Goal: Task Accomplishment & Management: Use online tool/utility

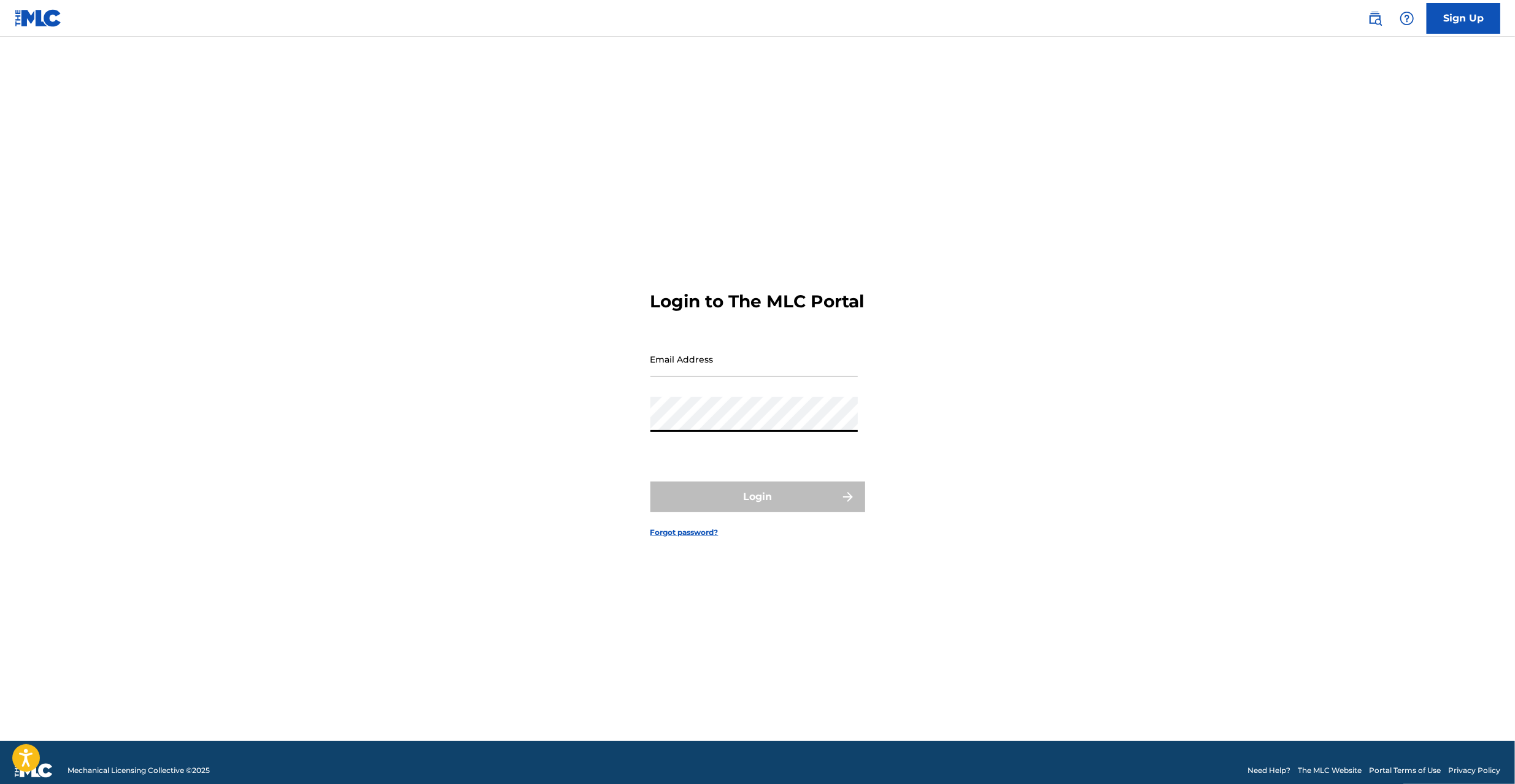
type input "[PERSON_NAME][EMAIL_ADDRESS][PERSON_NAME][DOMAIN_NAME]"
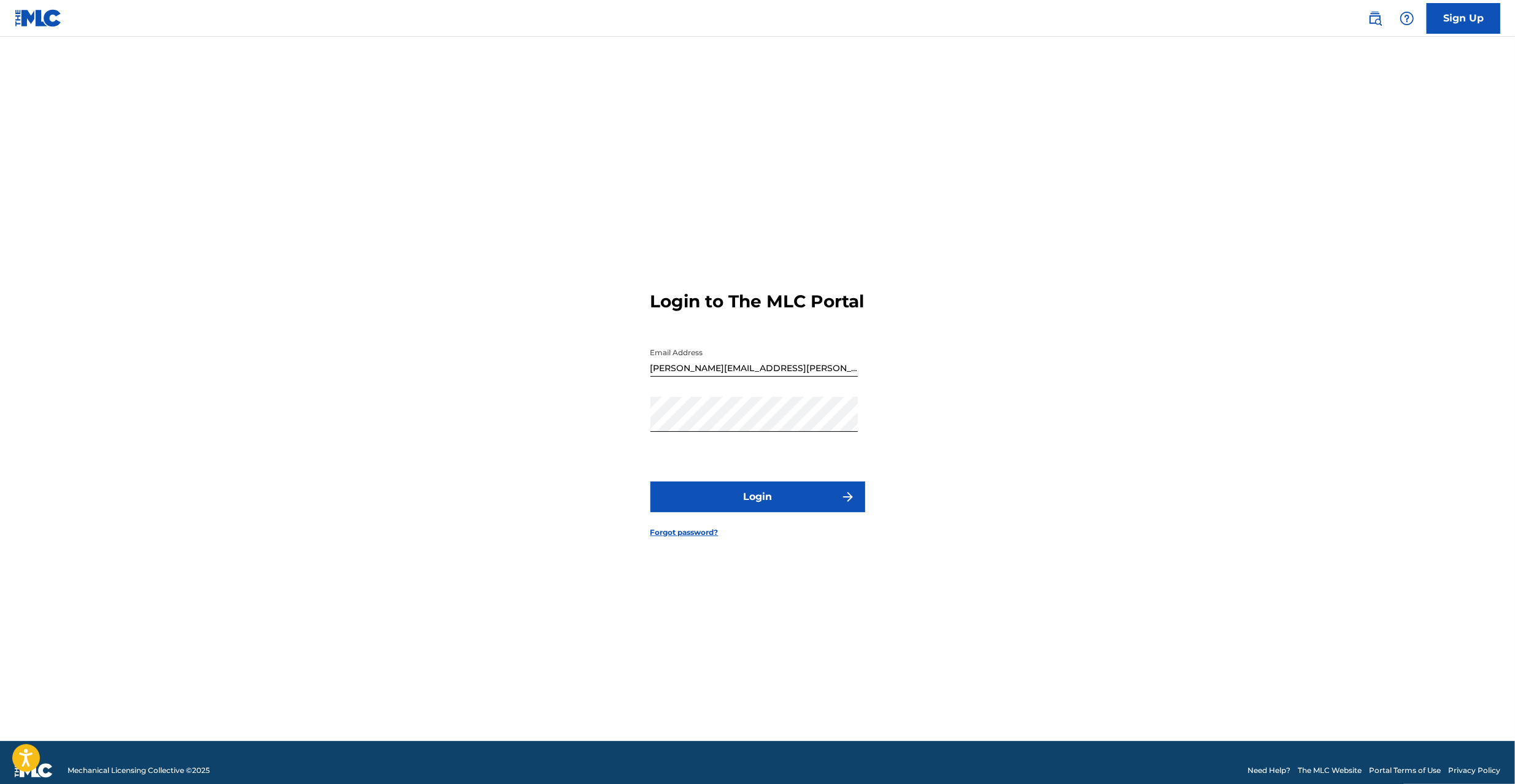
click at [742, 509] on button "Login" at bounding box center [758, 497] width 215 height 31
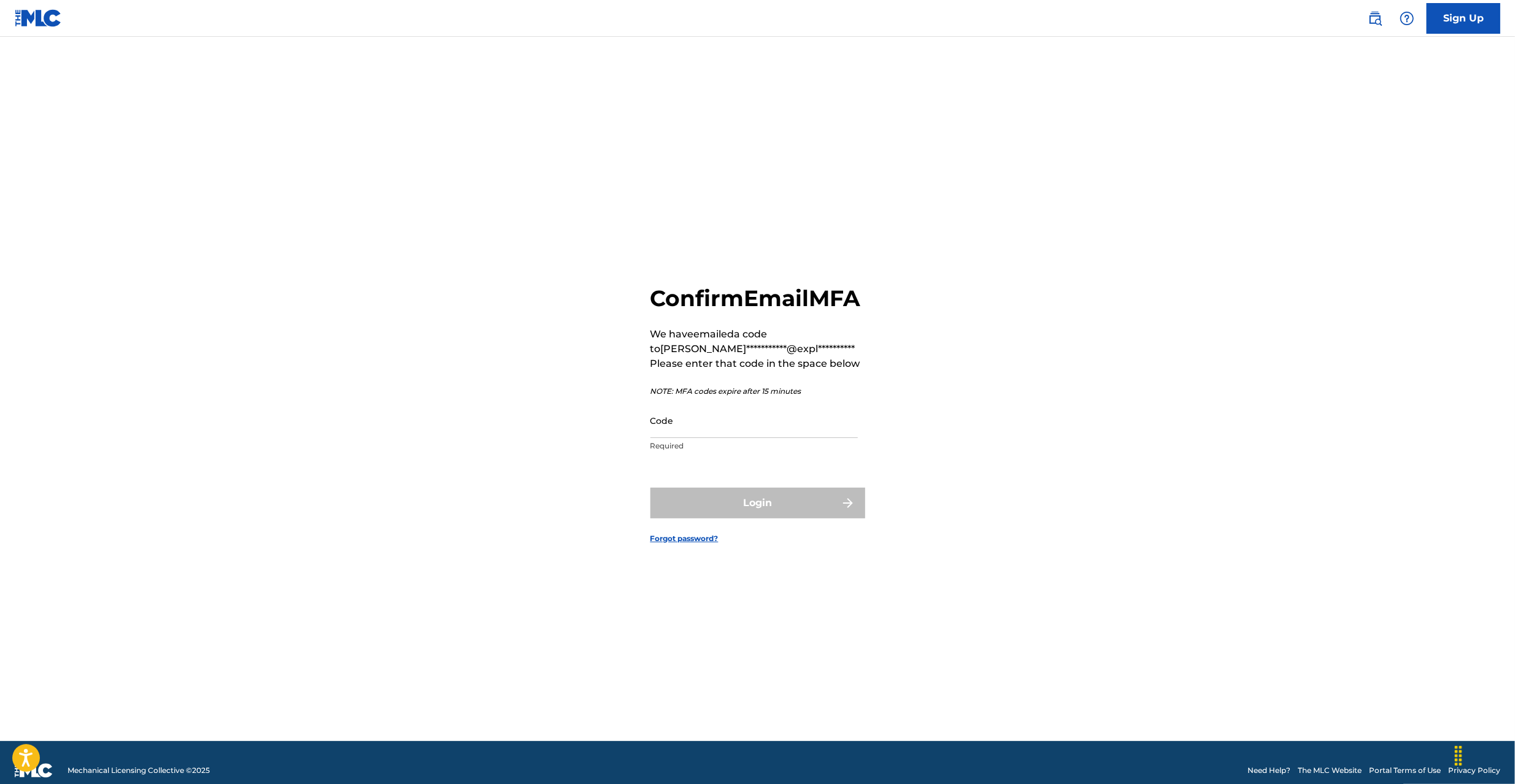
click at [781, 438] on input "Code" at bounding box center [754, 420] width 207 height 35
paste input "982175"
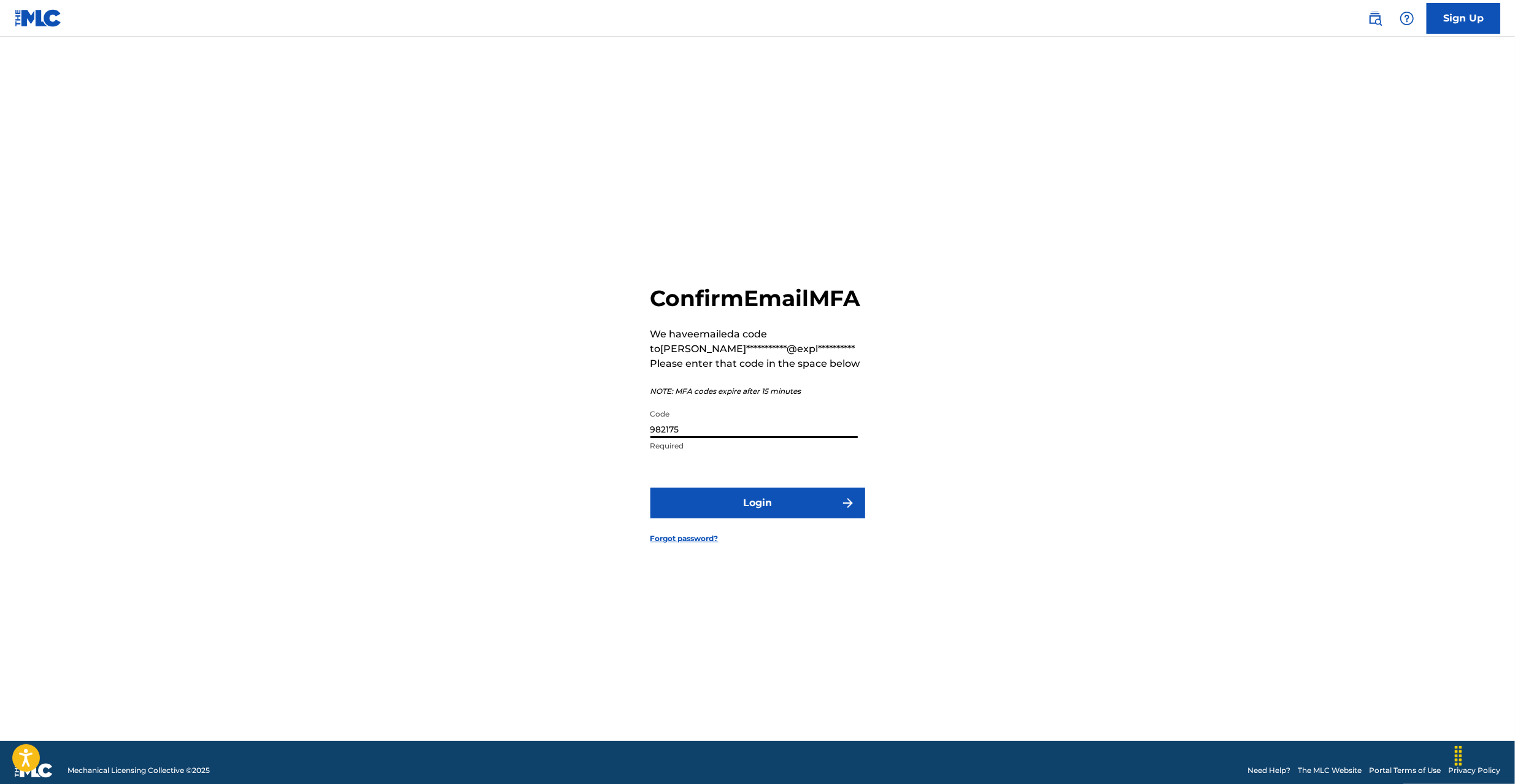
type input "982175"
click at [765, 516] on button "Login" at bounding box center [758, 503] width 215 height 31
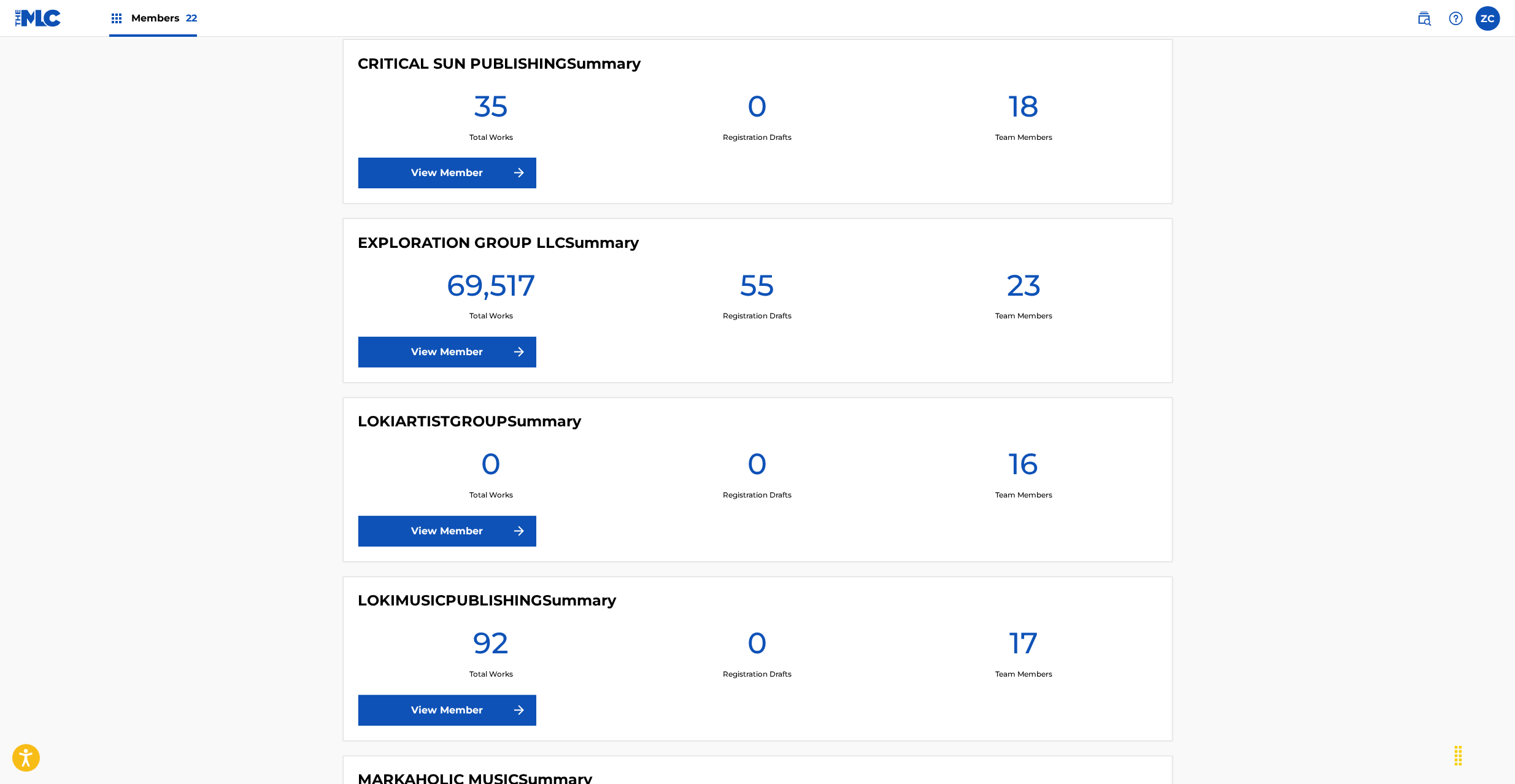
click at [407, 340] on div "EXPLORATION GROUP LLC Summary 69,517 Total Works 55 Registration Drafts 23 Team…" at bounding box center [757, 301] width 829 height 164
click at [410, 345] on link "View Member" at bounding box center [447, 352] width 178 height 31
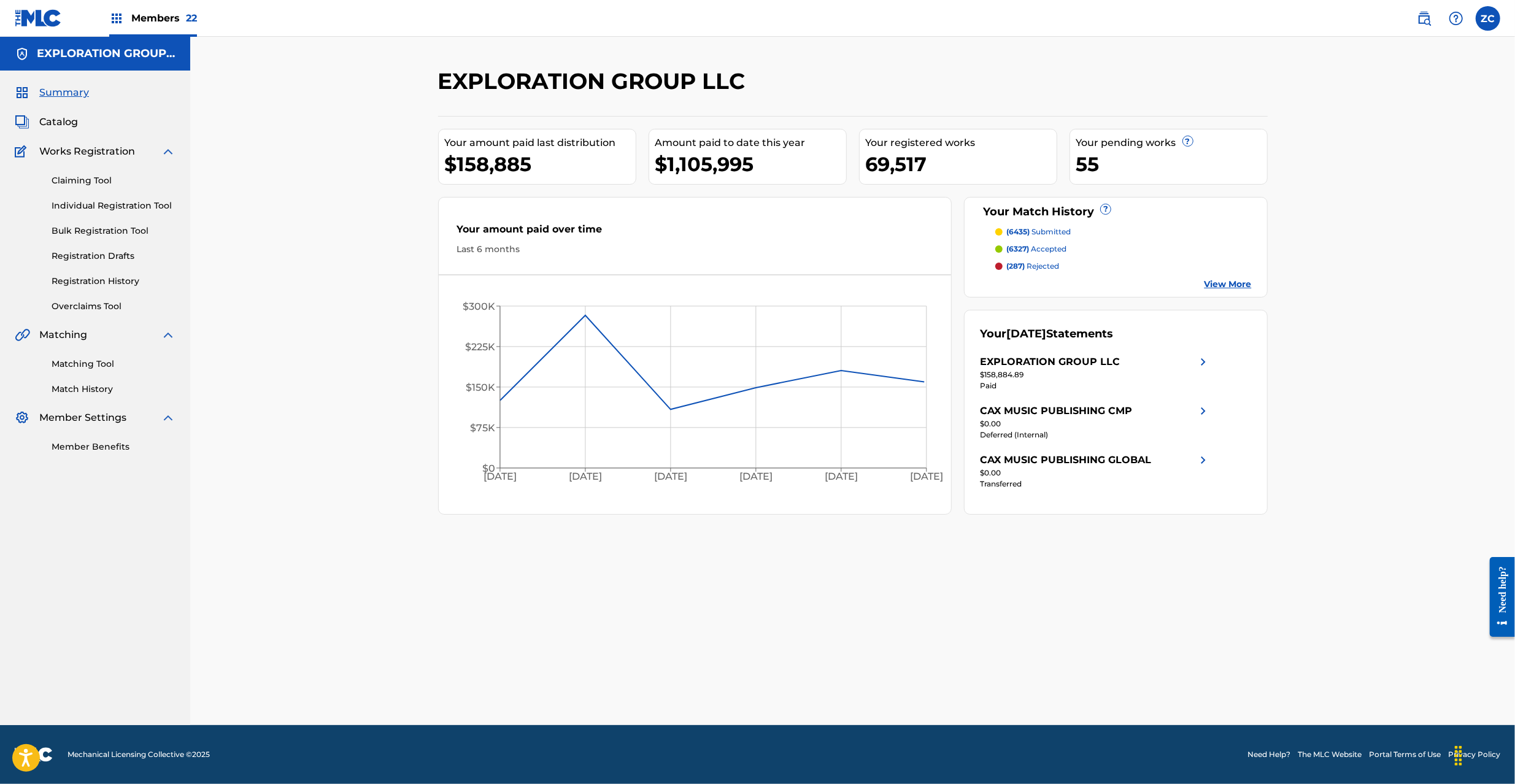
click at [91, 366] on link "Matching Tool" at bounding box center [114, 364] width 124 height 13
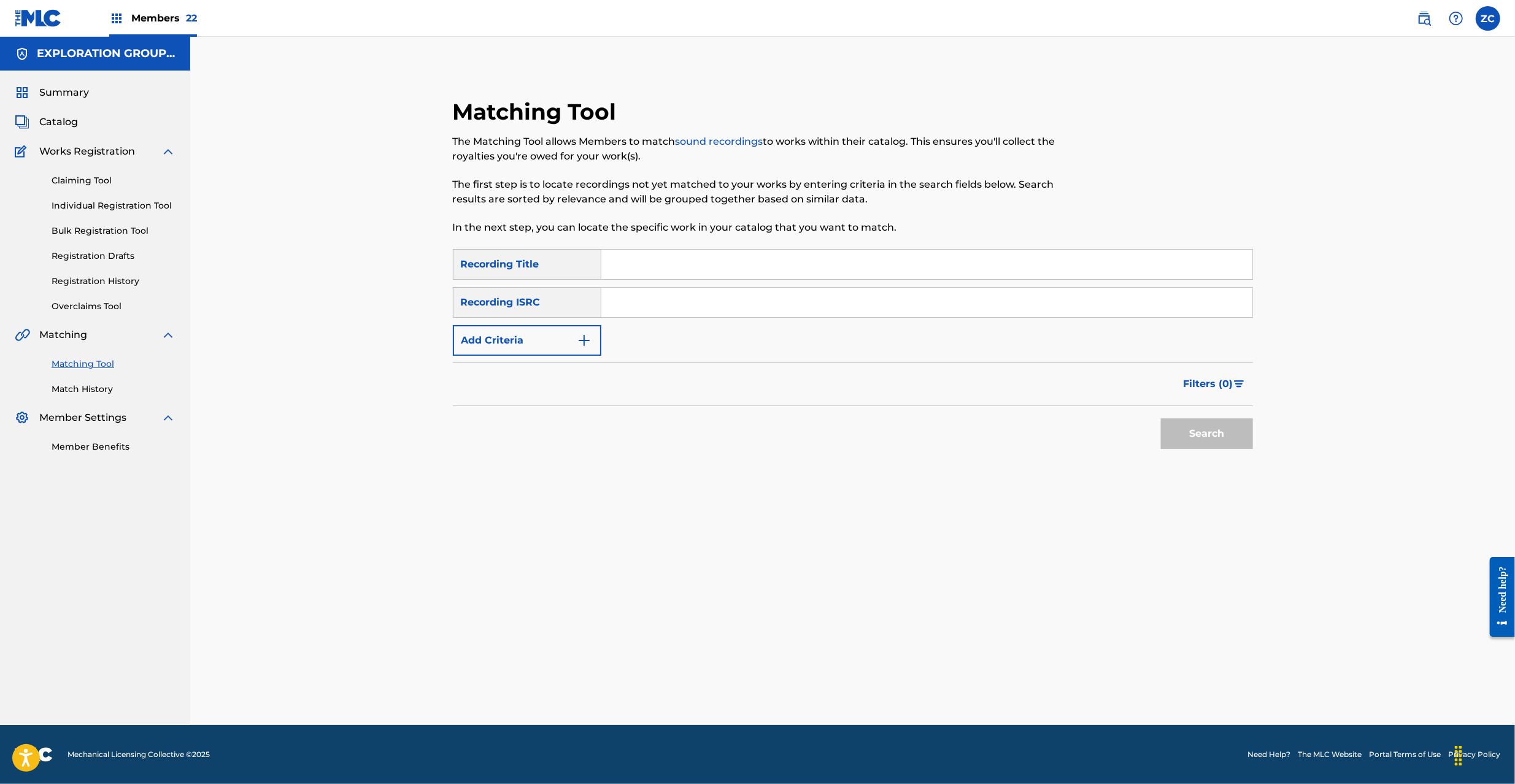
drag, startPoint x: 768, startPoint y: 300, endPoint x: 780, endPoint y: 308, distance: 14.4
click at [768, 300] on input "Search Form" at bounding box center [927, 302] width 651 height 29
paste input "JPAM00203260"
click at [1214, 426] on button "Search" at bounding box center [1207, 434] width 92 height 31
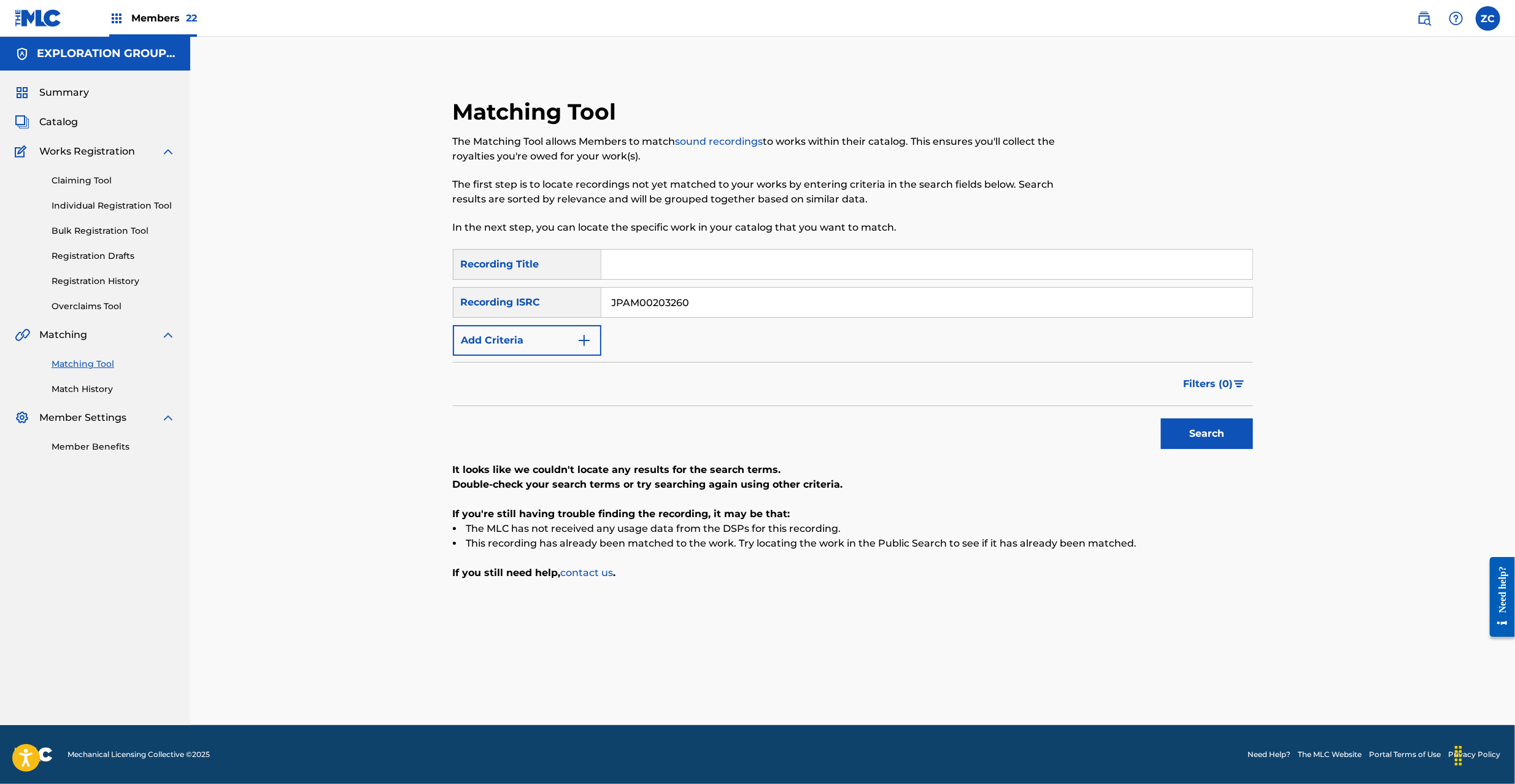
click at [705, 310] on input "JPAM00203260" at bounding box center [927, 302] width 651 height 29
paste input "F302300223"
click at [1249, 446] on button "Search" at bounding box center [1207, 434] width 92 height 31
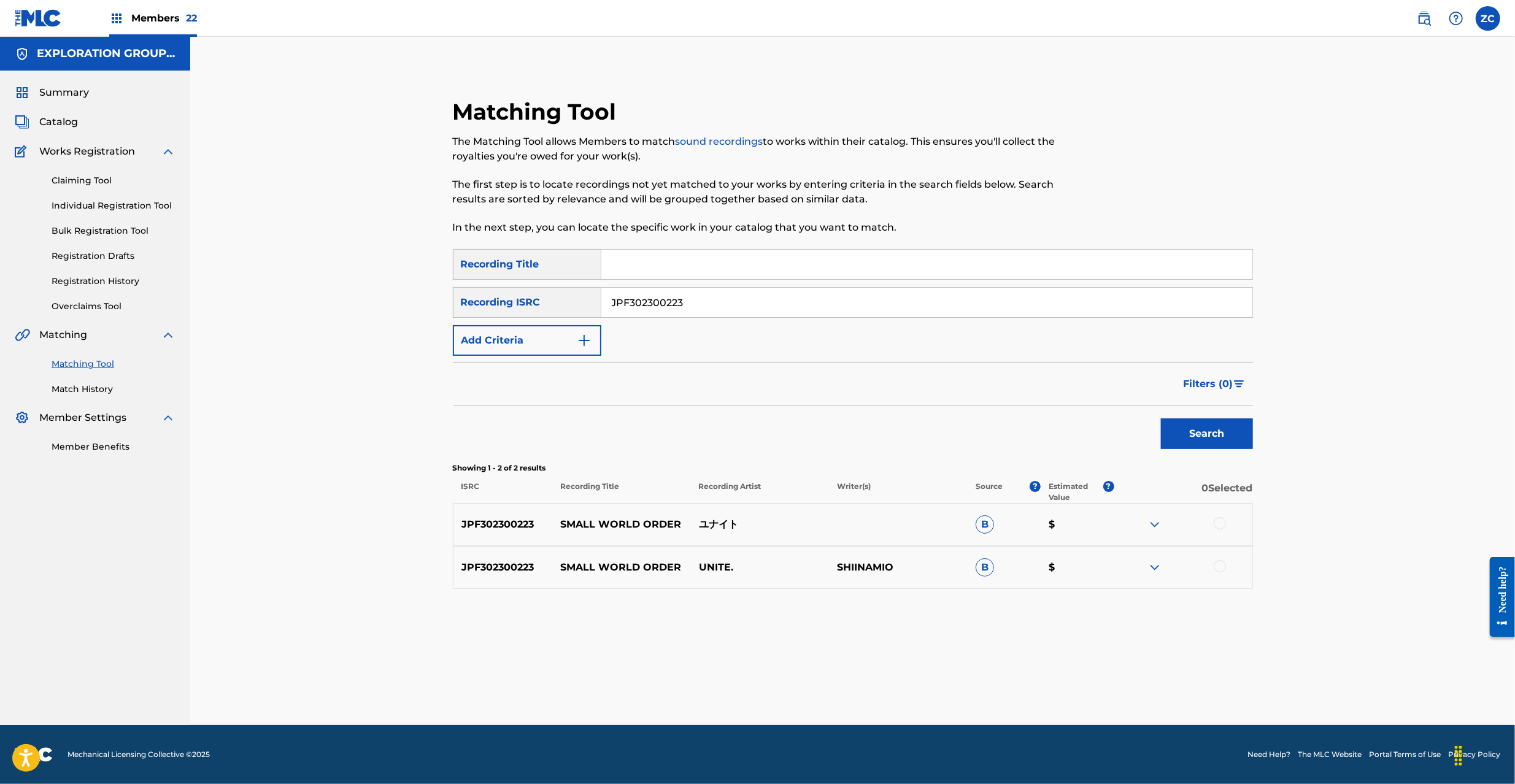
click at [897, 302] on input "JPF302300223" at bounding box center [927, 302] width 651 height 29
click at [1223, 524] on div at bounding box center [1220, 523] width 12 height 12
click at [1218, 565] on div at bounding box center [1220, 566] width 12 height 12
click at [713, 301] on input "JPF302300223" at bounding box center [927, 302] width 651 height 29
paste input "1300131"
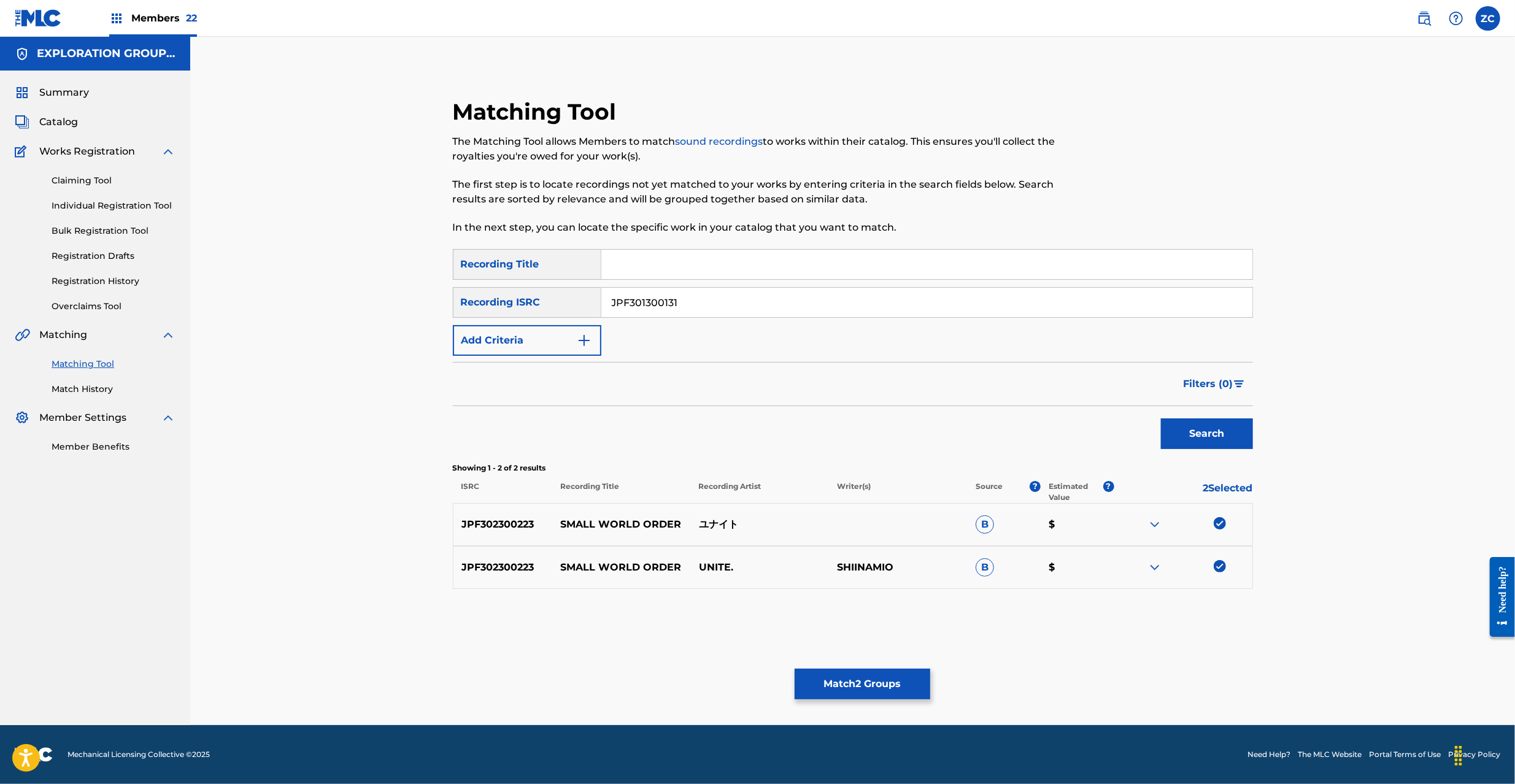
click at [1220, 528] on img at bounding box center [1220, 523] width 12 height 12
click at [1218, 528] on div at bounding box center [1220, 523] width 12 height 12
click at [1218, 435] on button "Search" at bounding box center [1207, 434] width 92 height 31
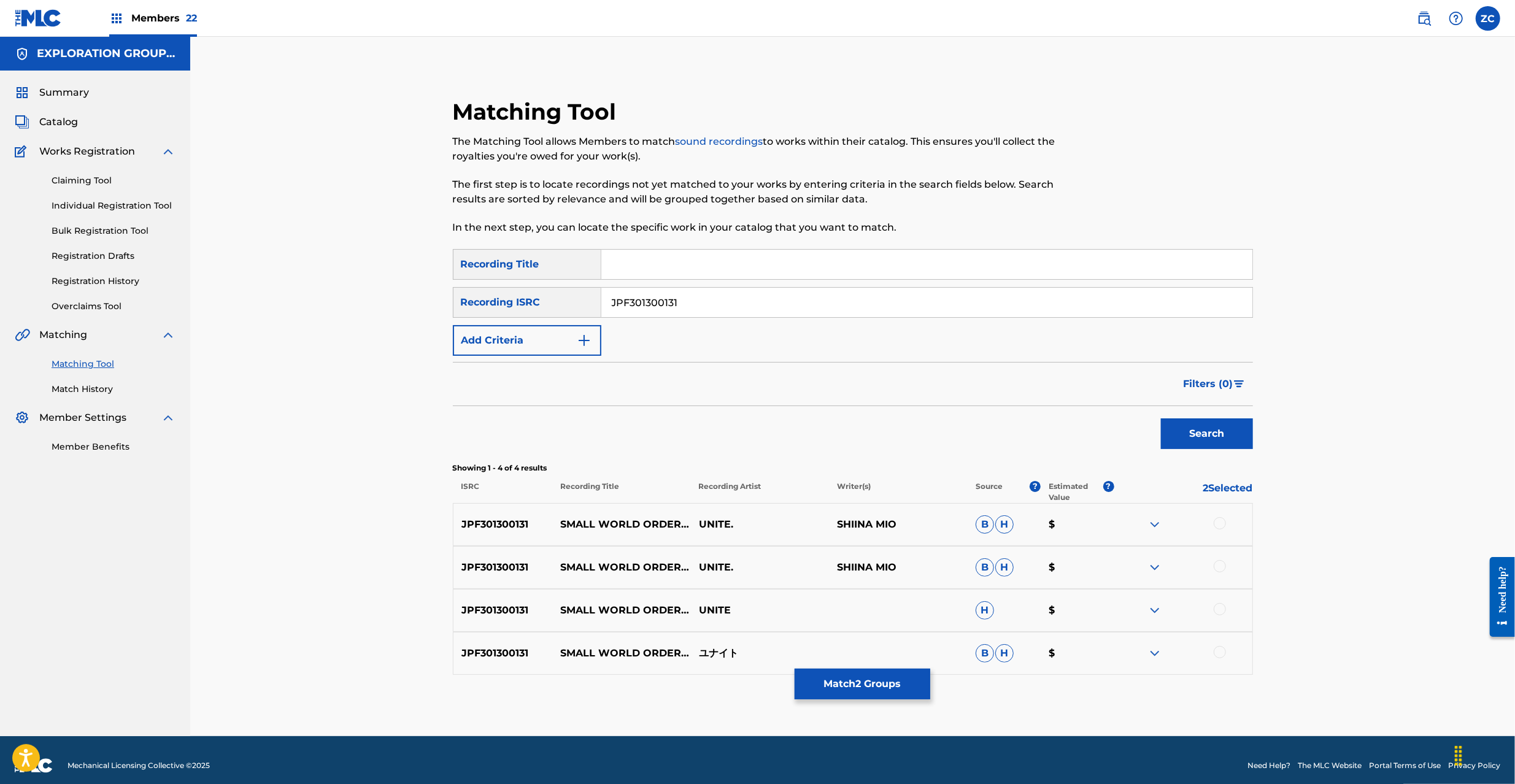
click at [1222, 523] on div at bounding box center [1220, 523] width 12 height 12
click at [1221, 561] on div at bounding box center [1220, 566] width 12 height 12
click at [1218, 609] on div at bounding box center [1220, 609] width 12 height 12
click at [1218, 650] on div at bounding box center [1220, 652] width 12 height 12
click at [821, 308] on input "JPF301300131" at bounding box center [927, 302] width 651 height 29
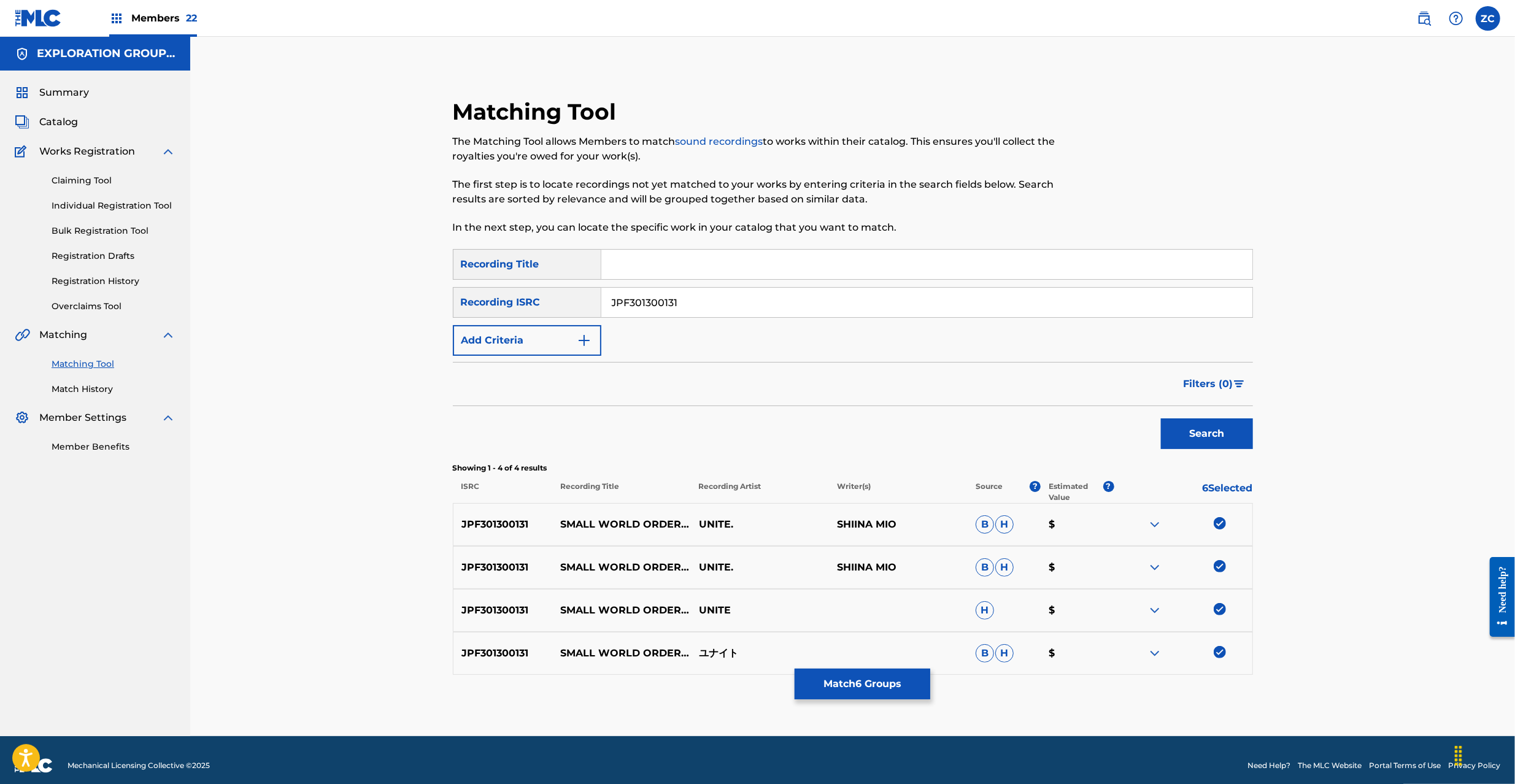
paste input "045"
type input "JPF301300045"
click at [1197, 428] on button "Search" at bounding box center [1207, 434] width 92 height 31
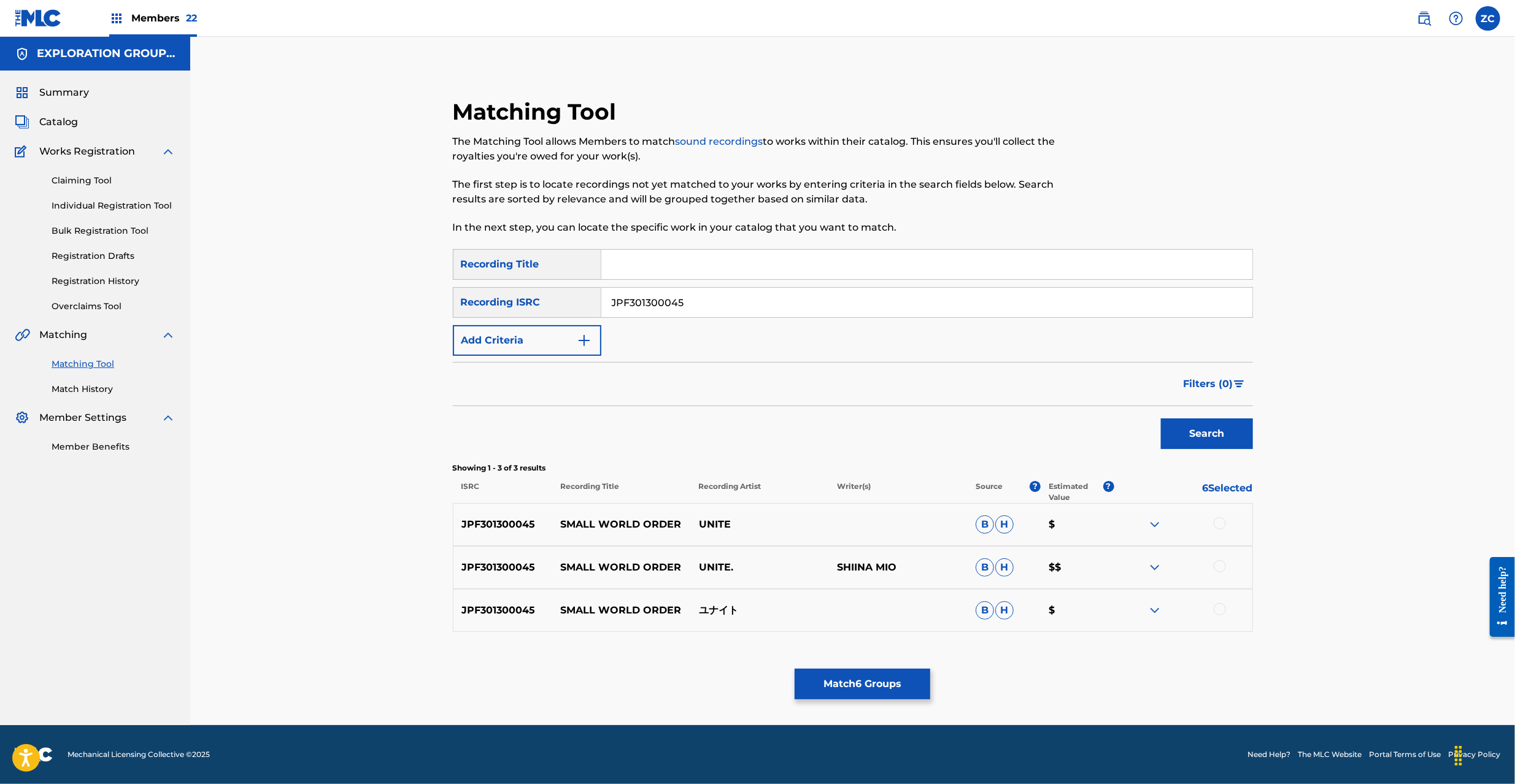
click at [1221, 525] on div at bounding box center [1220, 523] width 12 height 12
click at [1220, 568] on div at bounding box center [1220, 566] width 12 height 12
click at [1220, 599] on div "JPF301300045 SMALL WORLD ORDER ユナイト B H $" at bounding box center [852, 610] width 800 height 43
click at [1221, 608] on div at bounding box center [1220, 609] width 12 height 12
click at [856, 676] on button "Match 9 Groups" at bounding box center [862, 684] width 136 height 31
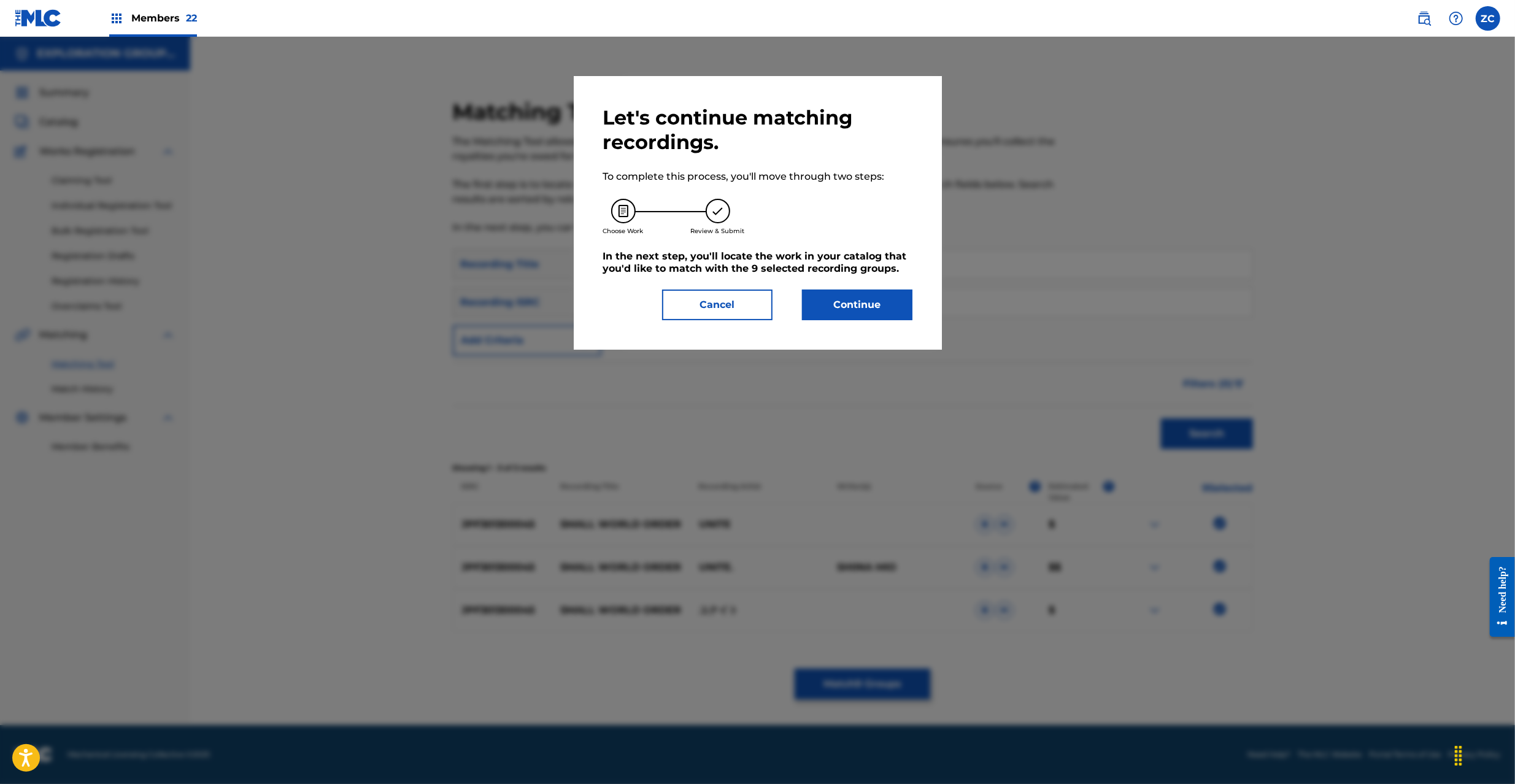
click at [862, 317] on button "Continue" at bounding box center [857, 305] width 111 height 31
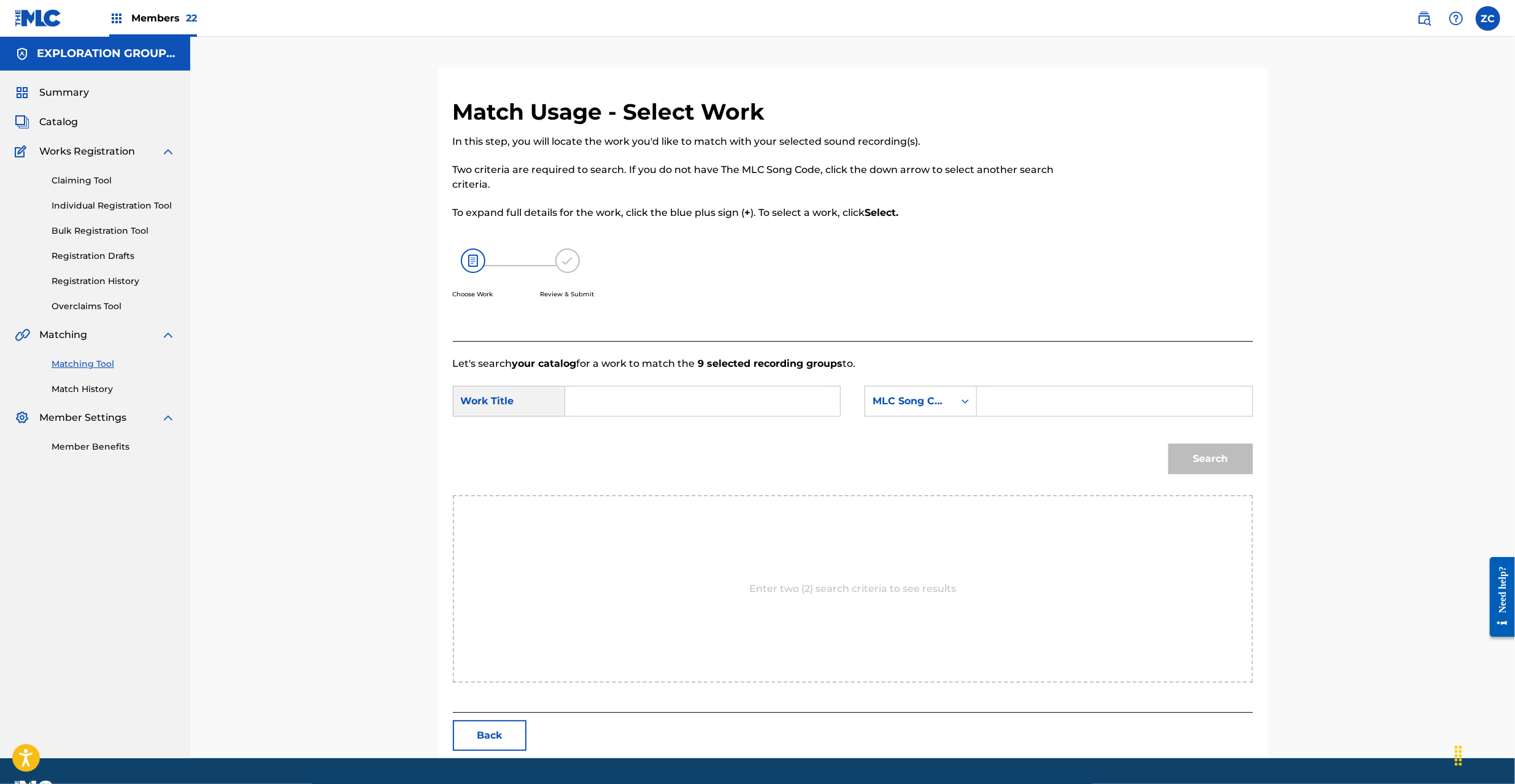
click at [684, 411] on input "Search Form" at bounding box center [702, 401] width 254 height 29
paste input "Small World Order S68S0H"
click at [719, 401] on input "Small World Order S68S0H" at bounding box center [702, 401] width 254 height 29
type input "Small World Order"
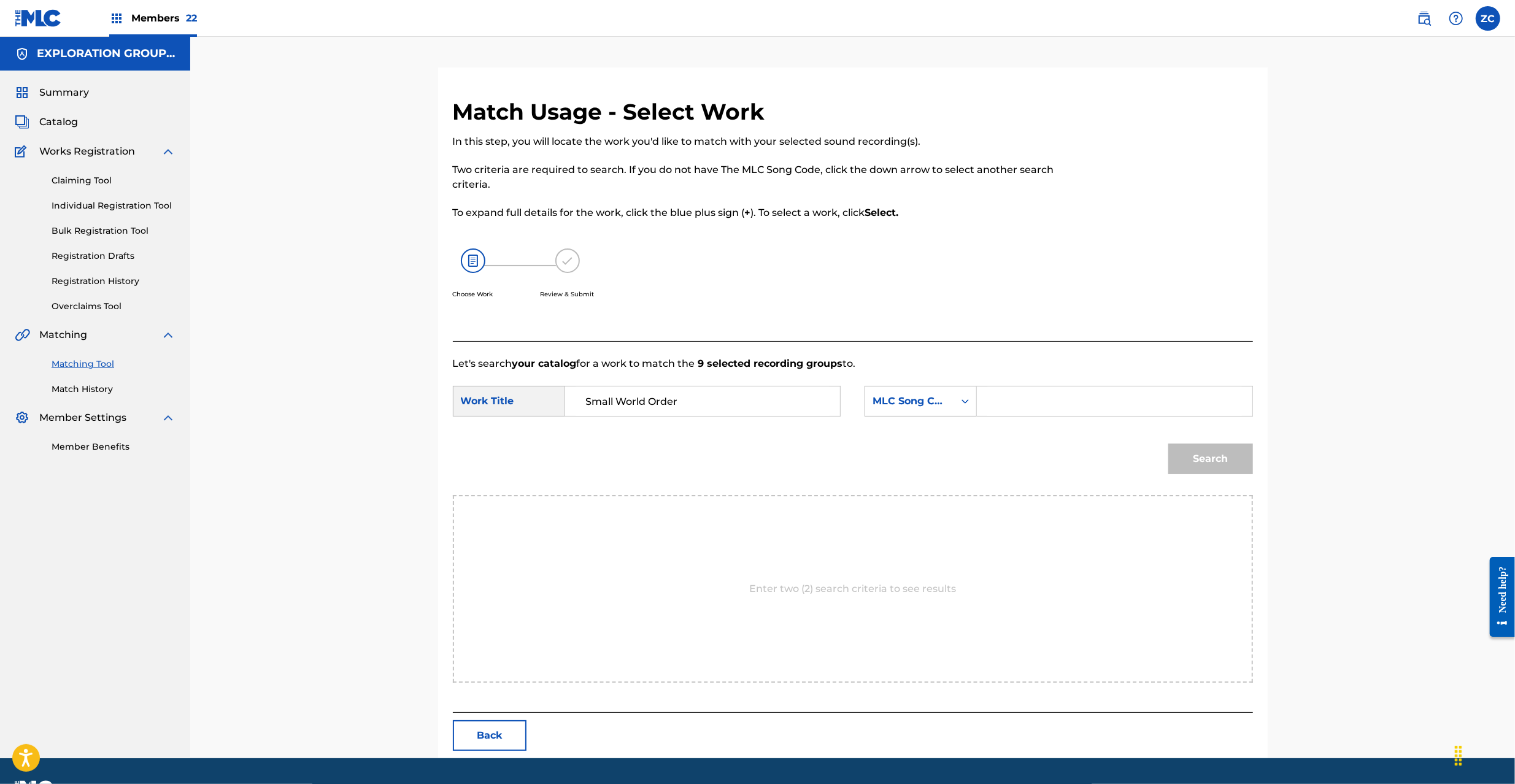
click at [1061, 401] on input "Search Form" at bounding box center [1114, 401] width 254 height 29
paste input "S68S0H"
type input "S68S0H"
click at [1200, 461] on button "Search" at bounding box center [1211, 459] width 84 height 31
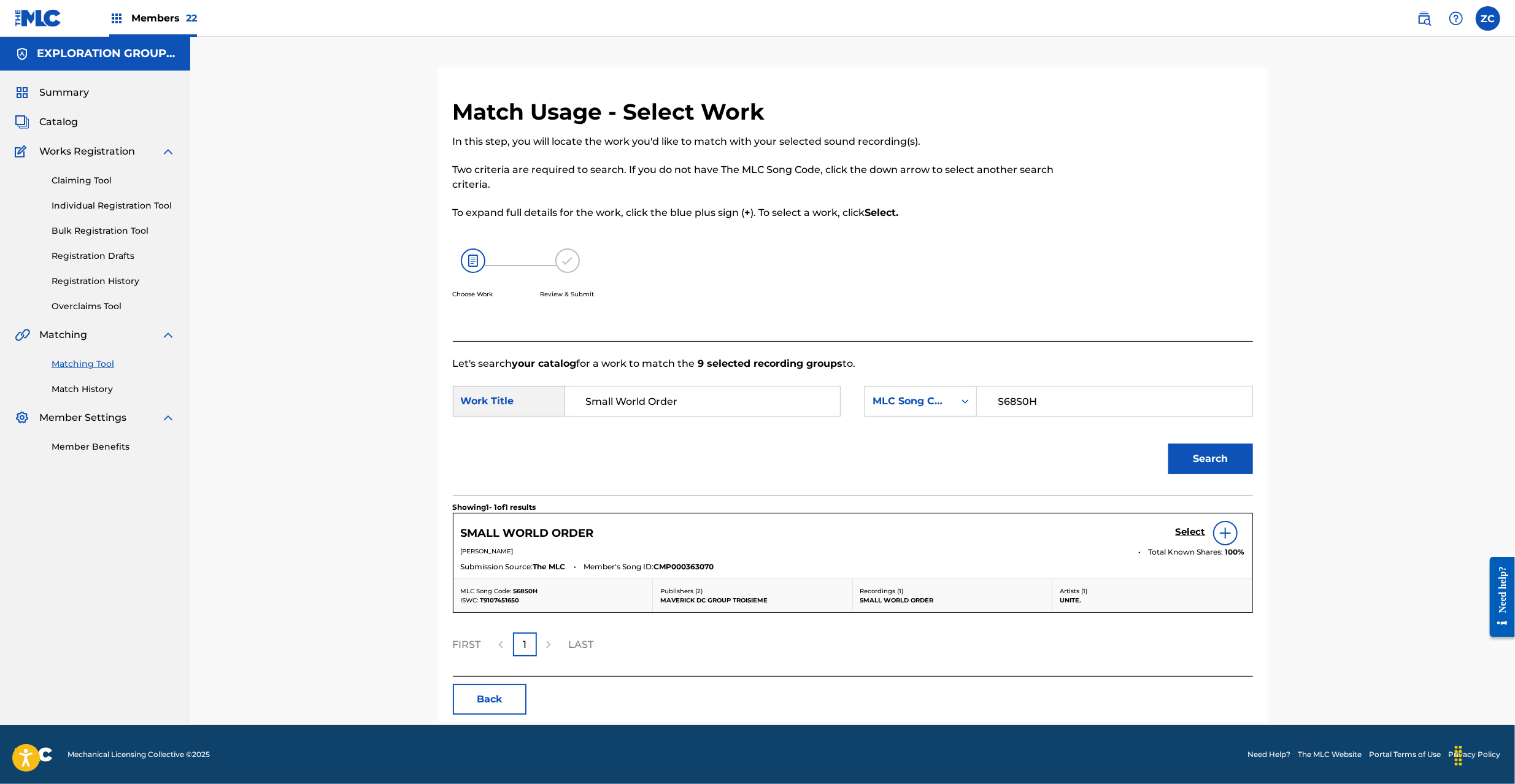
click at [1191, 531] on h5 "Select" at bounding box center [1190, 532] width 30 height 12
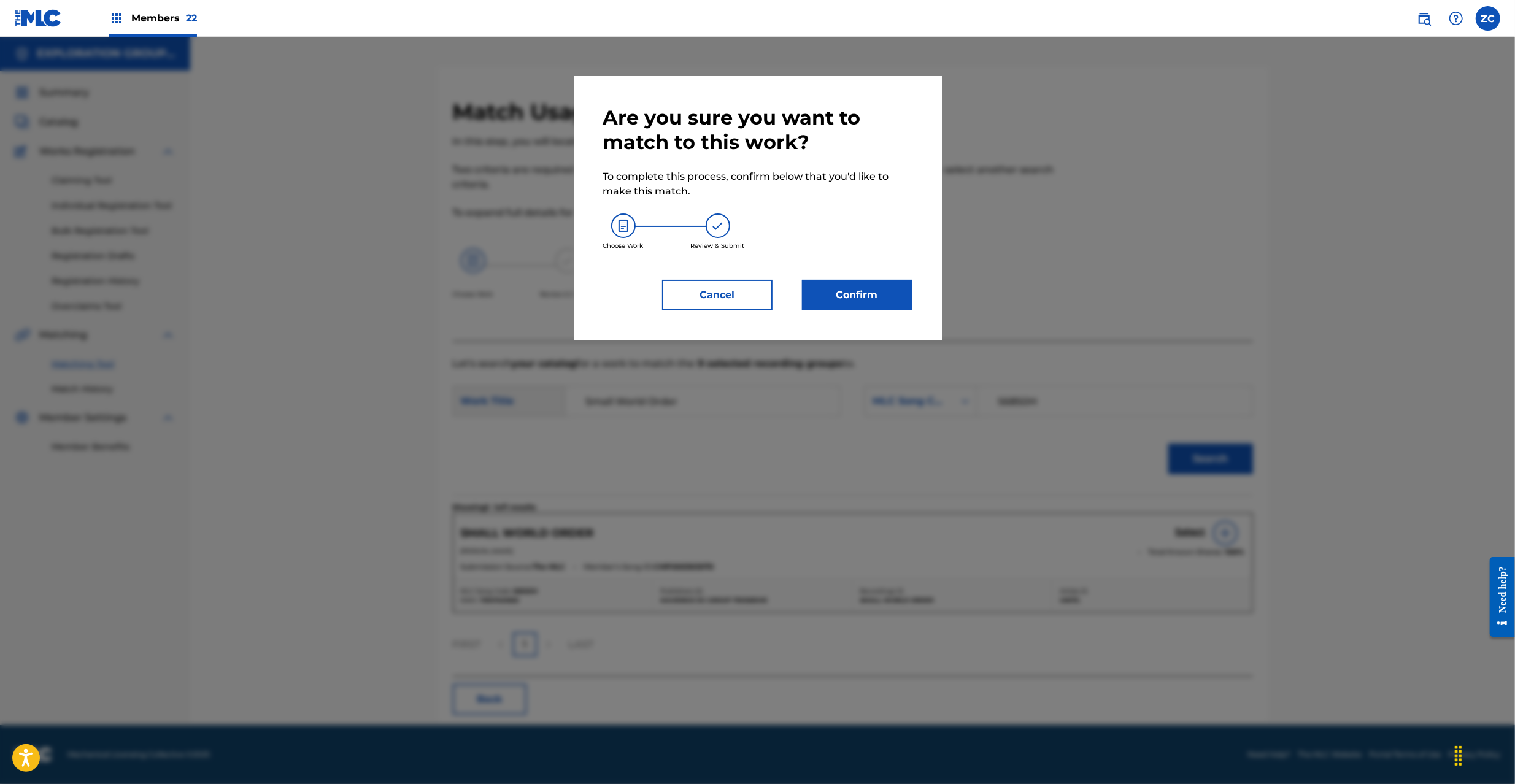
click at [877, 294] on button "Confirm" at bounding box center [857, 295] width 111 height 31
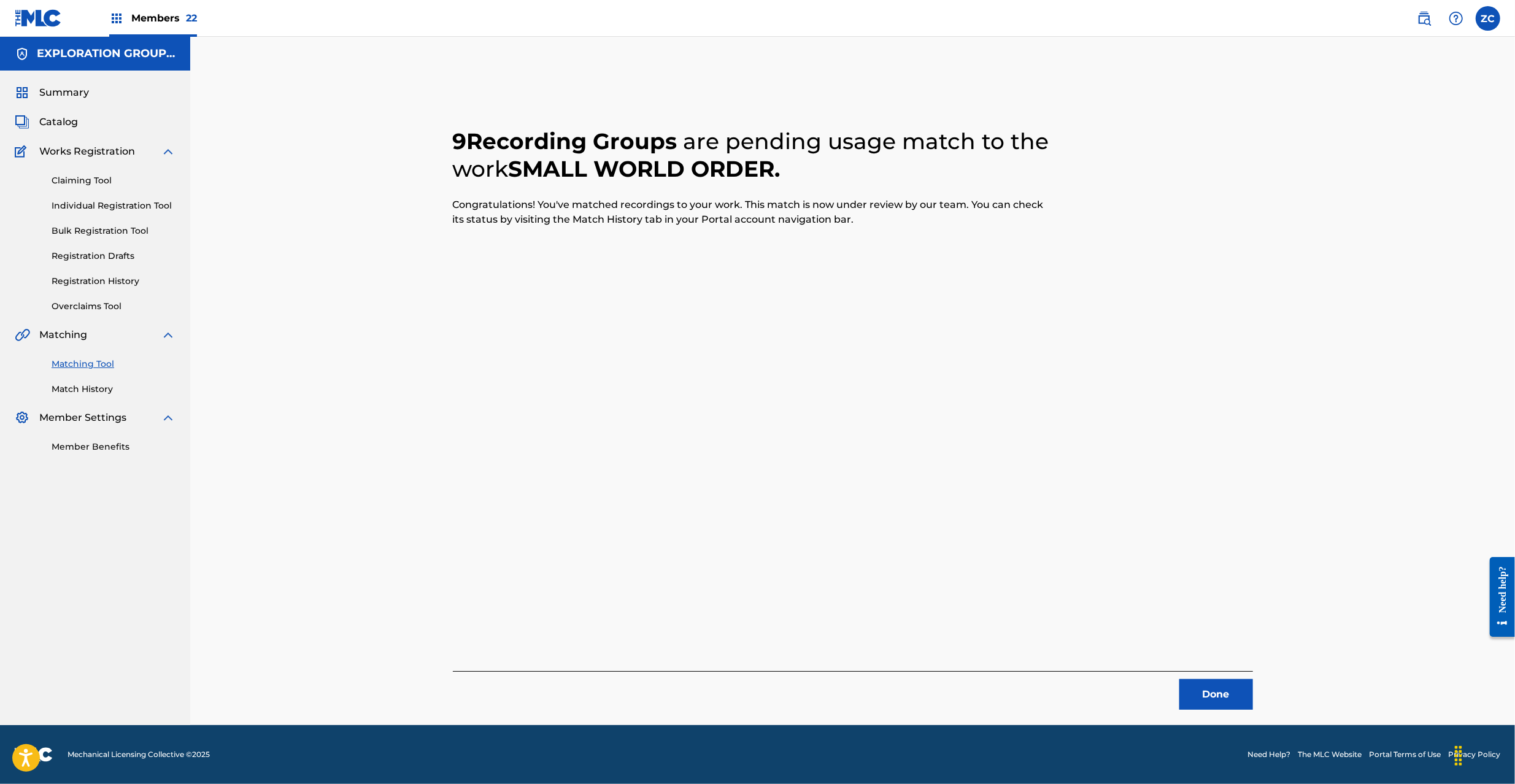
click at [1205, 690] on button "Done" at bounding box center [1216, 694] width 74 height 31
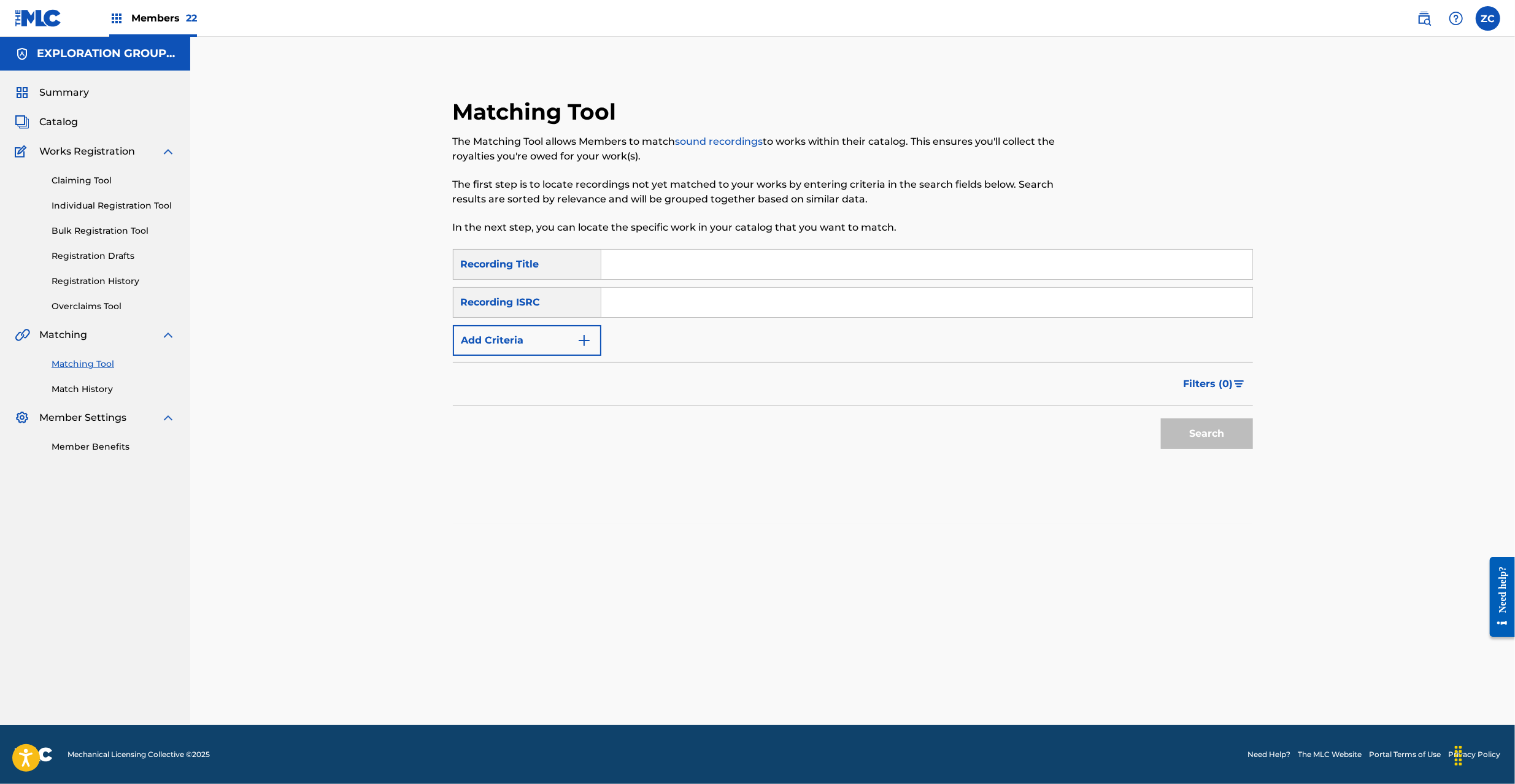
drag, startPoint x: 723, startPoint y: 294, endPoint x: 729, endPoint y: 297, distance: 6.7
click at [723, 294] on input "Search Form" at bounding box center [927, 302] width 651 height 29
paste input "JPF301500138"
type input "JPF301500138"
click at [1183, 434] on button "Search" at bounding box center [1207, 434] width 92 height 31
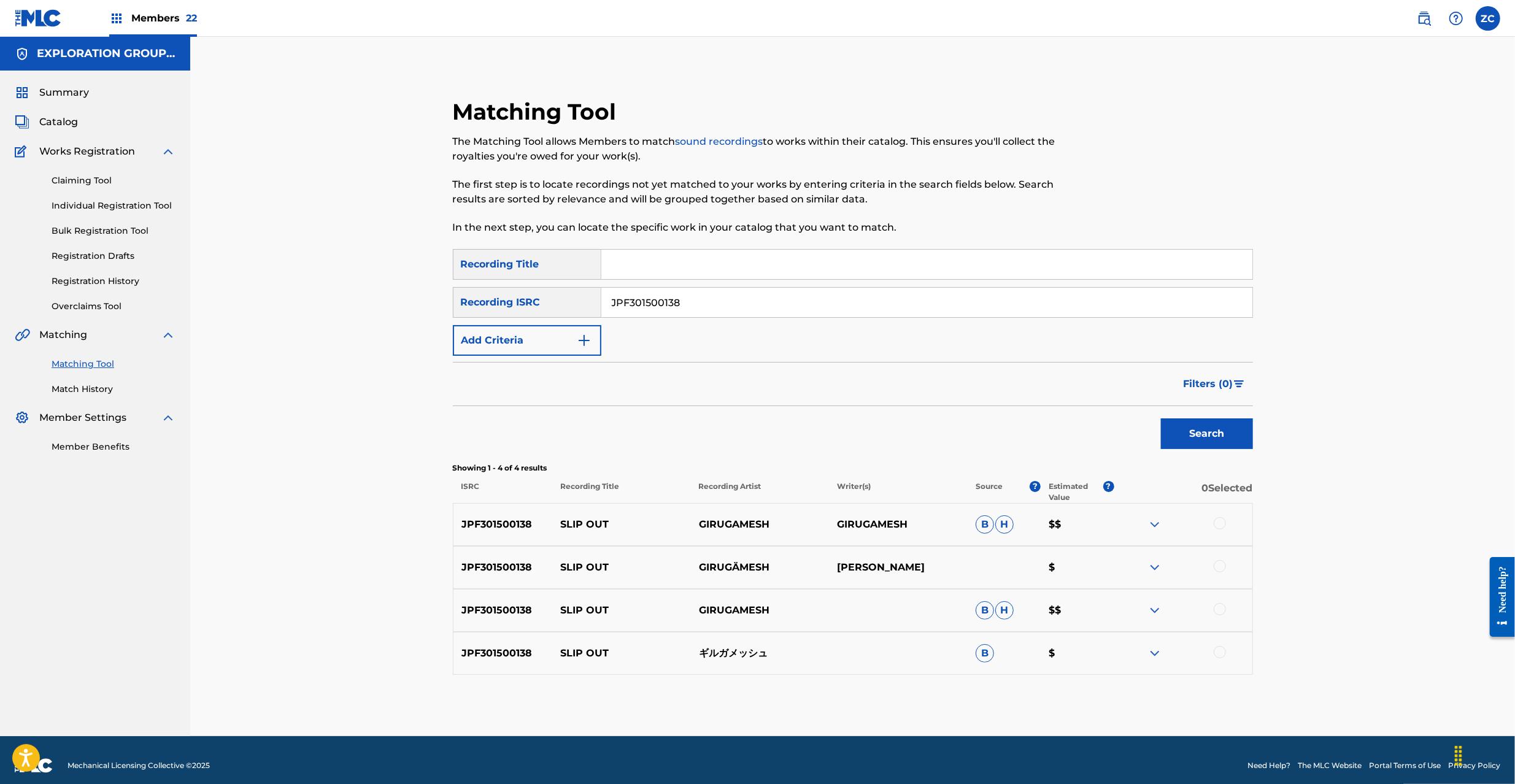
click at [1220, 530] on div at bounding box center [1182, 524] width 138 height 15
click at [1220, 563] on div at bounding box center [1220, 566] width 12 height 12
click at [1217, 521] on div at bounding box center [1220, 523] width 12 height 12
click at [1222, 609] on div at bounding box center [1220, 609] width 12 height 12
click at [1222, 649] on div at bounding box center [1220, 652] width 12 height 12
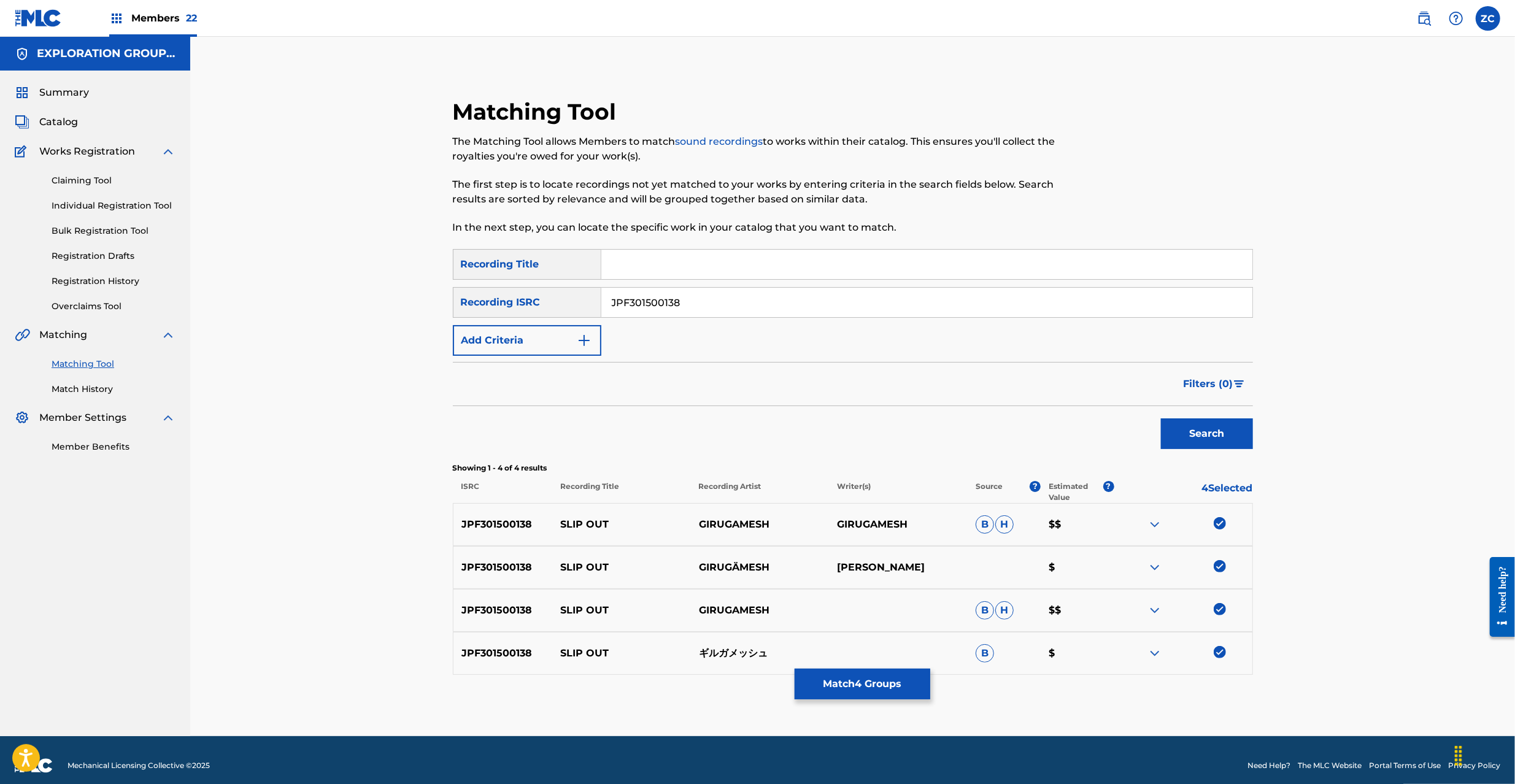
click at [900, 685] on button "Match 4 Groups" at bounding box center [862, 684] width 136 height 31
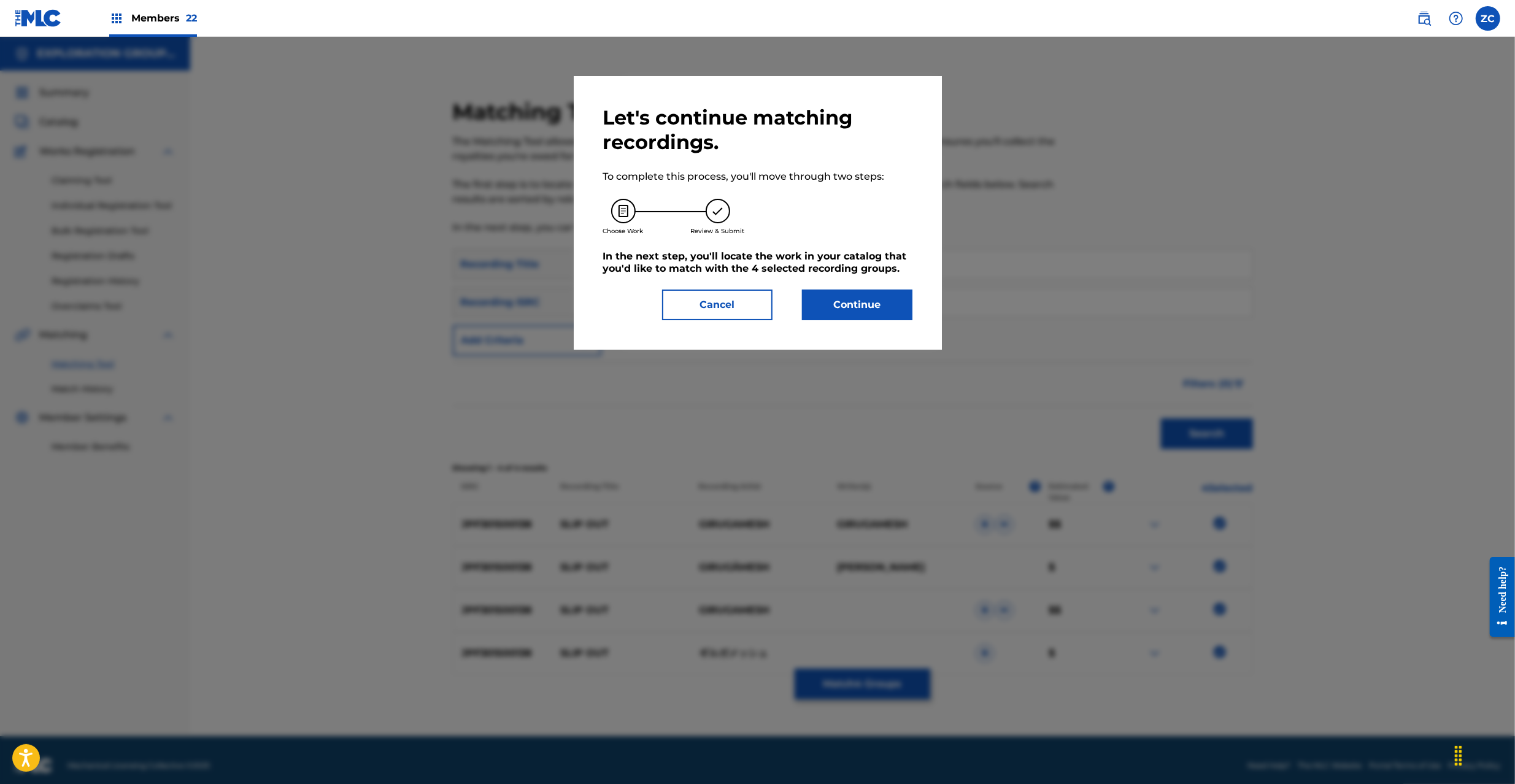
click at [897, 297] on button "Continue" at bounding box center [857, 305] width 111 height 31
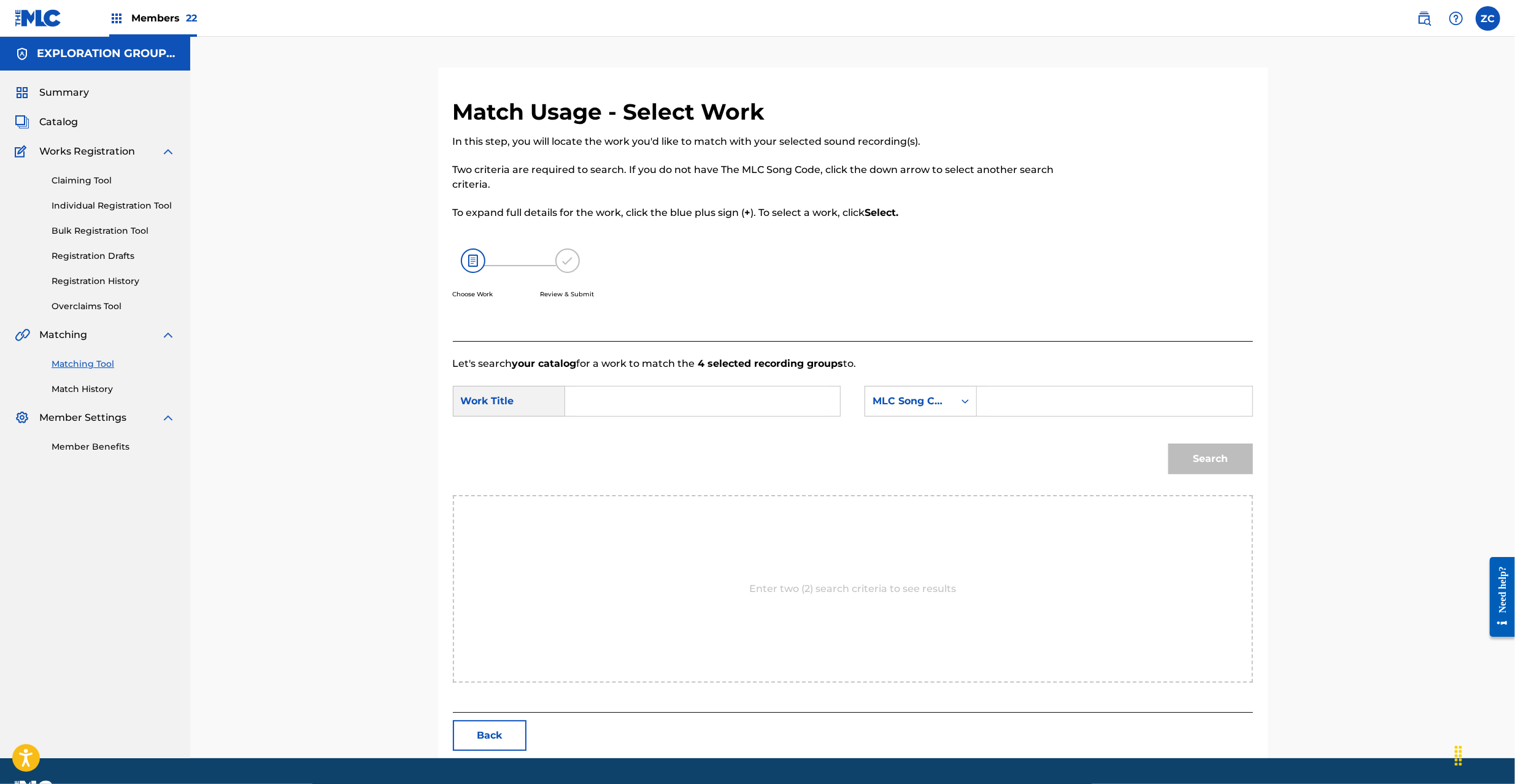
click at [730, 410] on input "Search Form" at bounding box center [702, 401] width 254 height 29
paste input "Slip Out S68LWH"
click at [636, 405] on input "Slip Out S68LWH" at bounding box center [702, 401] width 254 height 29
type input "Slip Out"
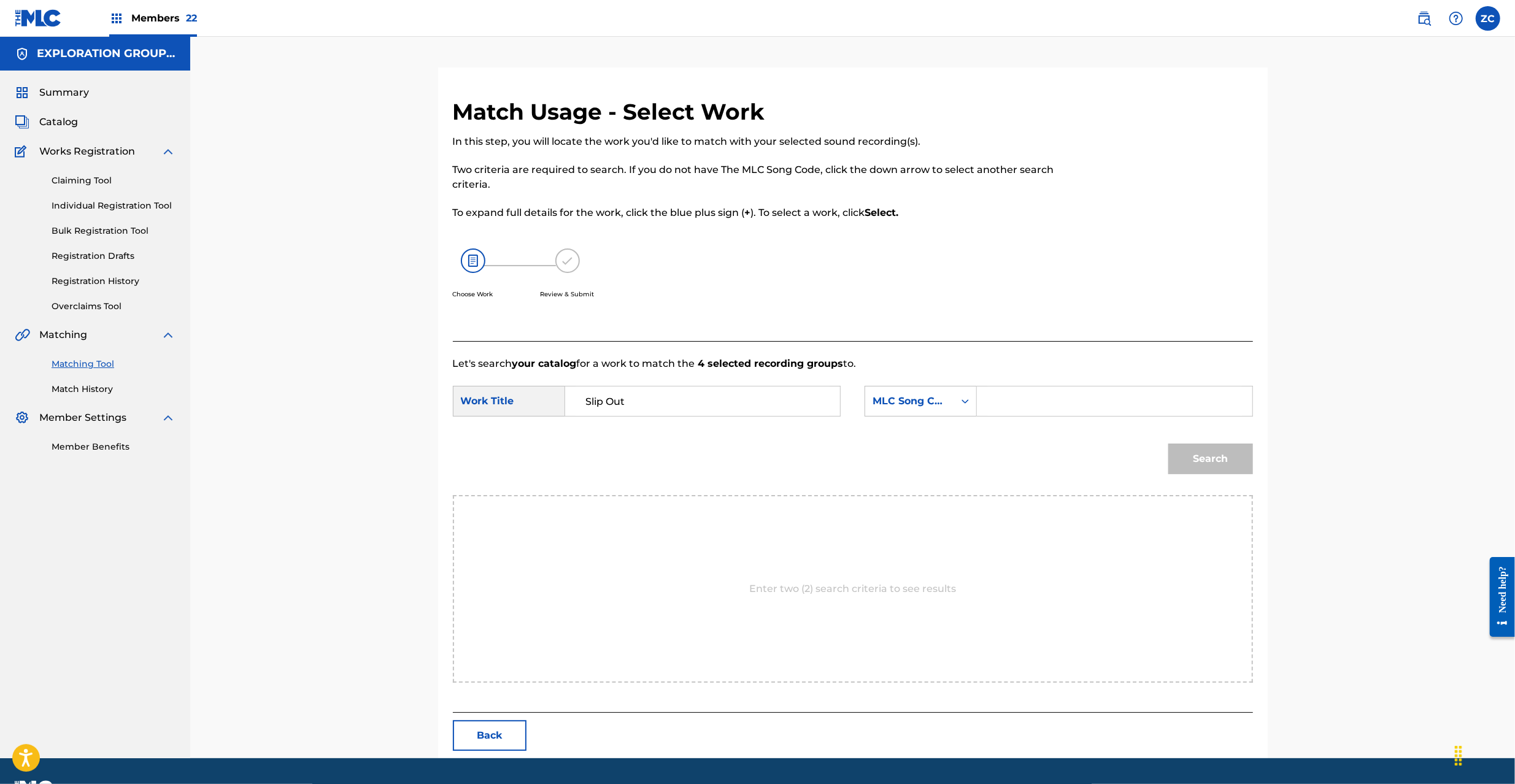
click at [1063, 408] on input "Search Form" at bounding box center [1114, 401] width 254 height 29
paste input "S68LWH"
type input "S68LWH"
click at [1223, 457] on button "Search" at bounding box center [1211, 459] width 84 height 31
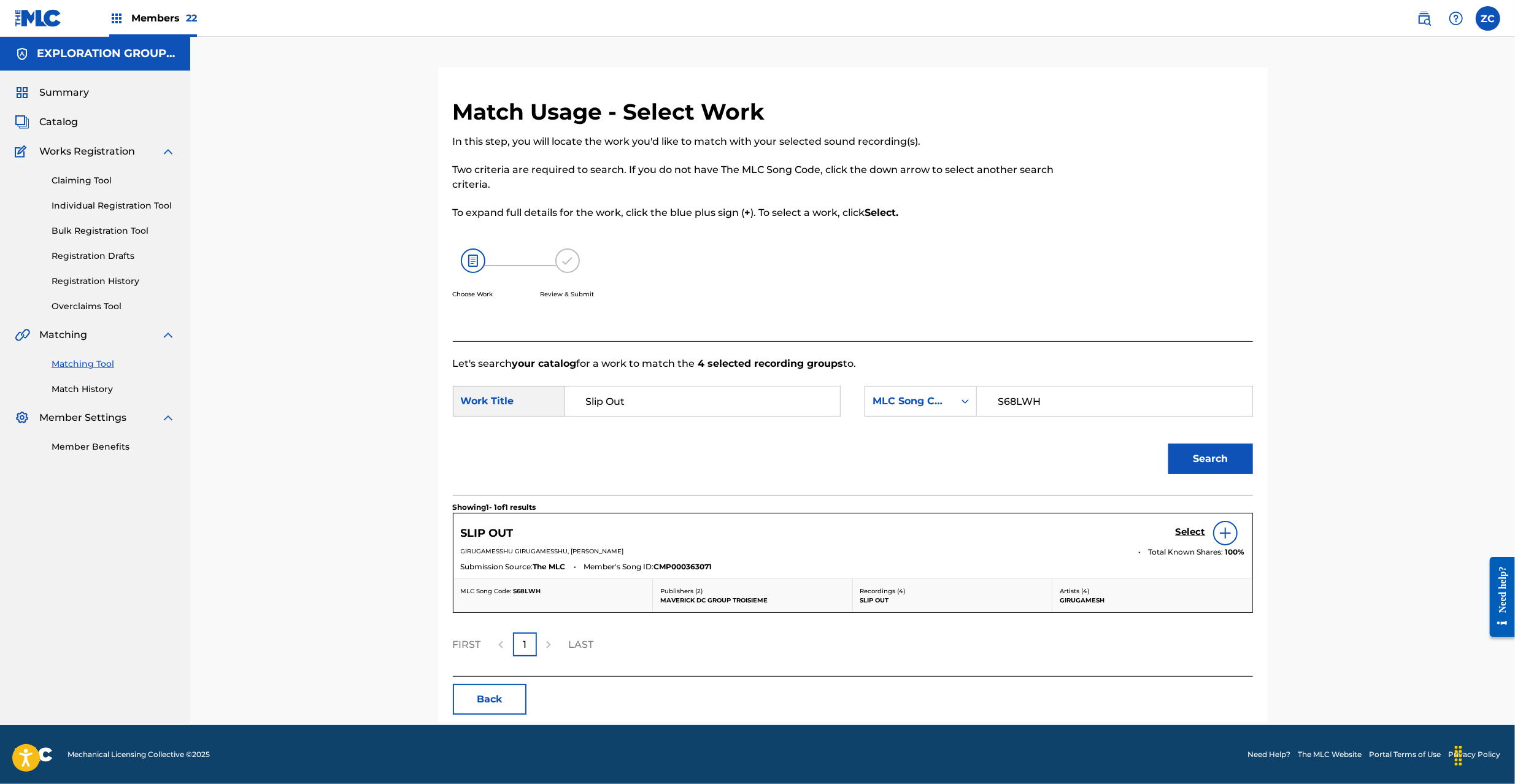
click at [1191, 533] on h5 "Select" at bounding box center [1190, 532] width 30 height 12
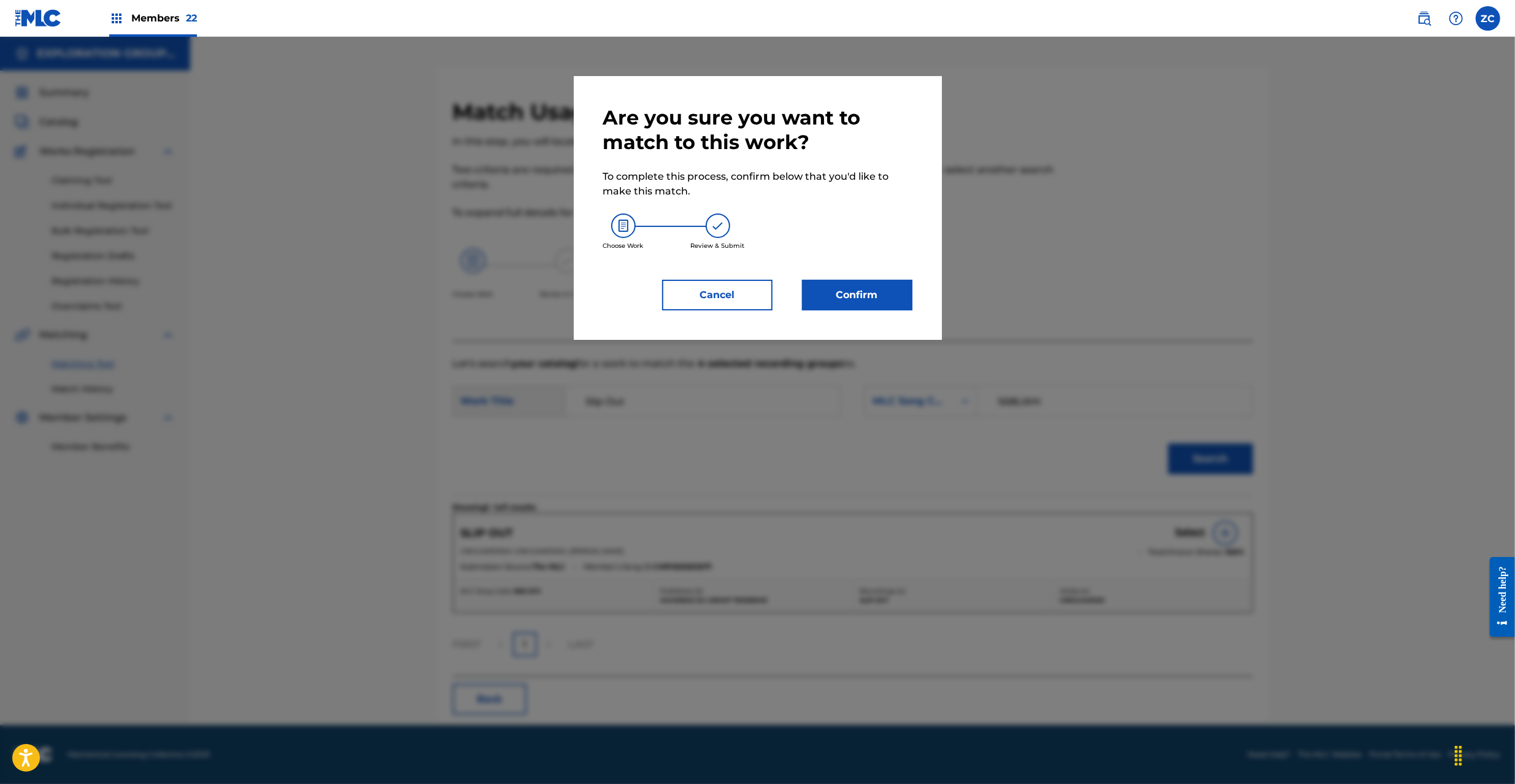
click at [823, 291] on button "Confirm" at bounding box center [857, 295] width 111 height 31
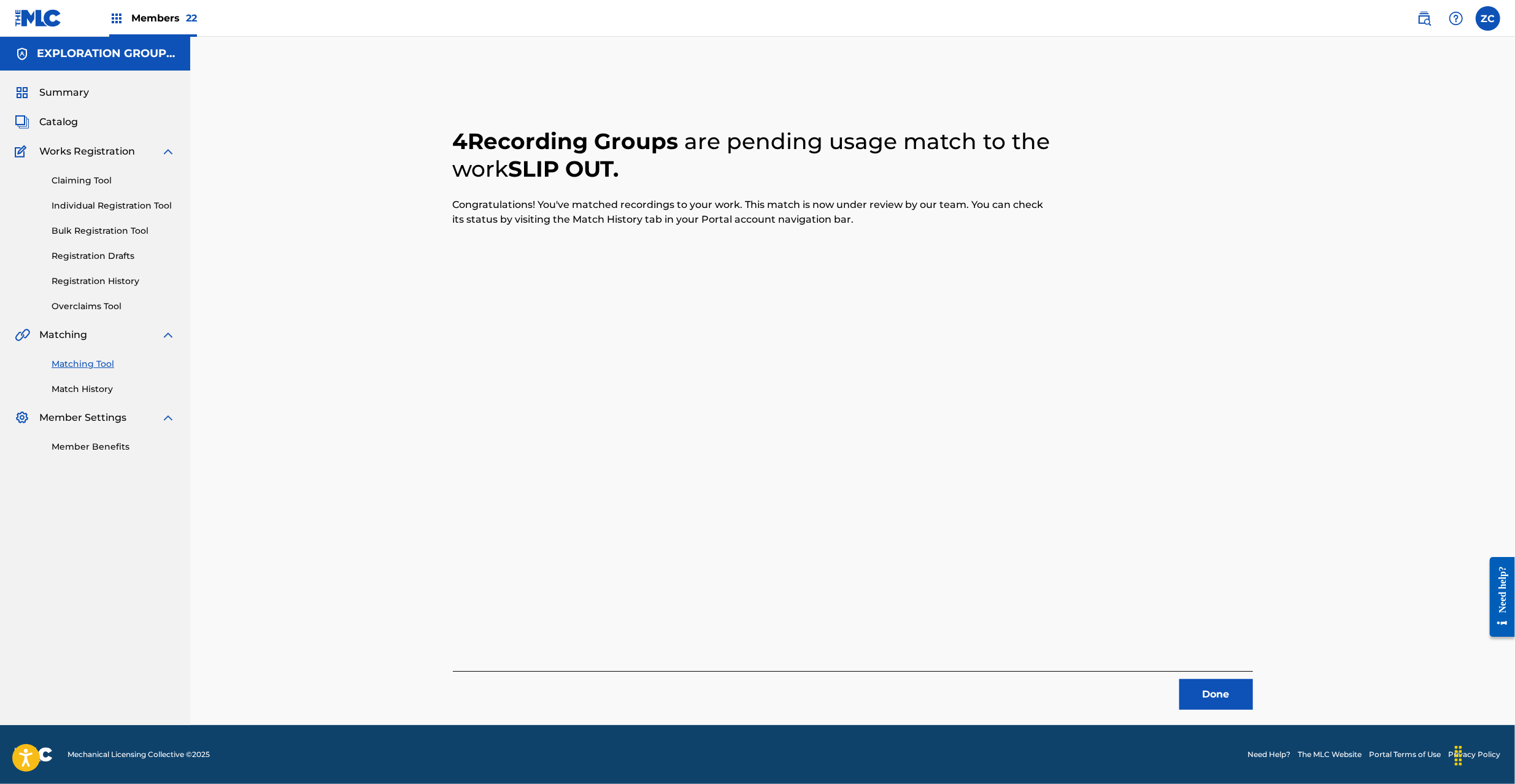
click at [1218, 687] on button "Done" at bounding box center [1216, 694] width 74 height 31
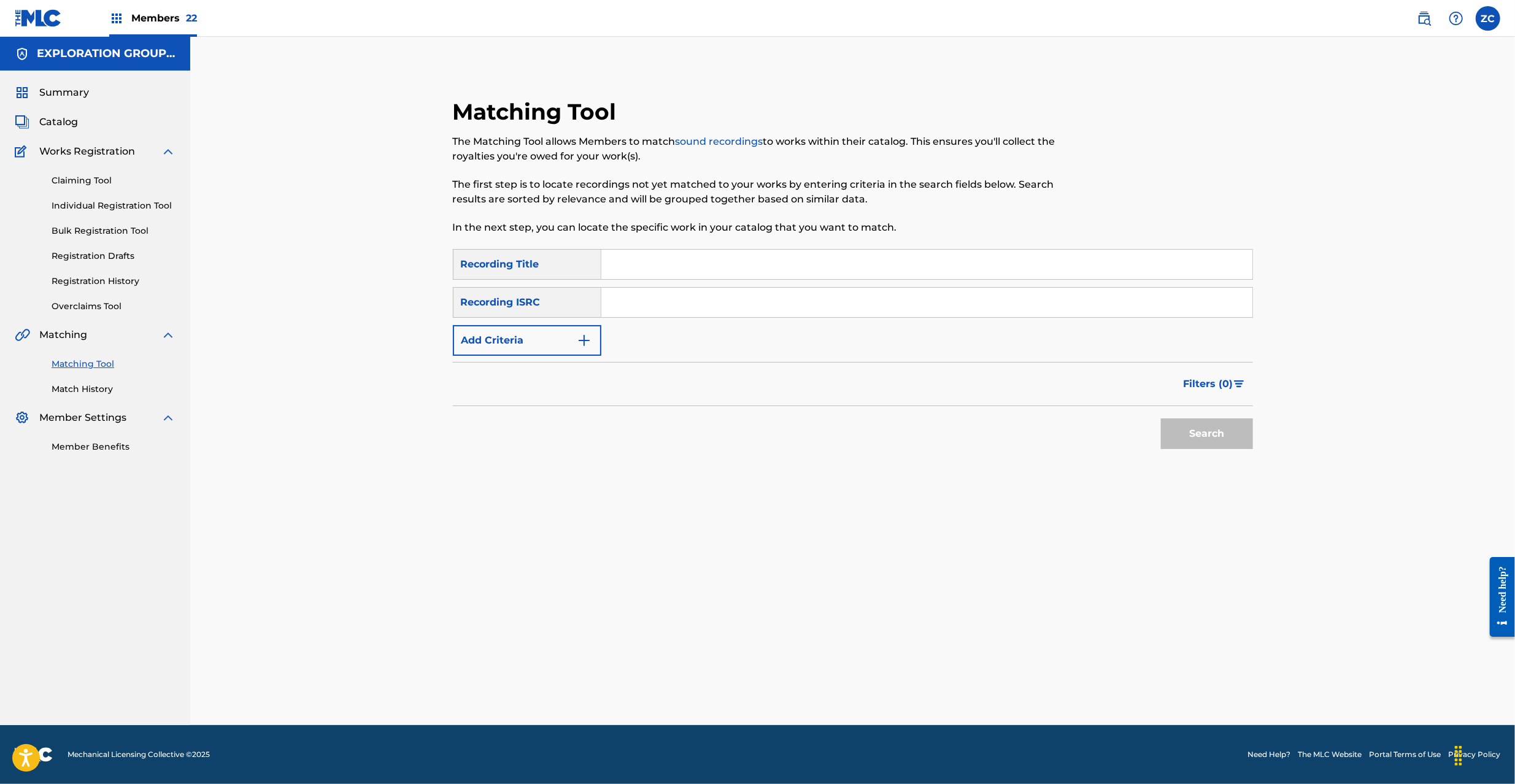
drag, startPoint x: 1026, startPoint y: 305, endPoint x: 1031, endPoint y: 311, distance: 7.8
click at [1026, 304] on input "Search Form" at bounding box center [927, 302] width 651 height 29
paste input "JPF300800240"
type input "JPF300800240"
click at [1202, 435] on button "Search" at bounding box center [1207, 434] width 92 height 31
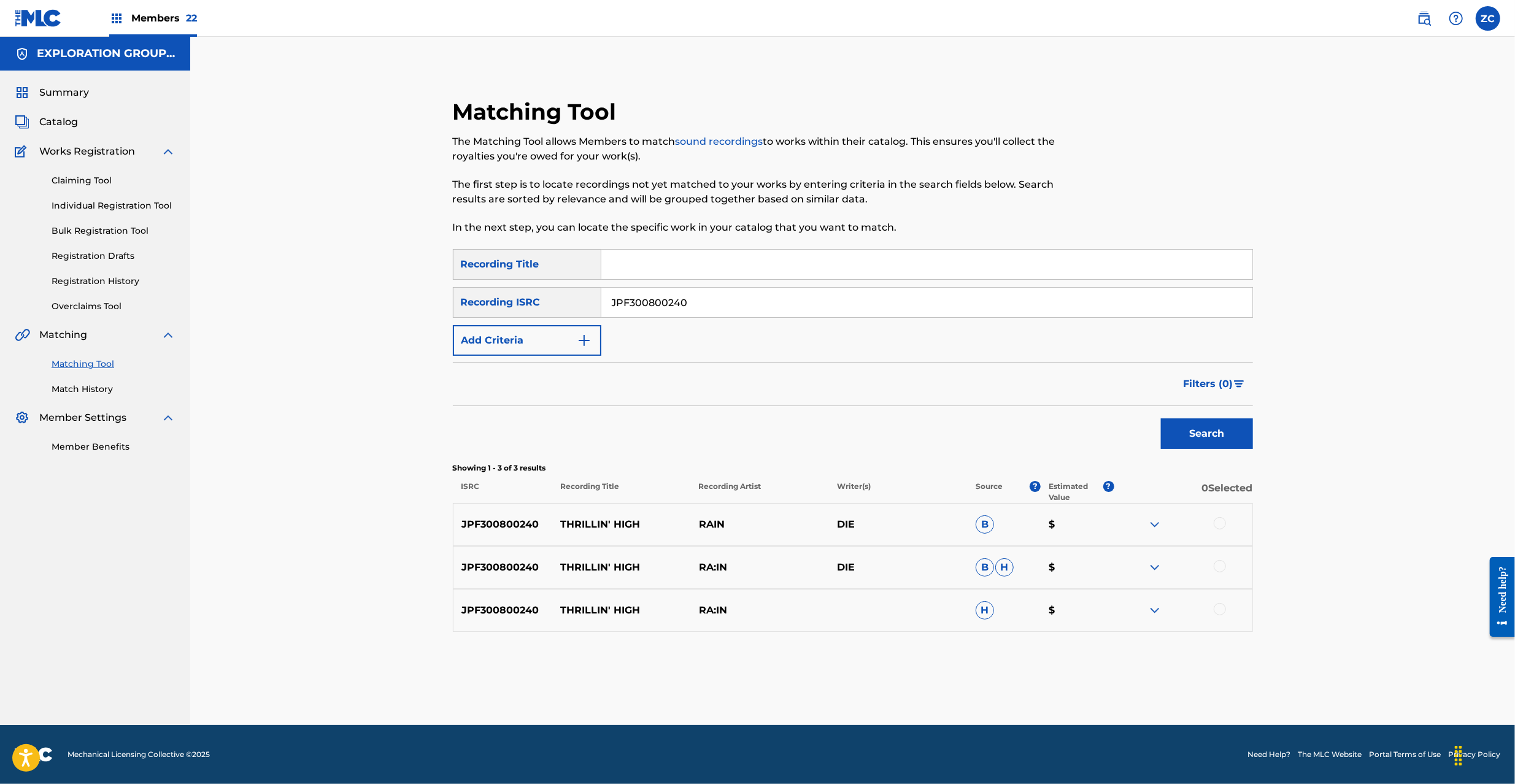
drag, startPoint x: 1225, startPoint y: 524, endPoint x: 1223, endPoint y: 540, distance: 16.1
click at [1225, 523] on div at bounding box center [1220, 523] width 12 height 12
click at [1221, 563] on div at bounding box center [1220, 566] width 12 height 12
click at [1216, 609] on div at bounding box center [1220, 609] width 12 height 12
click at [870, 683] on button "Match 3 Groups" at bounding box center [862, 684] width 136 height 31
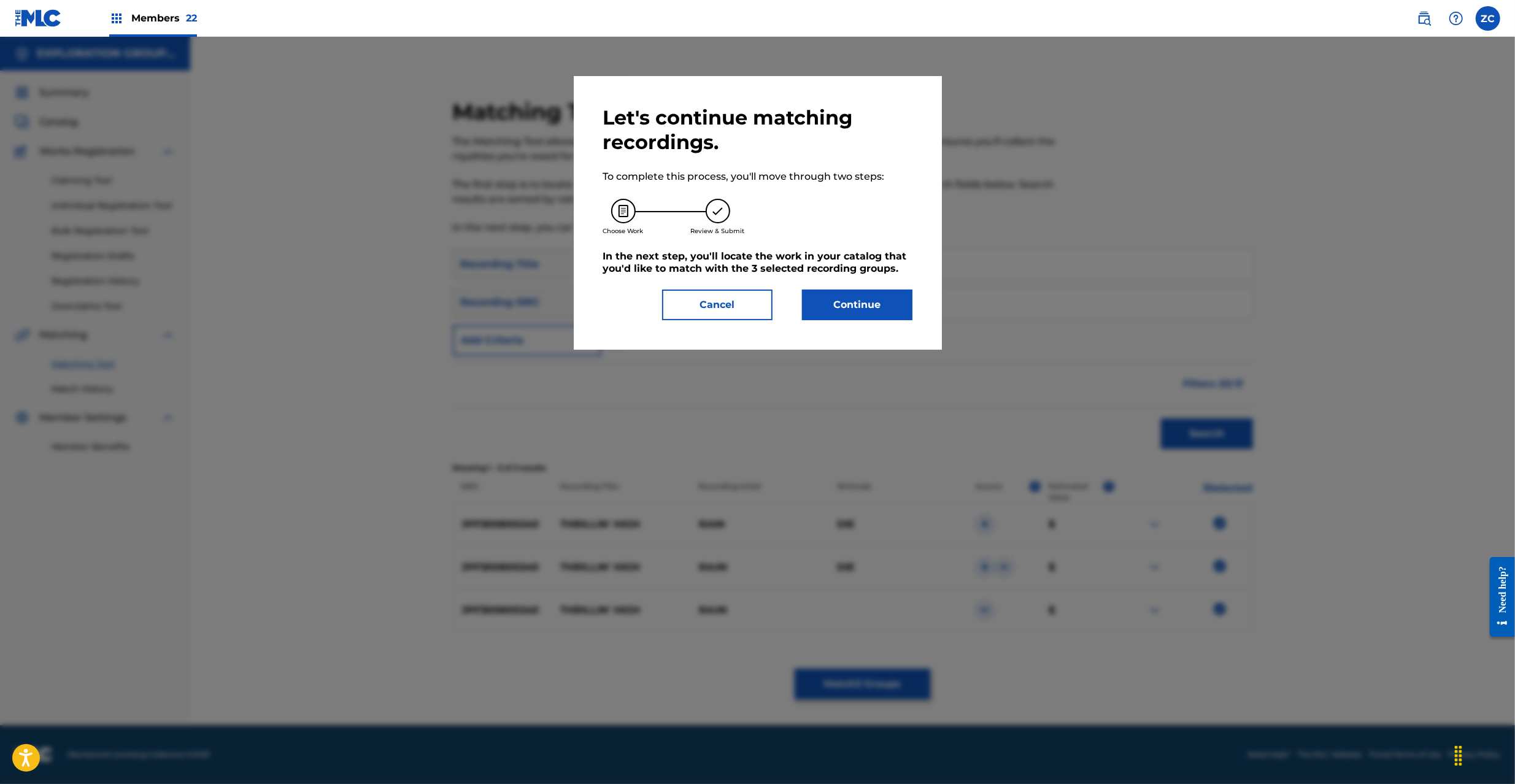
click at [871, 301] on button "Continue" at bounding box center [857, 305] width 111 height 31
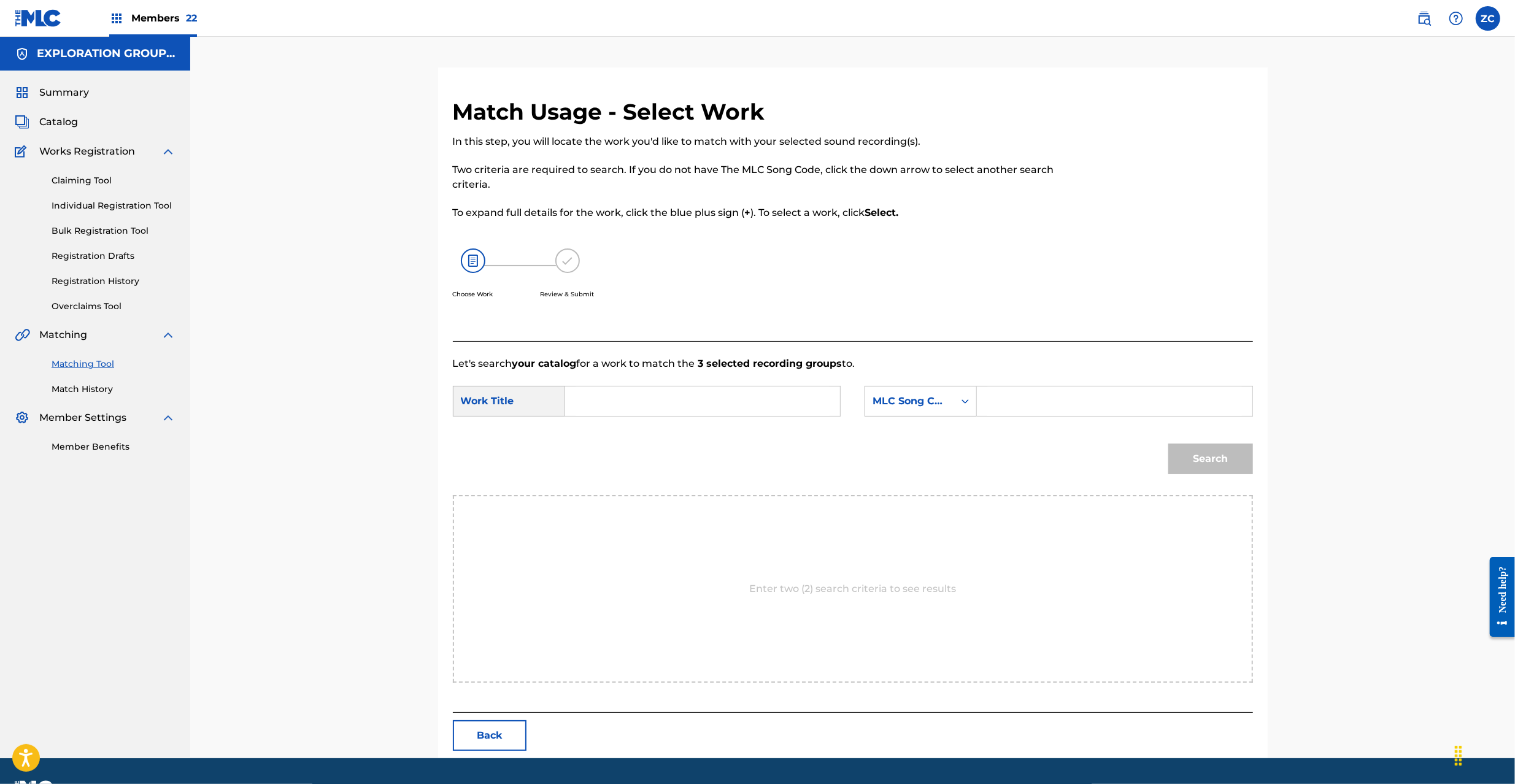
click at [628, 405] on input "Search Form" at bounding box center [702, 401] width 254 height 29
paste input "Thrillin' High TR7L6N"
click at [682, 402] on input "Thrillin' High TR7L6N" at bounding box center [702, 401] width 254 height 29
type input "Thrillin' High"
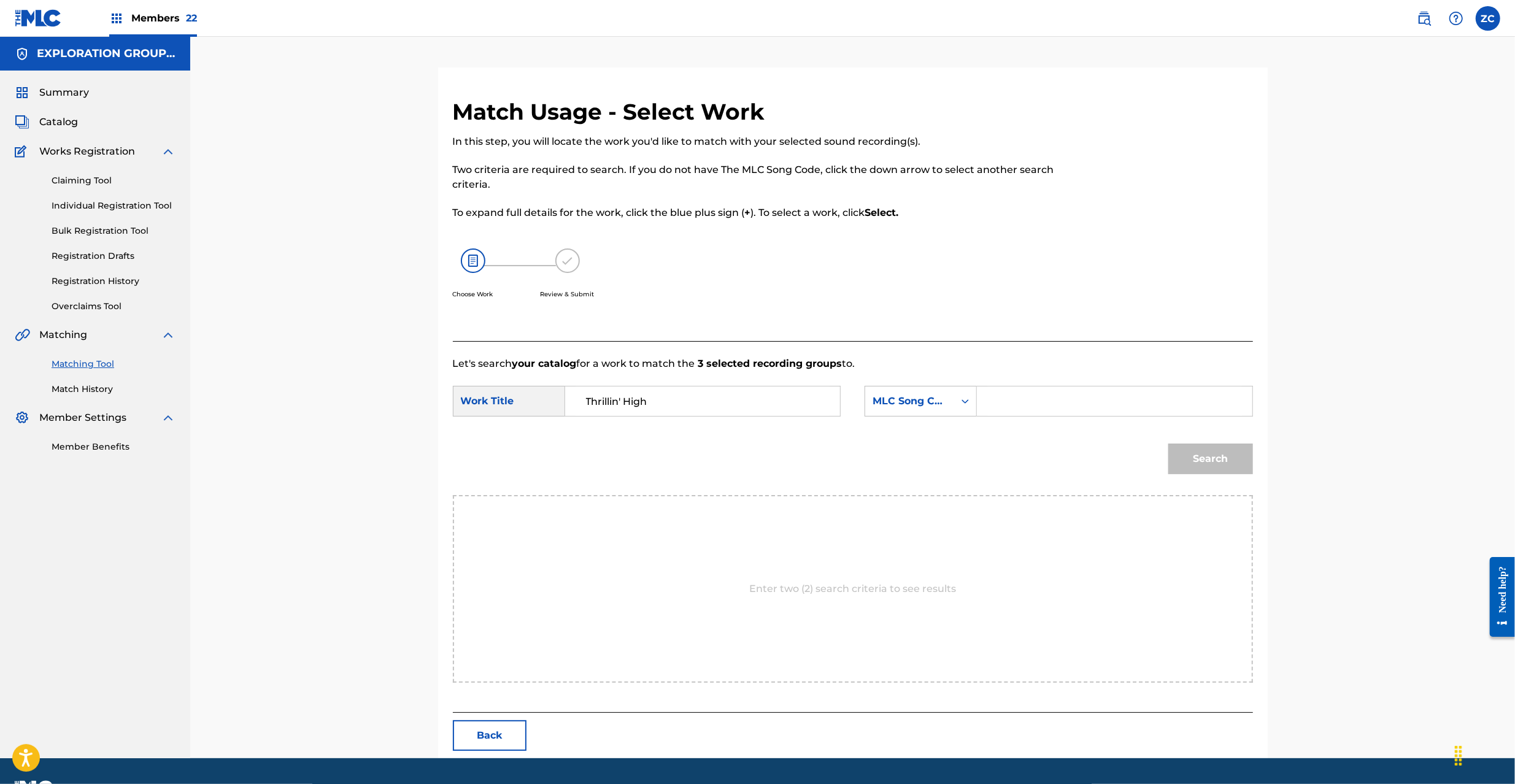
click at [1101, 406] on input "Search Form" at bounding box center [1114, 401] width 254 height 29
paste input "TR7L6N"
type input "TR7L6N"
click at [1202, 462] on button "Search" at bounding box center [1211, 459] width 84 height 31
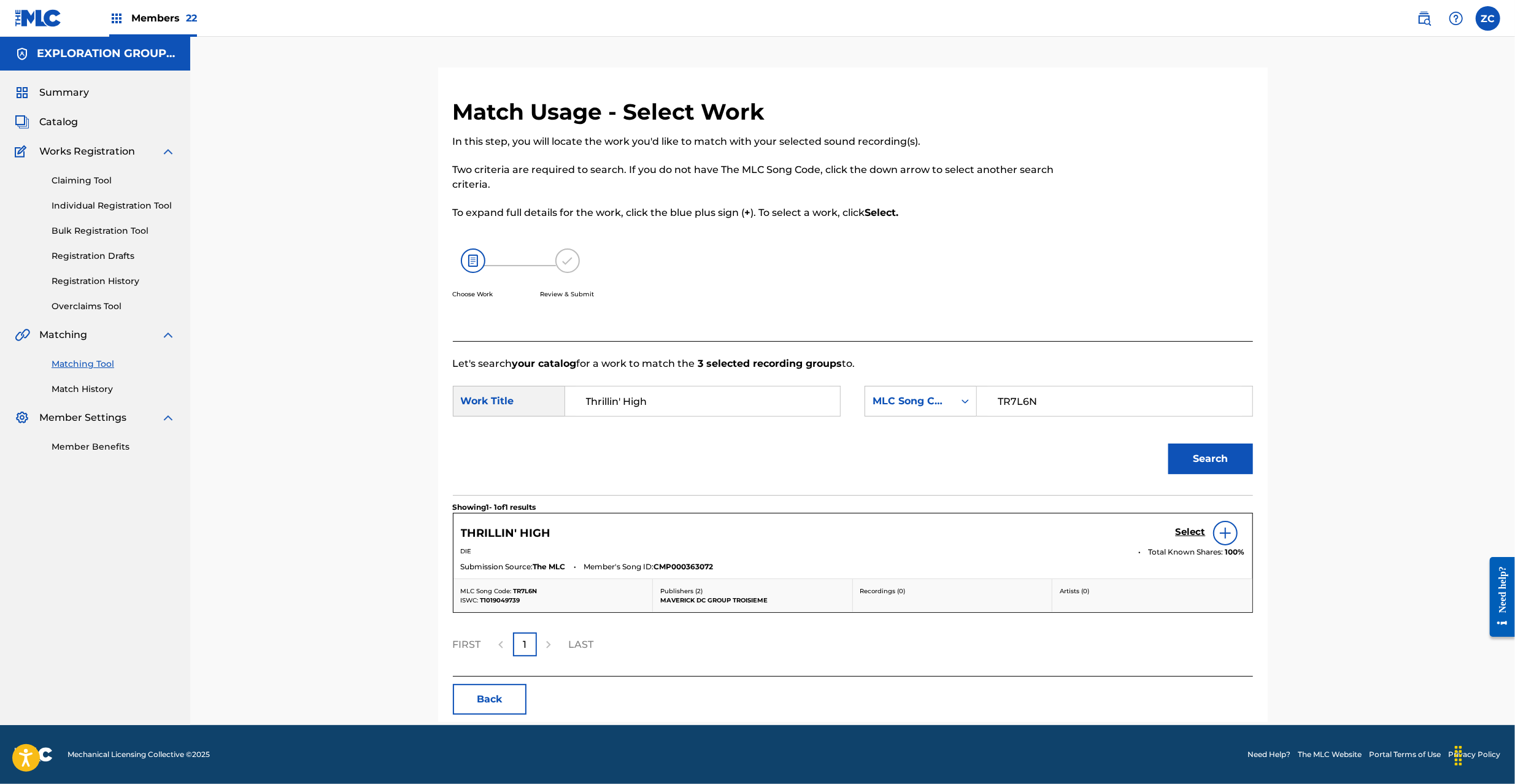
click at [1178, 537] on h5 "Select" at bounding box center [1190, 532] width 30 height 12
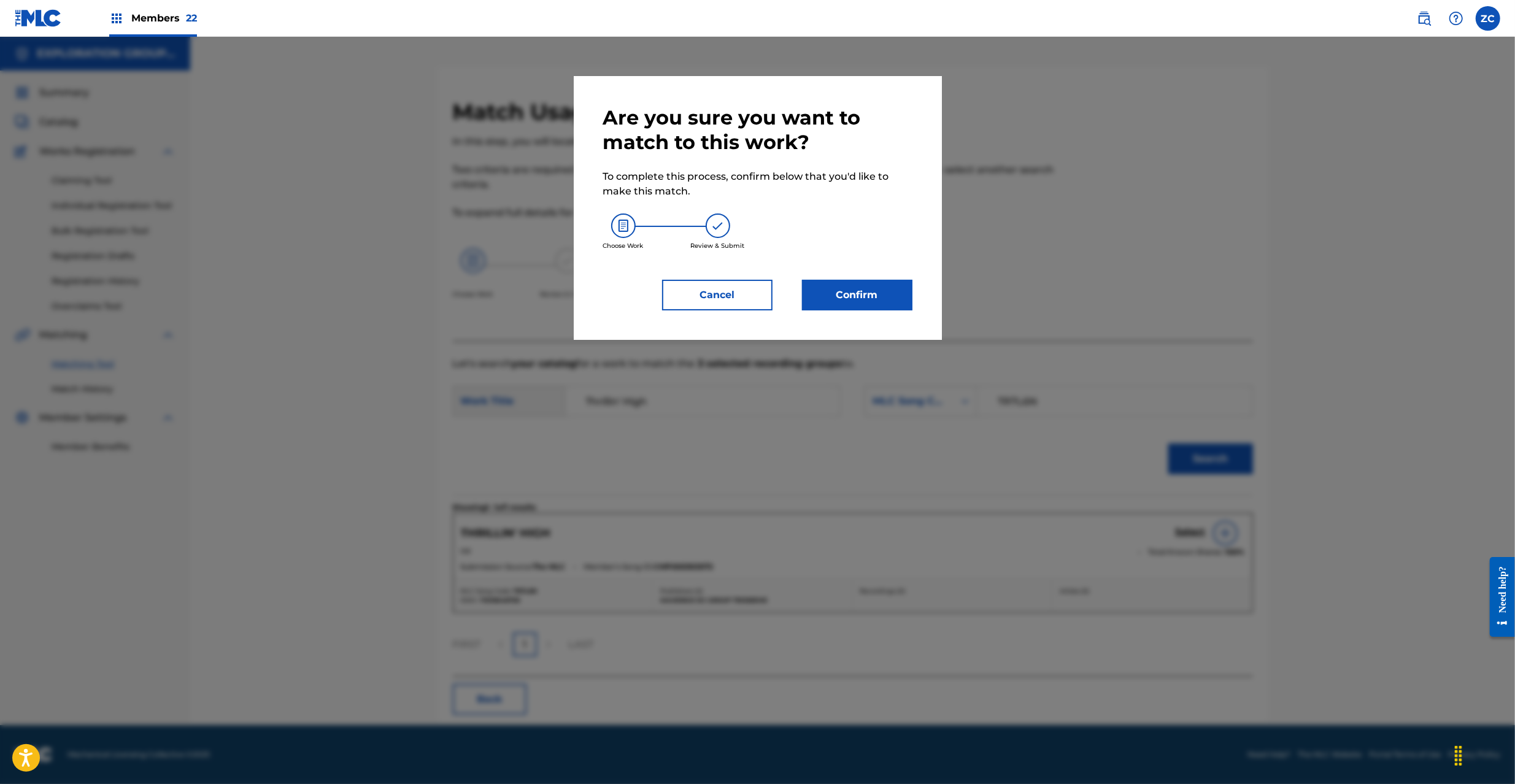
click at [847, 291] on button "Confirm" at bounding box center [857, 295] width 111 height 31
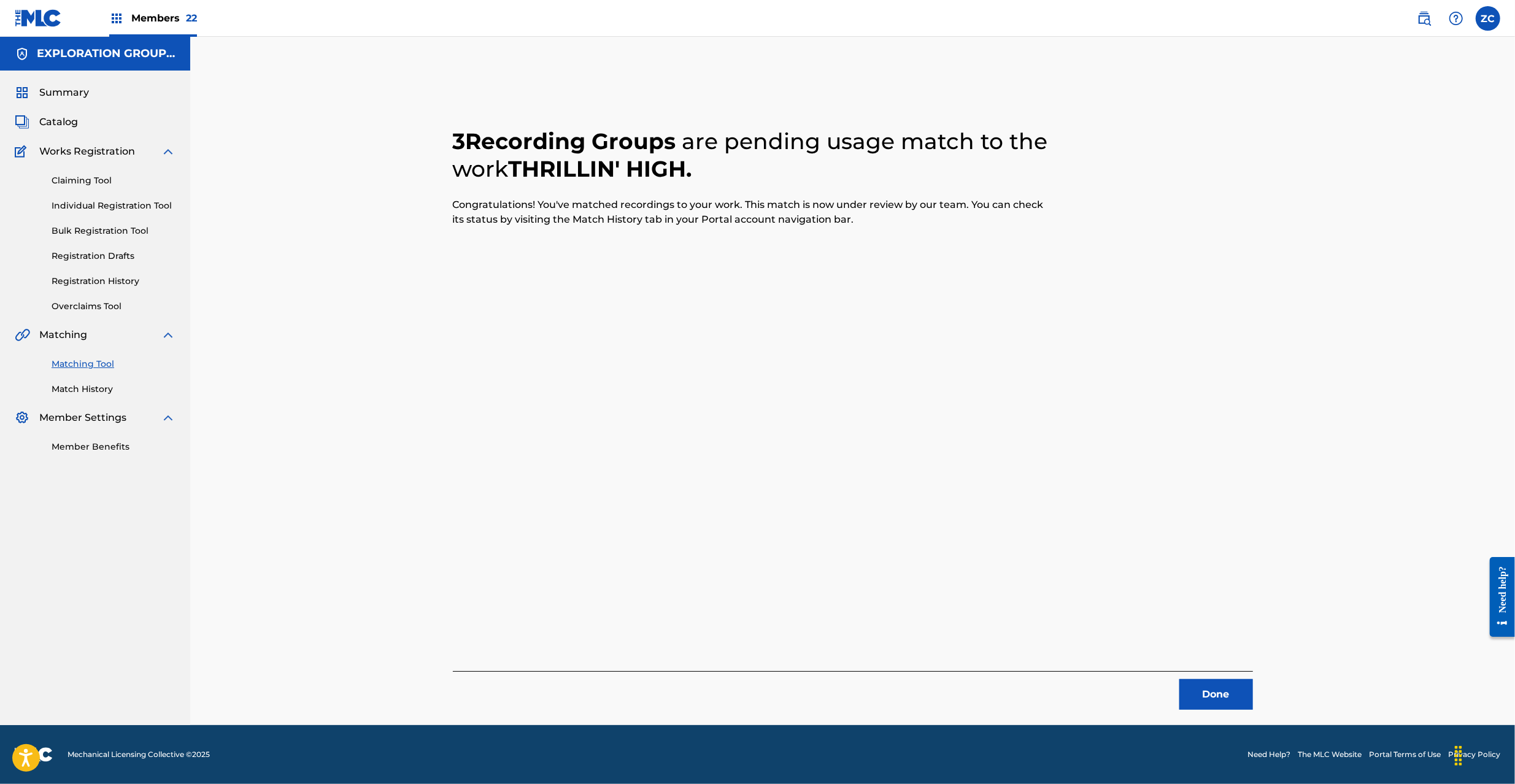
click at [1227, 701] on button "Done" at bounding box center [1216, 694] width 74 height 31
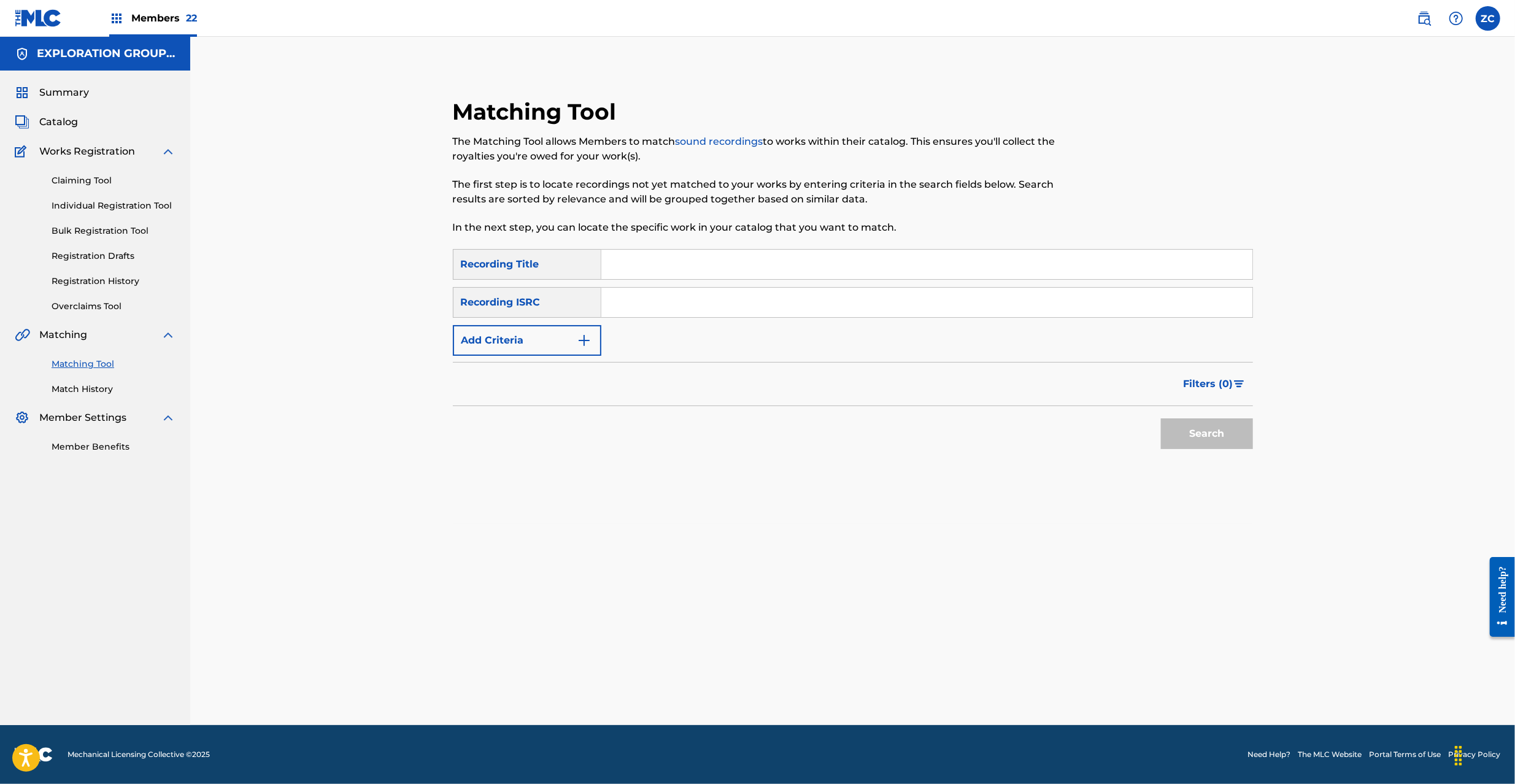
click at [983, 300] on input "Search Form" at bounding box center [927, 302] width 651 height 29
paste input "JPN301400097"
drag, startPoint x: 1199, startPoint y: 434, endPoint x: 1181, endPoint y: 434, distance: 18.0
click at [1199, 434] on button "Search" at bounding box center [1207, 434] width 92 height 31
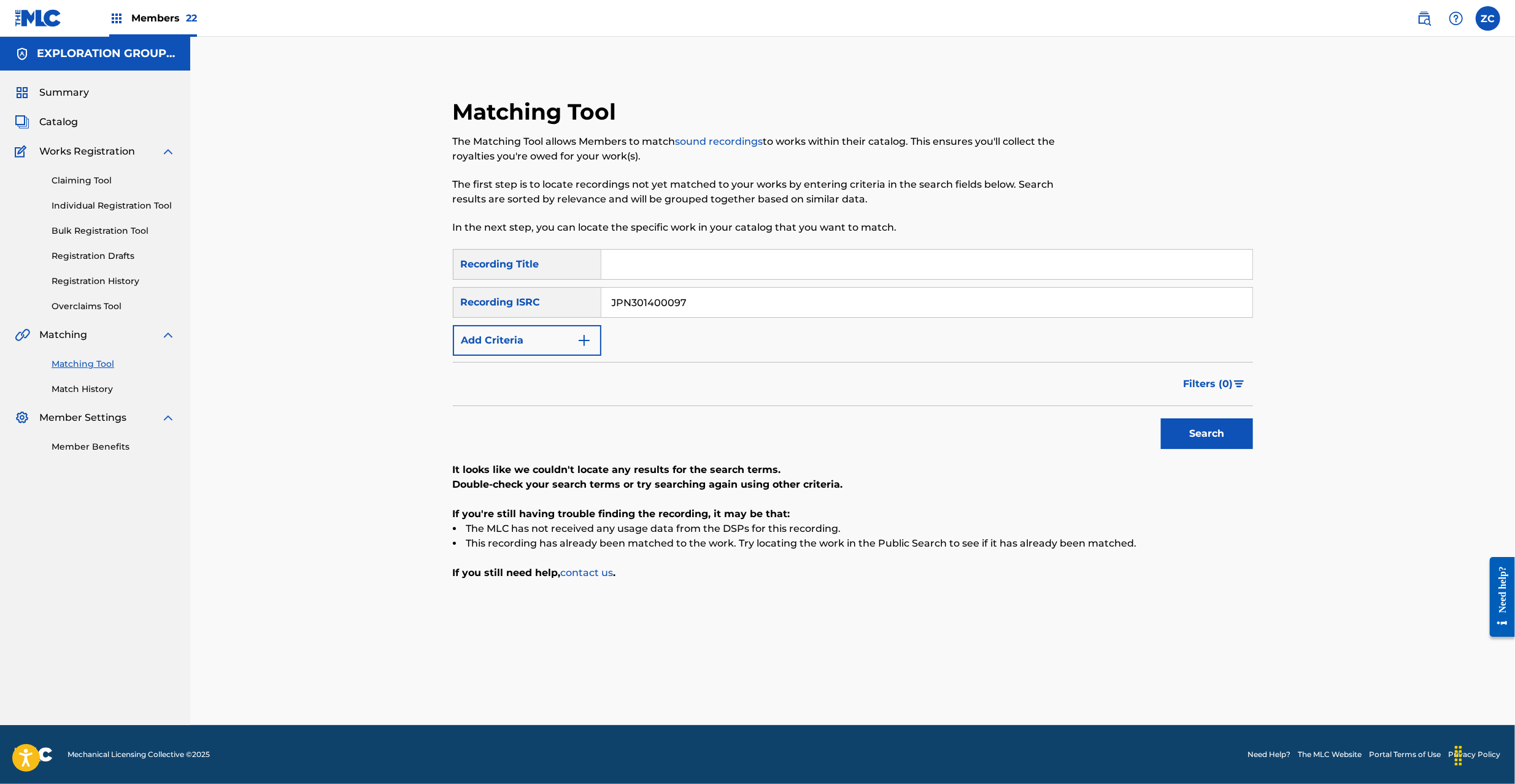
click at [740, 300] on input "JPN301400097" at bounding box center [927, 302] width 651 height 29
paste input "F541122908"
click at [1202, 444] on button "Search" at bounding box center [1207, 434] width 92 height 31
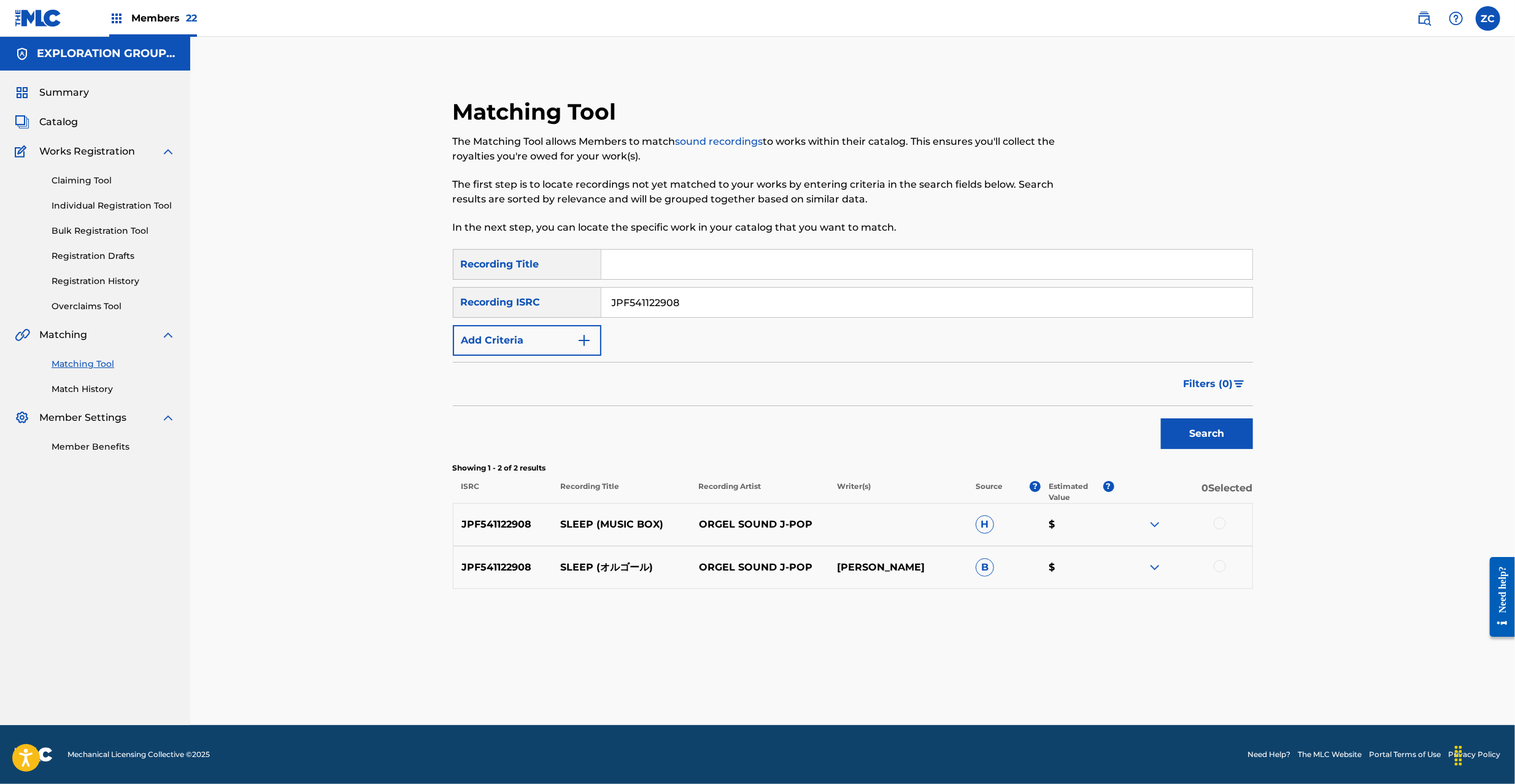
click at [1217, 522] on div at bounding box center [1220, 523] width 12 height 12
click at [1217, 566] on div at bounding box center [1220, 566] width 12 height 12
click at [805, 297] on input "JPF541122908" at bounding box center [927, 302] width 651 height 29
paste input "U902204483"
click at [1193, 430] on button "Search" at bounding box center [1207, 434] width 92 height 31
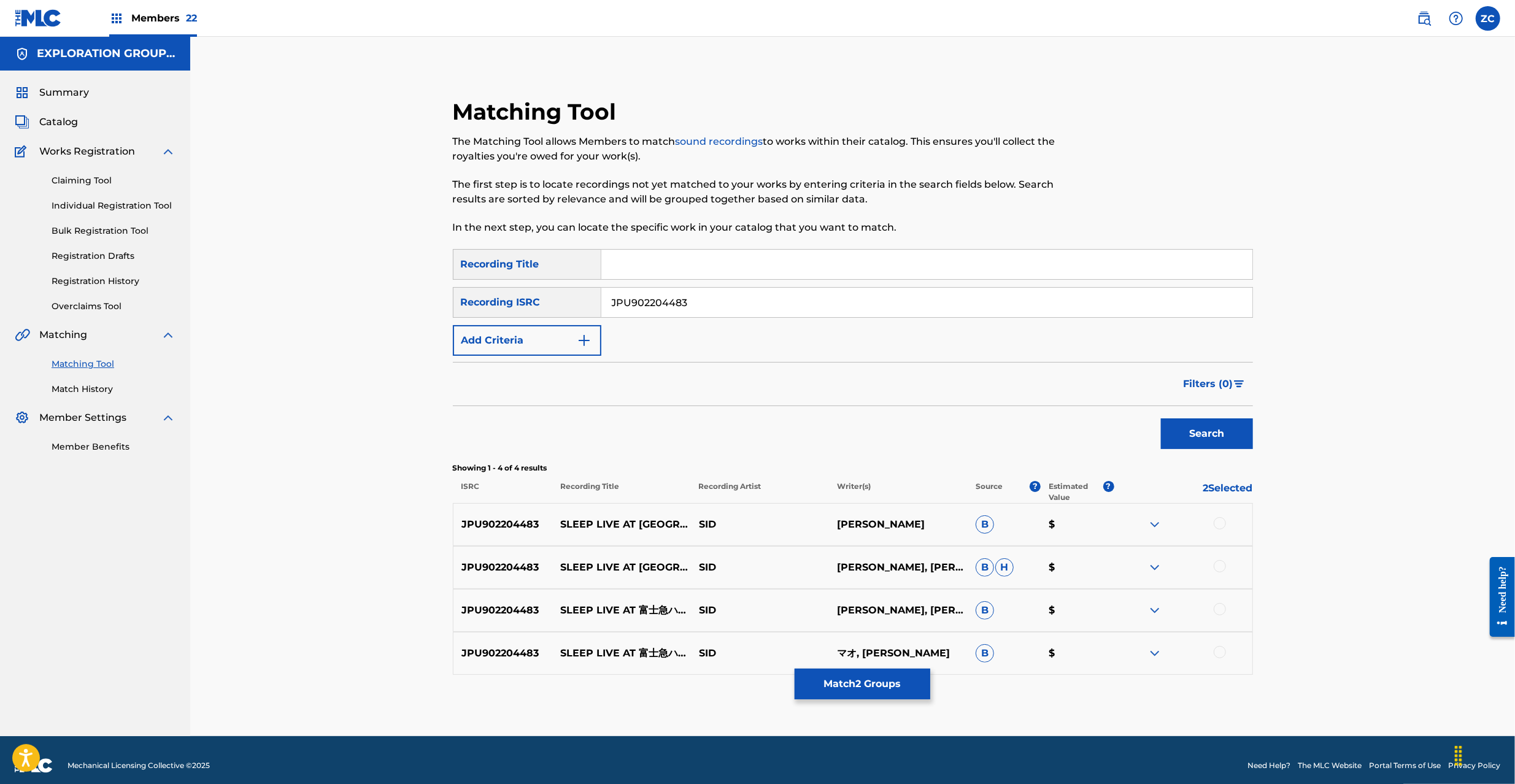
click at [1220, 521] on div at bounding box center [1220, 523] width 12 height 12
click at [1216, 566] on div at bounding box center [1220, 566] width 12 height 12
click at [1225, 613] on div at bounding box center [1182, 610] width 138 height 15
click at [1218, 647] on div at bounding box center [1220, 652] width 12 height 12
click at [1220, 612] on div at bounding box center [1220, 609] width 12 height 12
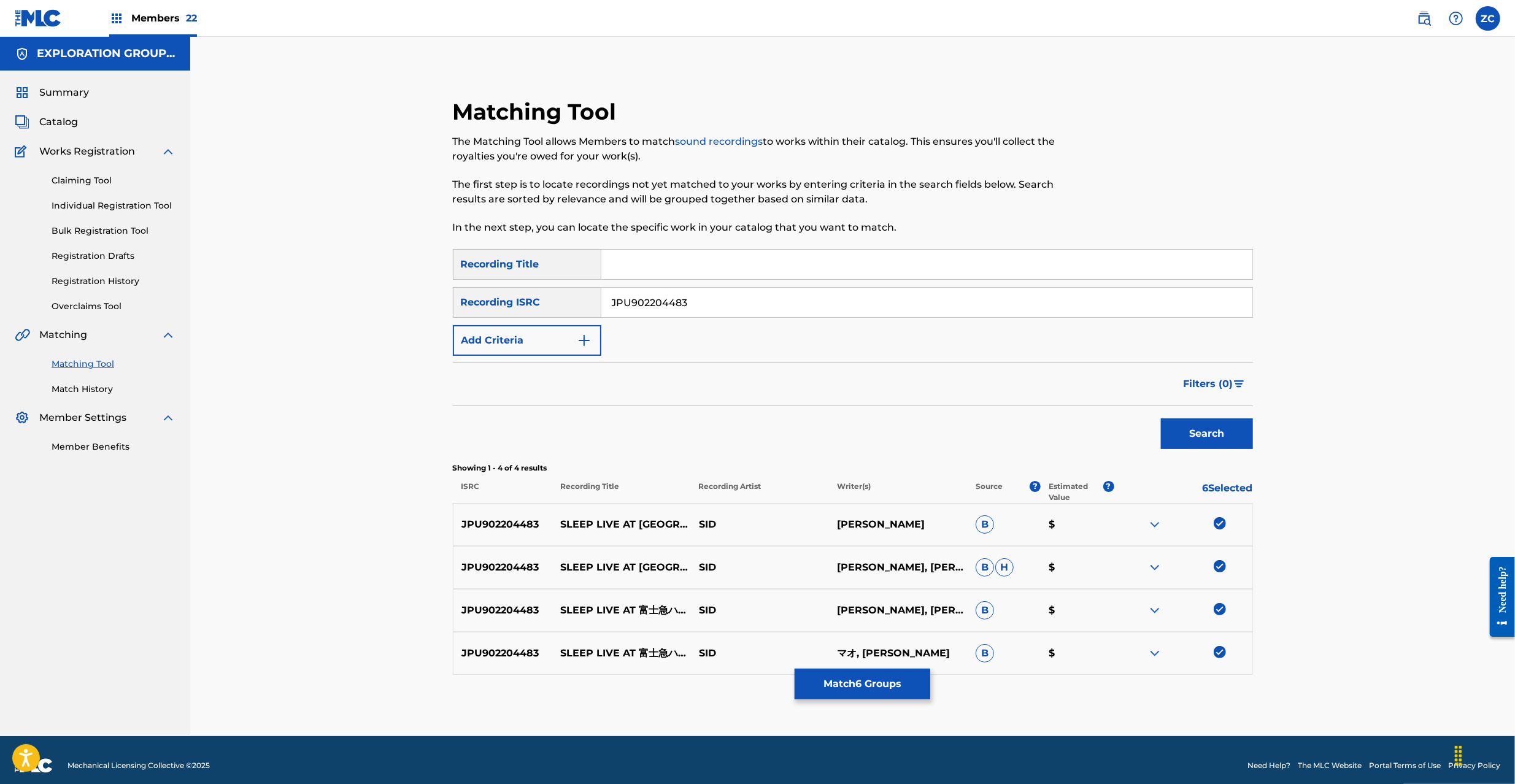
click at [1044, 283] on div "SearchWithCriteria6e134574-1124-4e19-9068-12dbed6fbaf6 Recording Title SearchWi…" at bounding box center [852, 302] width 800 height 107
click at [1053, 293] on input "JPU902204483" at bounding box center [927, 302] width 651 height 29
paste input "3770"
click at [1209, 441] on button "Search" at bounding box center [1207, 434] width 92 height 31
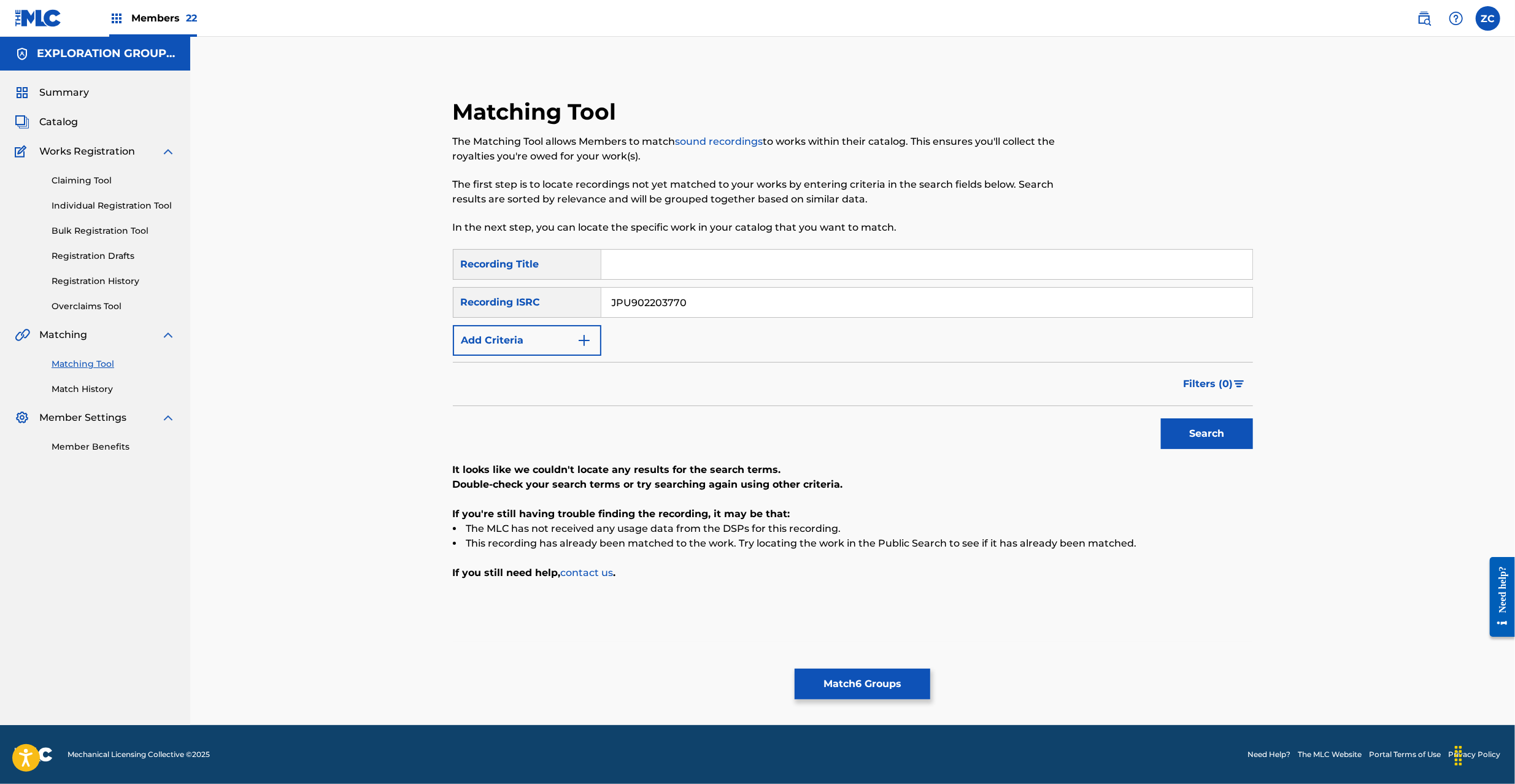
click at [1006, 302] on input "JPU902203770" at bounding box center [927, 302] width 651 height 29
paste input "93"
click at [1211, 437] on button "Search" at bounding box center [1207, 434] width 92 height 31
click at [768, 315] on input "JPU902203793" at bounding box center [927, 302] width 651 height 29
paste input "TCJPA135602"
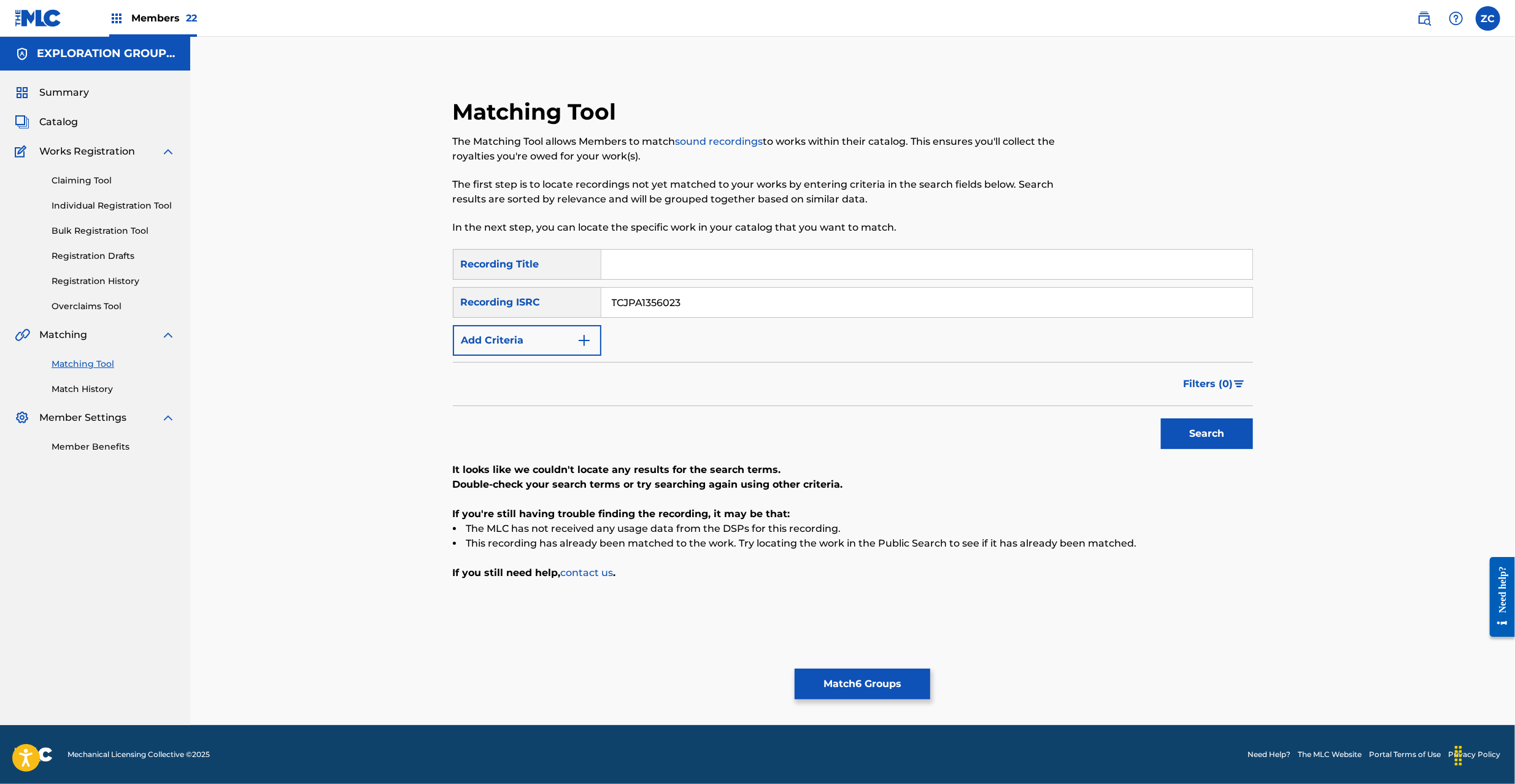
click at [1161, 418] on button "Search" at bounding box center [1207, 434] width 92 height 31
click at [774, 302] on input "TCJPA1356023" at bounding box center [927, 302] width 651 height 29
paste input "JPH451000092"
click at [1161, 418] on button "Search" at bounding box center [1207, 434] width 92 height 31
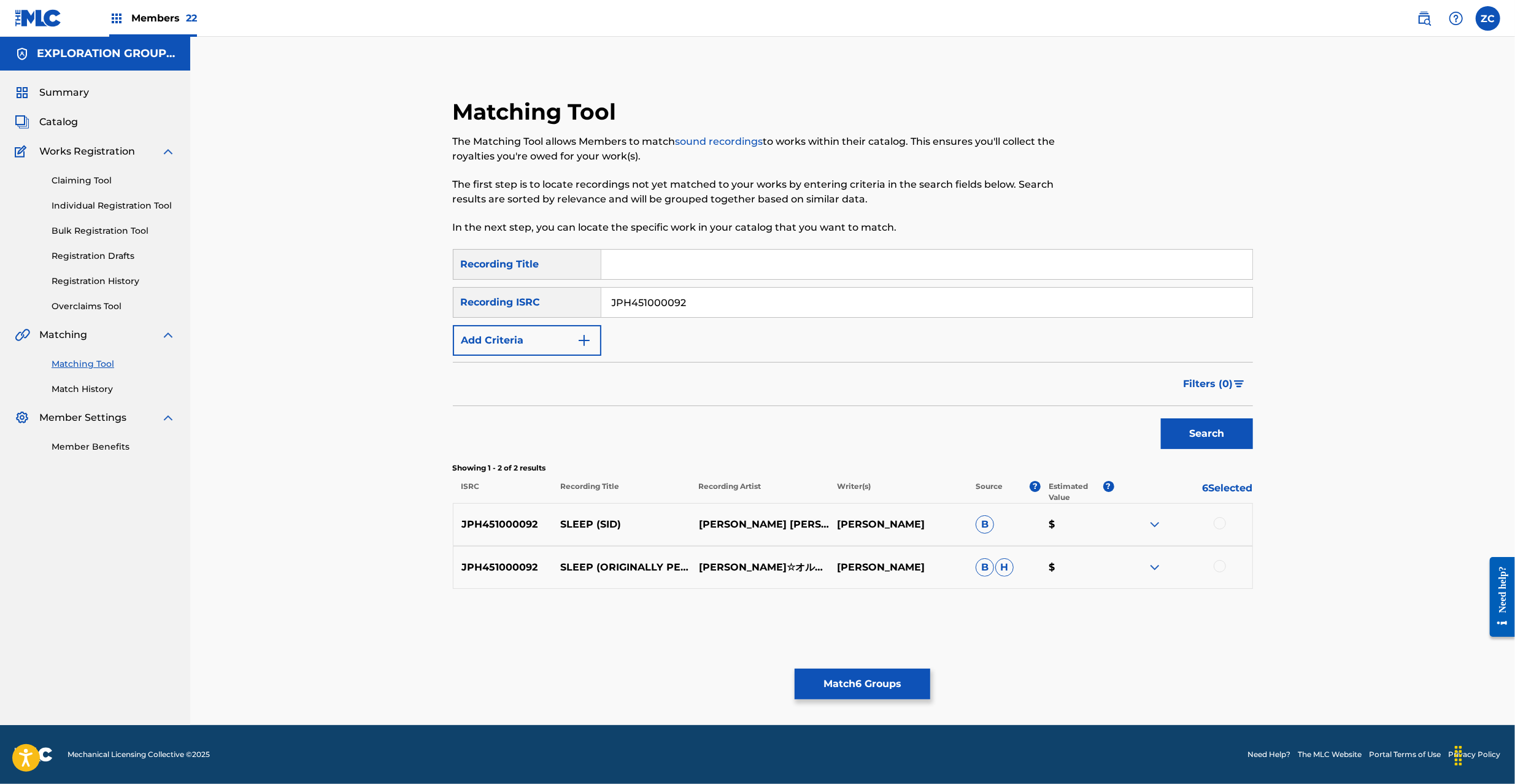
click at [1218, 528] on div at bounding box center [1220, 523] width 12 height 12
click at [1220, 572] on div at bounding box center [1220, 566] width 12 height 12
click at [789, 310] on input "JPH451000092" at bounding box center [927, 302] width 651 height 29
paste input "L591000963"
click at [1161, 418] on button "Search" at bounding box center [1207, 434] width 92 height 31
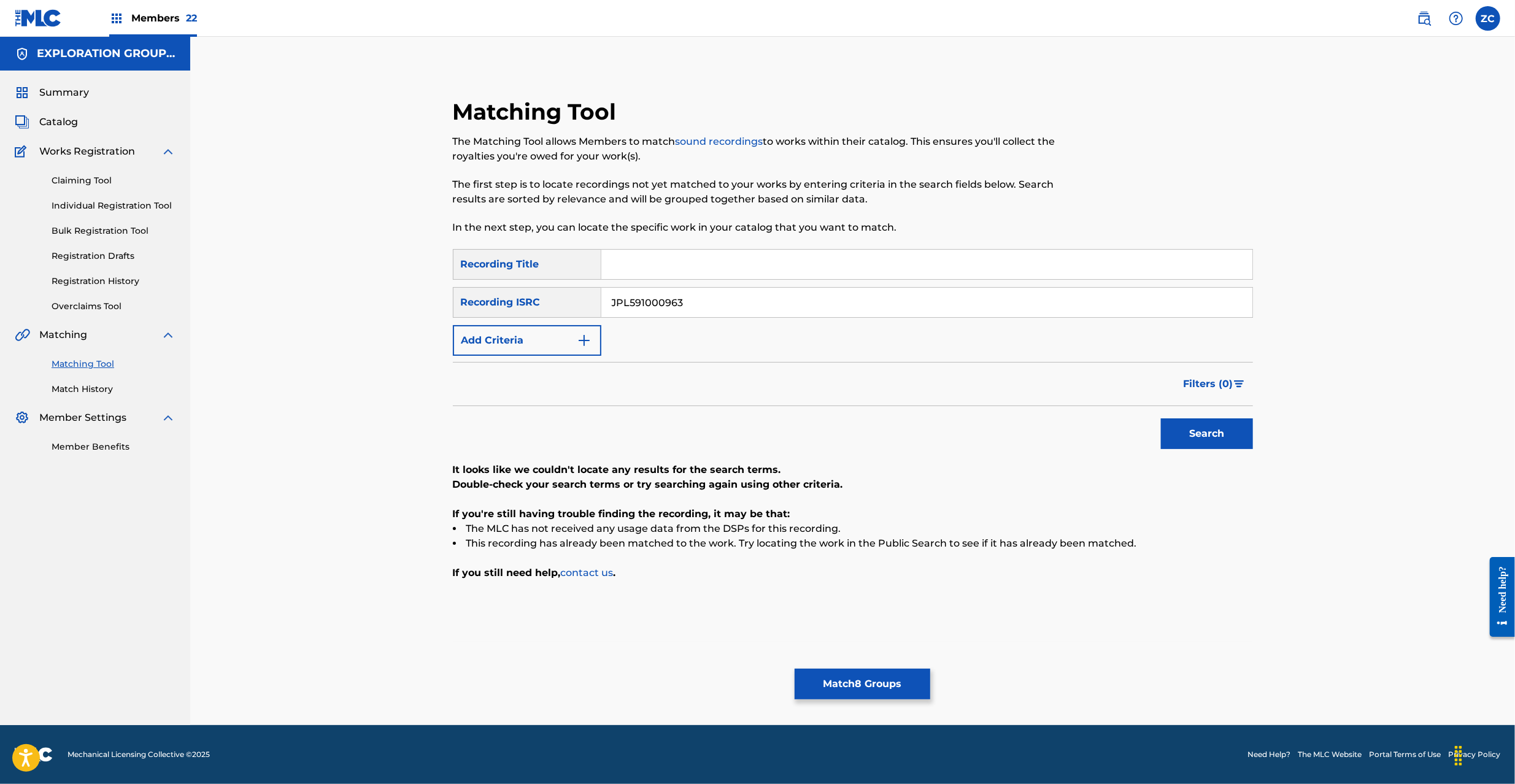
click at [975, 311] on input "JPL591000963" at bounding box center [927, 302] width 651 height 29
paste input "B951318035"
click at [1202, 428] on button "Search" at bounding box center [1207, 434] width 92 height 31
click at [941, 305] on input "JPB951318035" at bounding box center [927, 302] width 651 height 29
paste input "TCJPA1333407"
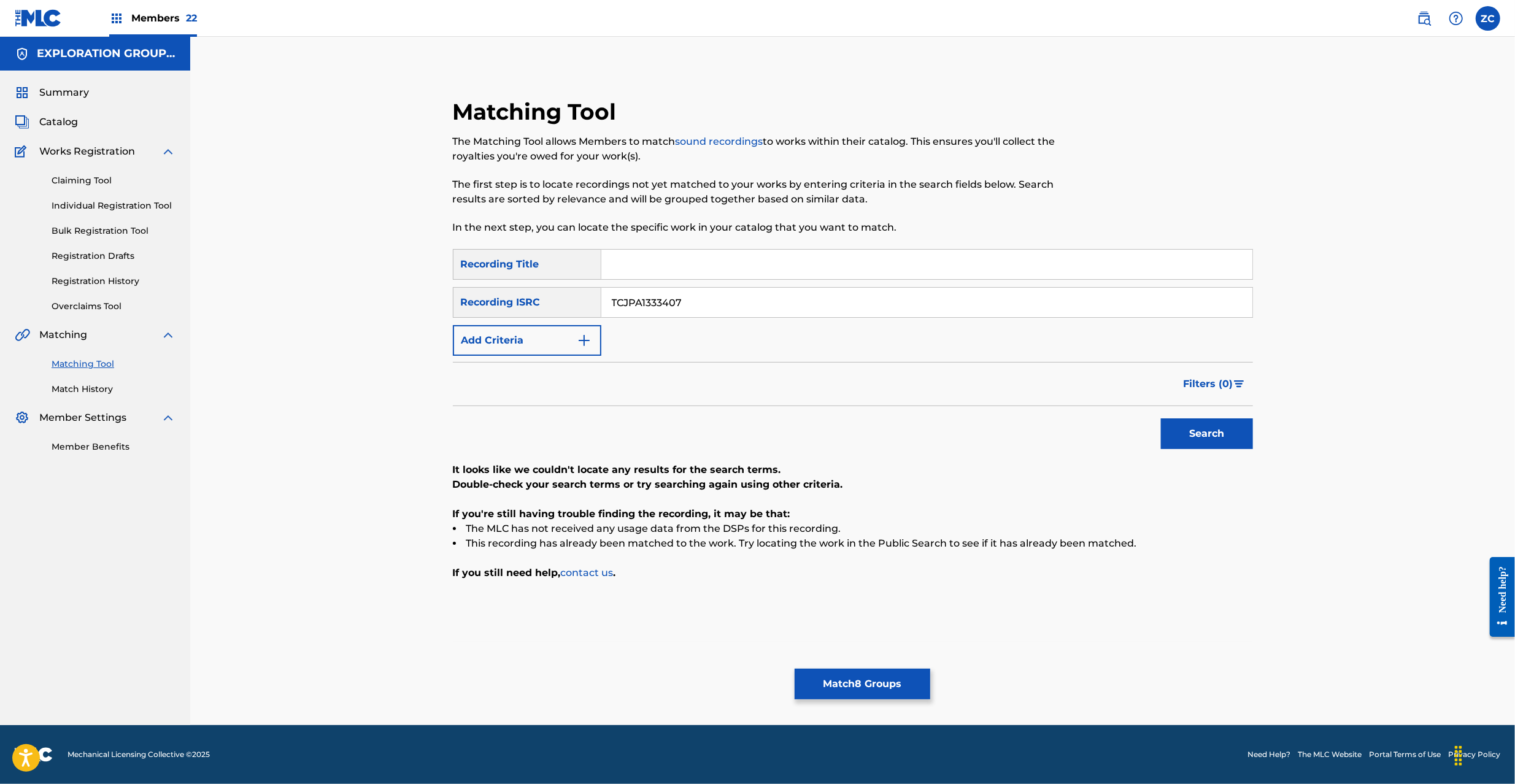
click at [1211, 428] on button "Search" at bounding box center [1207, 434] width 92 height 31
click at [977, 297] on input "TCJPA1333407" at bounding box center [927, 302] width 651 height 29
paste input "JPKS81000121"
type input "JPKS81000121"
click at [1218, 428] on button "Search" at bounding box center [1207, 434] width 92 height 31
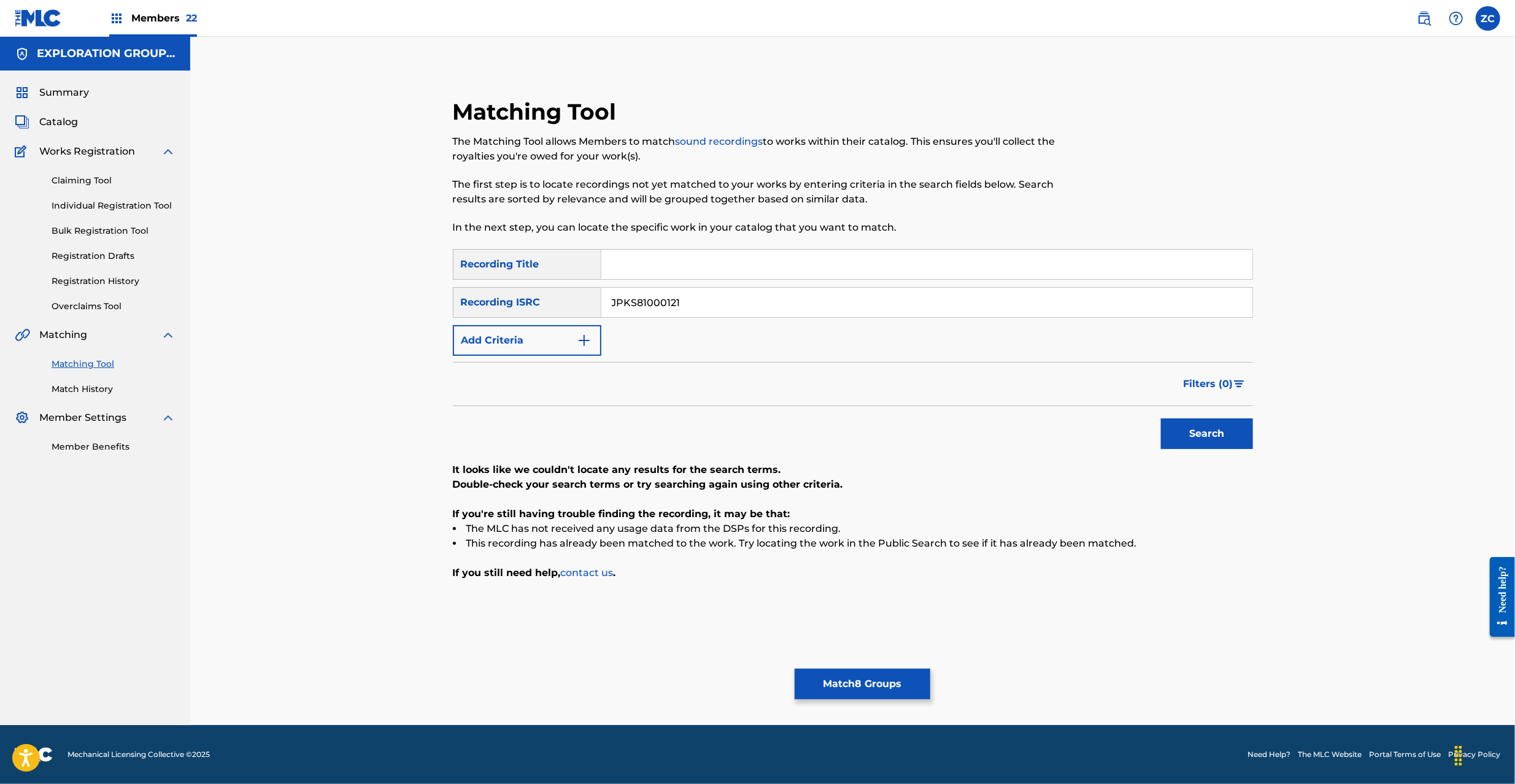
click at [1046, 297] on input "JPKS81000121" at bounding box center [927, 302] width 651 height 29
paste input "1026"
click at [1216, 426] on button "Search" at bounding box center [1207, 434] width 92 height 31
click at [951, 287] on div "JPKS81001026" at bounding box center [927, 302] width 652 height 31
click at [955, 291] on input "JPKS81001026" at bounding box center [927, 302] width 651 height 29
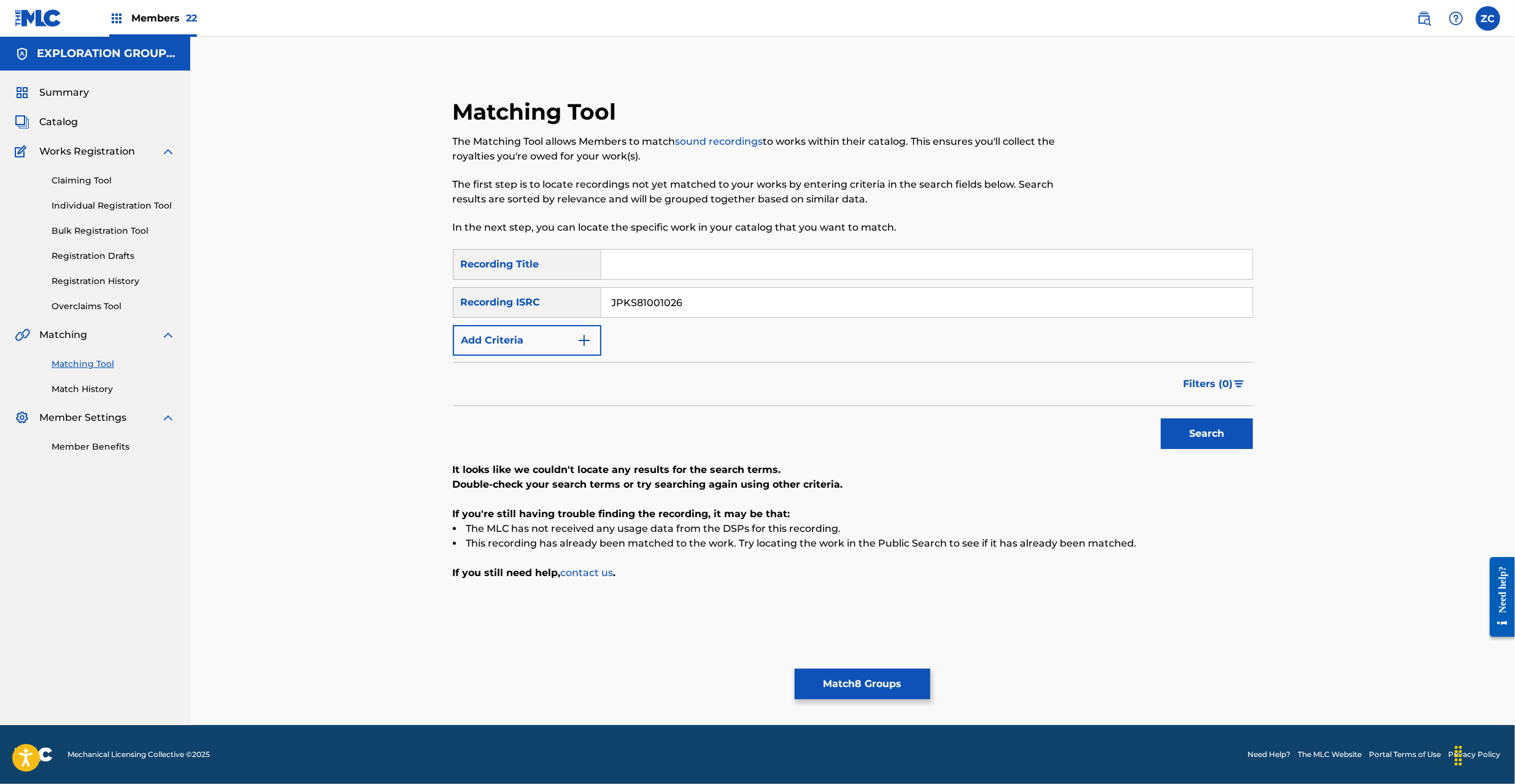
paste input "00903029"
type input "JPKS00903029"
click at [1176, 433] on button "Search" at bounding box center [1207, 434] width 92 height 31
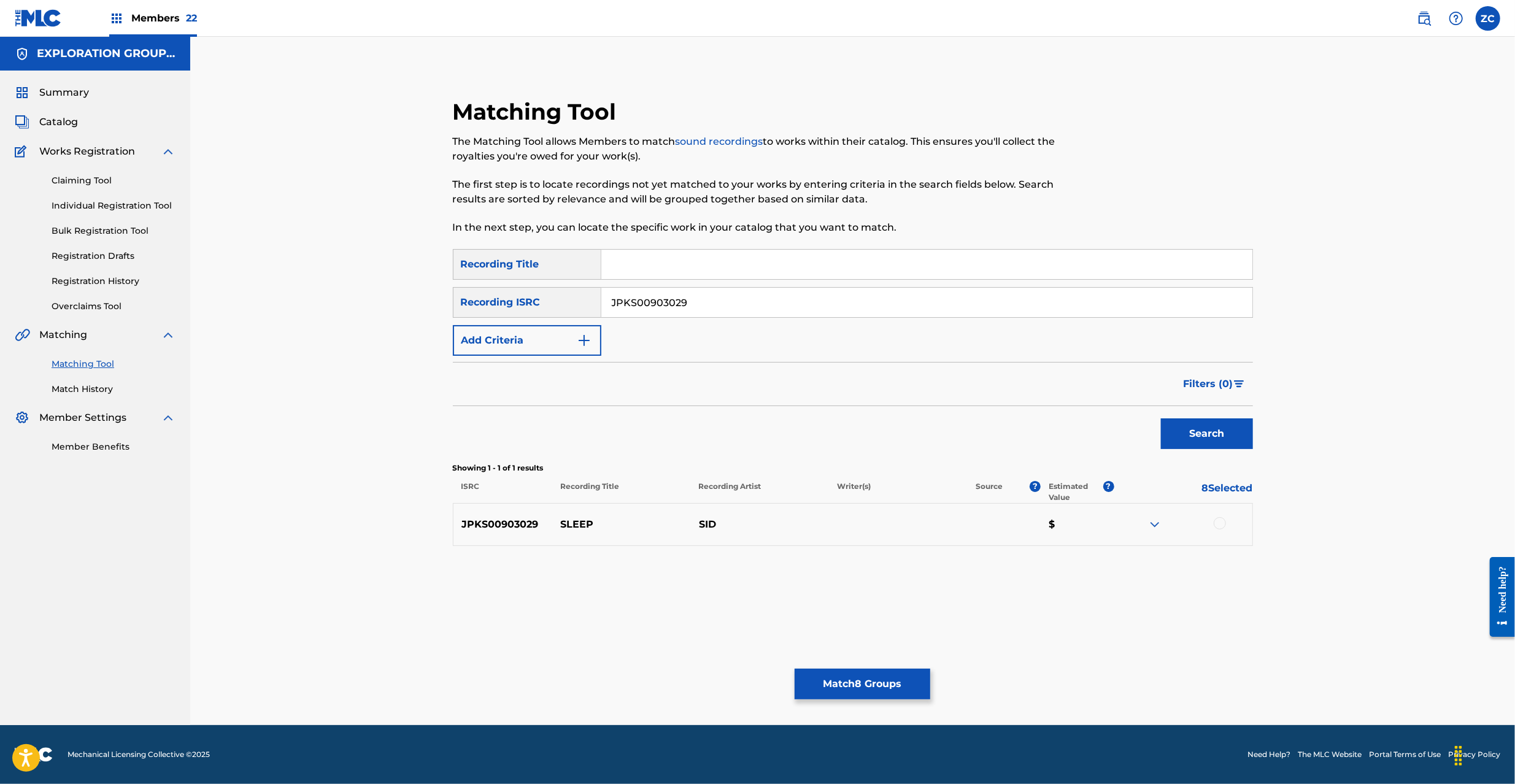
click at [1218, 526] on div at bounding box center [1220, 523] width 12 height 12
click at [900, 689] on button "Match 9 Groups" at bounding box center [862, 684] width 136 height 31
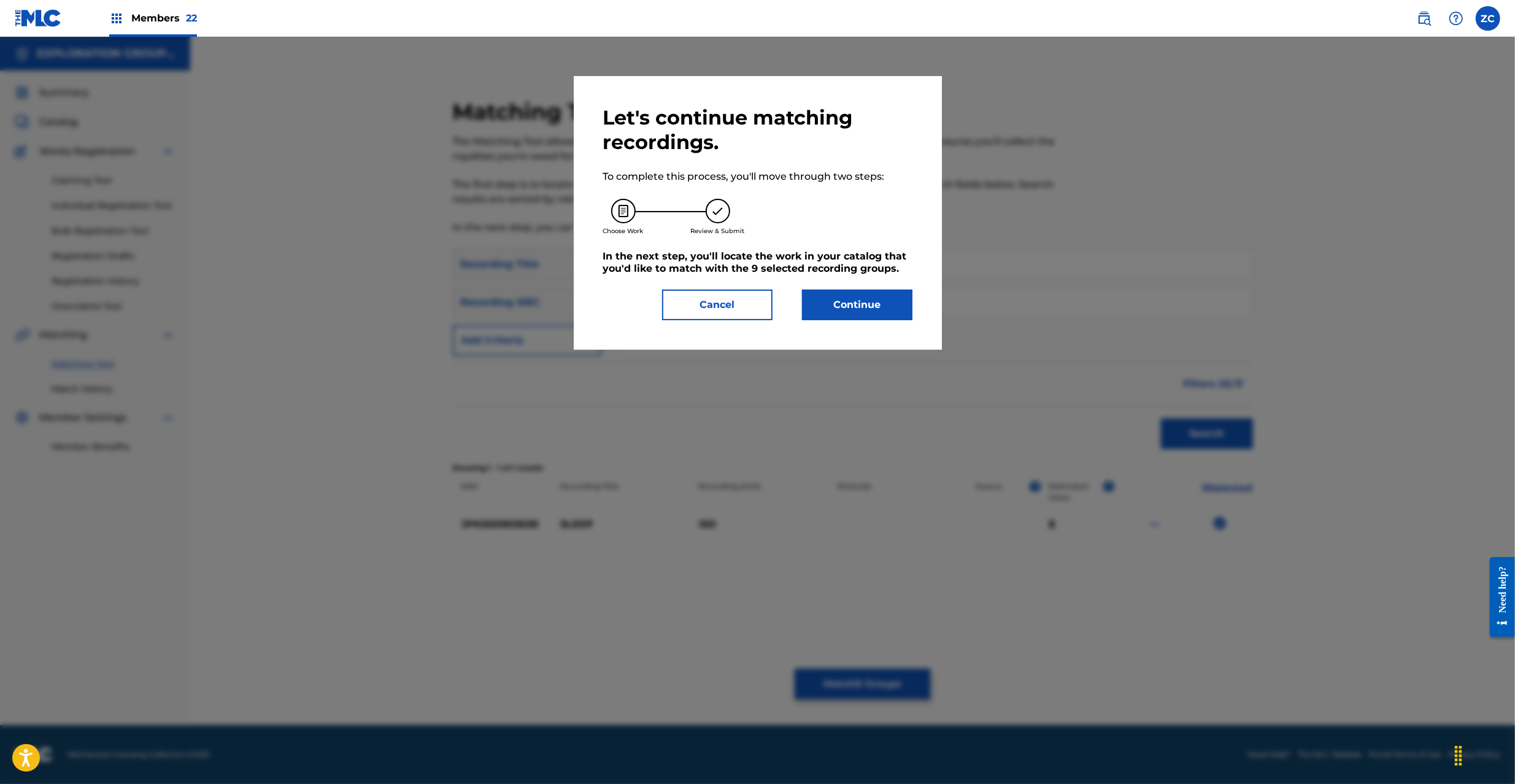
click at [867, 302] on button "Continue" at bounding box center [857, 305] width 111 height 31
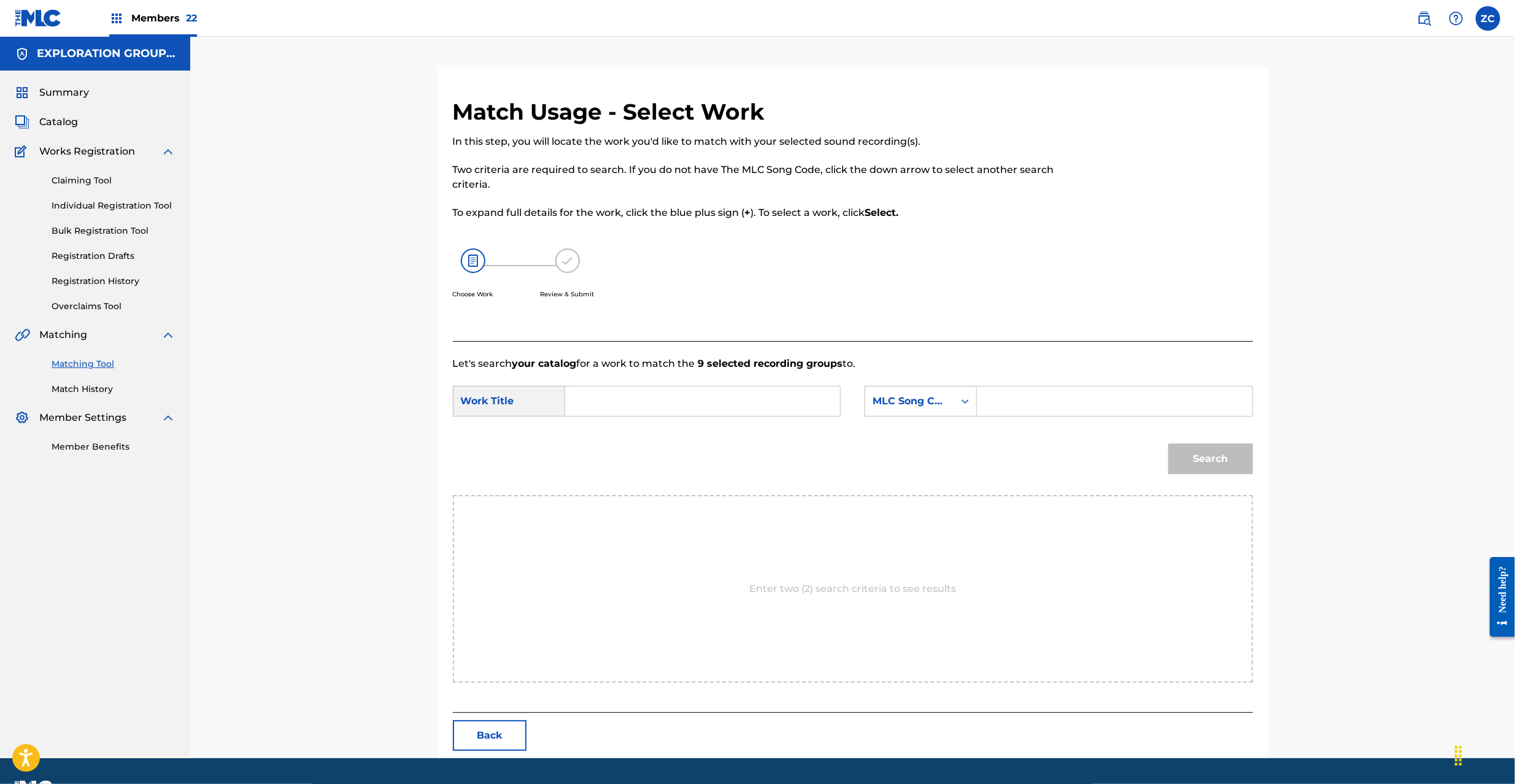
click at [740, 418] on div "SearchWithCriteria96b29c9b-8136-4054-8a5b-698f34b0a165 Work Title SearchWithCri…" at bounding box center [852, 404] width 800 height 38
click at [754, 404] on input "Search Form" at bounding box center [702, 401] width 254 height 29
paste input "Sleep X1370I"
click at [652, 404] on input "Sleep X1370I" at bounding box center [702, 401] width 254 height 29
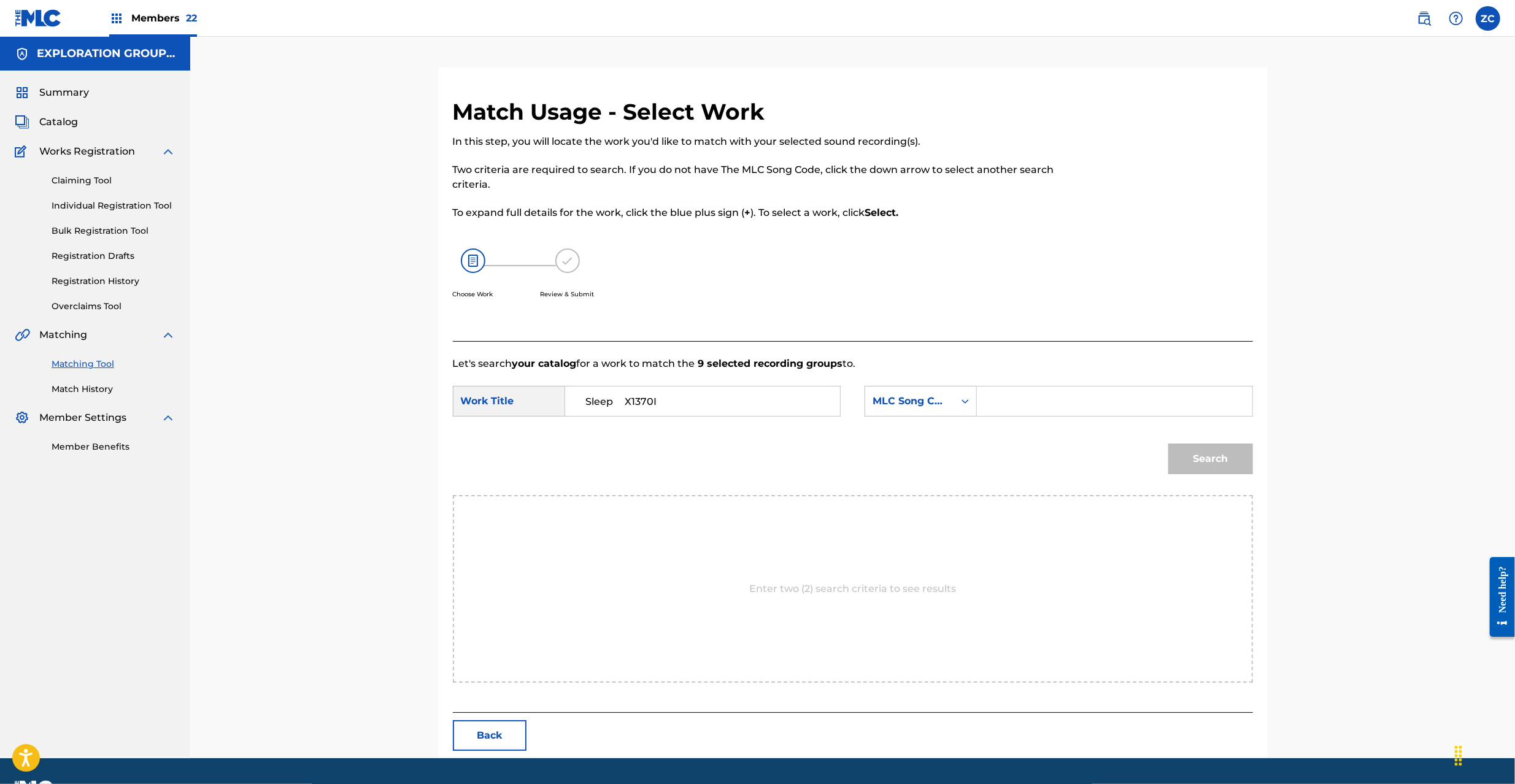
click at [632, 401] on input "Sleep X1370I" at bounding box center [702, 401] width 254 height 29
type input "Sleep"
click at [1078, 389] on input "Search Form" at bounding box center [1114, 401] width 254 height 29
paste input "X1370I"
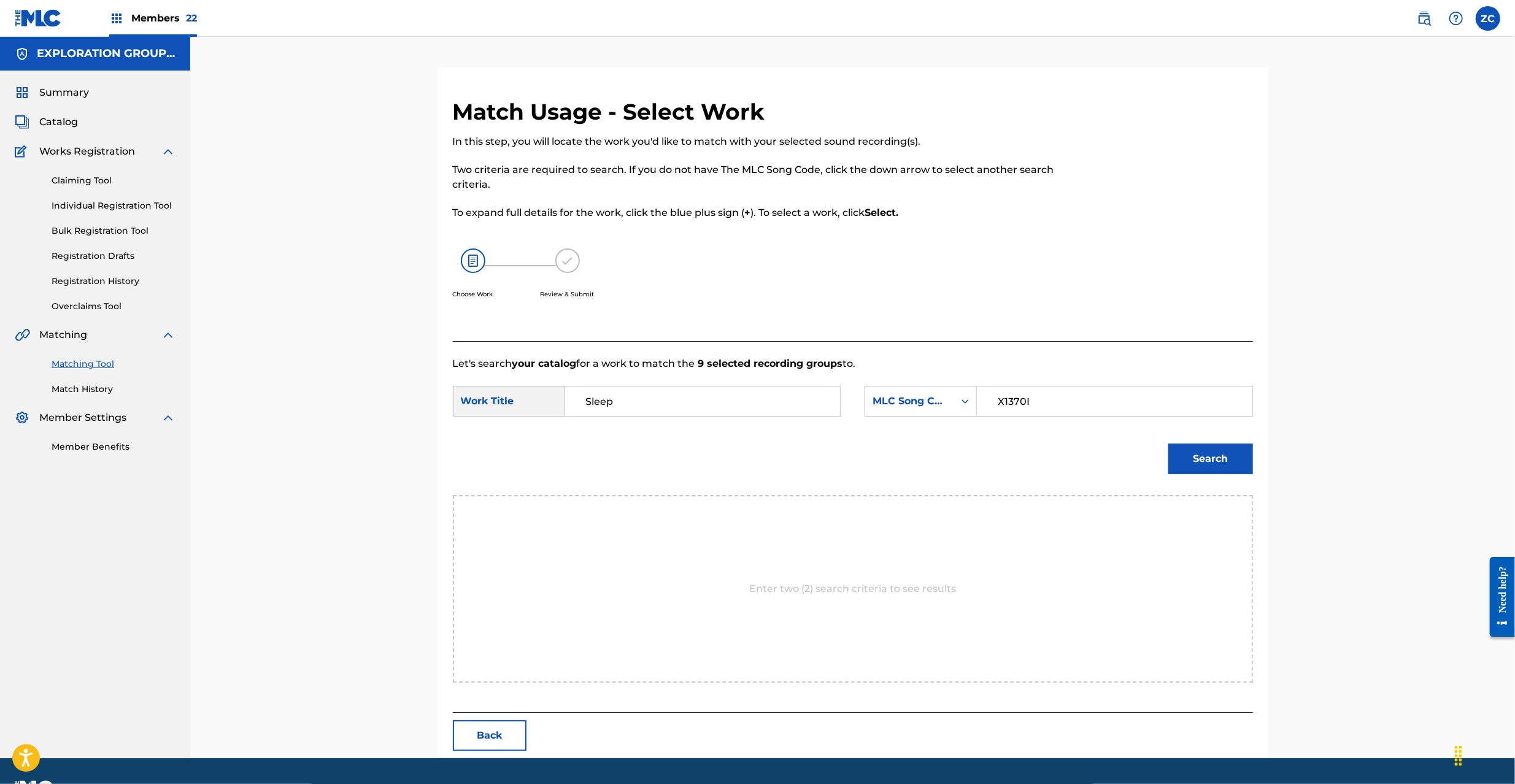
type input "X1370I"
click at [1230, 460] on button "Search" at bounding box center [1211, 459] width 84 height 31
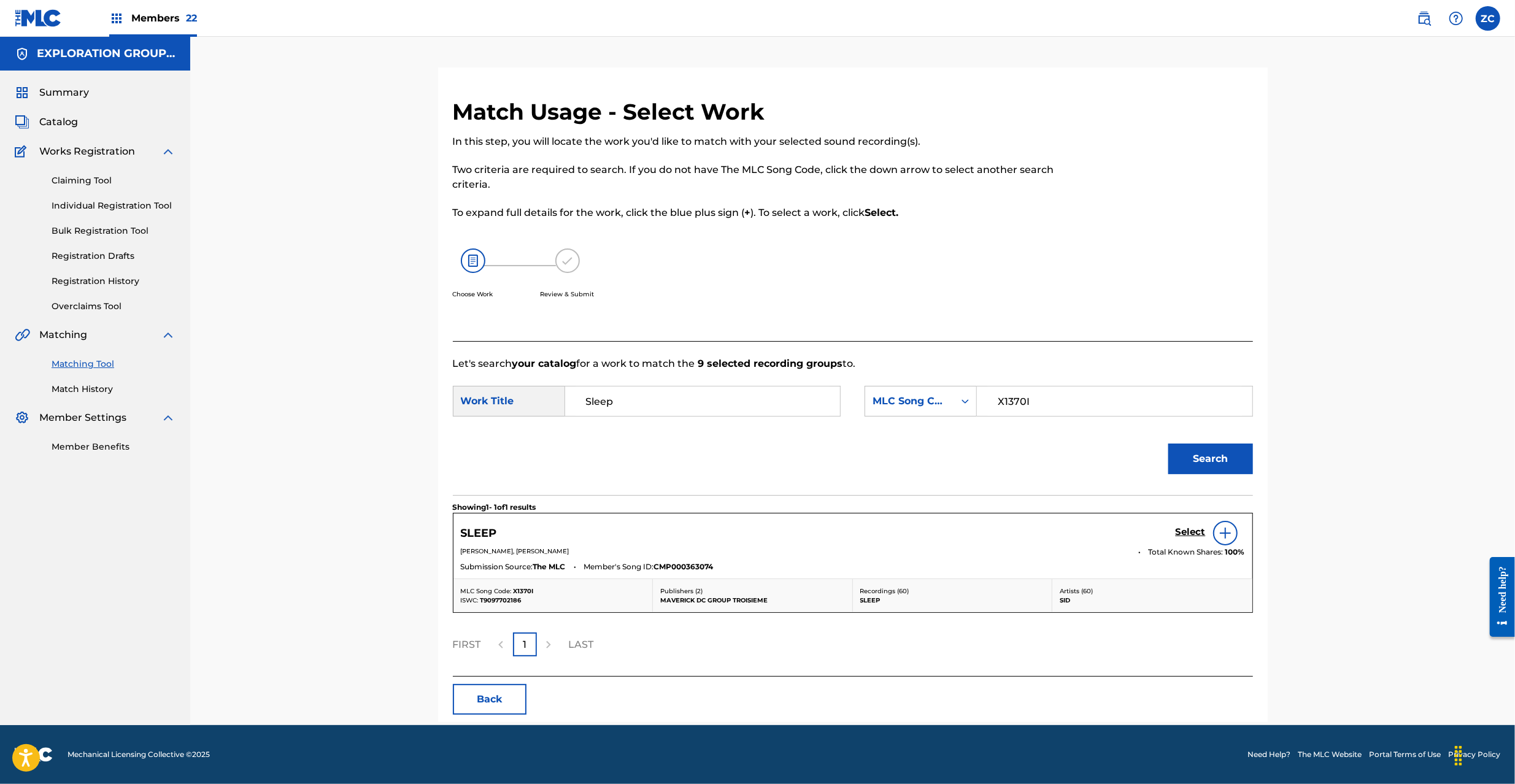
click at [1193, 528] on h5 "Select" at bounding box center [1190, 532] width 30 height 12
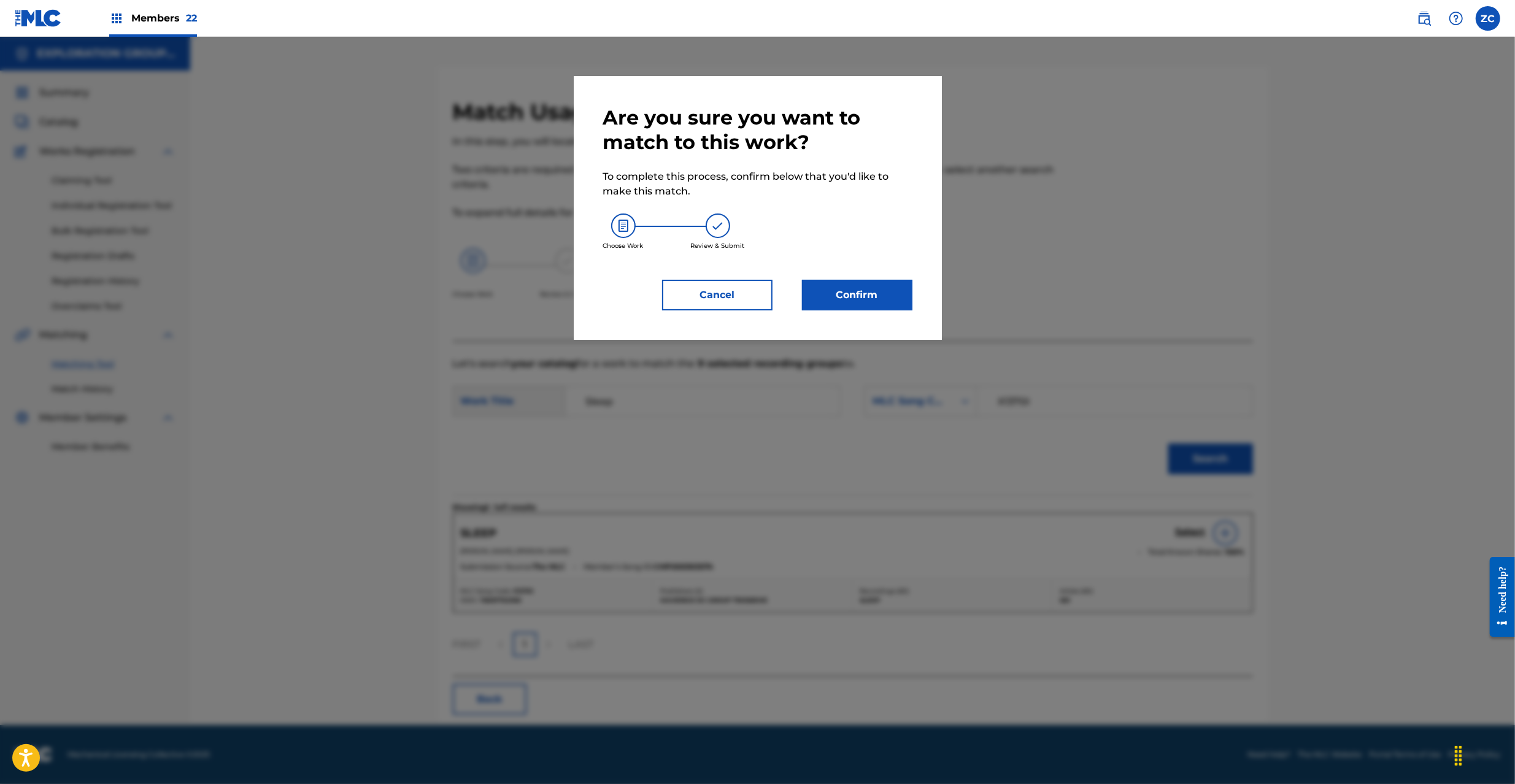
click at [891, 298] on button "Confirm" at bounding box center [857, 295] width 111 height 31
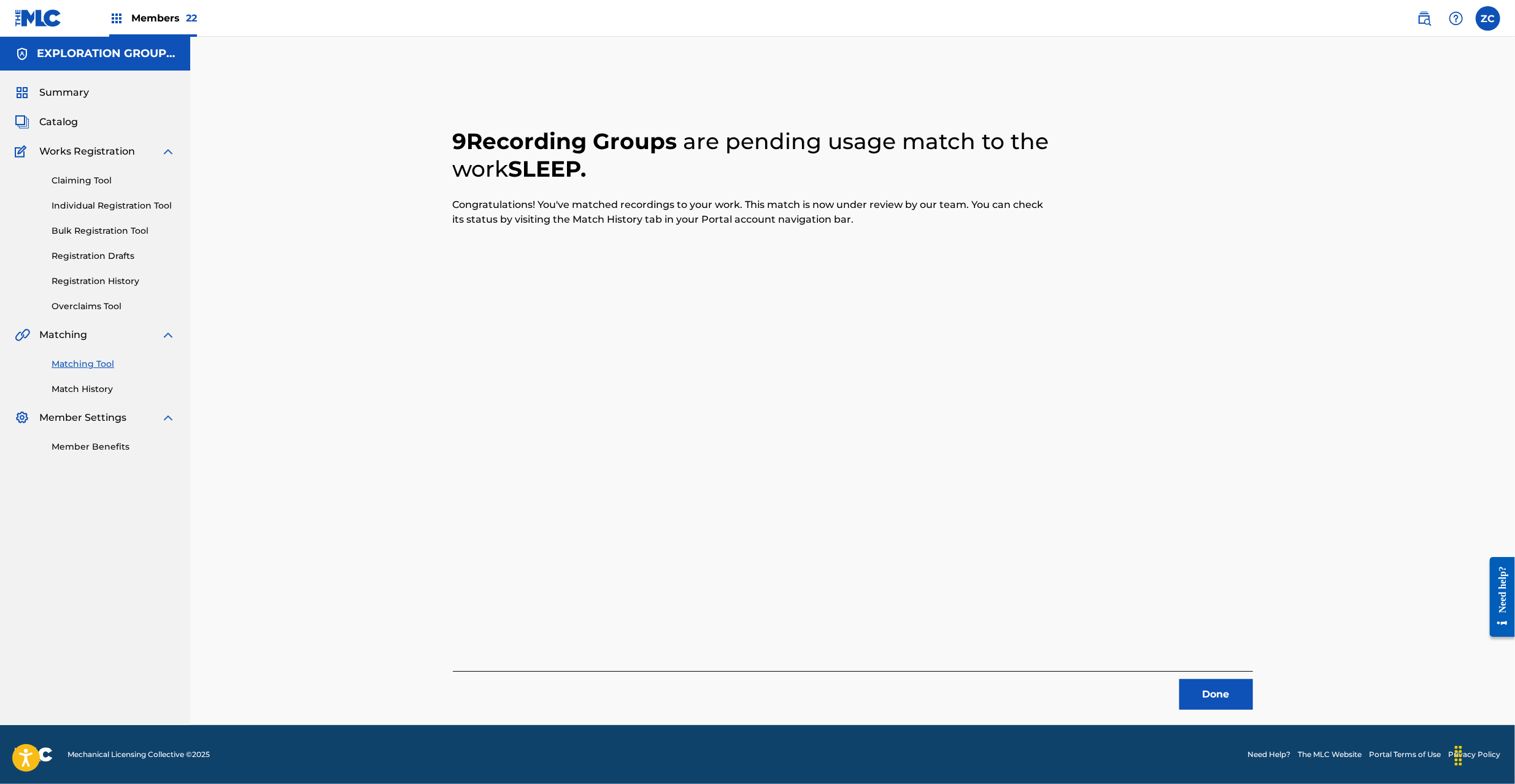
click at [1218, 696] on button "Done" at bounding box center [1216, 694] width 74 height 31
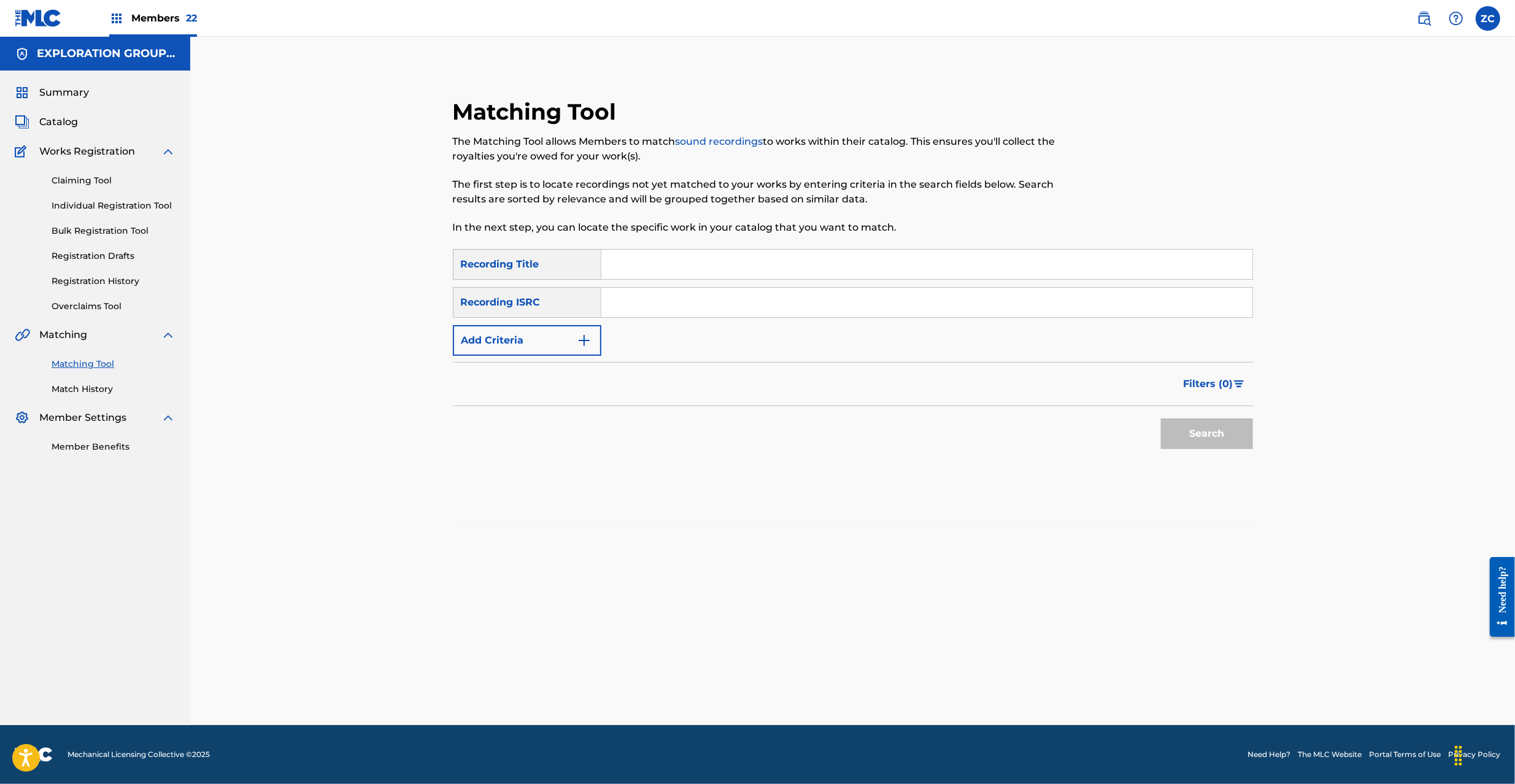
click at [897, 291] on input "Search Form" at bounding box center [927, 302] width 651 height 29
paste input "JPF300900450"
click at [1188, 438] on button "Search" at bounding box center [1207, 434] width 92 height 31
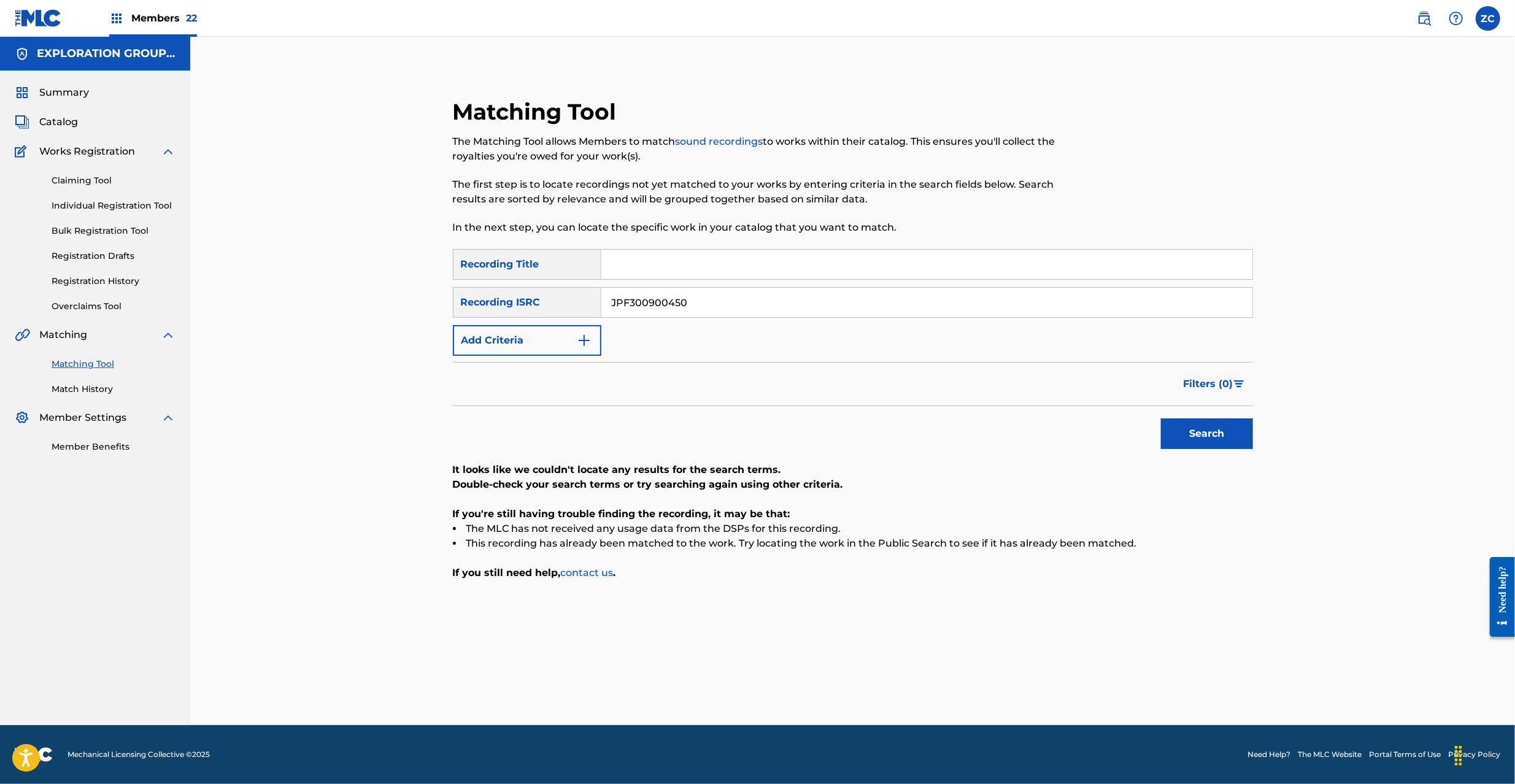
click at [872, 298] on input "JPF300900450" at bounding box center [927, 302] width 651 height 29
paste input "1400021"
click at [1207, 438] on button "Search" at bounding box center [1207, 434] width 92 height 31
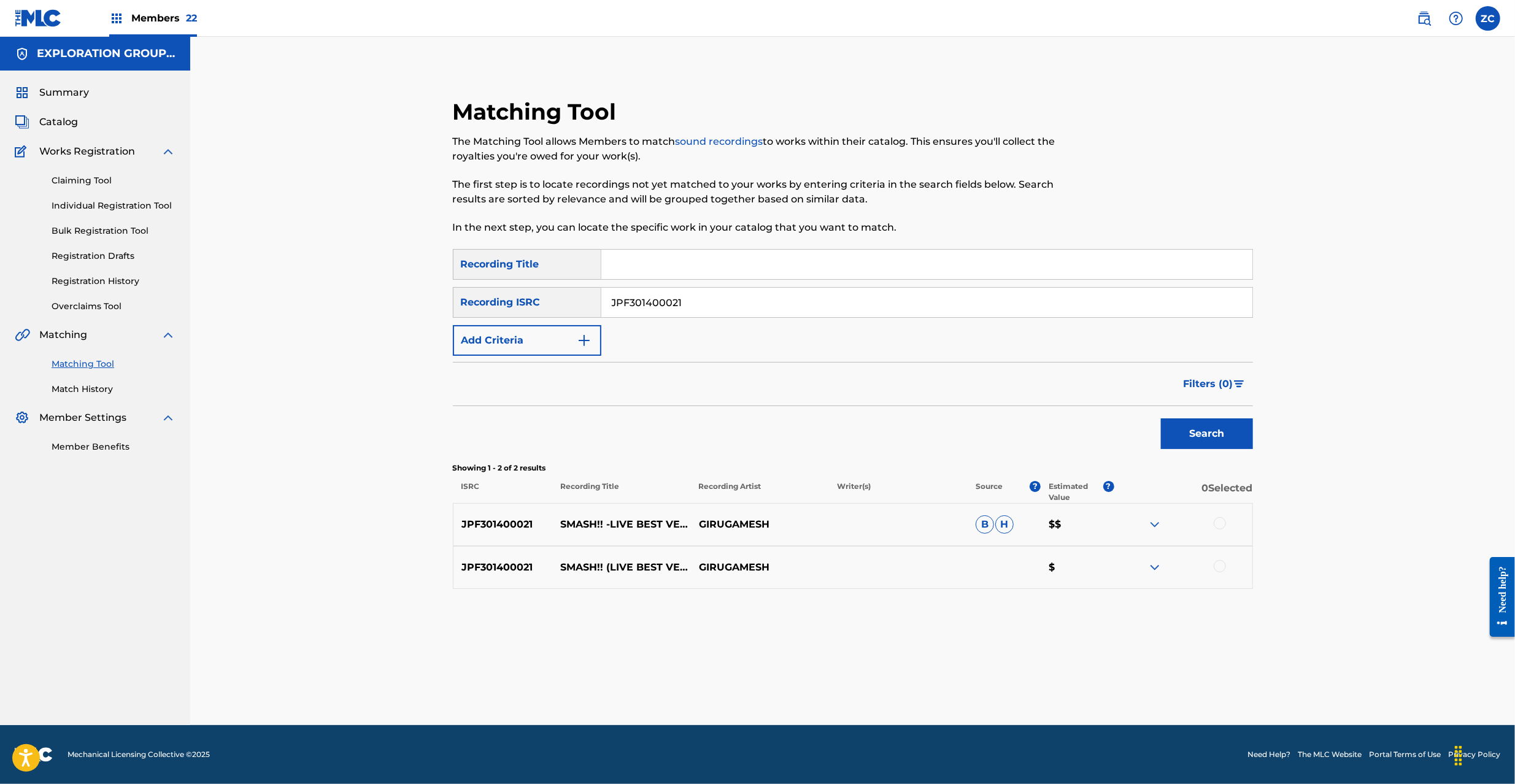
click at [1218, 529] on div at bounding box center [1220, 523] width 12 height 12
click at [1216, 565] on div at bounding box center [1220, 566] width 12 height 12
click at [820, 297] on input "JPF301400021" at bounding box center [927, 302] width 651 height 29
paste input "0700560"
type input "JPF300700560"
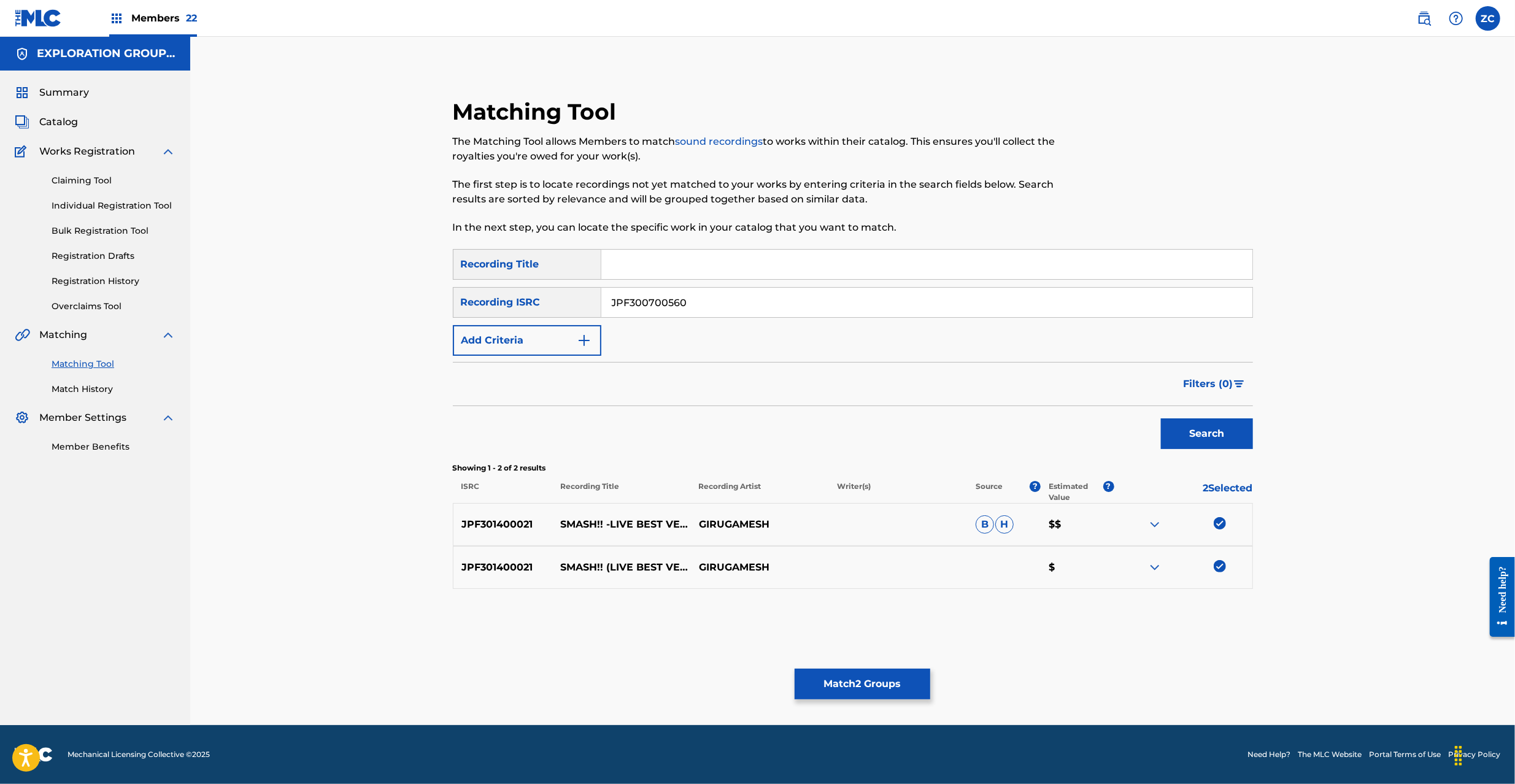
click at [1214, 446] on button "Search" at bounding box center [1207, 434] width 92 height 31
click at [1214, 526] on div at bounding box center [1220, 523] width 12 height 12
click at [1220, 566] on div at bounding box center [1220, 566] width 12 height 12
click at [879, 680] on button "Match 4 Groups" at bounding box center [862, 684] width 136 height 31
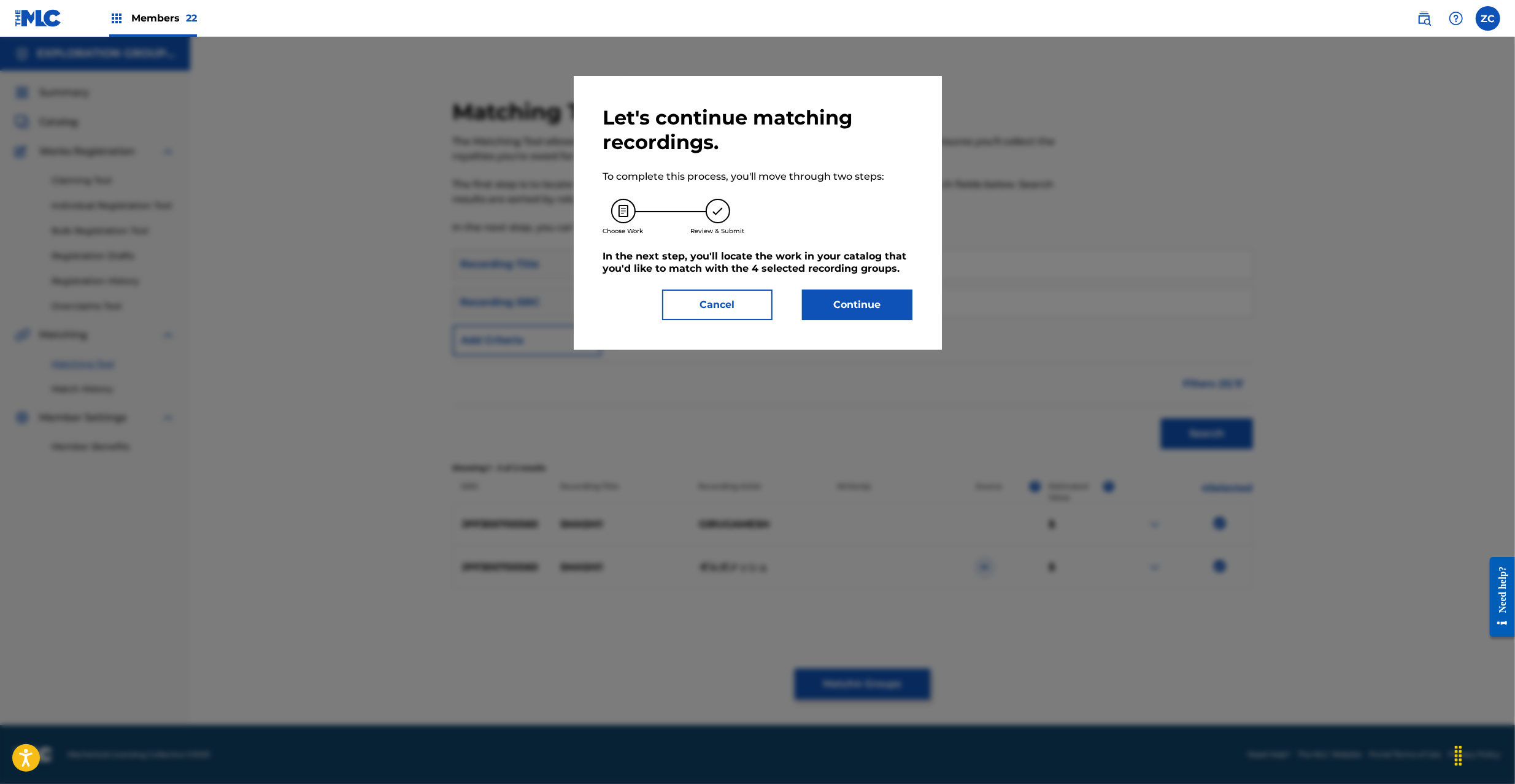
click at [854, 298] on button "Continue" at bounding box center [857, 305] width 111 height 31
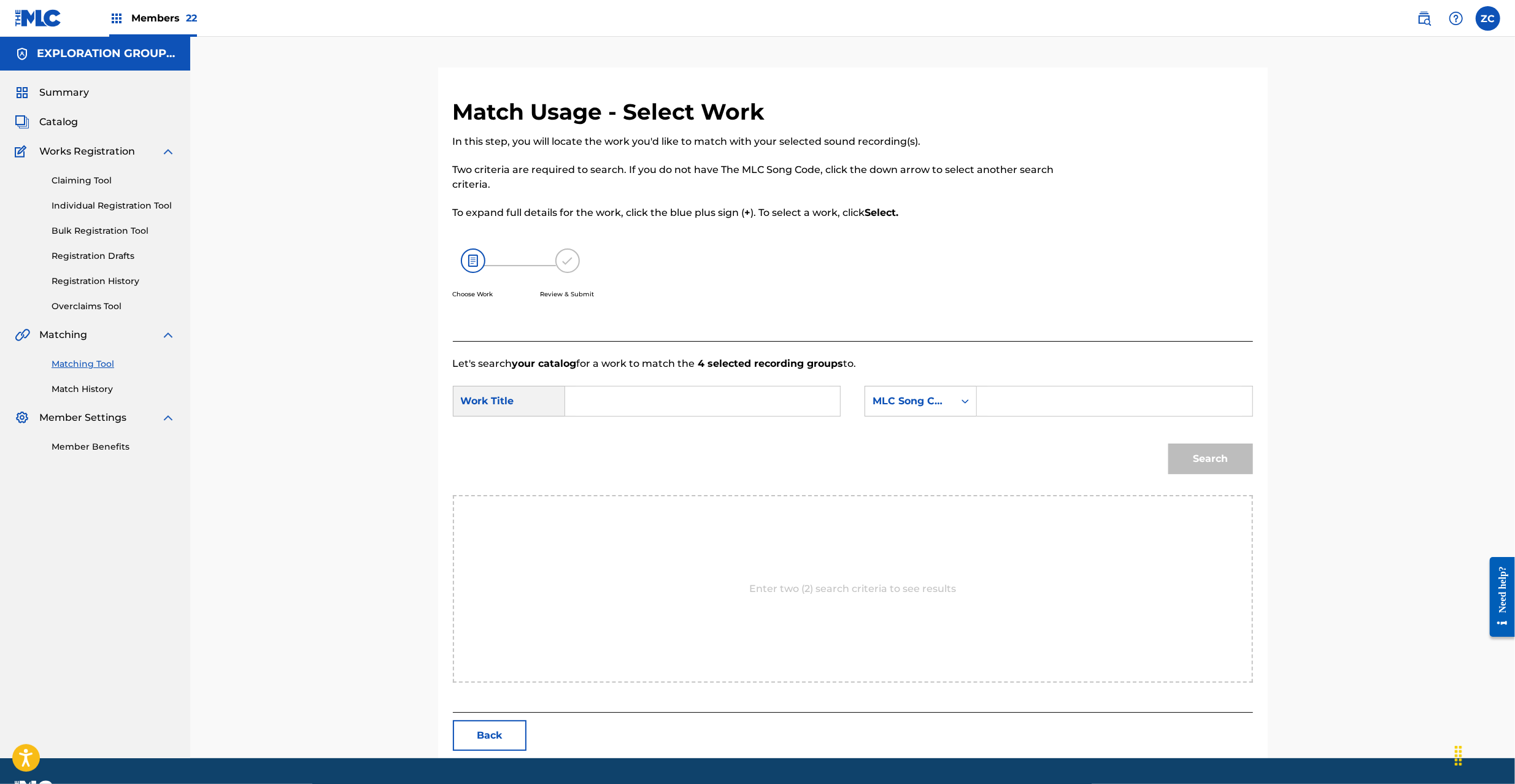
click at [681, 401] on input "Search Form" at bounding box center [702, 401] width 254 height 29
paste input "Smash!! X3003D"
click at [644, 402] on input "Smash!! X3003D" at bounding box center [702, 401] width 254 height 29
type input "Smash!!"
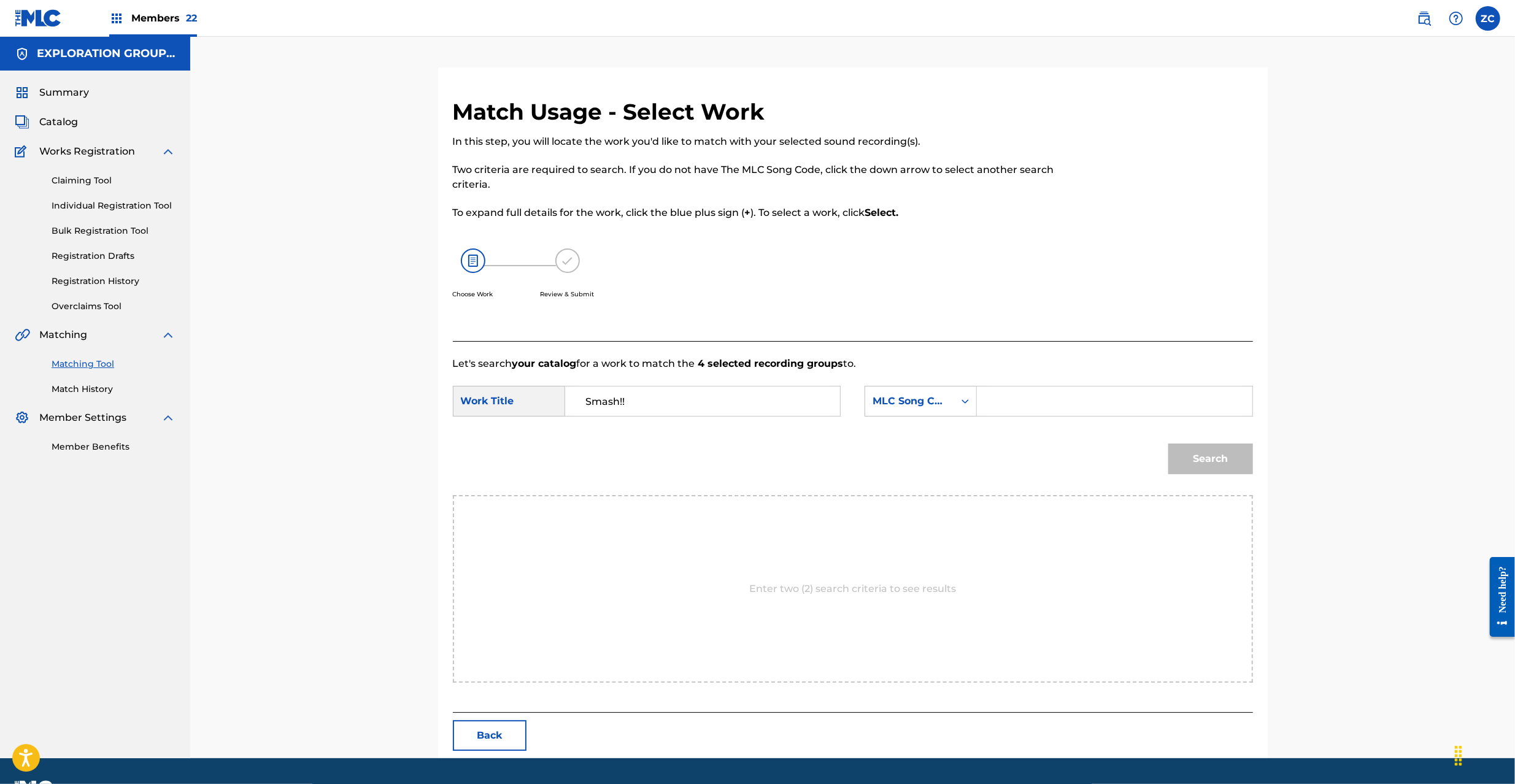
click at [1049, 401] on input "Search Form" at bounding box center [1114, 401] width 254 height 29
paste input "X3003D"
type input "X3003D"
click at [1230, 467] on button "Search" at bounding box center [1211, 459] width 84 height 31
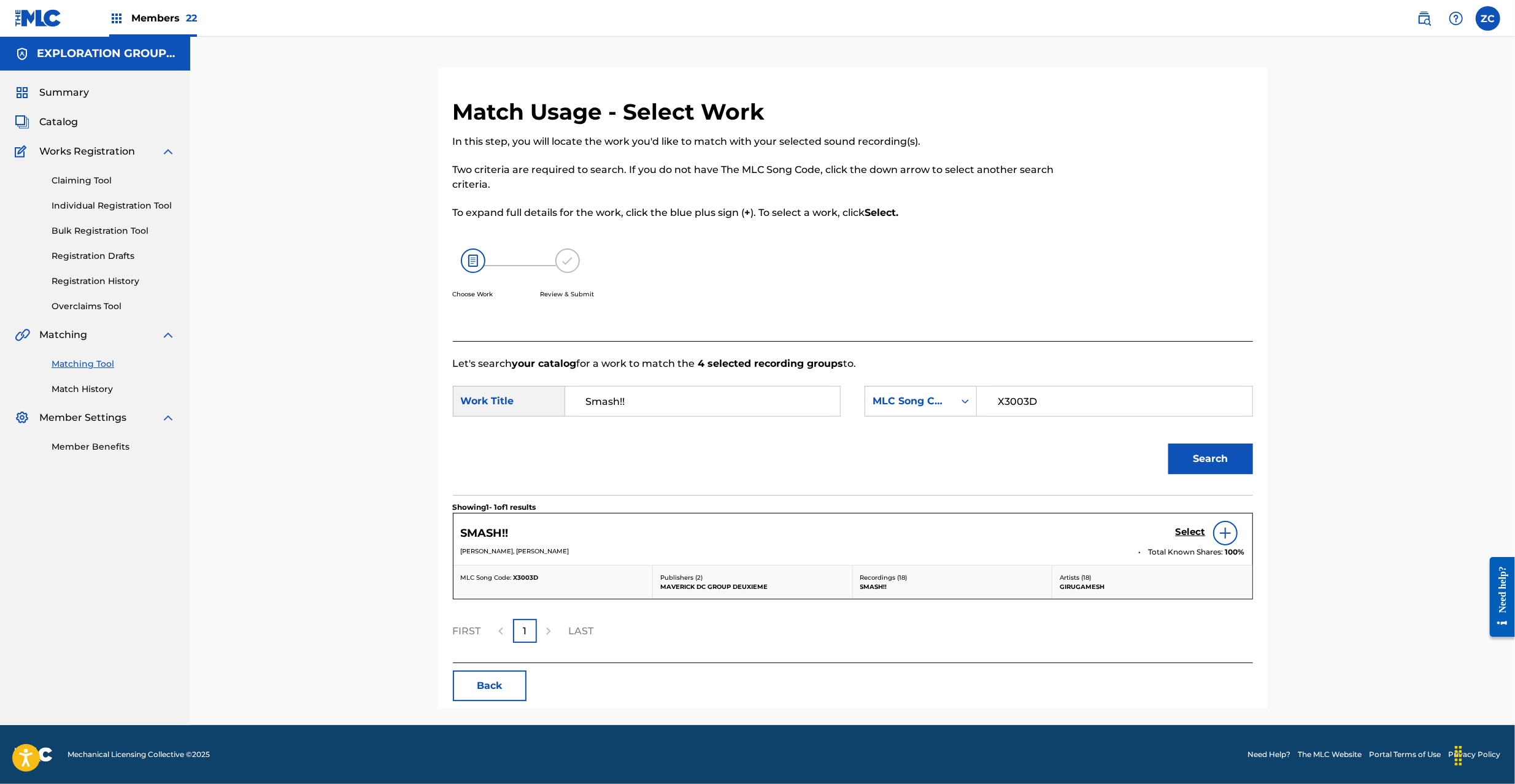
click at [1187, 528] on h5 "Select" at bounding box center [1190, 532] width 30 height 12
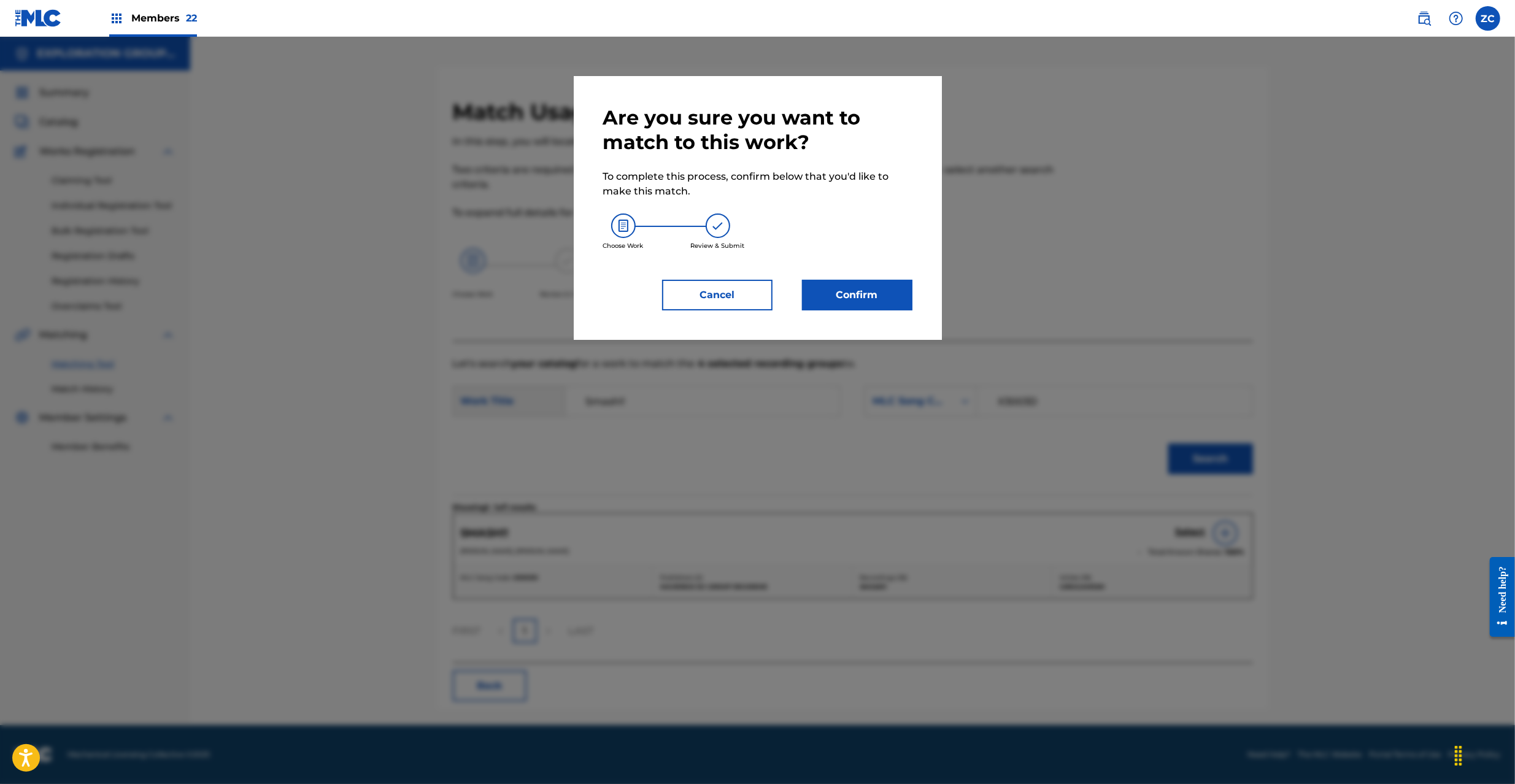
click at [859, 295] on button "Confirm" at bounding box center [857, 295] width 111 height 31
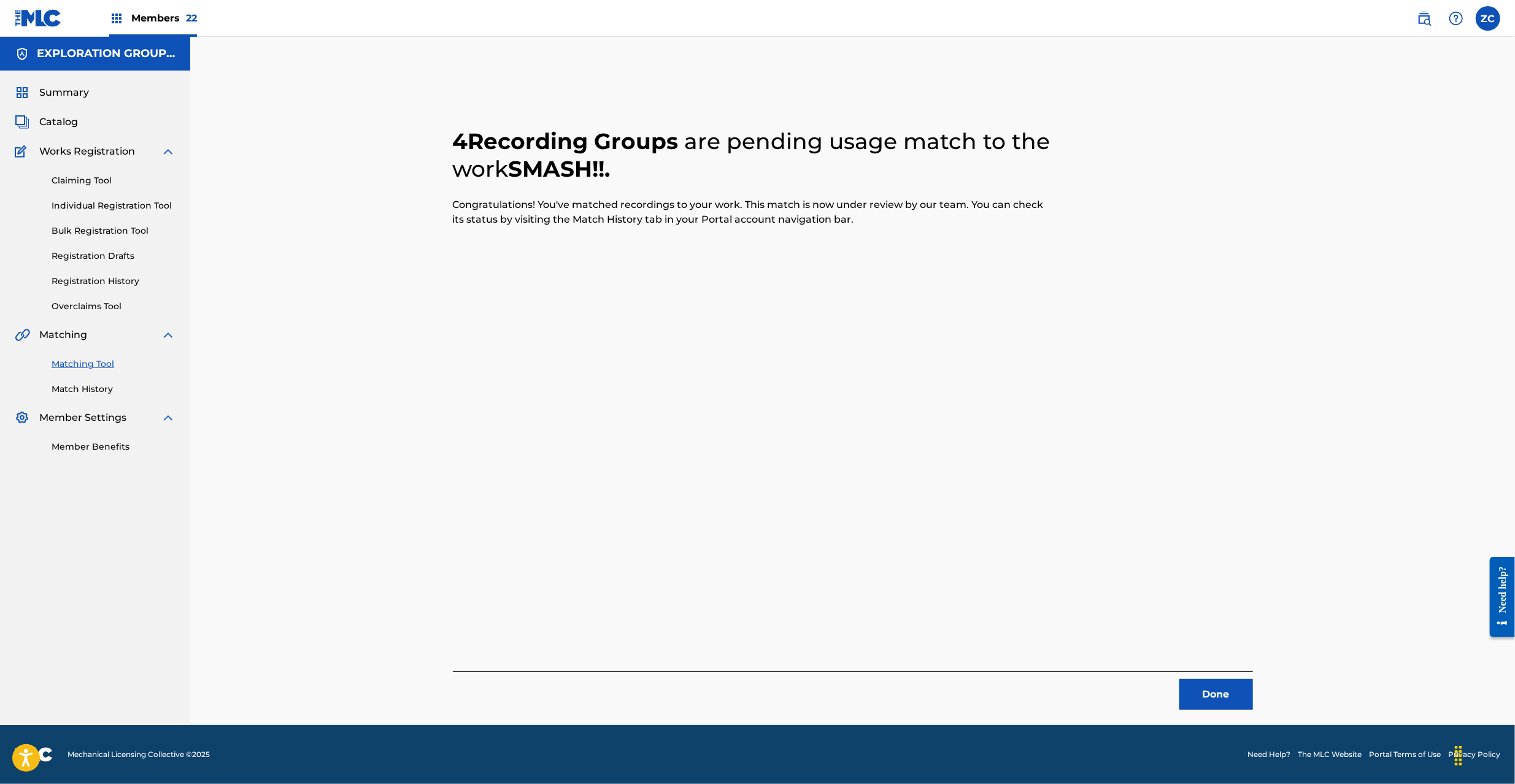
click at [1202, 700] on button "Done" at bounding box center [1216, 694] width 74 height 31
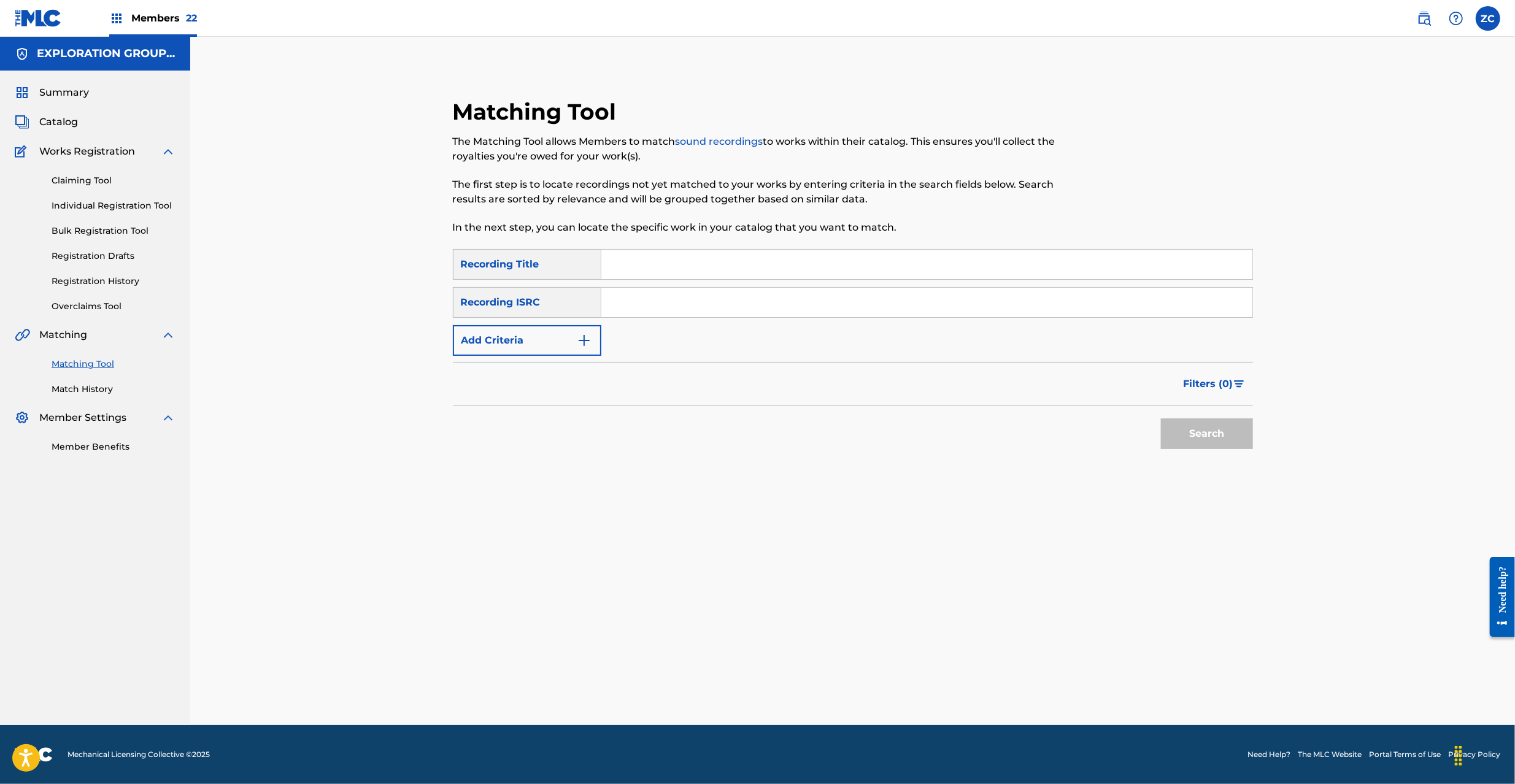
click at [685, 469] on div "Matching Tool The Matching Tool allows Members to match sound recordings to wor…" at bounding box center [852, 311] width 800 height 426
click at [964, 303] on input "Search Form" at bounding box center [927, 302] width 651 height 29
paste input "JPB600053308"
click at [1161, 418] on button "Search" at bounding box center [1207, 434] width 92 height 31
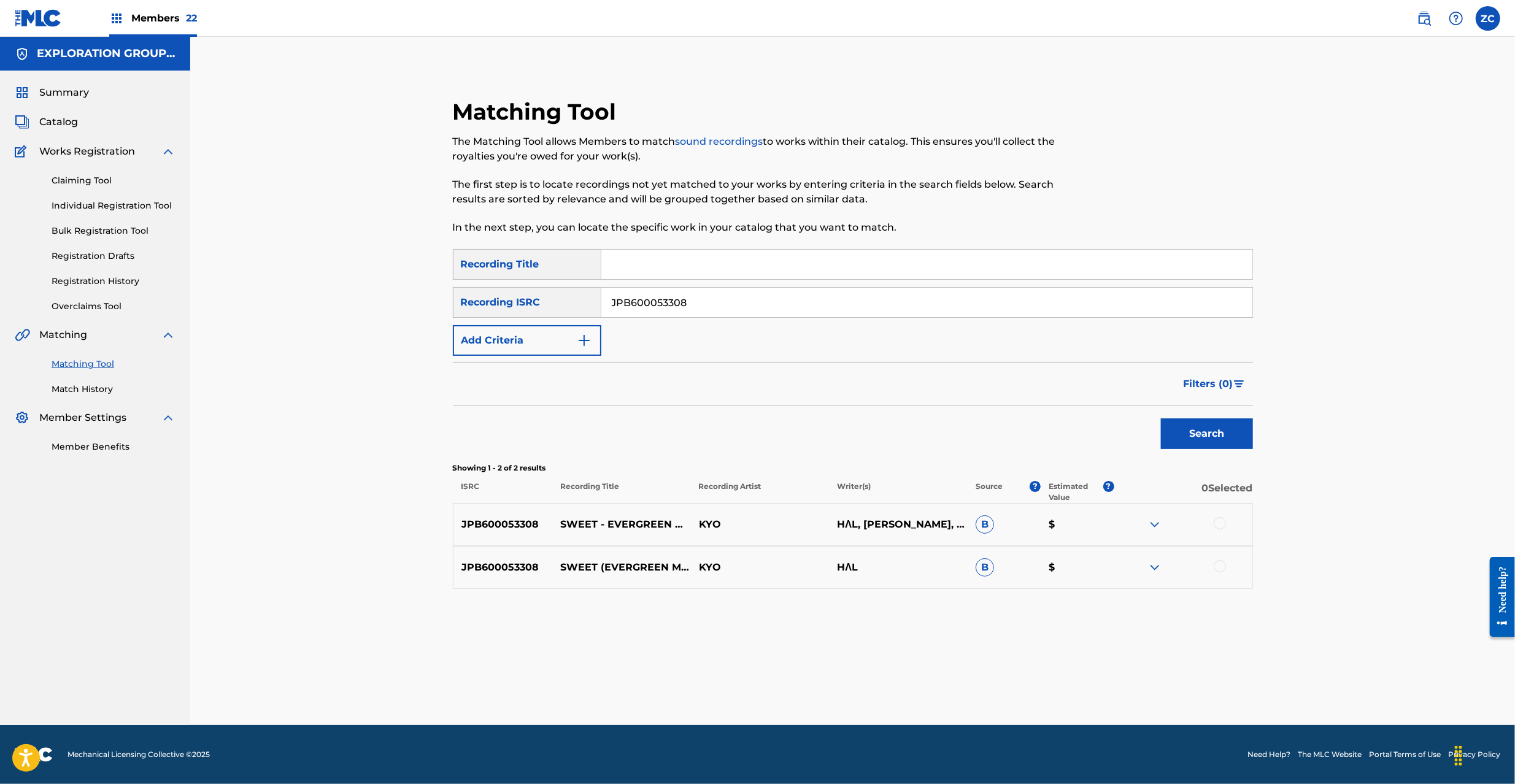
click at [1223, 521] on div at bounding box center [1220, 523] width 12 height 12
click at [1220, 566] on div at bounding box center [1220, 566] width 12 height 12
click at [750, 291] on input "JPB600053308" at bounding box center [927, 302] width 651 height 29
paste input "41901"
type input "JPB600041901"
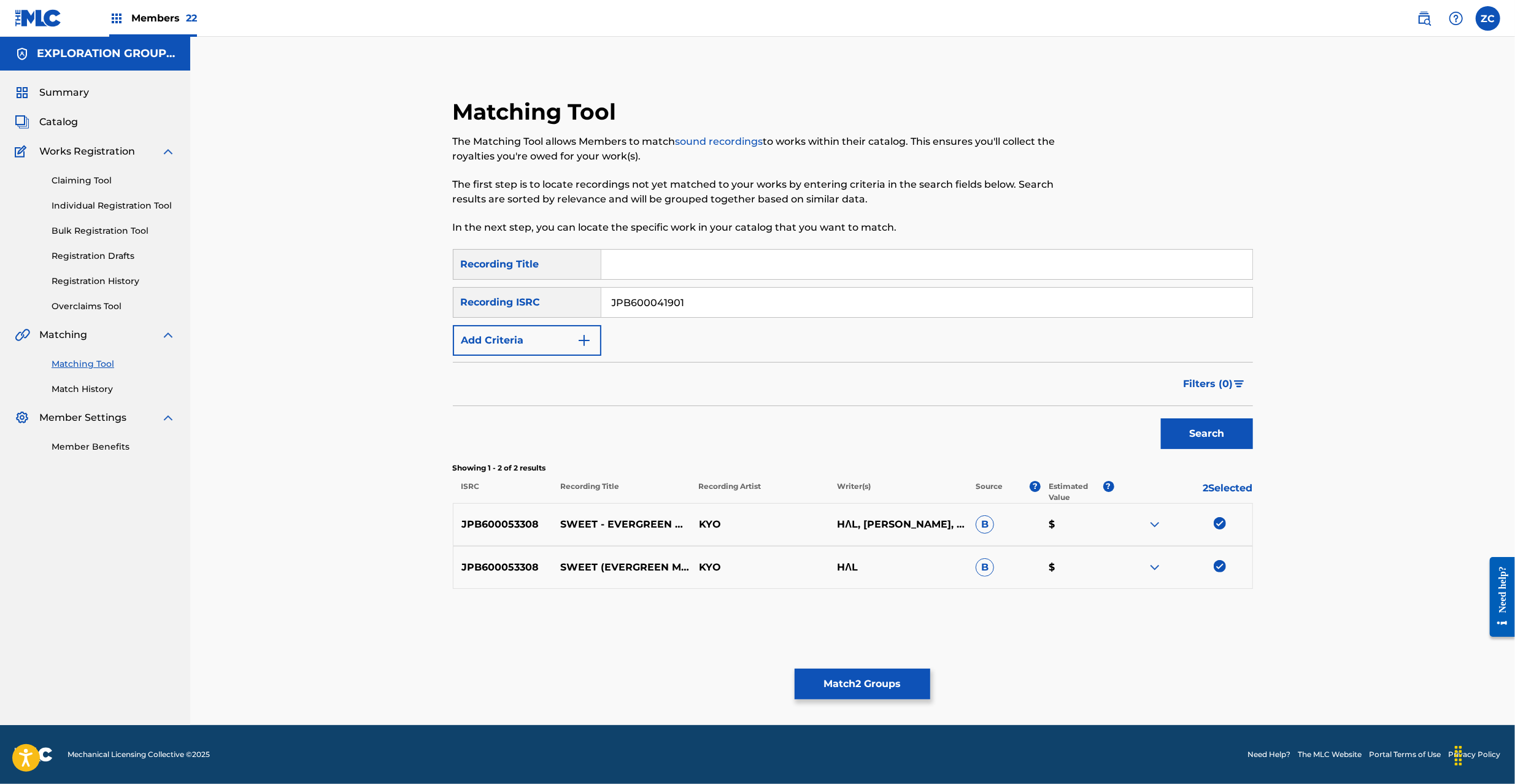
click at [1184, 430] on button "Search" at bounding box center [1207, 434] width 92 height 31
click at [1225, 526] on div at bounding box center [1220, 523] width 12 height 12
click at [1218, 569] on div at bounding box center [1220, 566] width 12 height 12
click at [906, 694] on button "Match 4 Groups" at bounding box center [862, 684] width 136 height 31
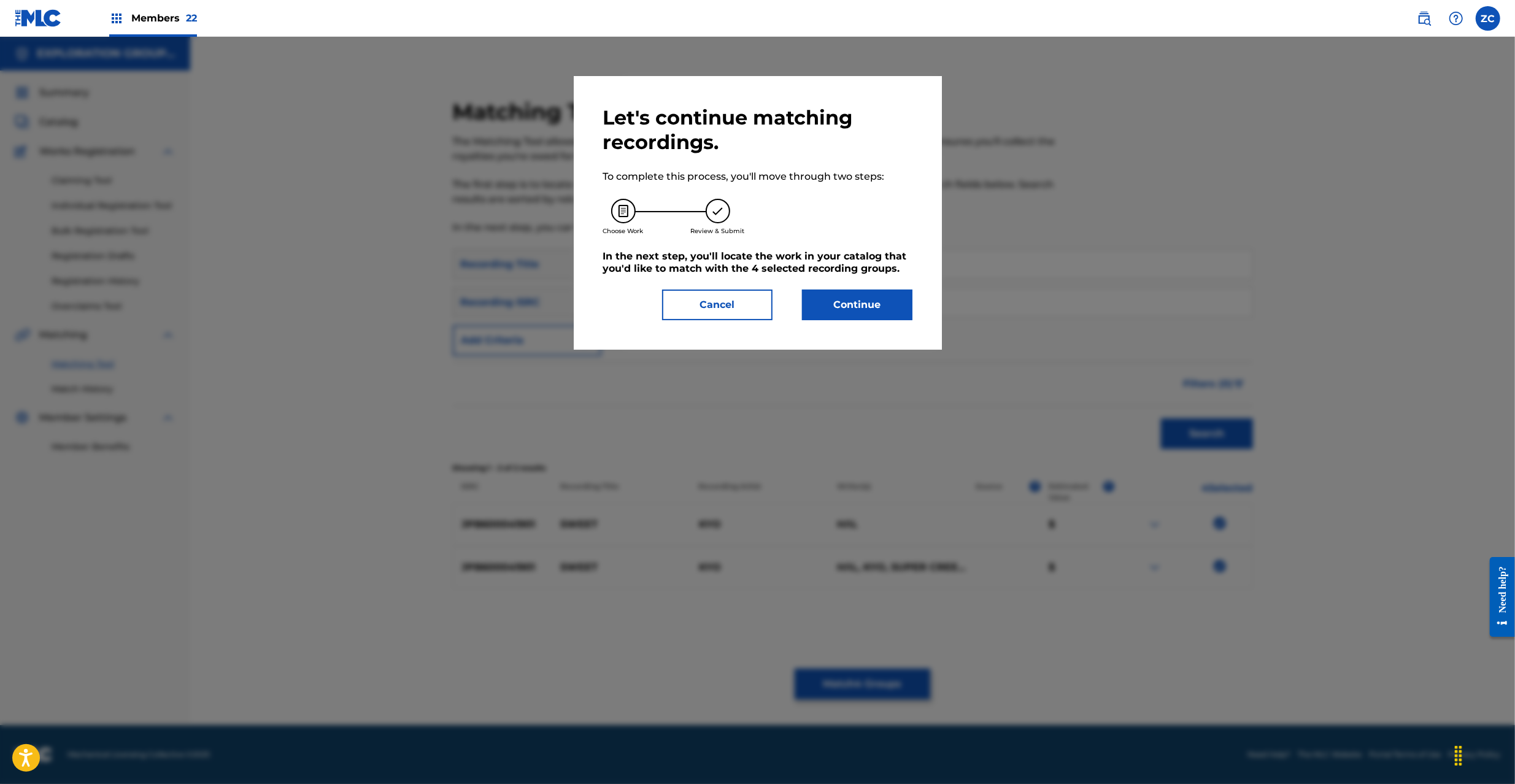
click at [872, 304] on button "Continue" at bounding box center [857, 305] width 111 height 31
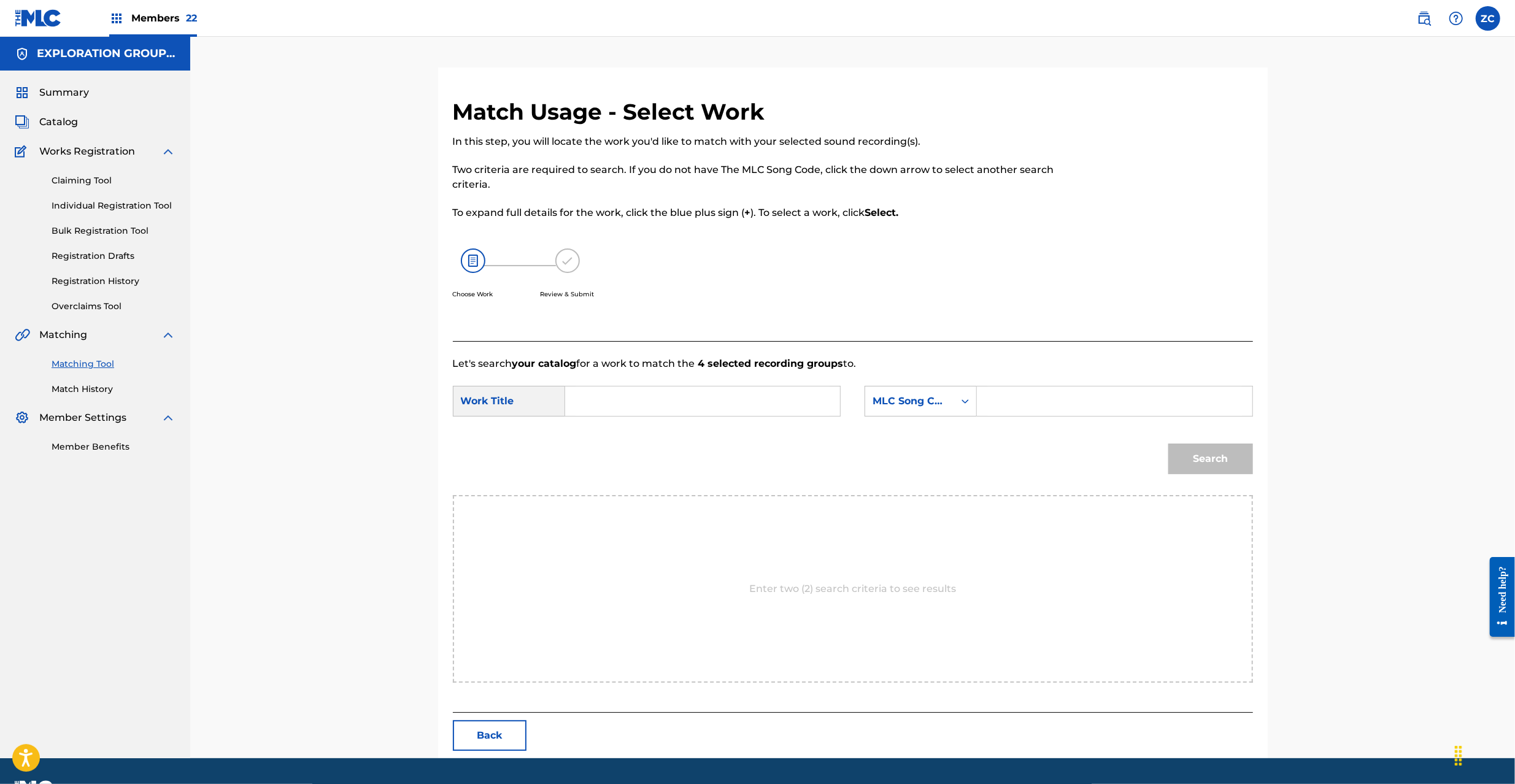
click at [764, 404] on input "Search Form" at bounding box center [702, 401] width 254 height 29
paste input "Sweet SC26QF"
click at [648, 404] on input "Sweet SC26QF" at bounding box center [702, 401] width 254 height 29
type input "Sweet"
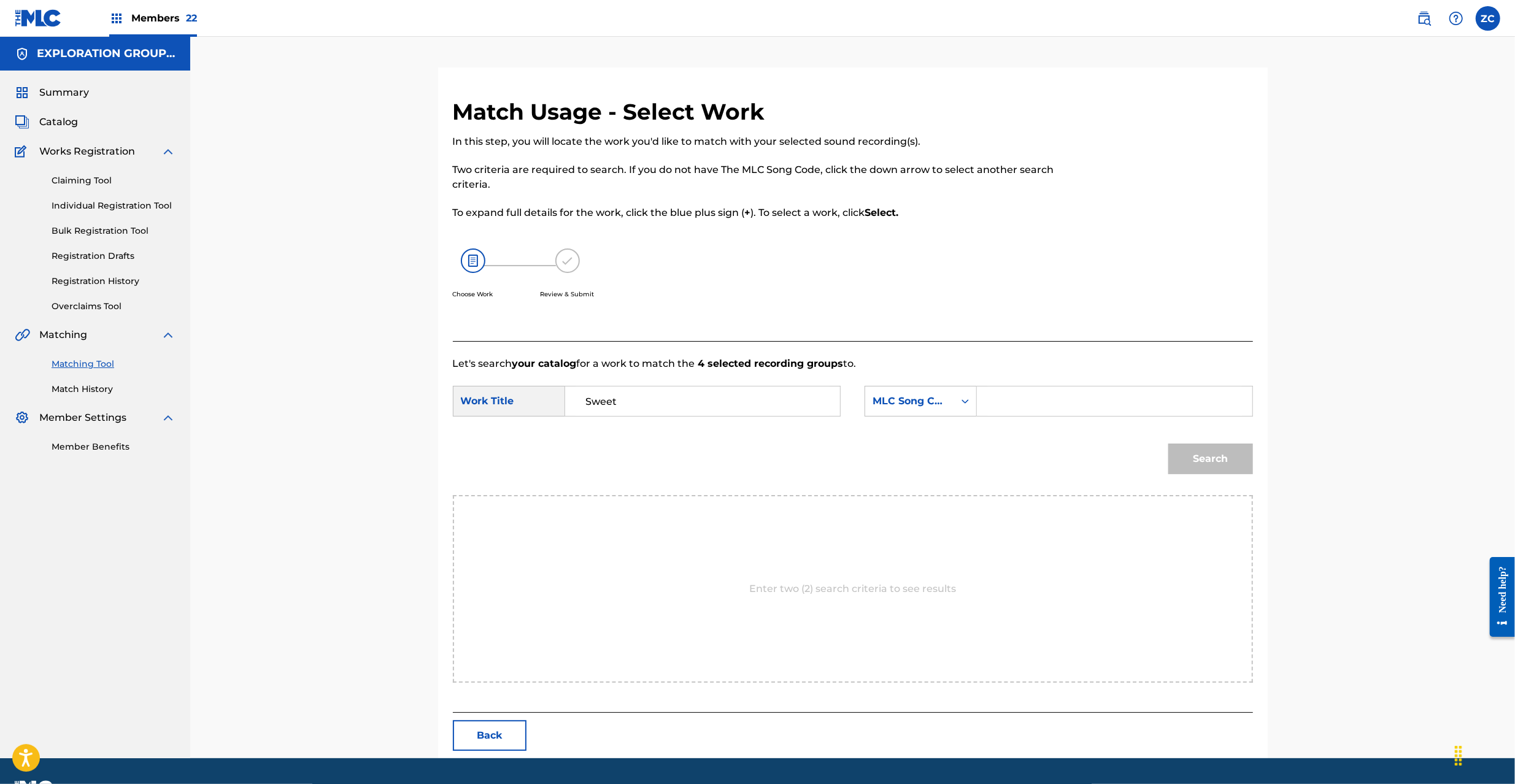
click at [1088, 415] on input "Search Form" at bounding box center [1114, 401] width 254 height 29
paste input "SC26QF"
type input "SC26QF"
click at [1234, 462] on button "Search" at bounding box center [1211, 459] width 84 height 31
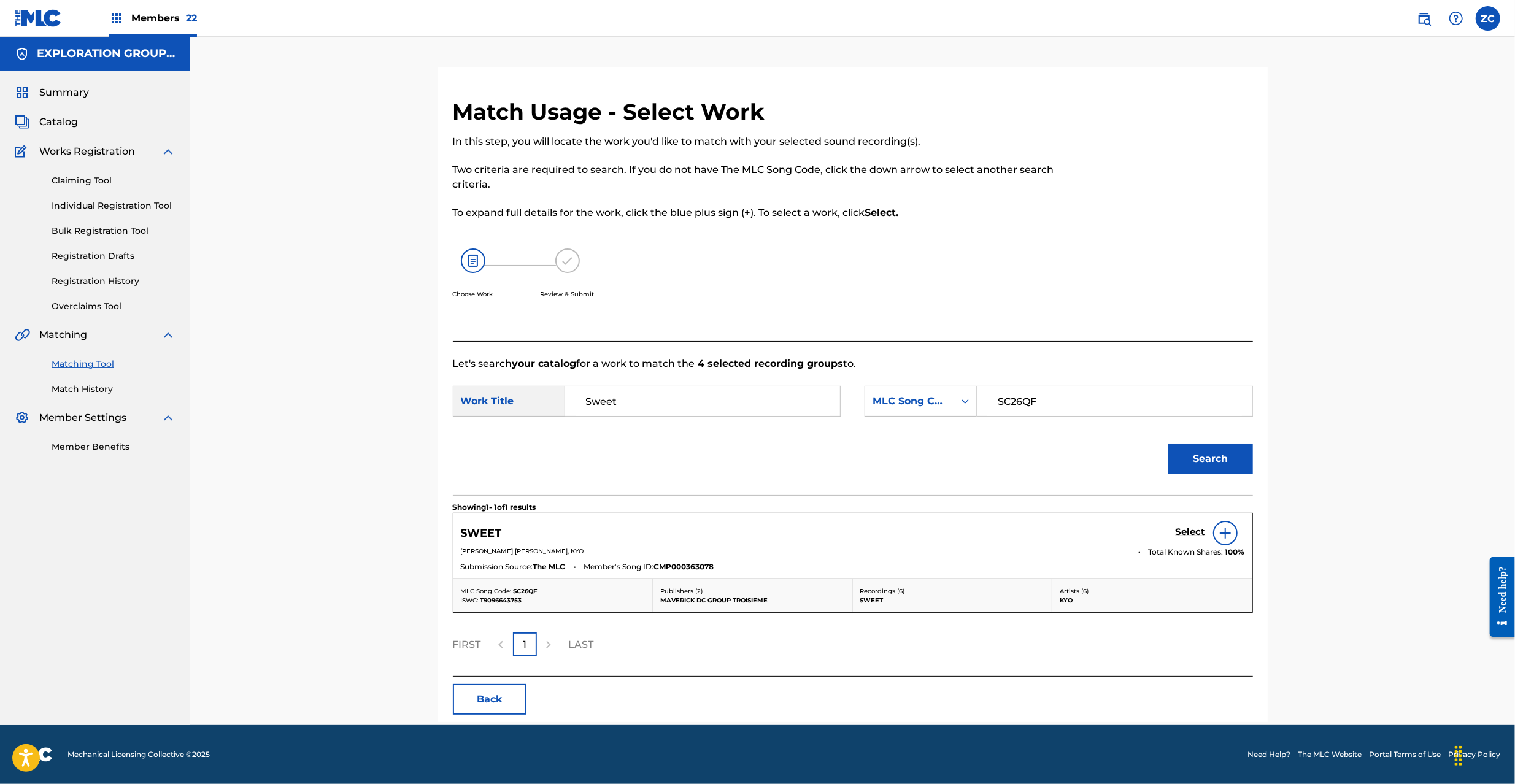
click at [1184, 531] on h5 "Select" at bounding box center [1190, 532] width 30 height 12
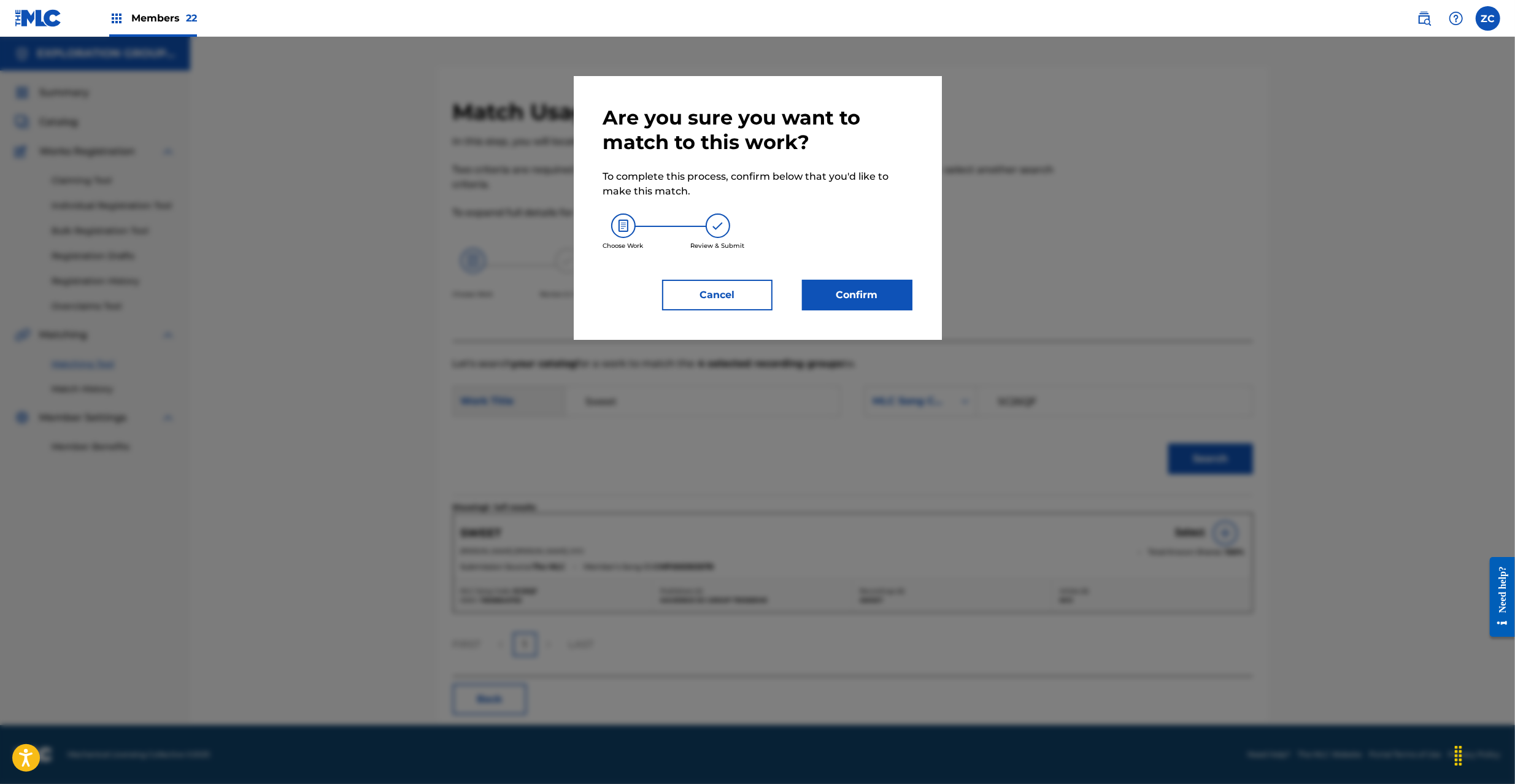
click at [888, 294] on button "Confirm" at bounding box center [857, 295] width 111 height 31
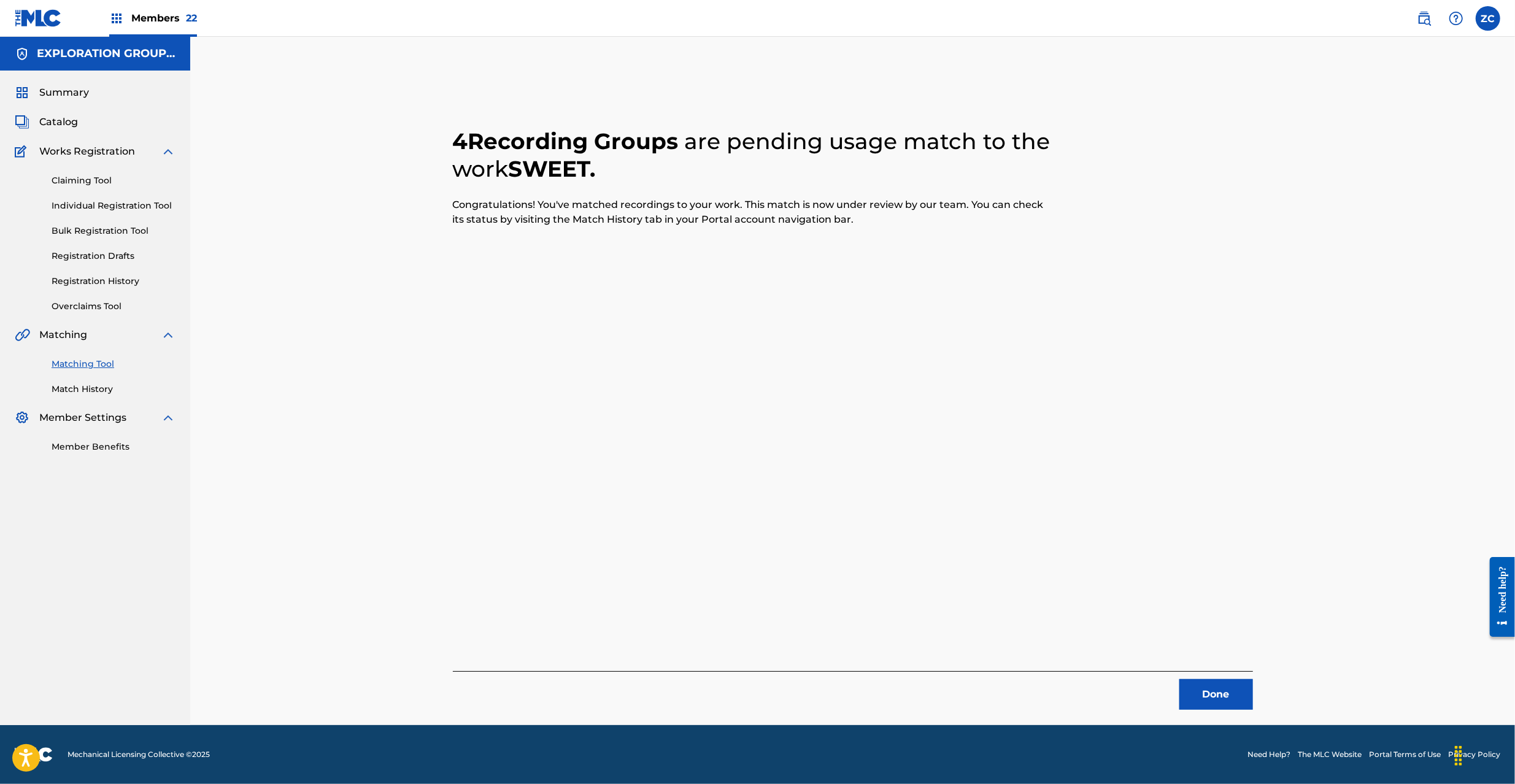
click at [1205, 686] on button "Done" at bounding box center [1216, 694] width 74 height 31
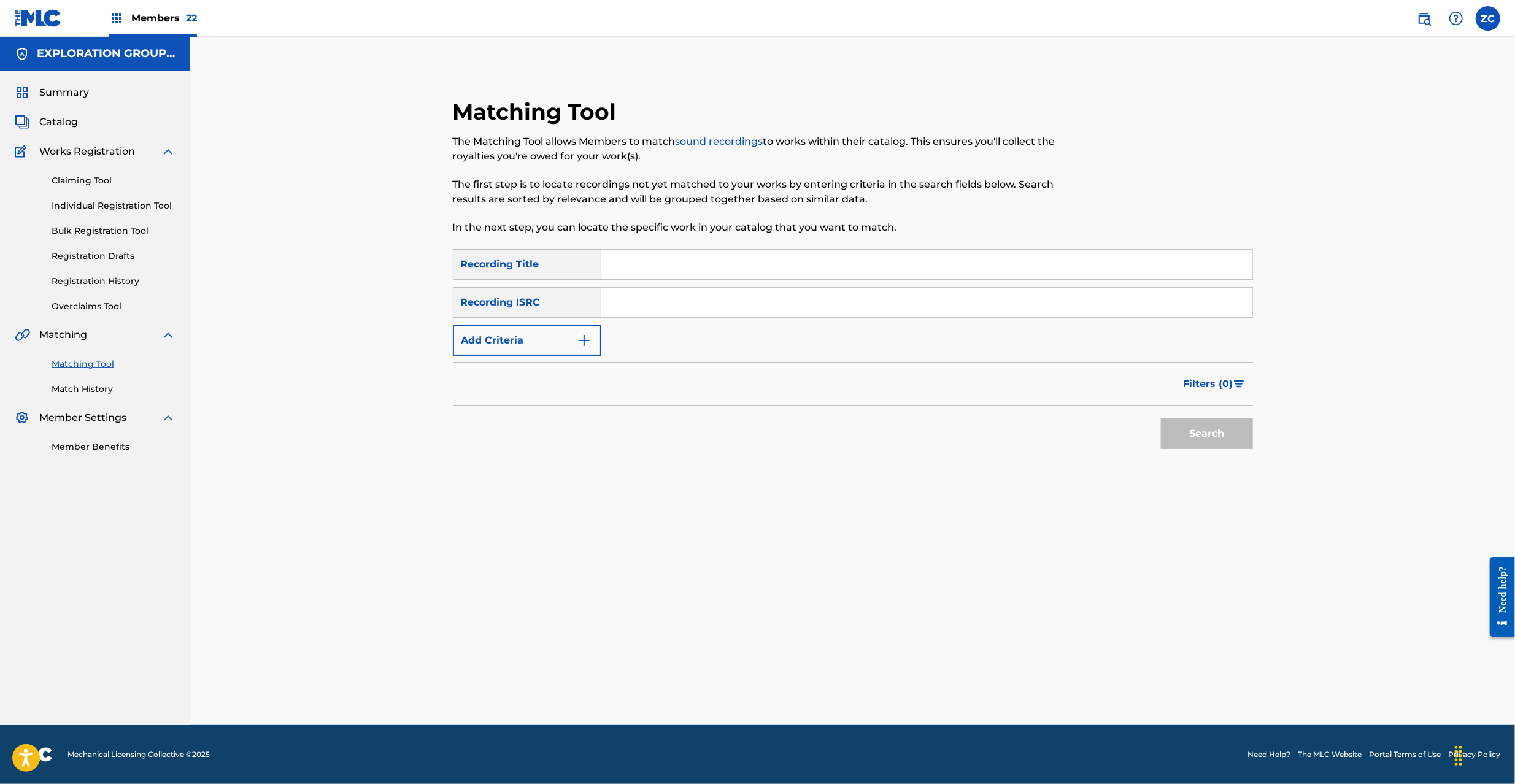
drag, startPoint x: 703, startPoint y: 302, endPoint x: 712, endPoint y: 303, distance: 9.1
click at [703, 302] on input "Search Form" at bounding box center [927, 302] width 651 height 29
paste input "JPF300500460"
click at [1207, 434] on button "Search" at bounding box center [1207, 434] width 92 height 31
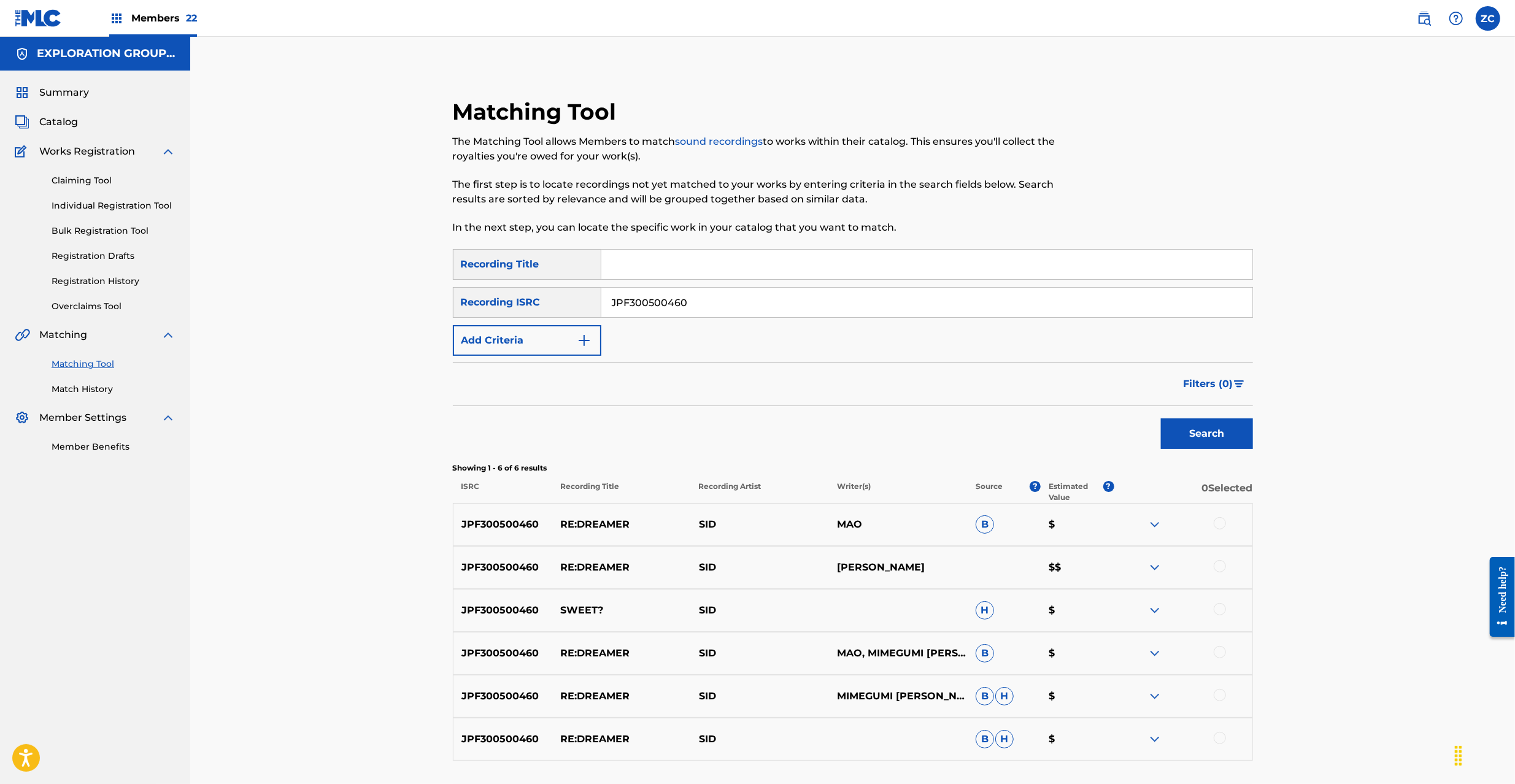
click at [1217, 525] on div at bounding box center [1220, 523] width 12 height 12
click at [1218, 565] on div at bounding box center [1220, 566] width 12 height 12
click at [1221, 614] on div at bounding box center [1220, 609] width 12 height 12
click at [1221, 654] on div at bounding box center [1220, 652] width 12 height 12
click at [1220, 700] on div at bounding box center [1220, 694] width 12 height 12
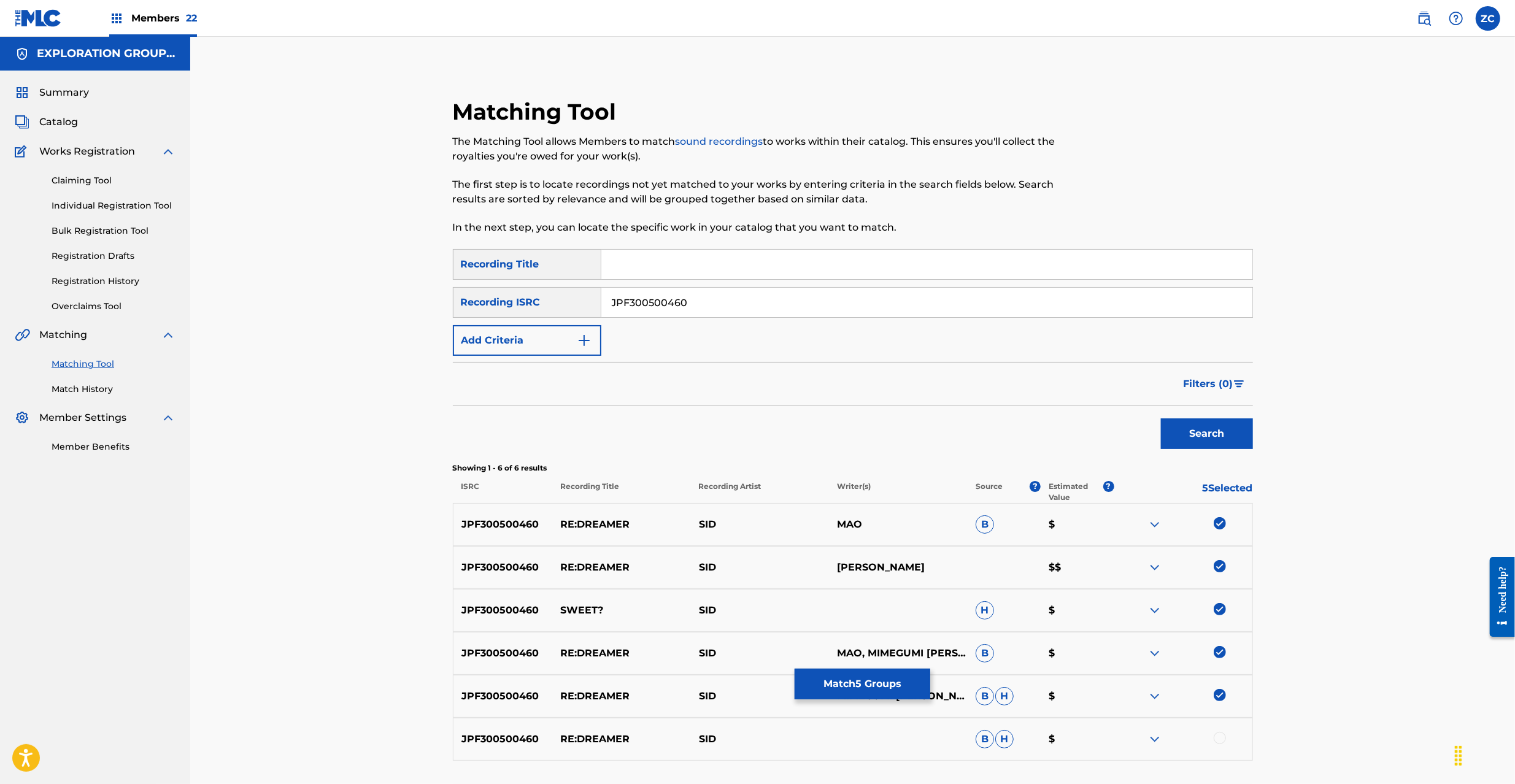
click at [1220, 737] on div at bounding box center [1220, 738] width 12 height 12
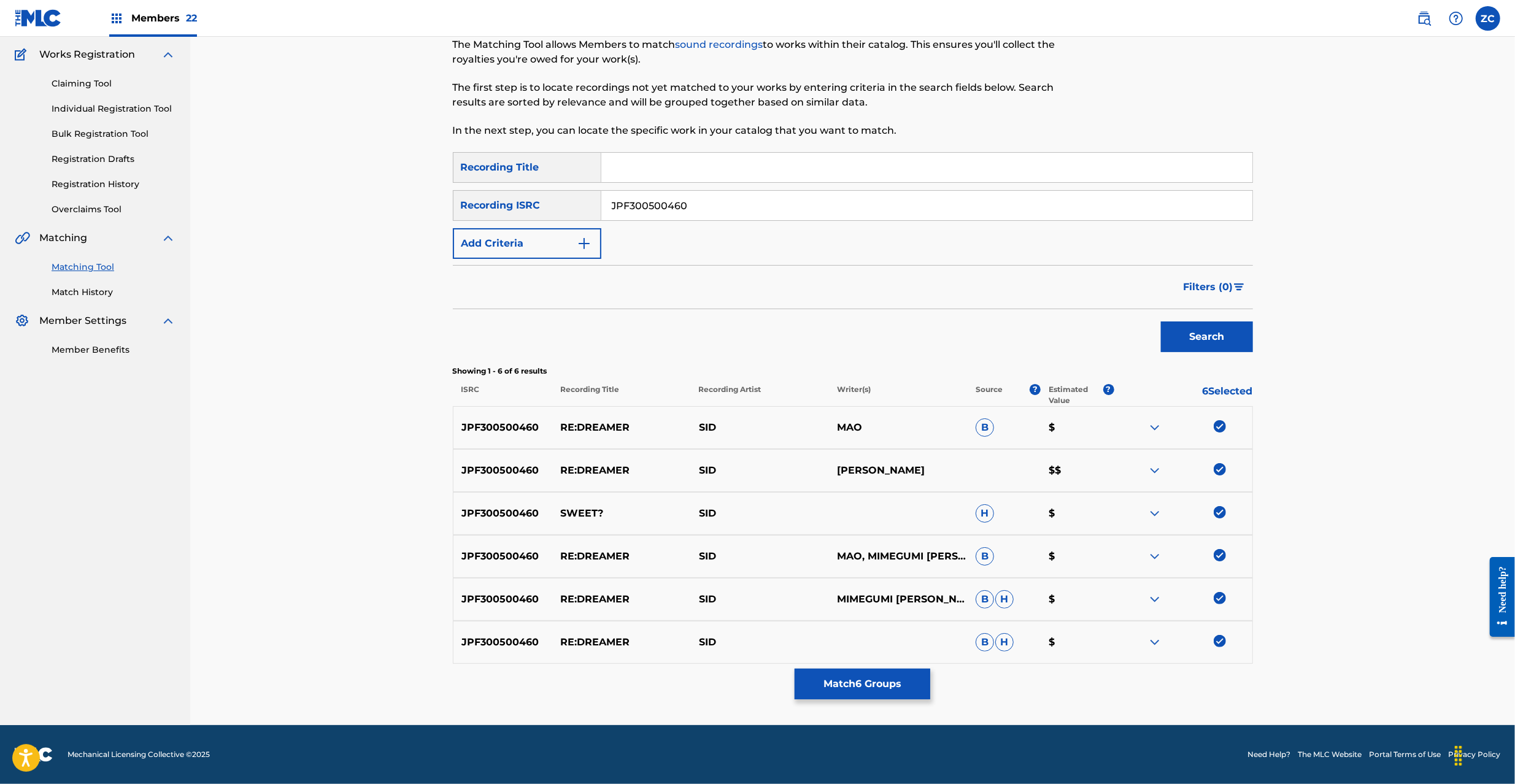
click at [769, 198] on input "JPF300500460" at bounding box center [927, 205] width 651 height 29
paste input "U902204485"
click at [1196, 331] on button "Search" at bounding box center [1207, 337] width 92 height 31
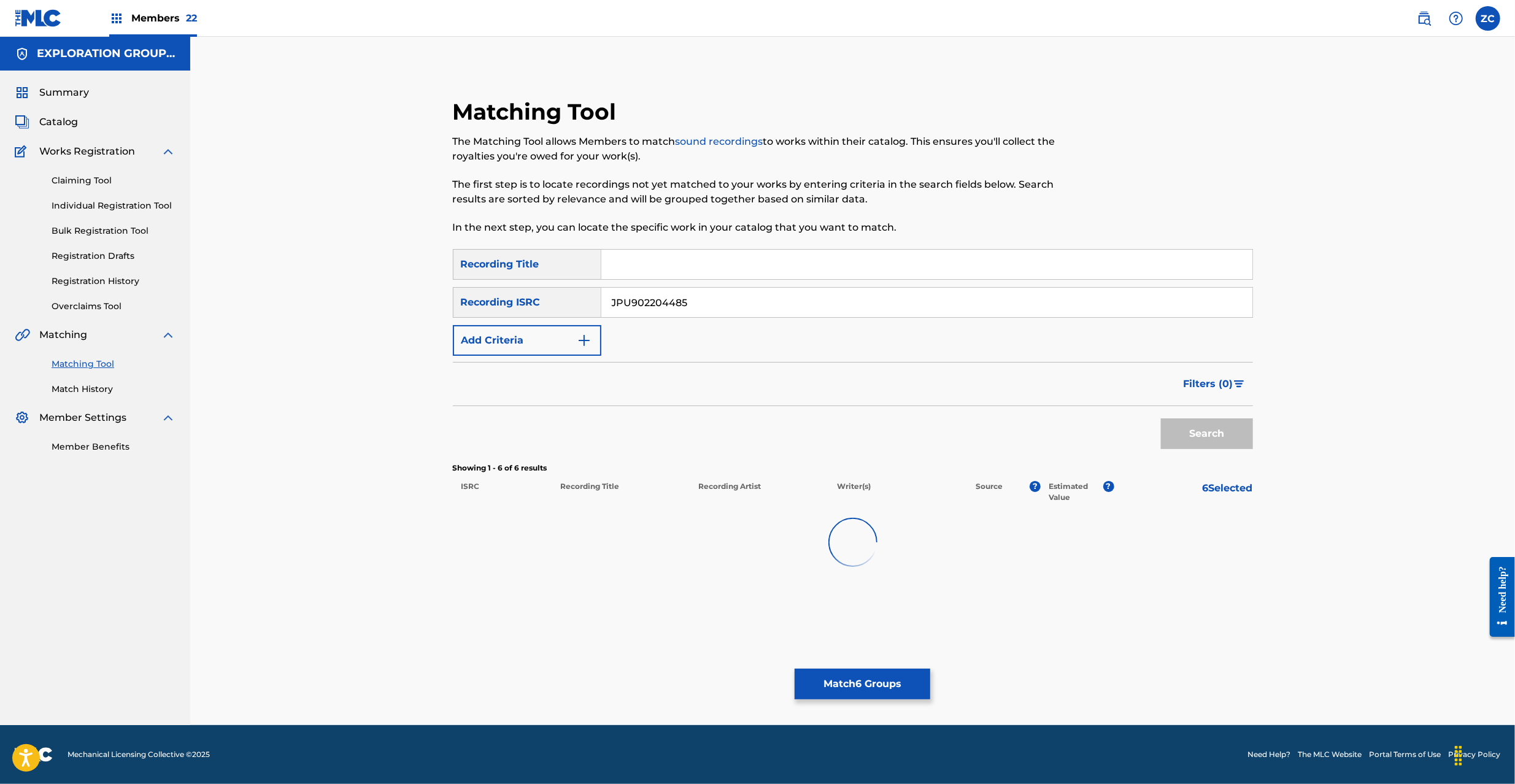
scroll to position [0, 0]
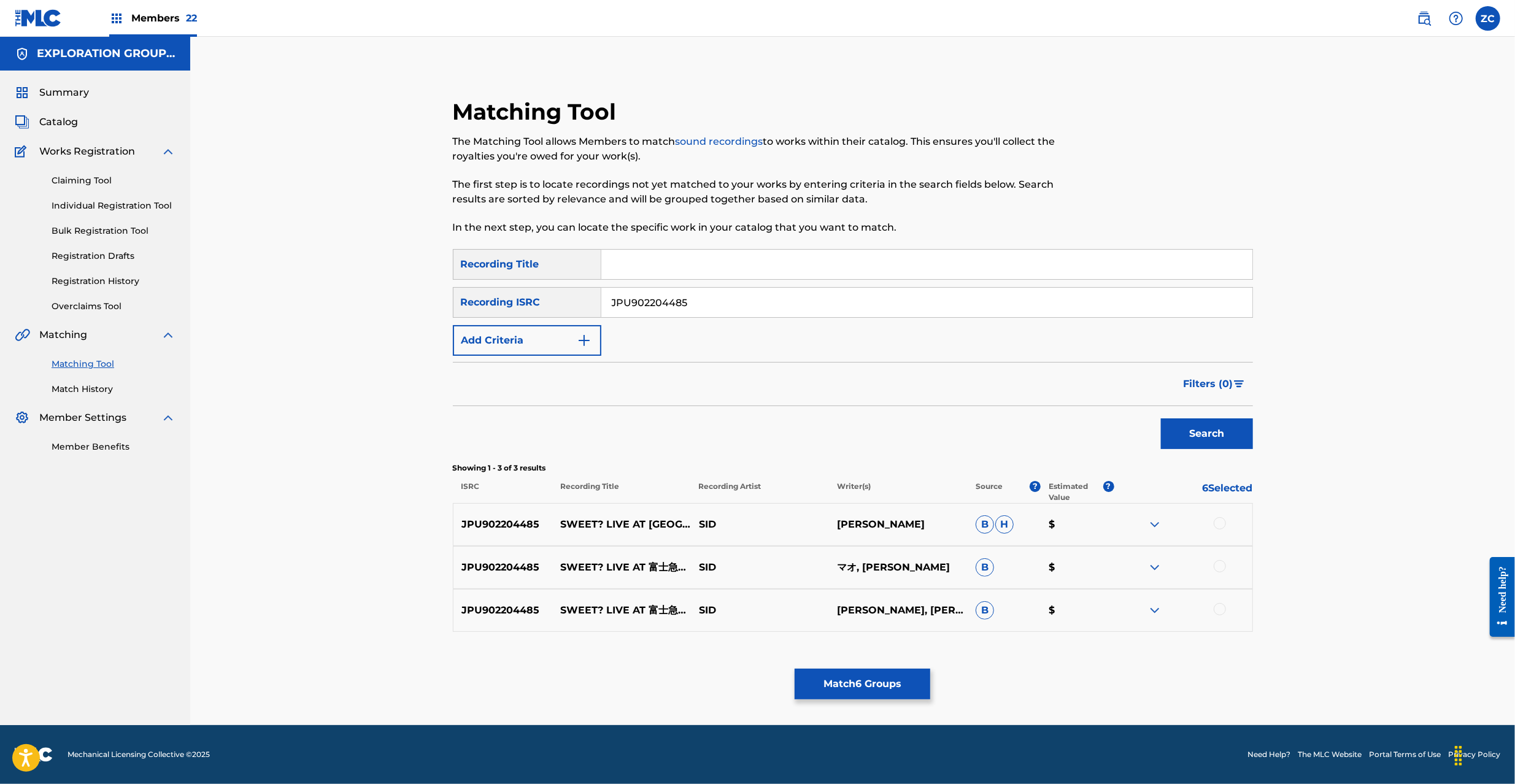
click at [1221, 519] on div at bounding box center [1220, 523] width 12 height 12
click at [1220, 566] on div at bounding box center [1220, 566] width 12 height 12
click at [1217, 613] on div at bounding box center [1220, 609] width 12 height 12
click at [875, 301] on input "JPU902204485" at bounding box center [927, 302] width 651 height 29
paste input "3738"
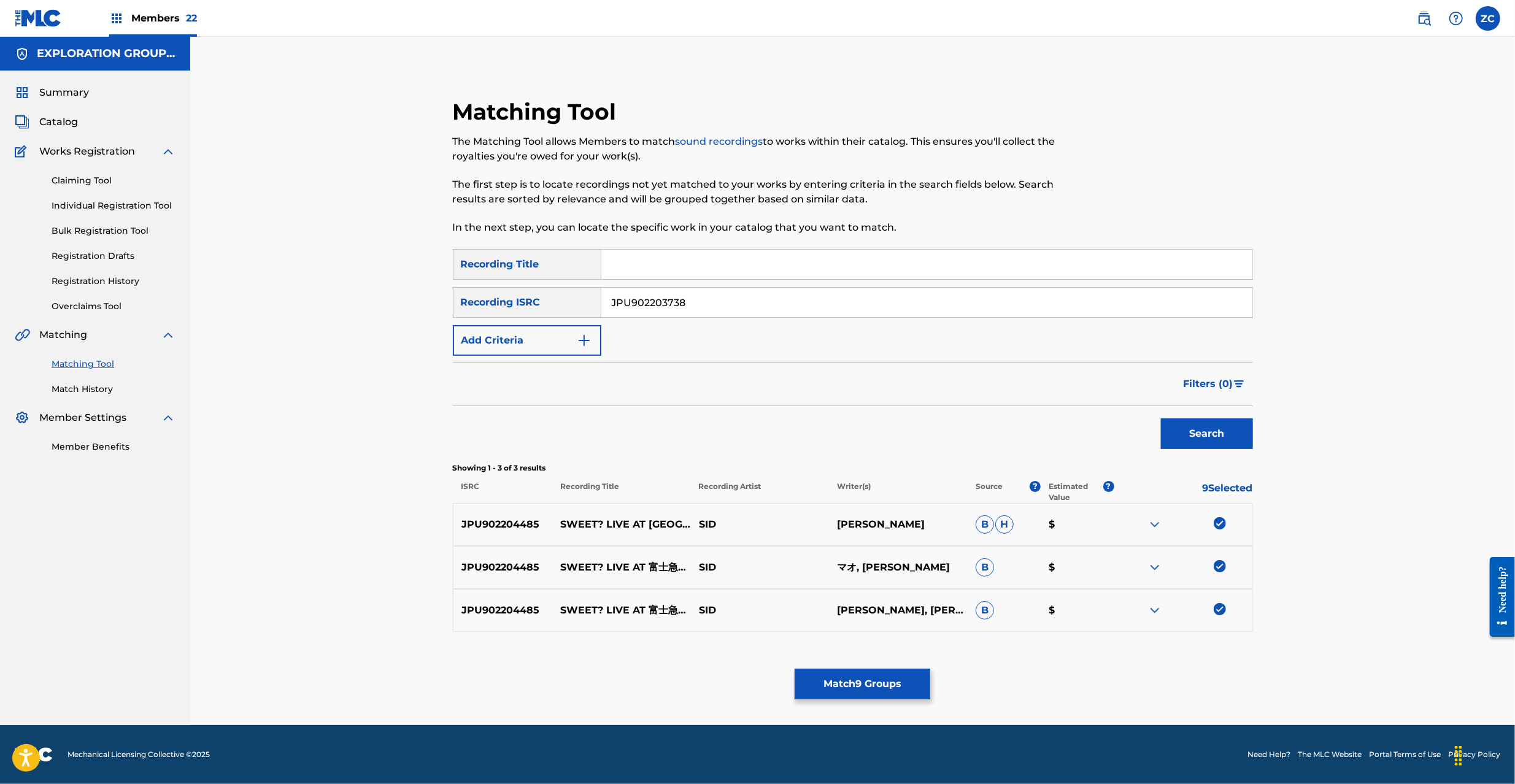
click at [1188, 438] on button "Search" at bounding box center [1207, 434] width 92 height 31
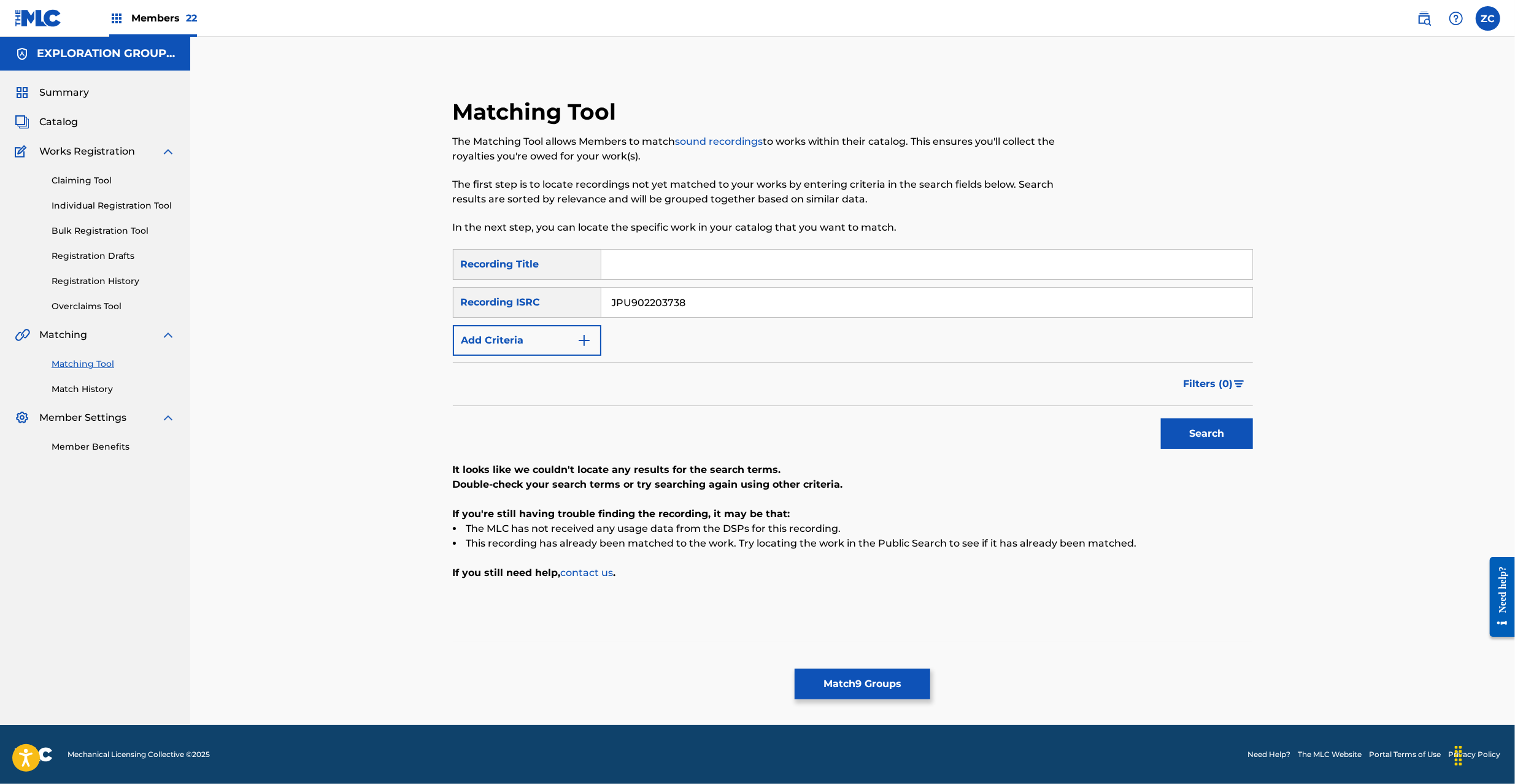
click at [863, 295] on input "JPU902203738" at bounding box center [927, 302] width 651 height 29
paste input "F381500075"
click at [1174, 434] on button "Search" at bounding box center [1207, 434] width 92 height 31
click at [744, 307] on input "JPF381500075" at bounding box center [927, 302] width 651 height 29
paste input "00500820"
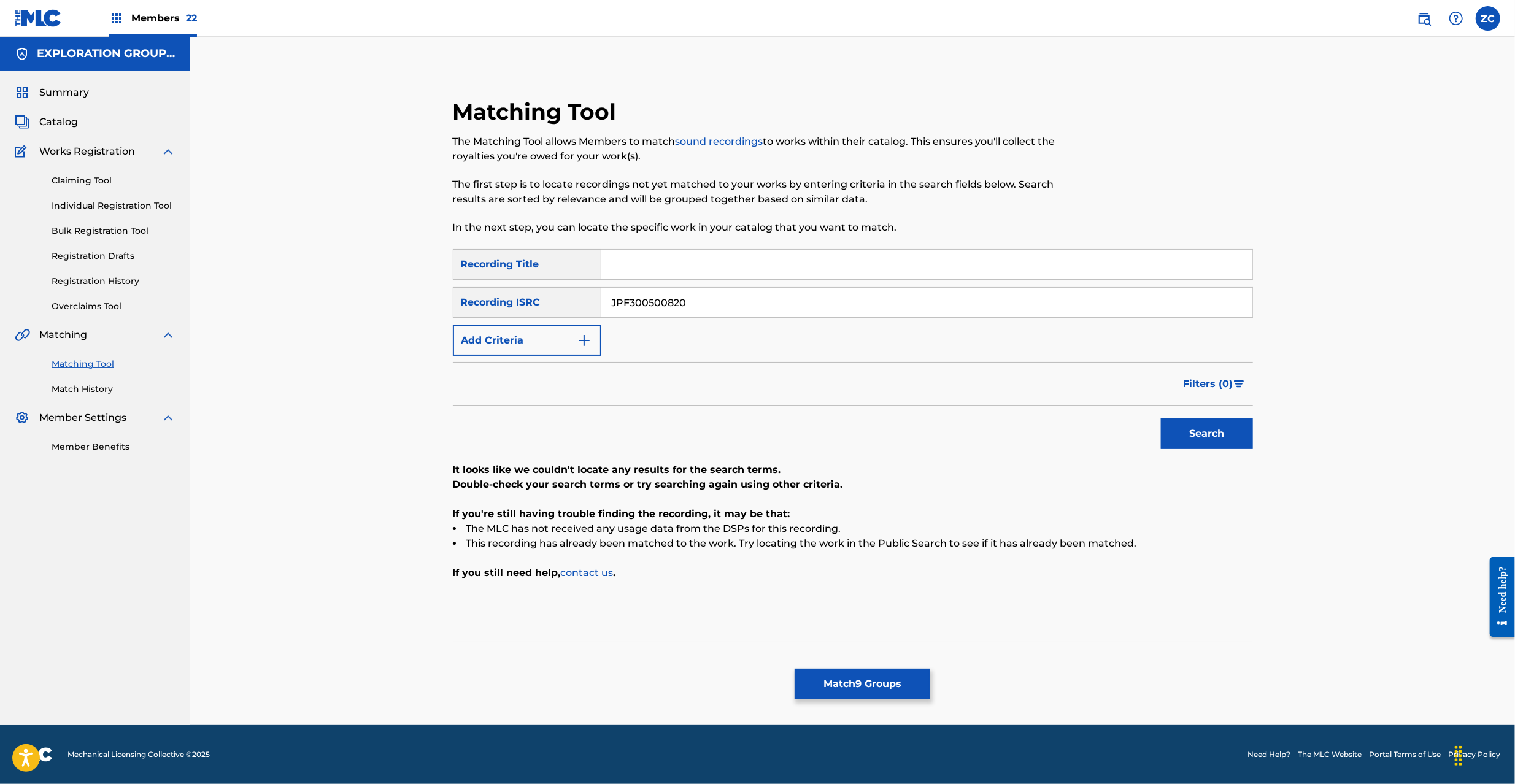
type input "JPF300500820"
click at [1187, 419] on button "Search" at bounding box center [1207, 434] width 92 height 31
click at [891, 689] on button "Match 9 Groups" at bounding box center [862, 684] width 136 height 31
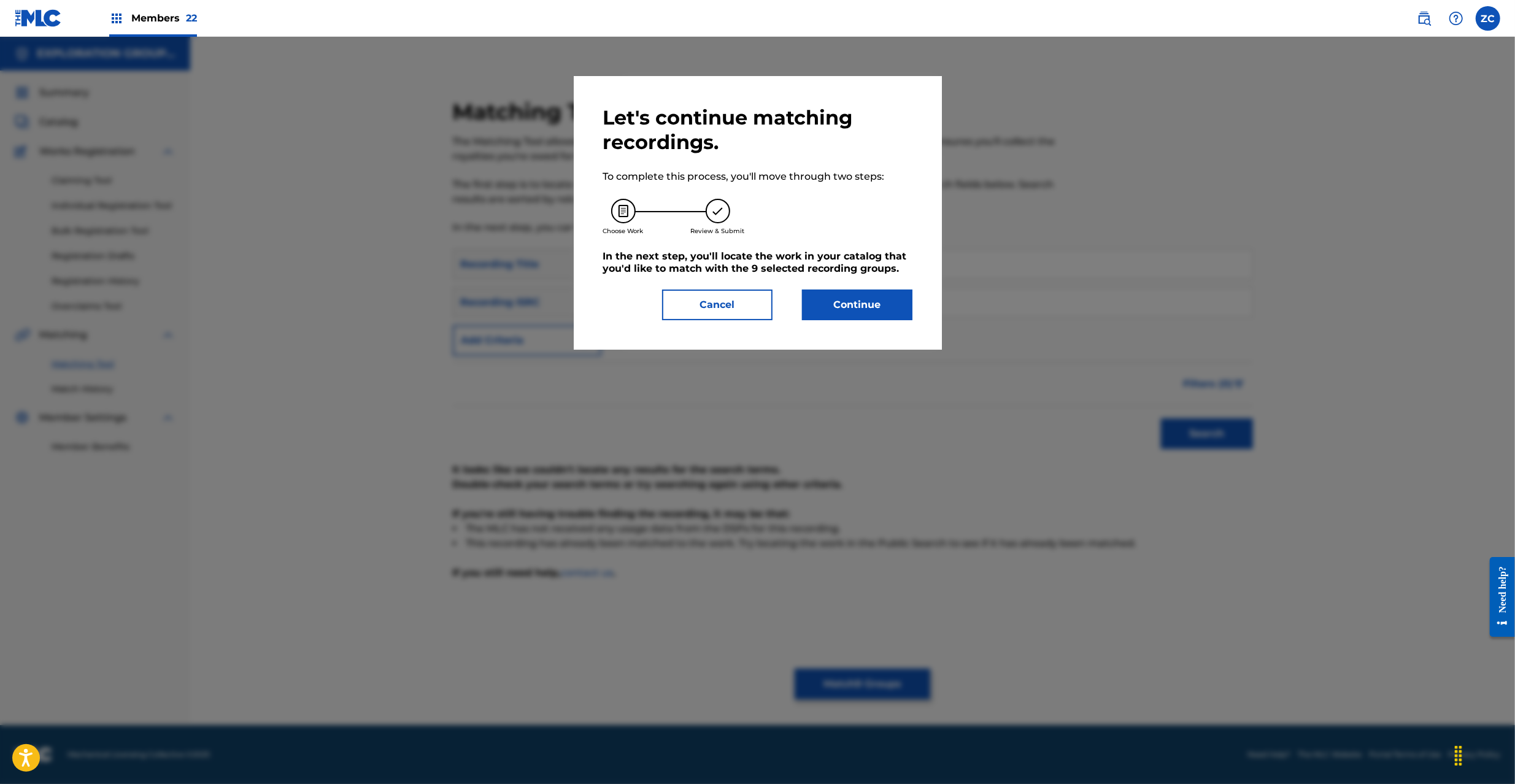
click at [886, 310] on button "Continue" at bounding box center [857, 305] width 111 height 31
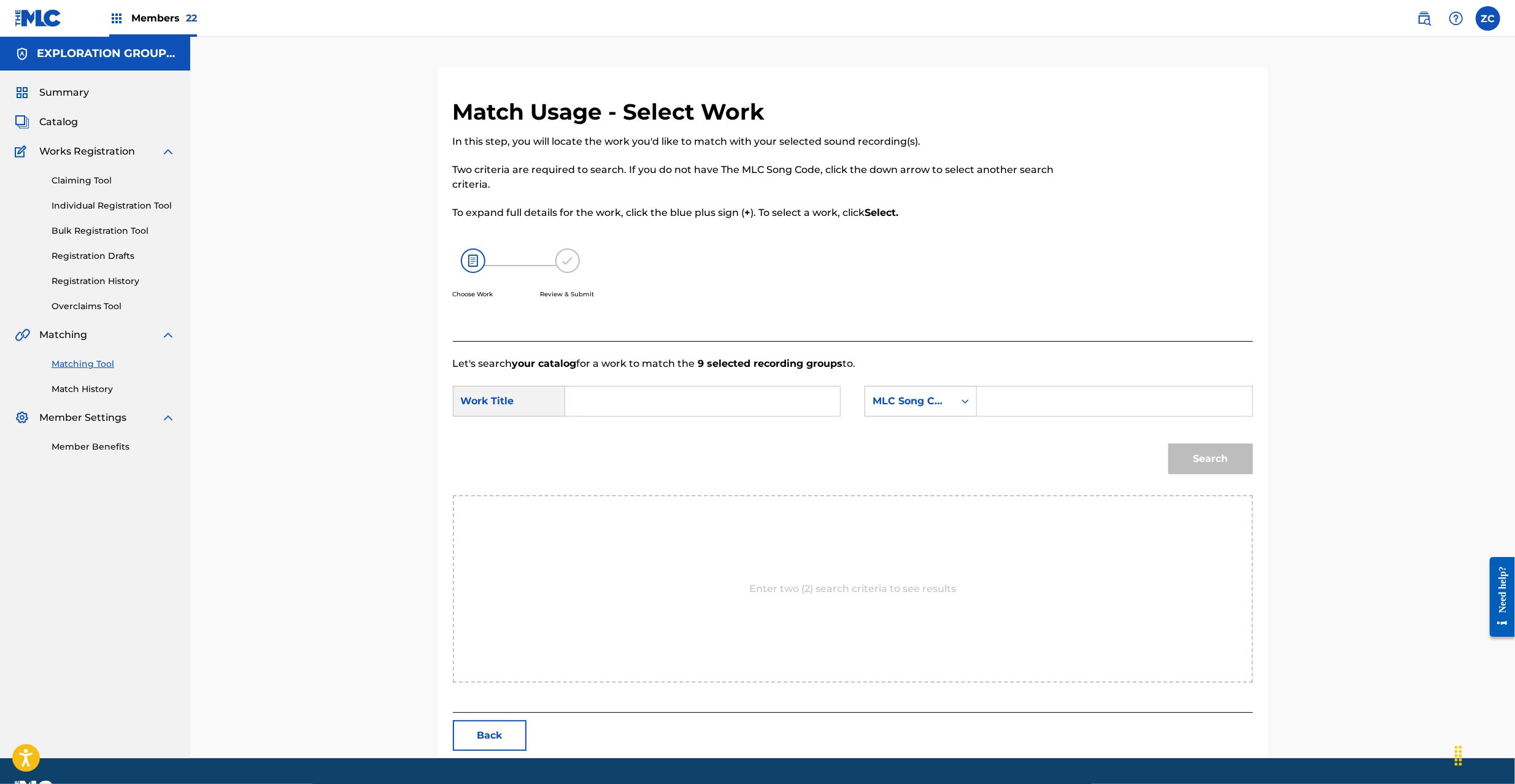
click at [634, 402] on input "Search Form" at bounding box center [702, 401] width 254 height 29
paste input "Sweet? X29945"
click at [643, 396] on input "Sweet? X29945" at bounding box center [702, 401] width 254 height 29
click at [643, 396] on input "Sweet? X29945" at bounding box center [702, 401] width 254 height 29
type input "Sweet?"
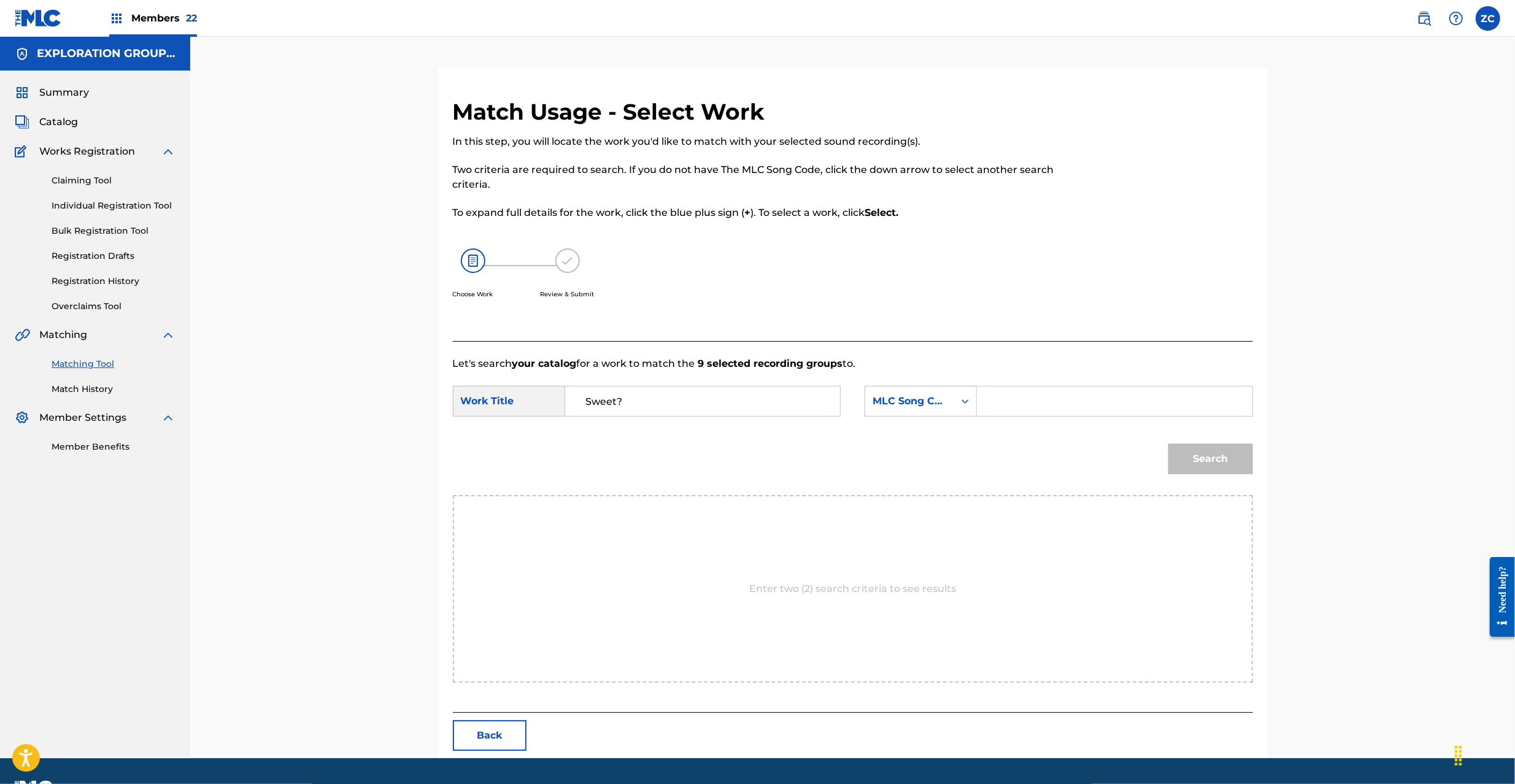
click at [1078, 404] on input "Search Form" at bounding box center [1114, 401] width 254 height 29
paste input "X29945"
type input "X29945"
click at [1220, 462] on button "Search" at bounding box center [1211, 459] width 84 height 31
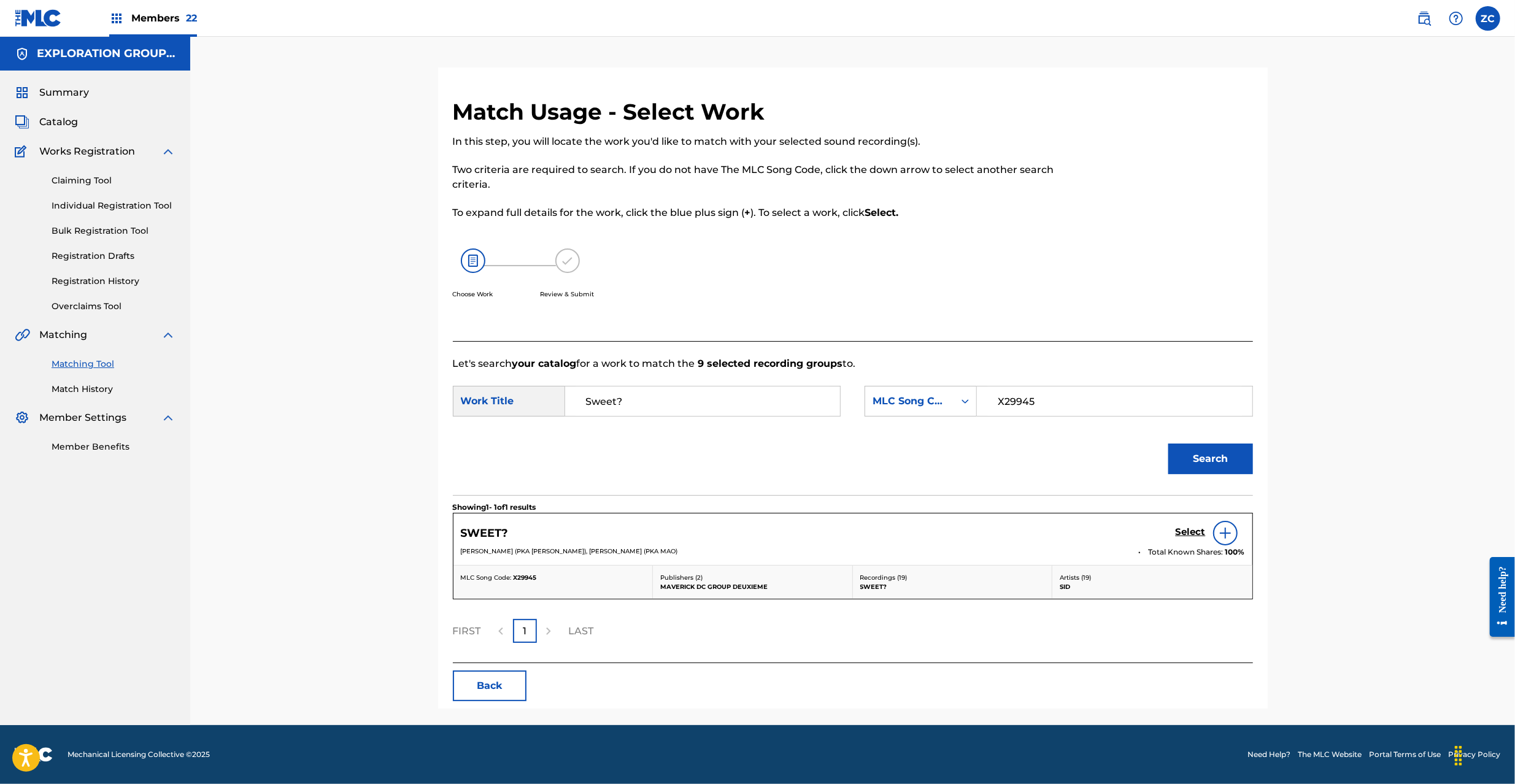
click at [1191, 530] on h5 "Select" at bounding box center [1190, 532] width 30 height 12
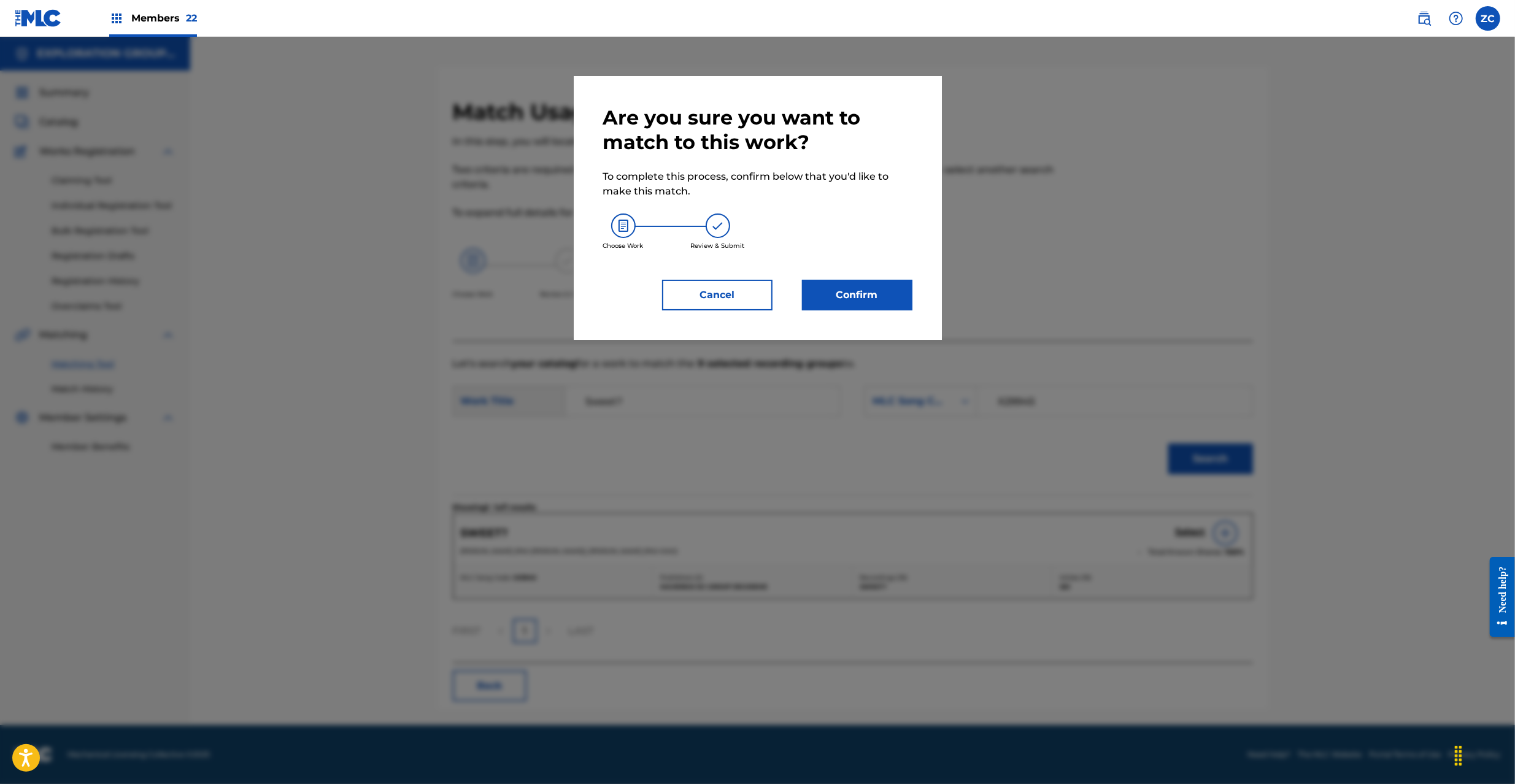
click at [865, 319] on div "Are you sure you want to match to this work? To complete this process, confirm …" at bounding box center [758, 208] width 368 height 264
click at [874, 294] on button "Confirm" at bounding box center [857, 295] width 111 height 31
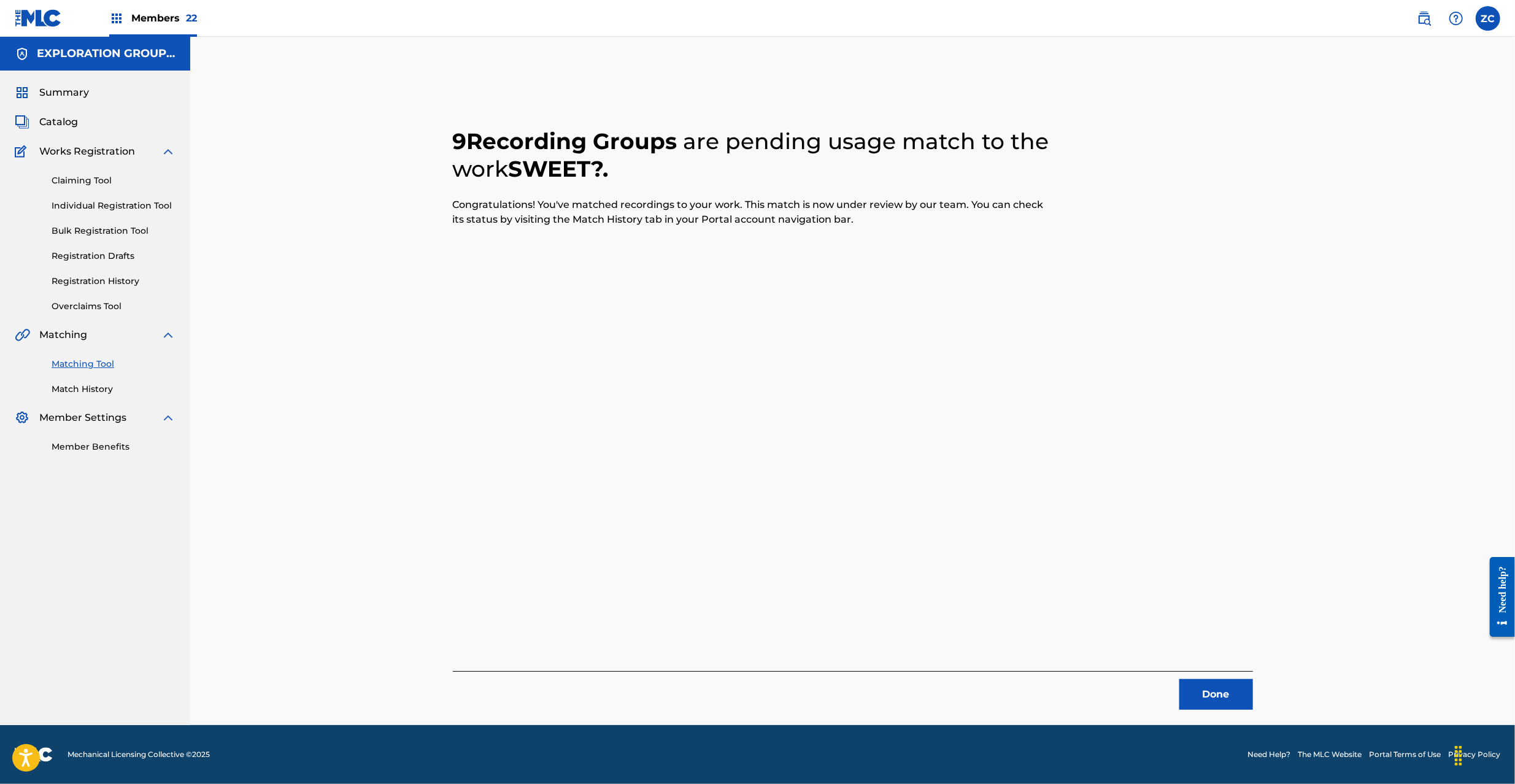
click at [1214, 698] on button "Done" at bounding box center [1216, 694] width 74 height 31
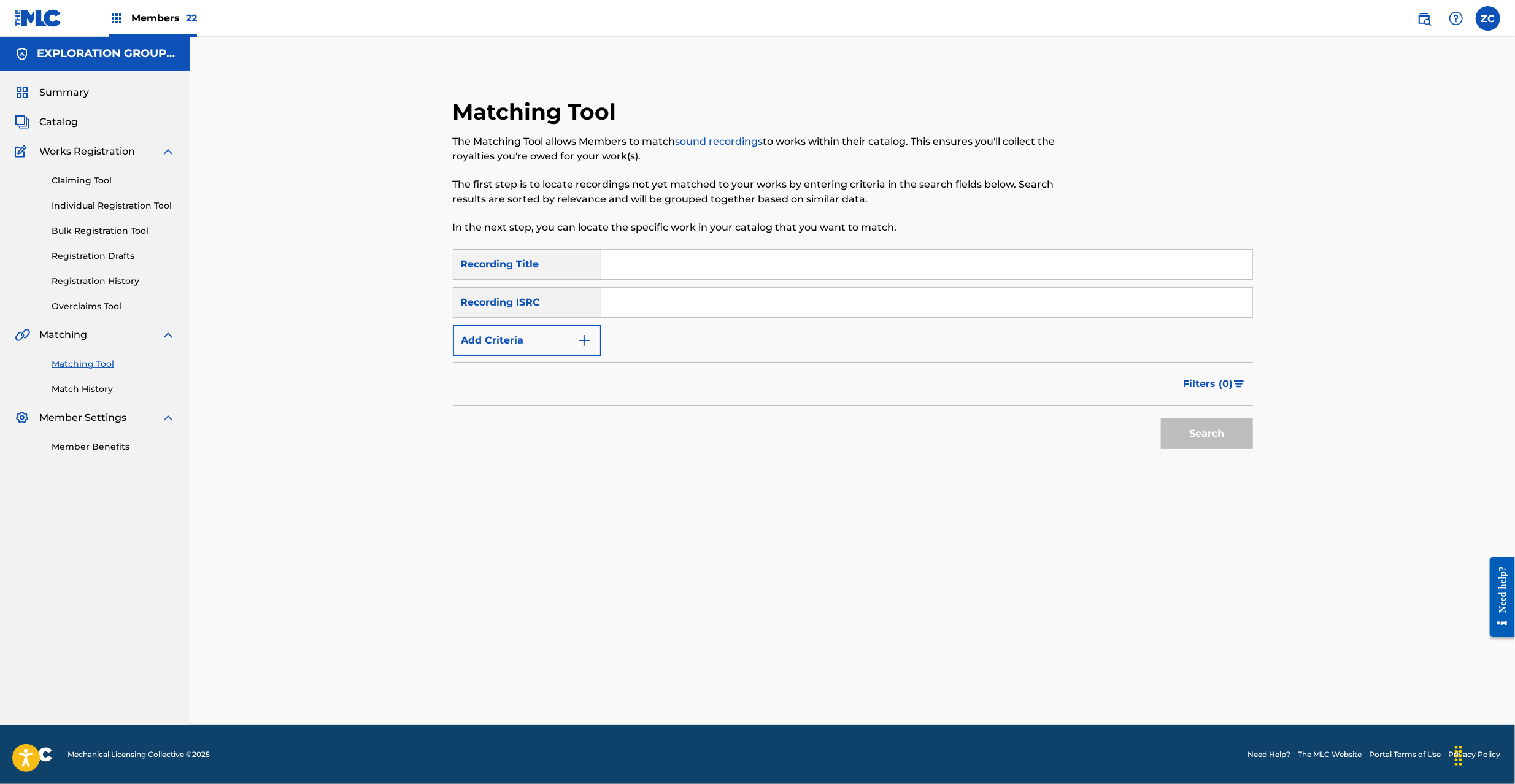
drag, startPoint x: 914, startPoint y: 308, endPoint x: 959, endPoint y: 317, distance: 45.9
click at [914, 308] on input "Search Form" at bounding box center [927, 302] width 651 height 29
paste input "JPF300501370"
click at [1217, 443] on button "Search" at bounding box center [1207, 434] width 92 height 31
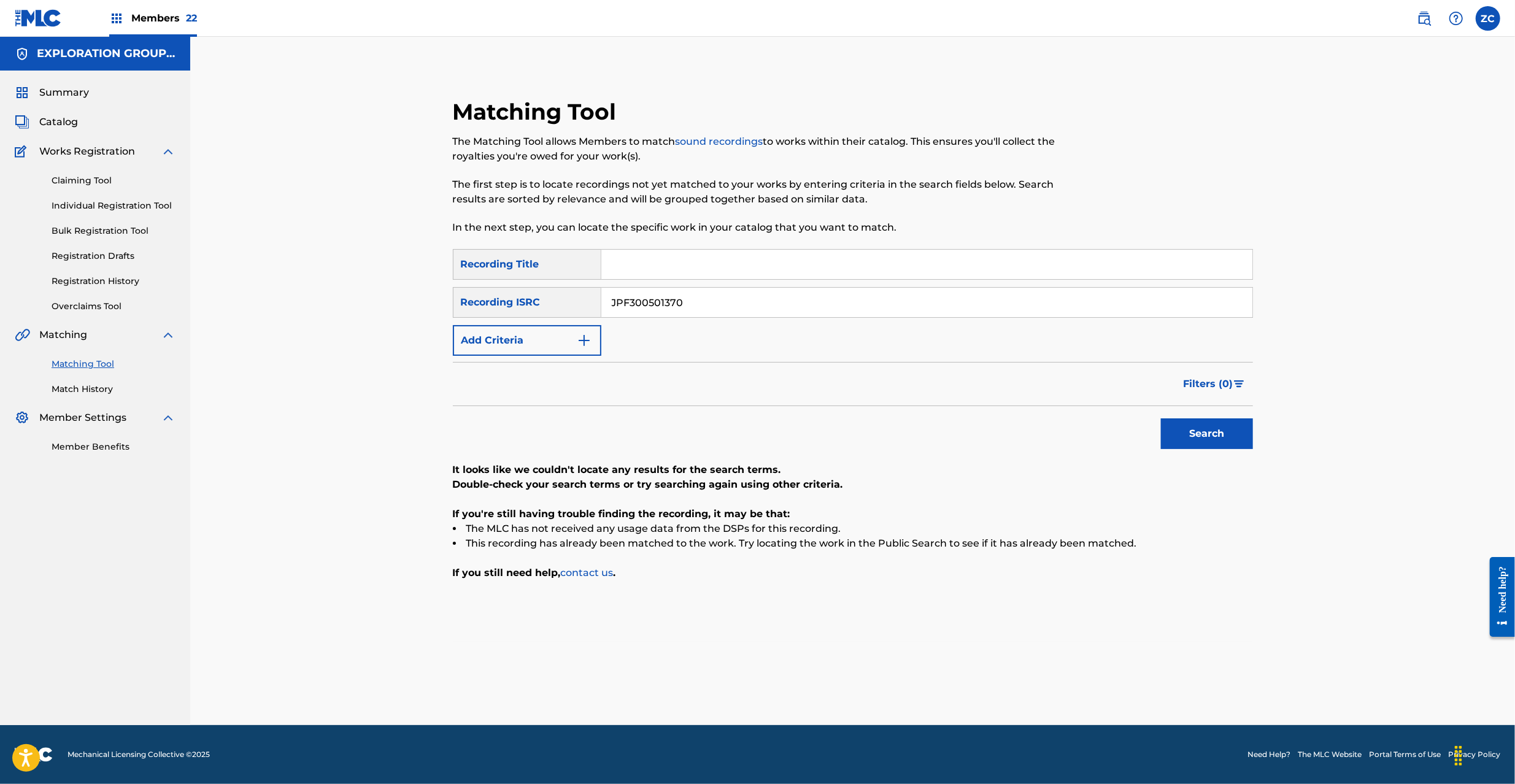
click at [707, 306] on input "JPF300501370" at bounding box center [927, 302] width 651 height 29
paste input "U902200808"
click at [1213, 447] on button "Search" at bounding box center [1207, 434] width 92 height 31
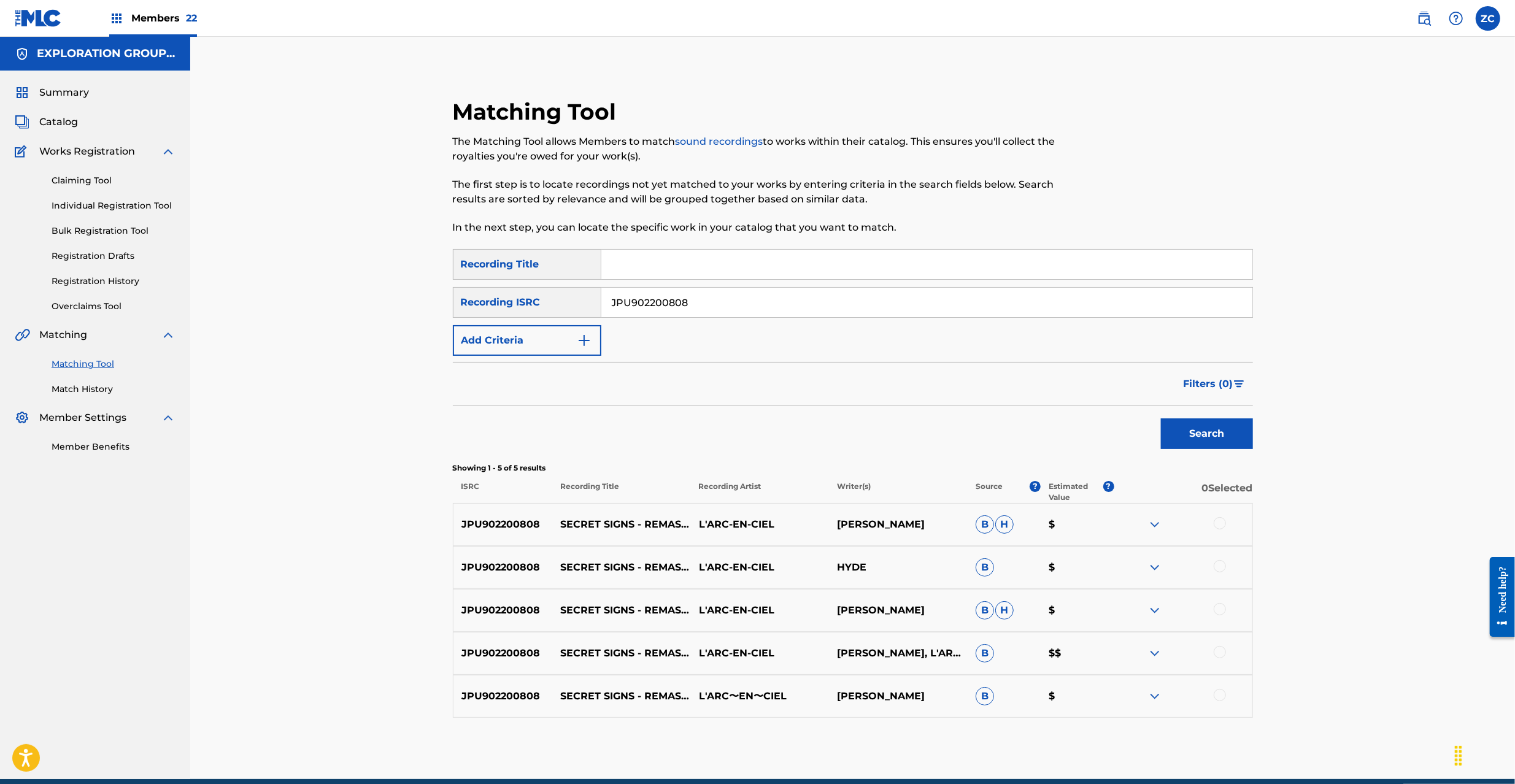
click at [1223, 524] on div at bounding box center [1220, 523] width 12 height 12
click at [1225, 565] on div at bounding box center [1220, 566] width 12 height 12
drag, startPoint x: 1221, startPoint y: 609, endPoint x: 1221, endPoint y: 622, distance: 13.0
click at [1221, 608] on div at bounding box center [1220, 609] width 12 height 12
click at [1218, 654] on div at bounding box center [1220, 652] width 12 height 12
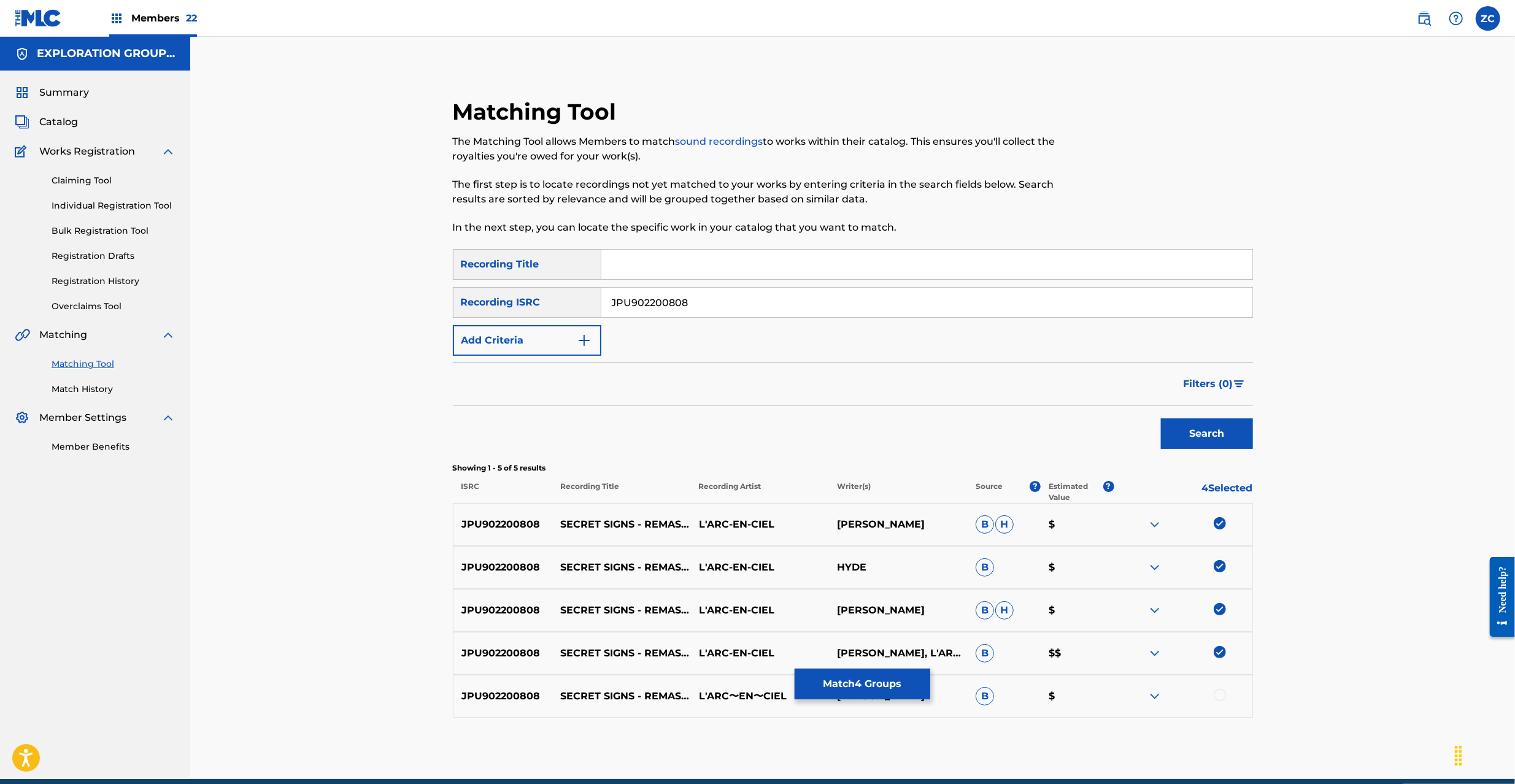
click at [1220, 698] on div at bounding box center [1220, 694] width 12 height 12
click at [798, 306] on input "JPU902200808" at bounding box center [927, 302] width 651 height 29
paste input "KS09500089"
type input "JPKS09500089"
click at [1184, 426] on button "Search" at bounding box center [1207, 434] width 92 height 31
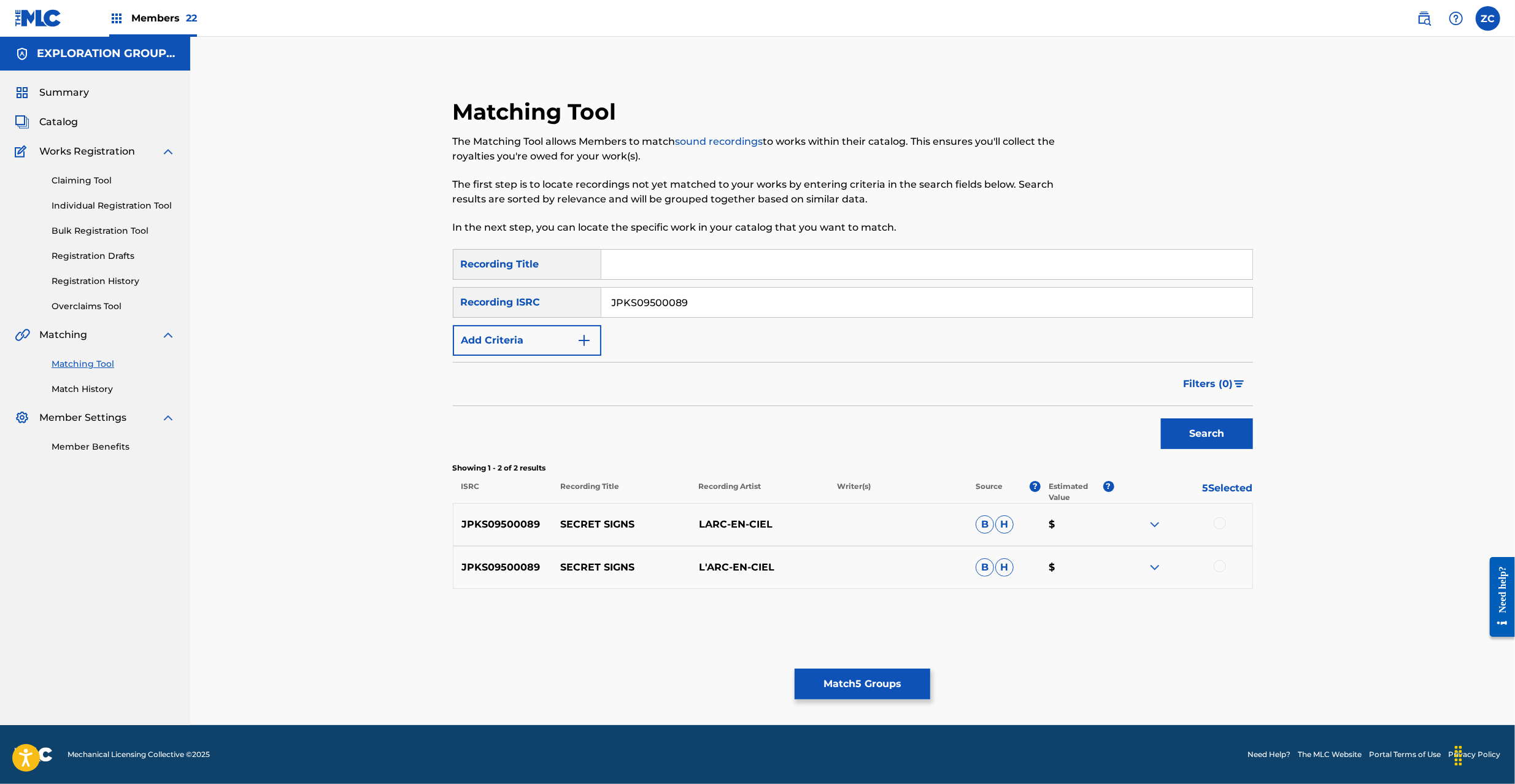
click at [1216, 524] on div at bounding box center [1220, 523] width 12 height 12
click at [1218, 568] on div at bounding box center [1220, 566] width 12 height 12
click at [896, 678] on button "Match 7 Groups" at bounding box center [862, 684] width 136 height 31
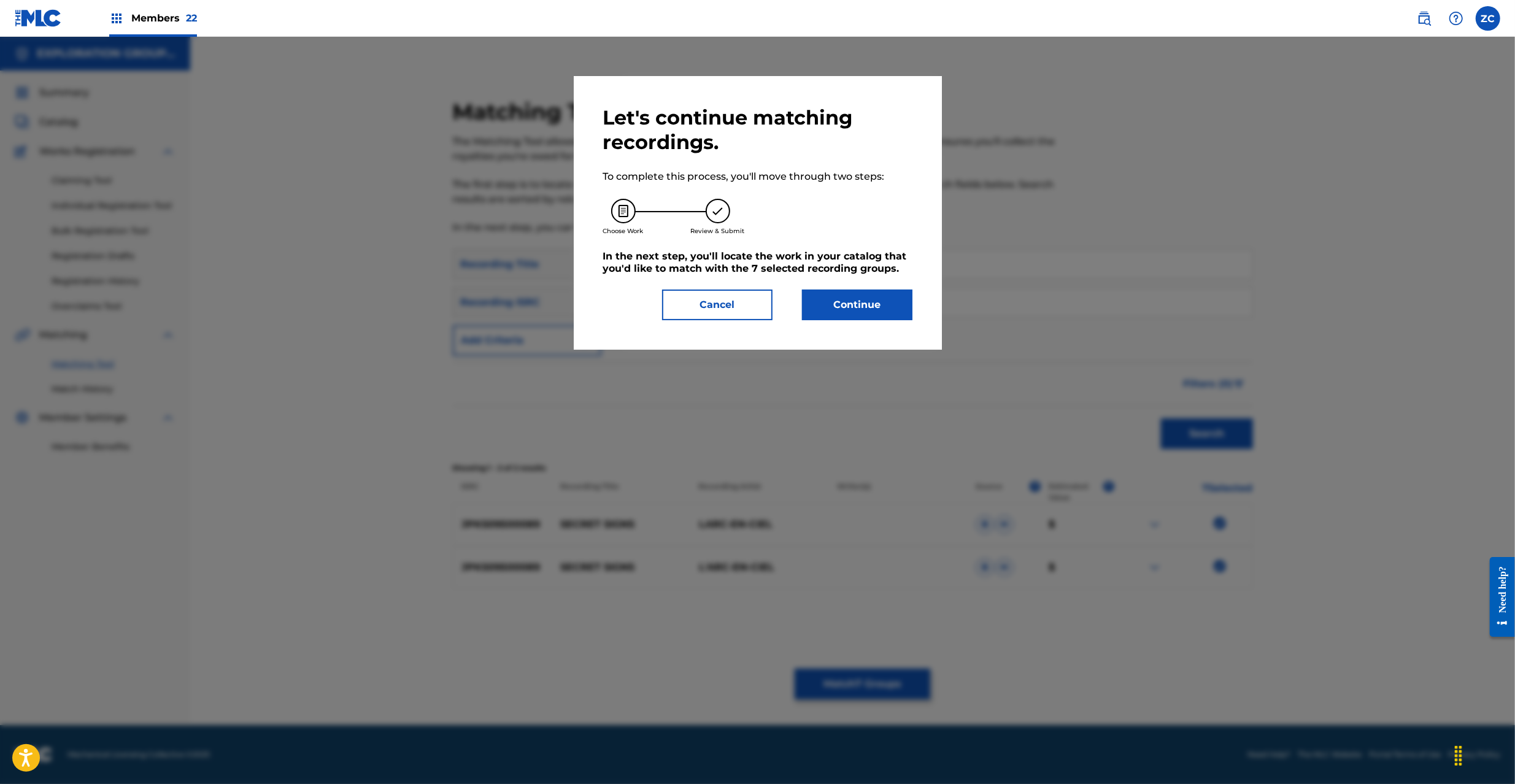
click at [872, 292] on button "Continue" at bounding box center [857, 305] width 111 height 31
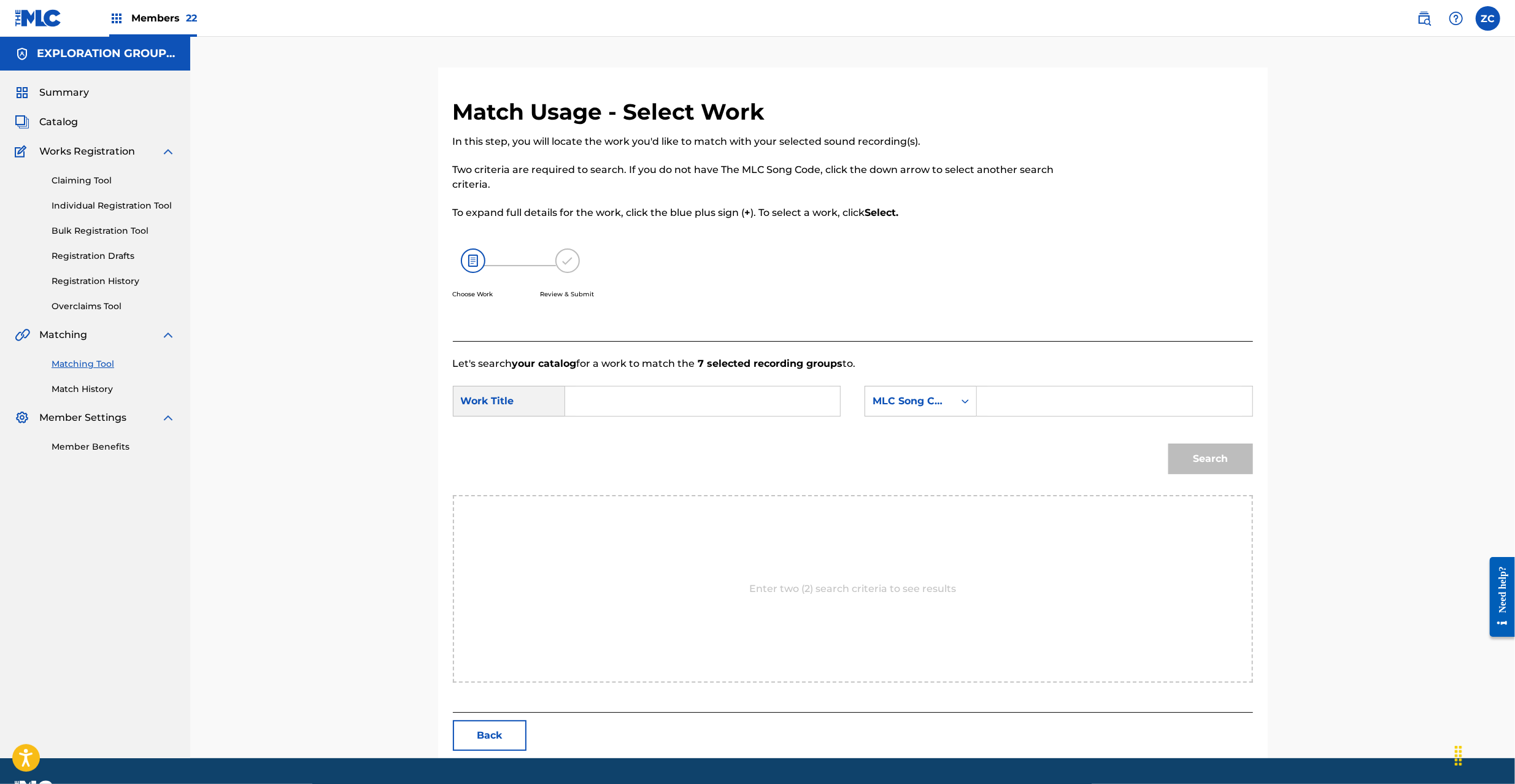
click at [722, 398] on input "Search Form" at bounding box center [702, 401] width 254 height 29
paste input "Secret Signs S5349N"
click at [652, 401] on input "Secret Signs S5349N" at bounding box center [702, 401] width 254 height 29
type input "Secret Signs"
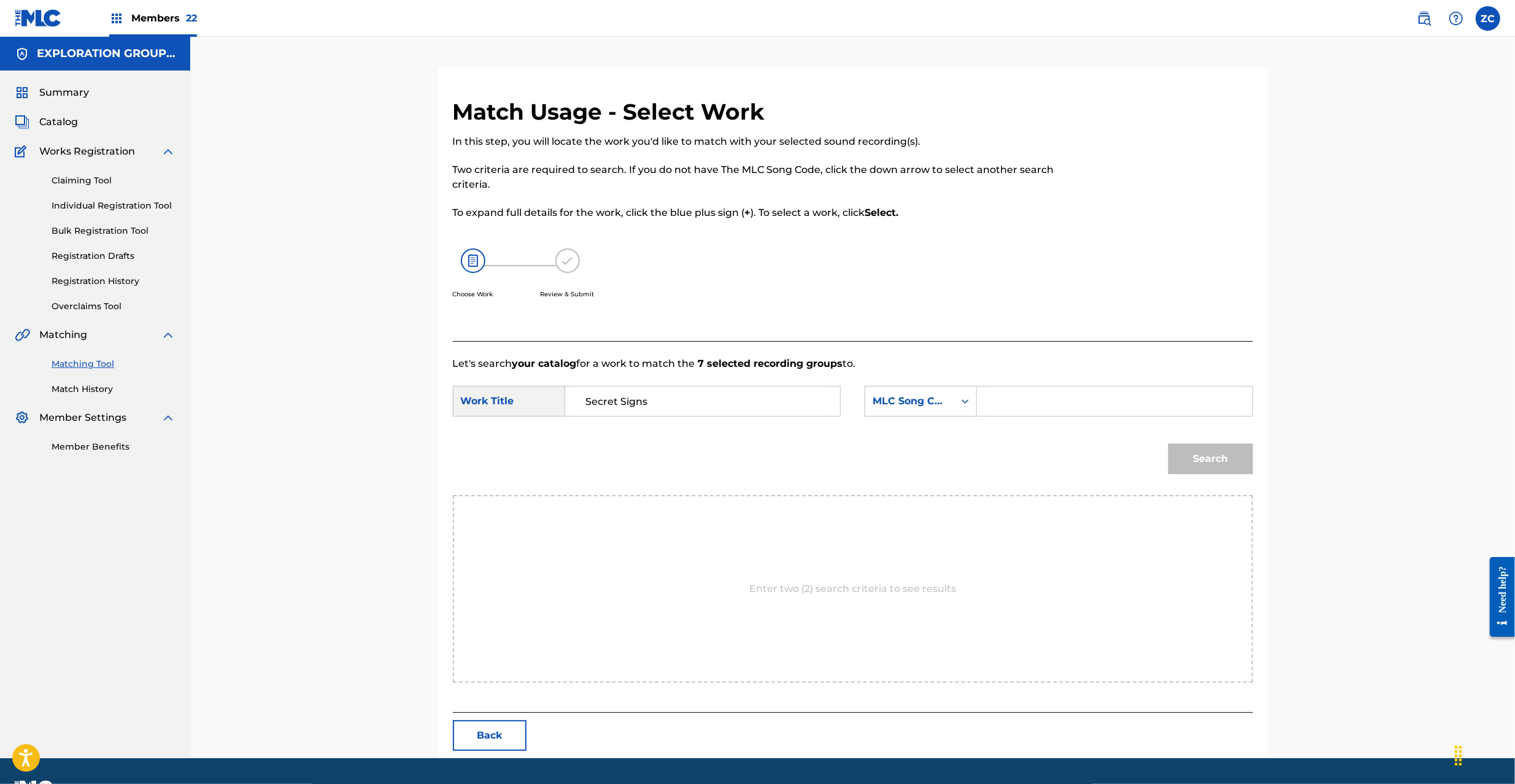
click at [1059, 414] on input "Search Form" at bounding box center [1114, 401] width 254 height 29
paste input "S5349N"
type input "S5349N"
click at [1231, 467] on button "Search" at bounding box center [1211, 459] width 84 height 31
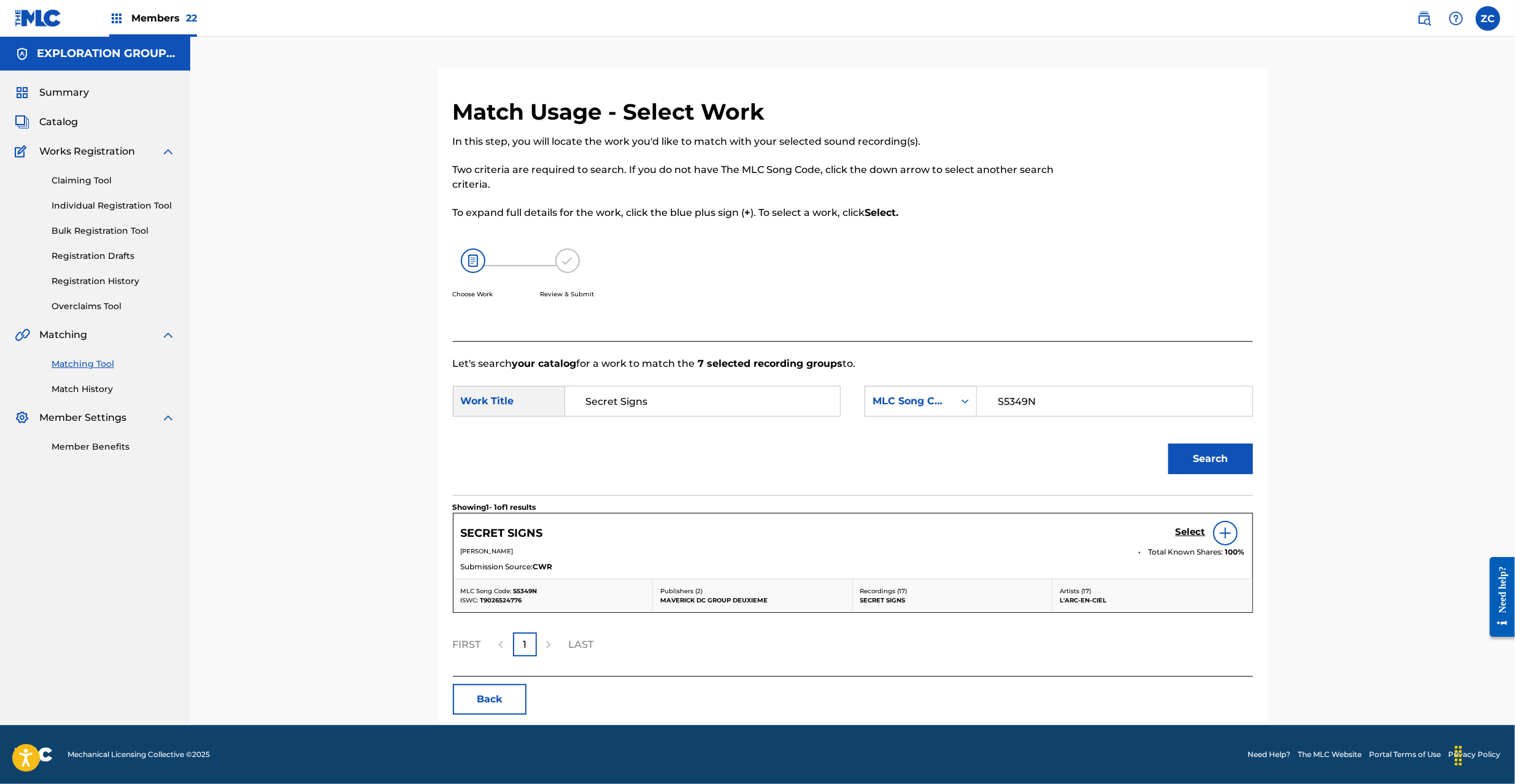
click at [1184, 535] on h5 "Select" at bounding box center [1190, 532] width 30 height 12
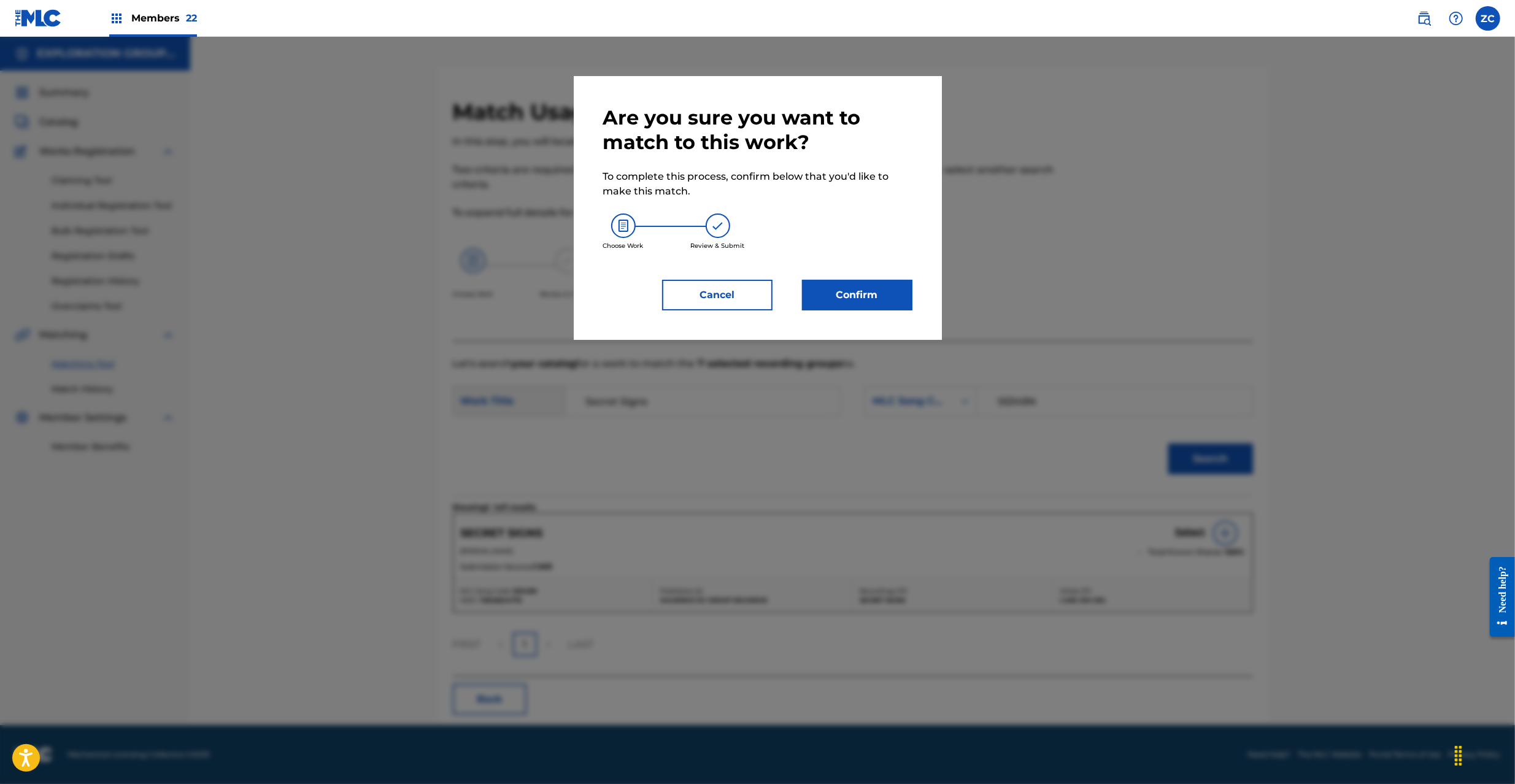
click at [862, 300] on button "Confirm" at bounding box center [857, 295] width 111 height 31
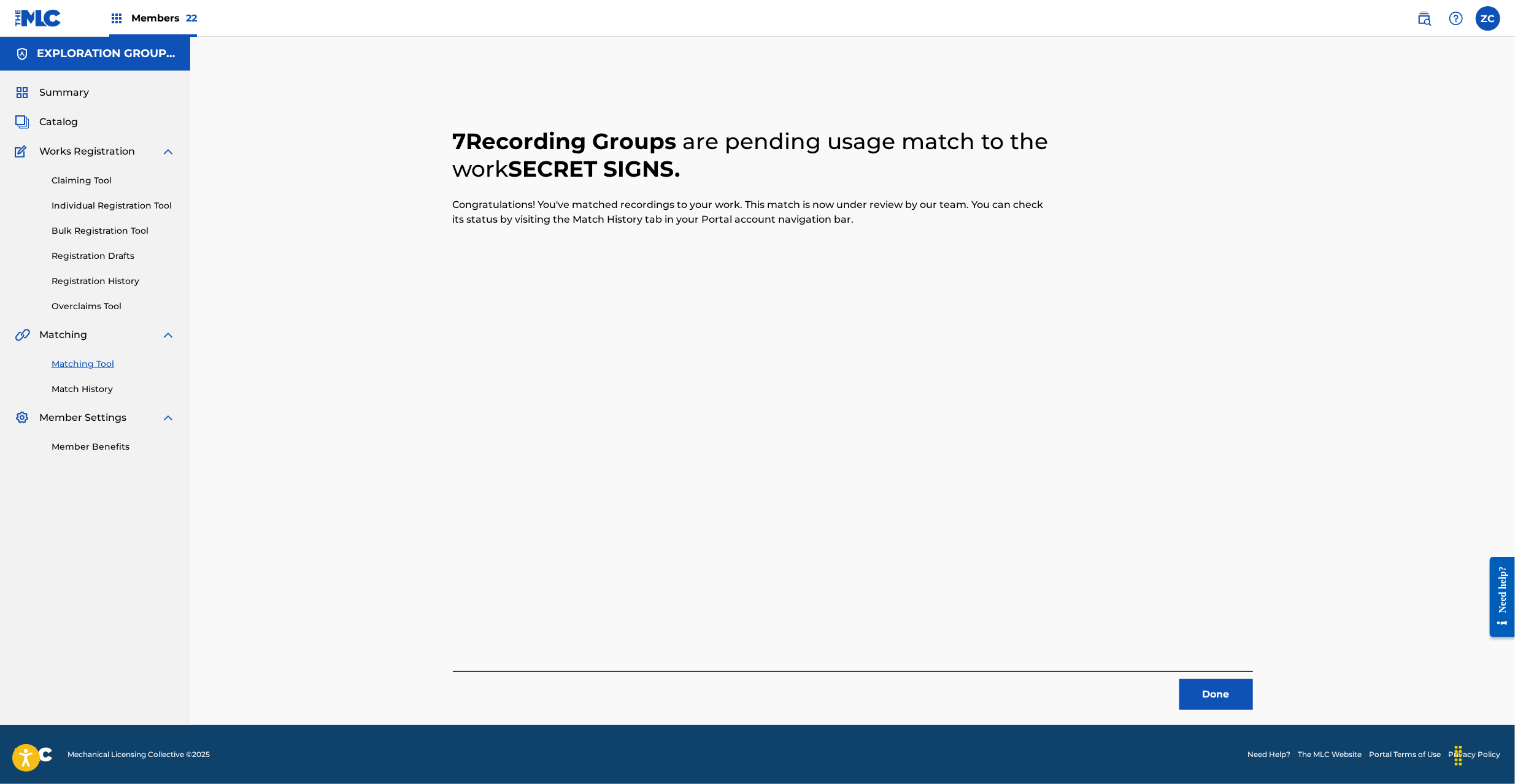
click at [1204, 714] on div "7 Recording Groups are pending usage match to the work SECRET SIGNS . Congratul…" at bounding box center [852, 396] width 859 height 658
drag, startPoint x: 1223, startPoint y: 690, endPoint x: 1214, endPoint y: 661, distance: 30.4
click at [1223, 689] on button "Done" at bounding box center [1216, 694] width 74 height 31
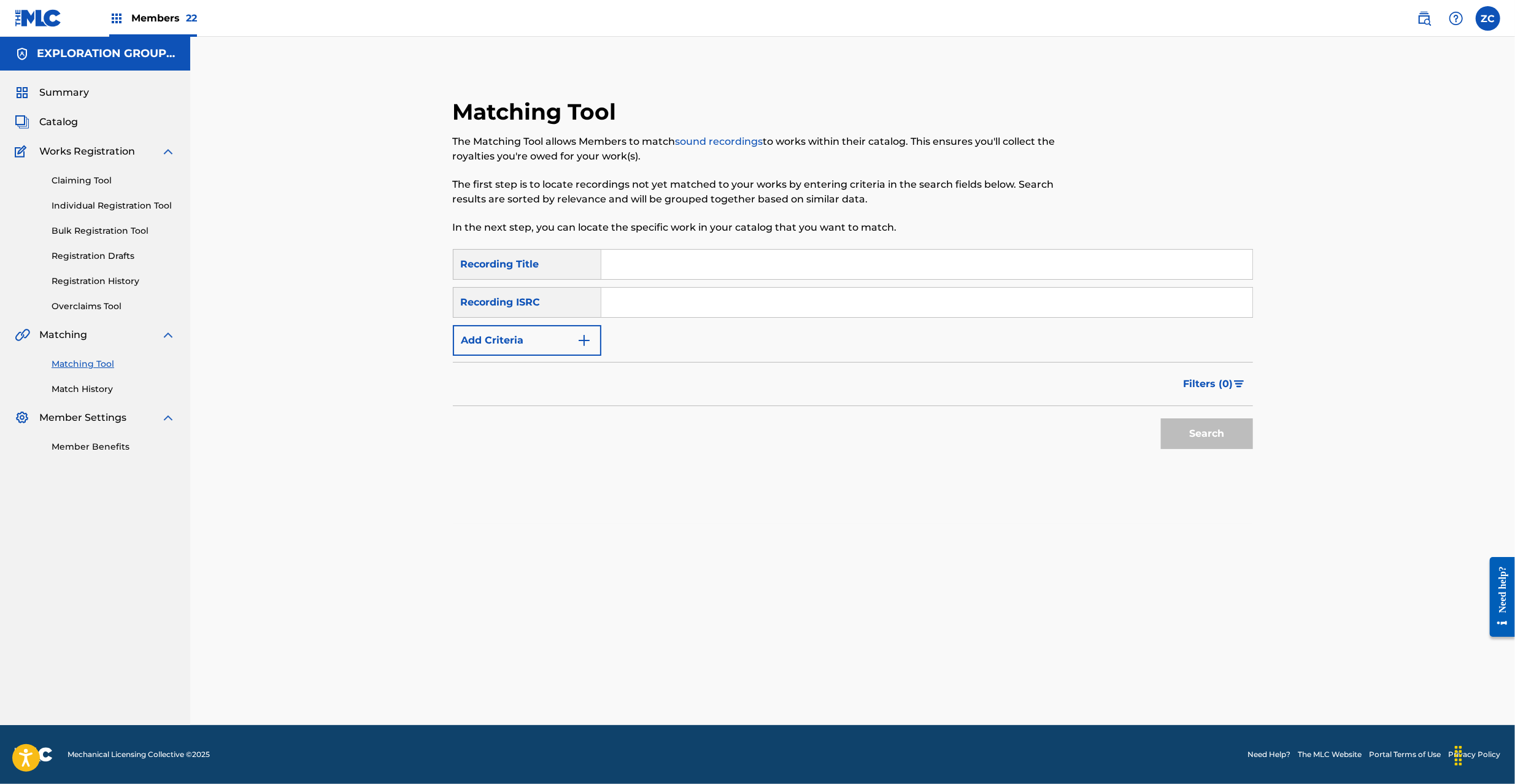
click at [826, 301] on input "Search Form" at bounding box center [927, 302] width 651 height 29
paste input "JPF301400154"
click at [1199, 426] on button "Search" at bounding box center [1207, 434] width 92 height 31
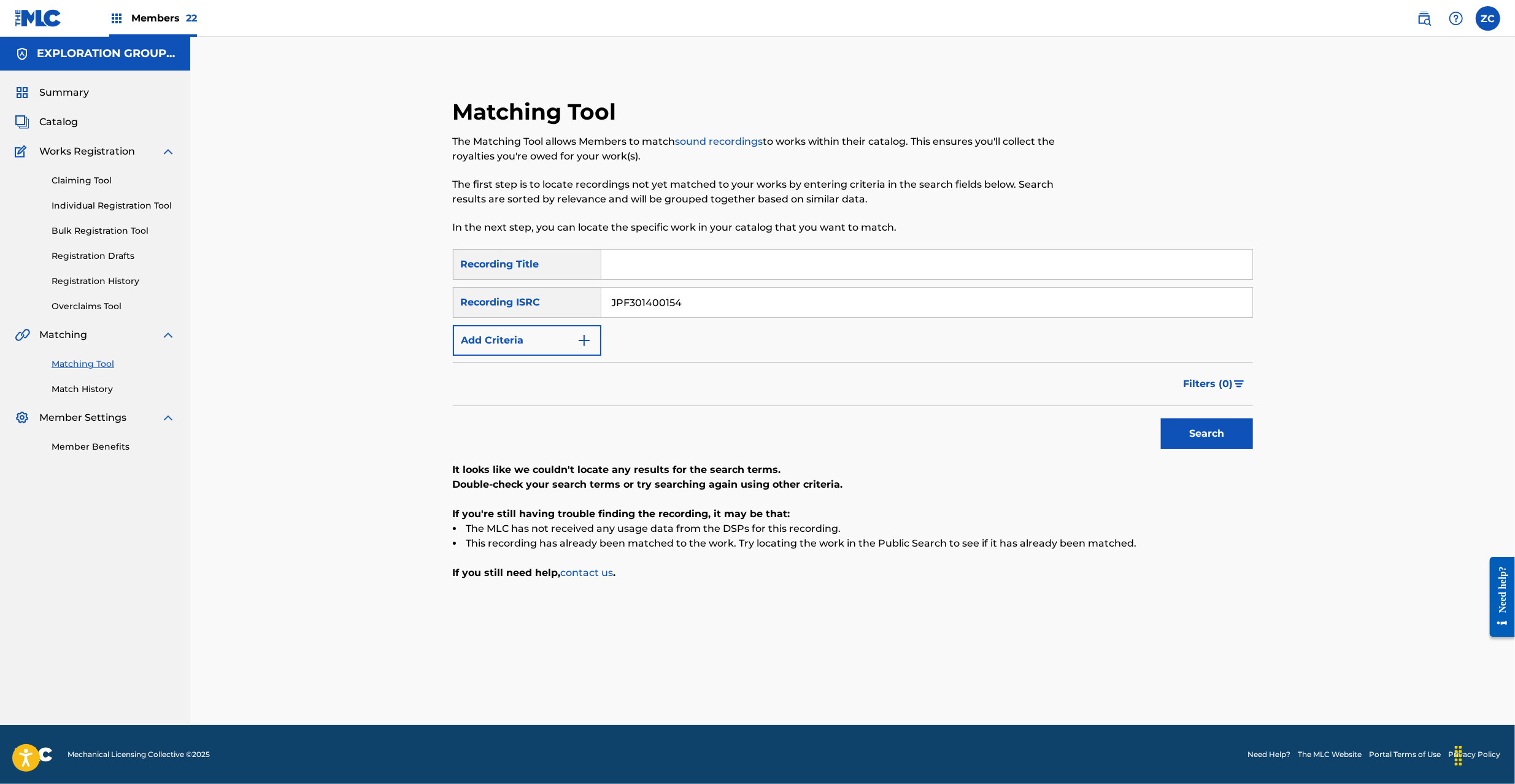
click at [710, 294] on input "JPF301400154" at bounding box center [927, 302] width 651 height 29
paste input "U901901988"
type input "JPU901901988"
click at [1217, 432] on button "Search" at bounding box center [1207, 434] width 92 height 31
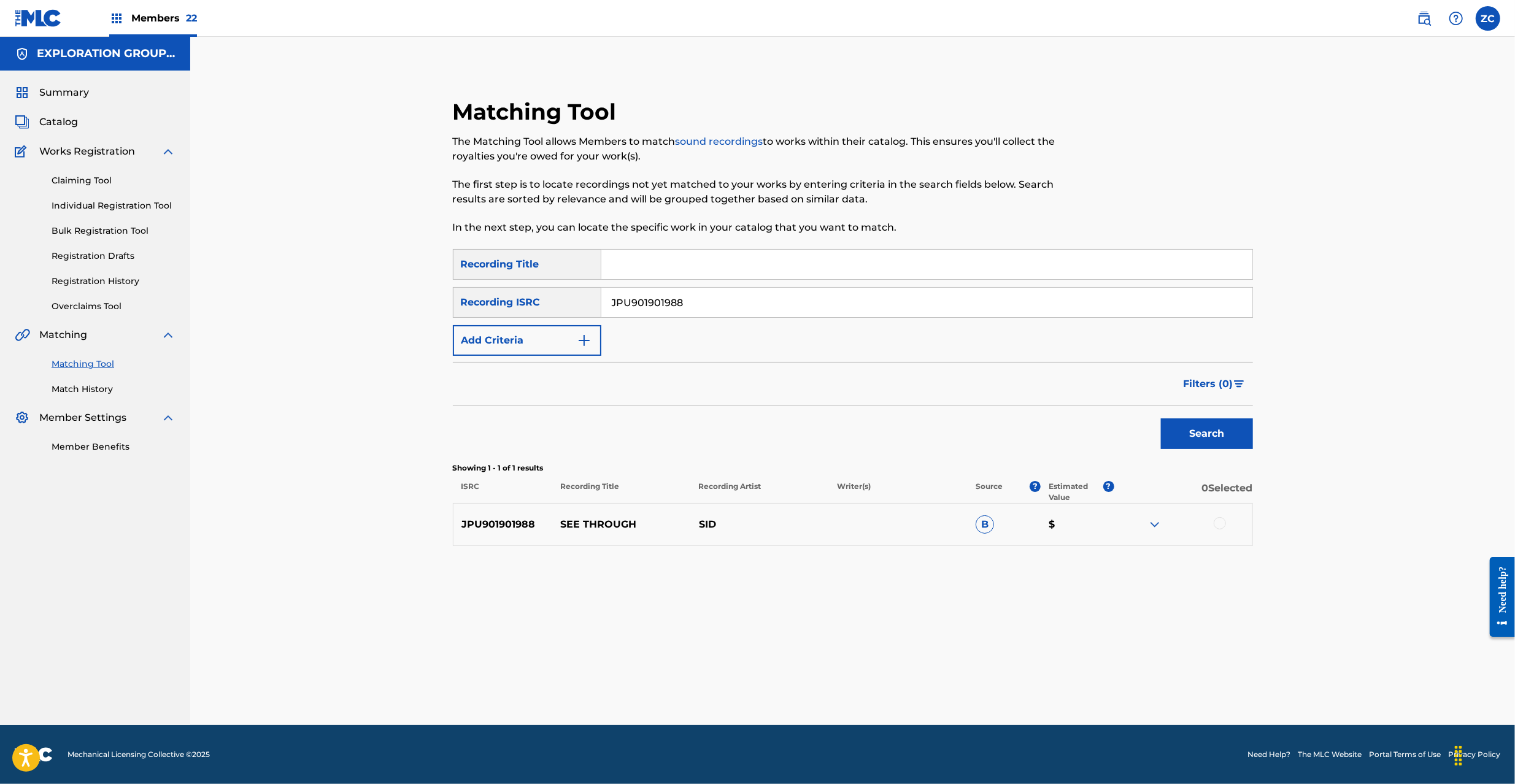
click at [1223, 521] on div at bounding box center [1220, 523] width 12 height 12
click at [879, 686] on button "Match 1 Group" at bounding box center [862, 684] width 136 height 31
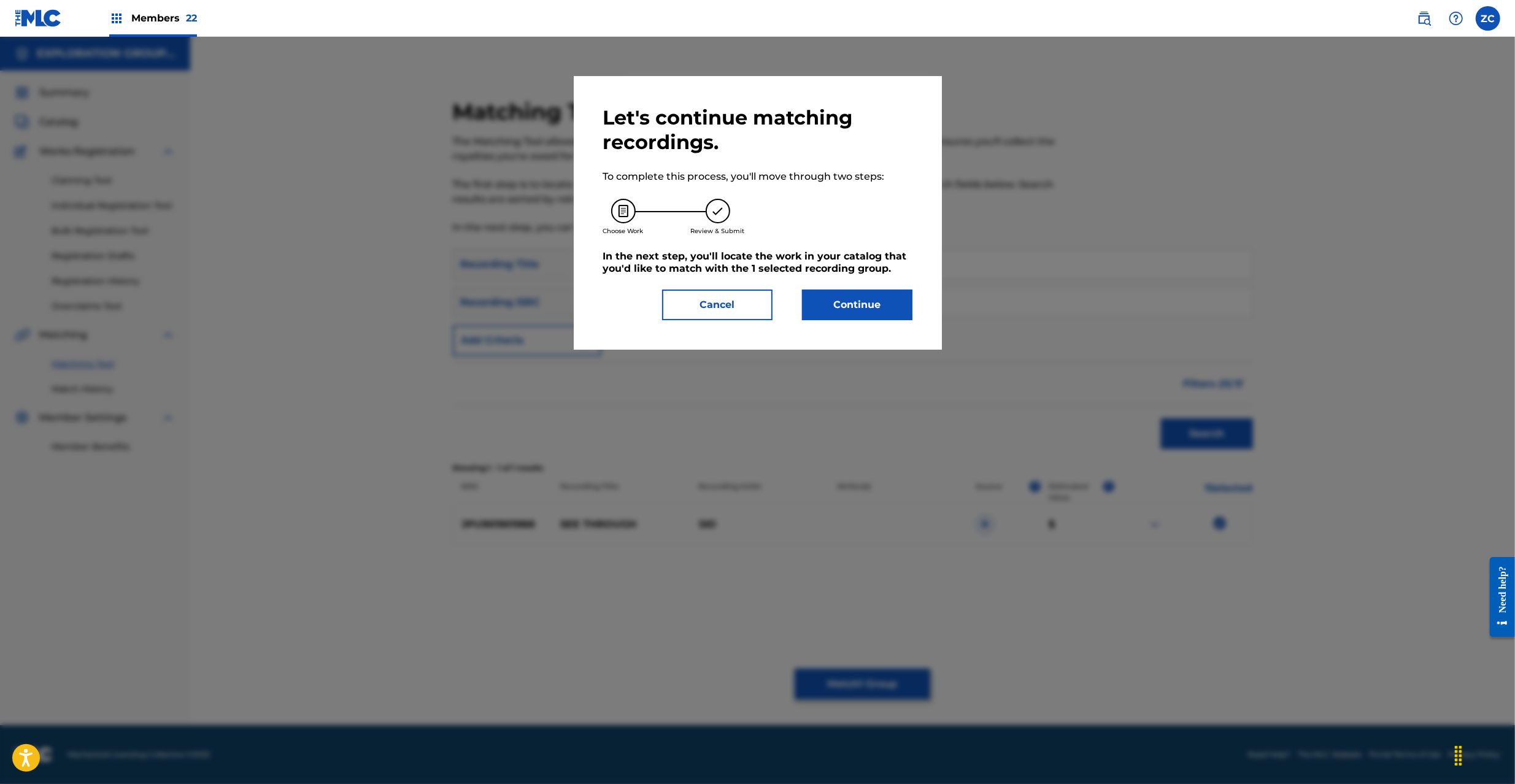
click at [875, 304] on button "Continue" at bounding box center [857, 305] width 111 height 31
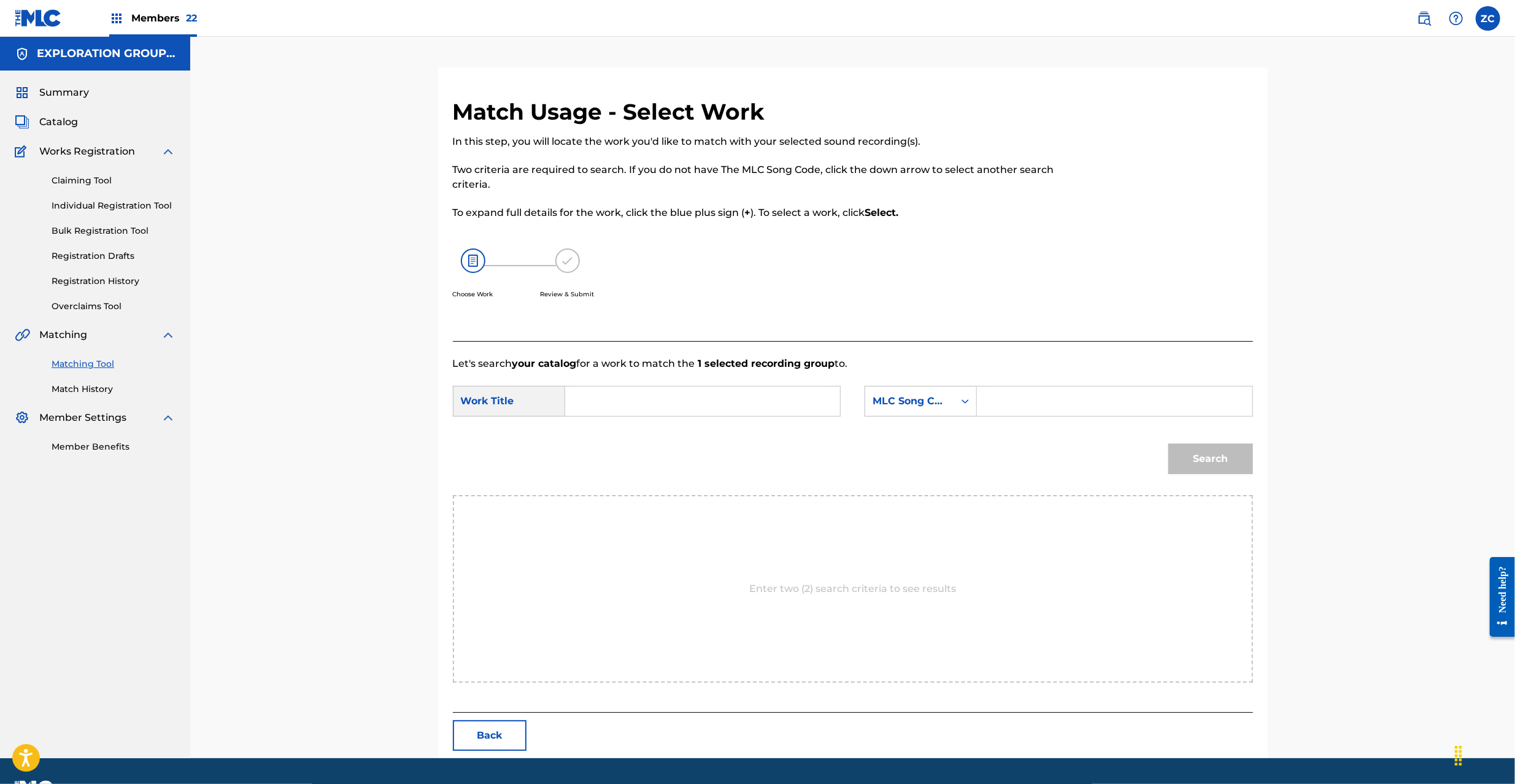
click at [749, 404] on input "Search Form" at bounding box center [702, 401] width 254 height 29
paste input "See Through SD7LRB"
click at [692, 408] on input "See Through SD7LRB" at bounding box center [702, 401] width 254 height 29
type input "See Through"
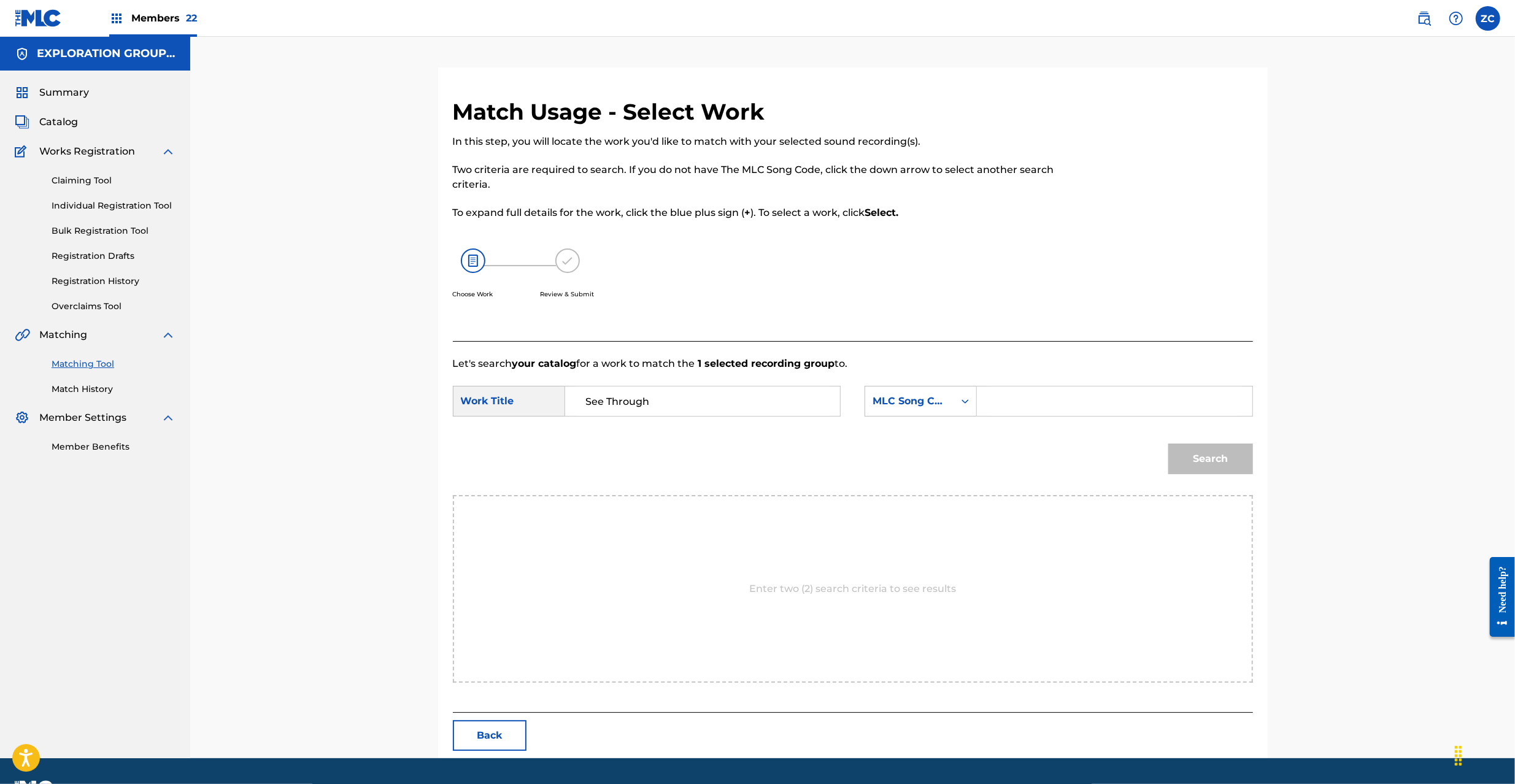
click at [1036, 412] on input "Search Form" at bounding box center [1114, 401] width 254 height 29
paste input "SD7LRB"
type input "SD7LRB"
click at [1211, 460] on button "Search" at bounding box center [1211, 459] width 84 height 31
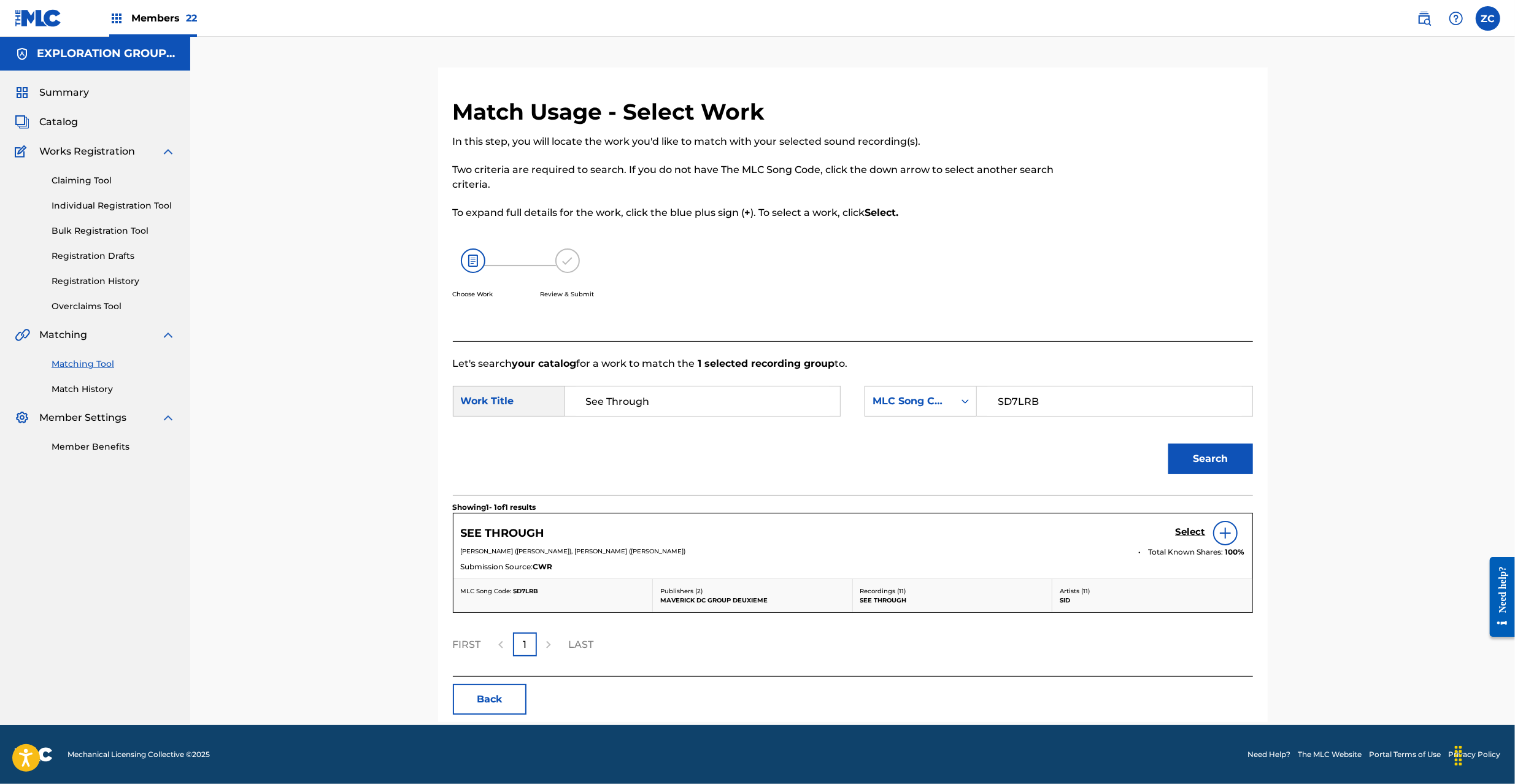
click at [1193, 535] on h5 "Select" at bounding box center [1190, 532] width 30 height 12
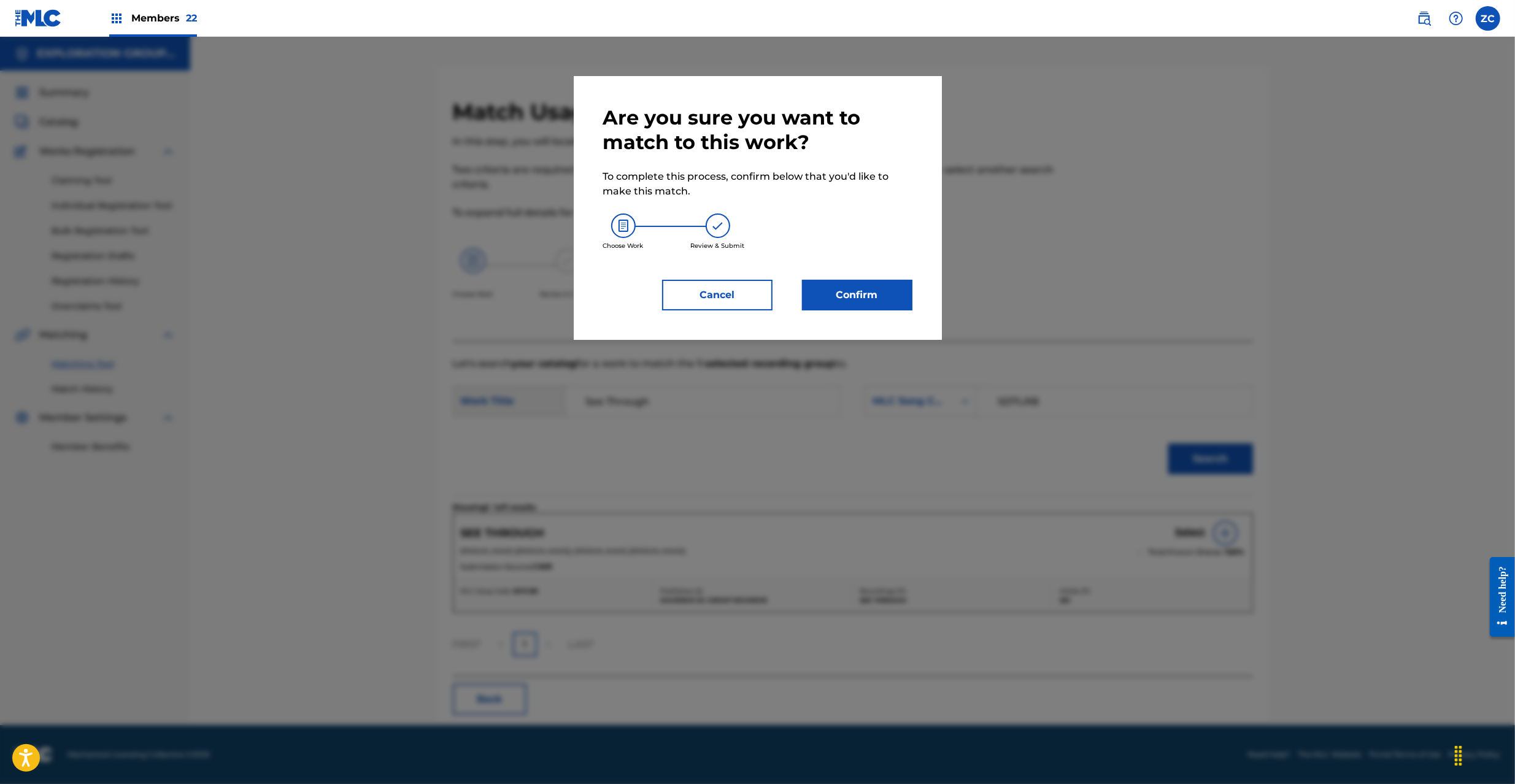
click at [883, 300] on button "Confirm" at bounding box center [857, 295] width 111 height 31
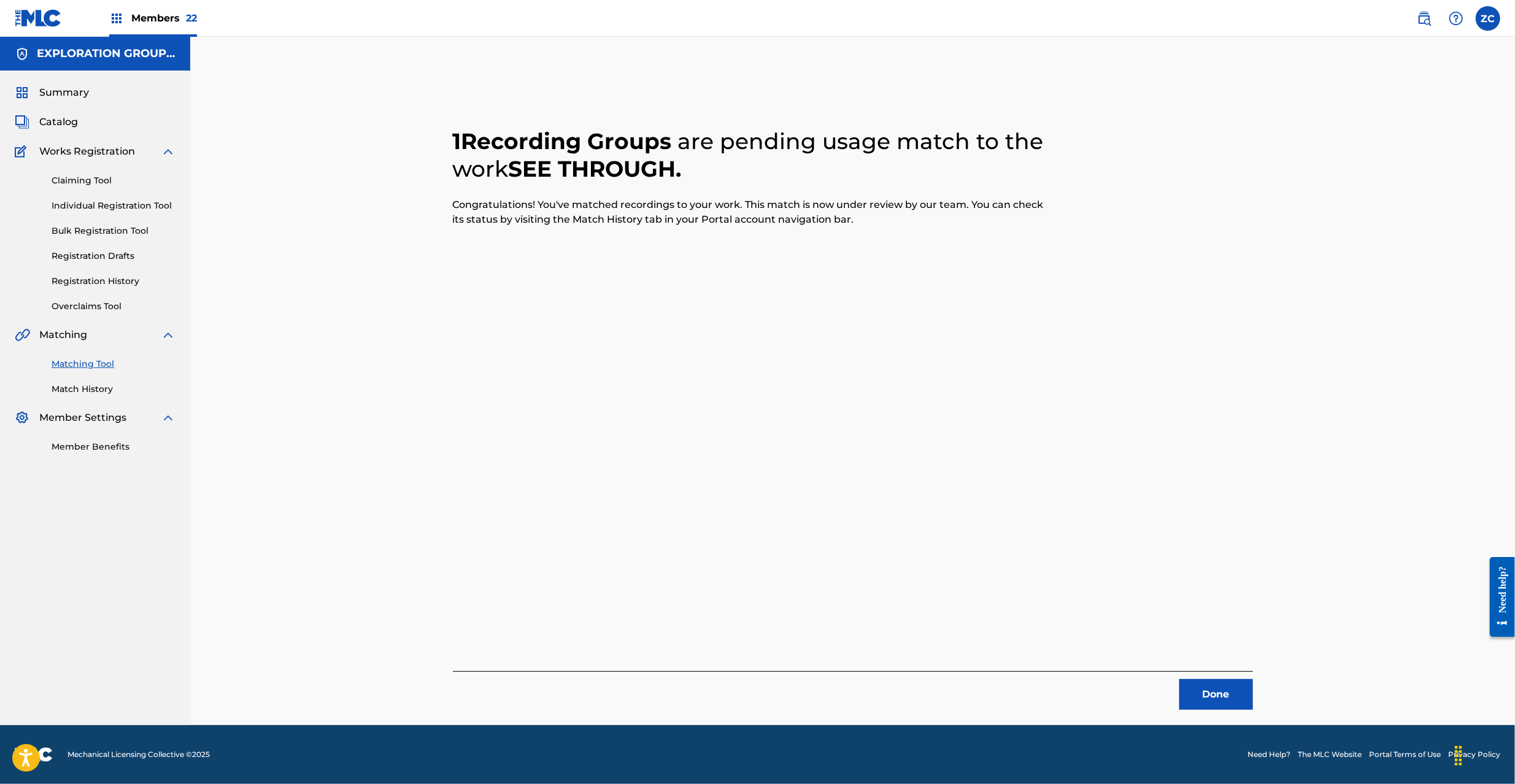
click at [1191, 689] on button "Done" at bounding box center [1216, 694] width 74 height 31
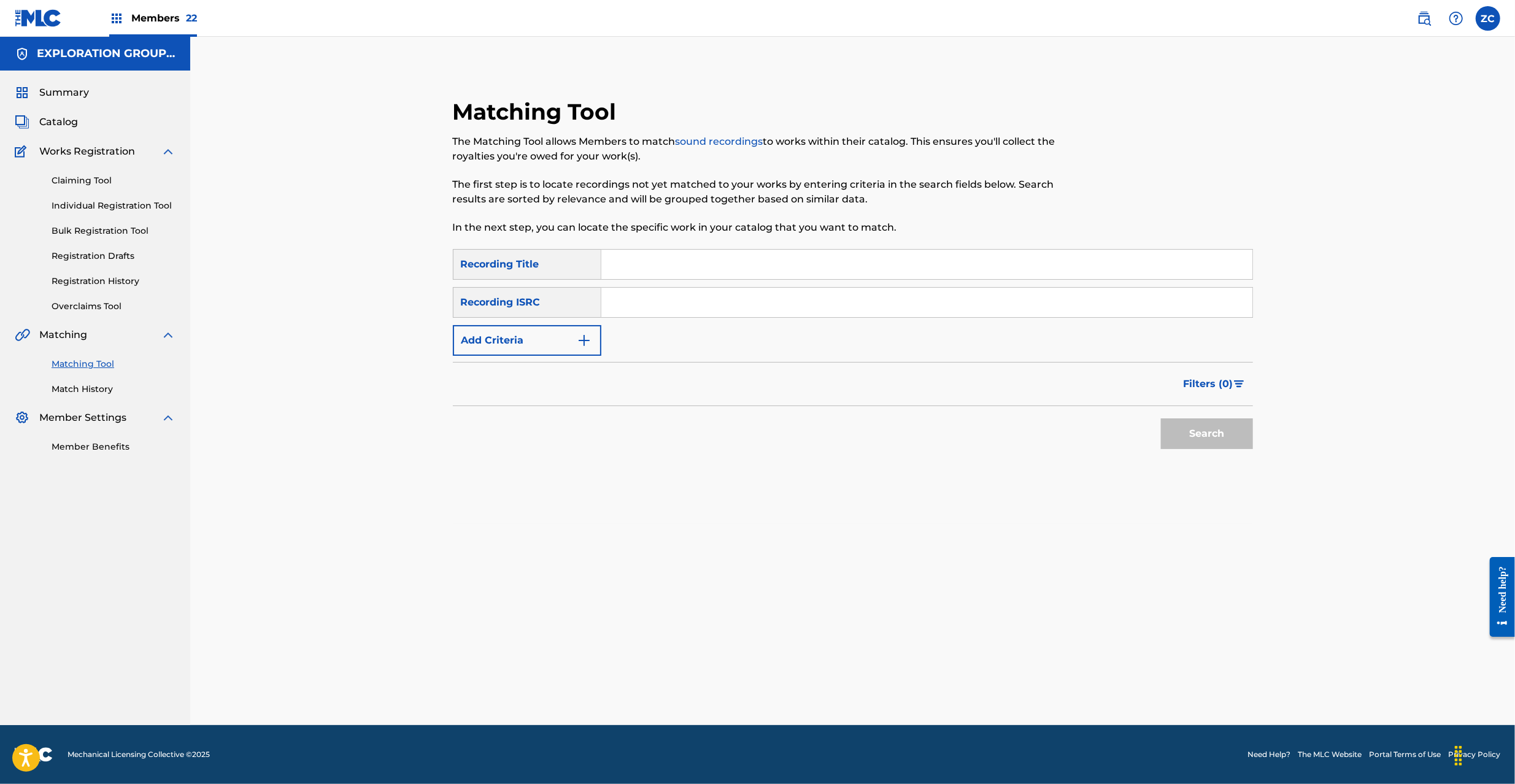
drag, startPoint x: 833, startPoint y: 302, endPoint x: 840, endPoint y: 305, distance: 7.6
click at [833, 302] on input "Search Form" at bounding box center [927, 302] width 651 height 29
paste input "JPF301300015"
type input "JPF301300015"
click at [1182, 441] on button "Search" at bounding box center [1207, 434] width 92 height 31
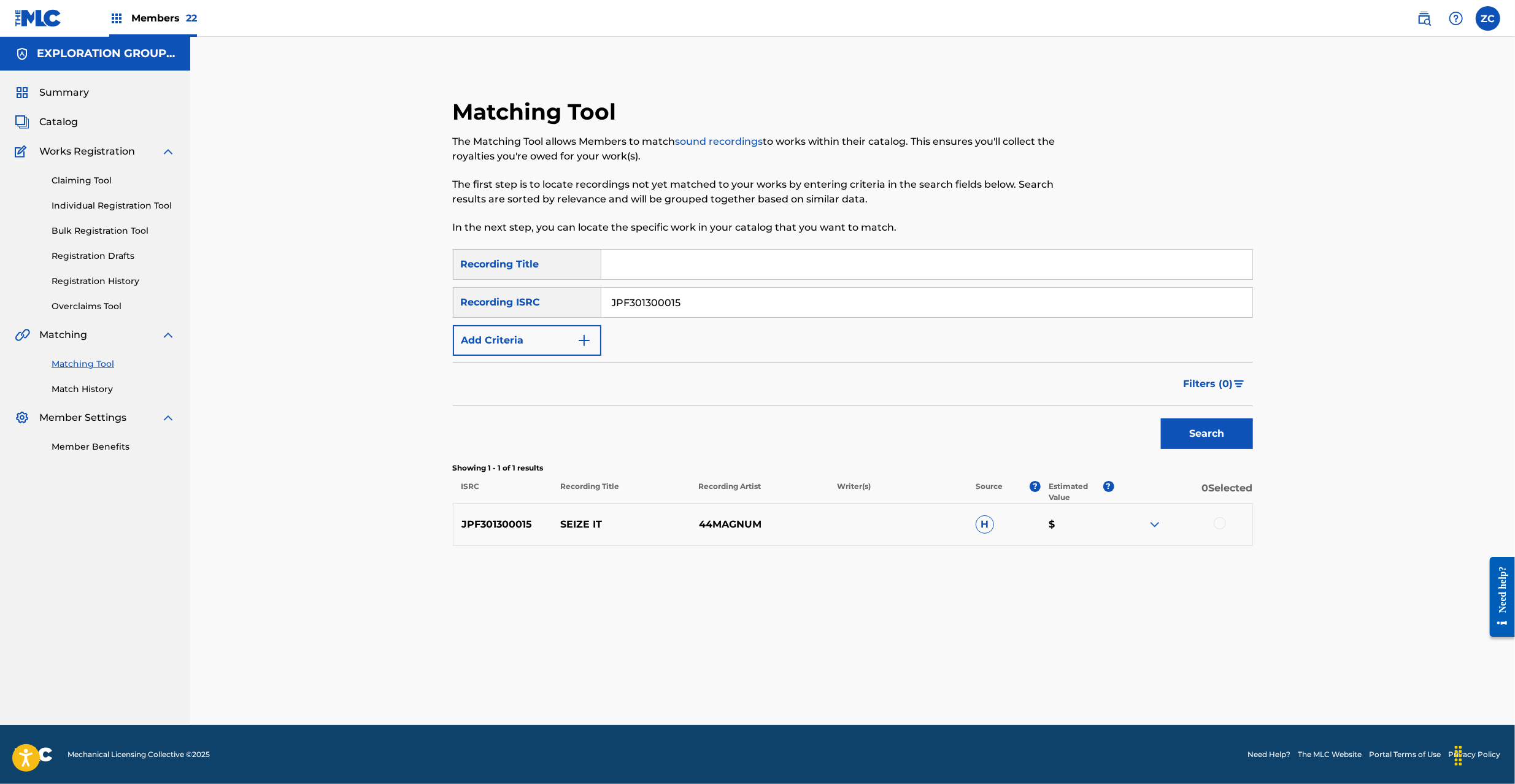
click at [1218, 522] on div at bounding box center [1220, 523] width 12 height 12
click at [877, 685] on button "Match 1 Group" at bounding box center [862, 684] width 136 height 31
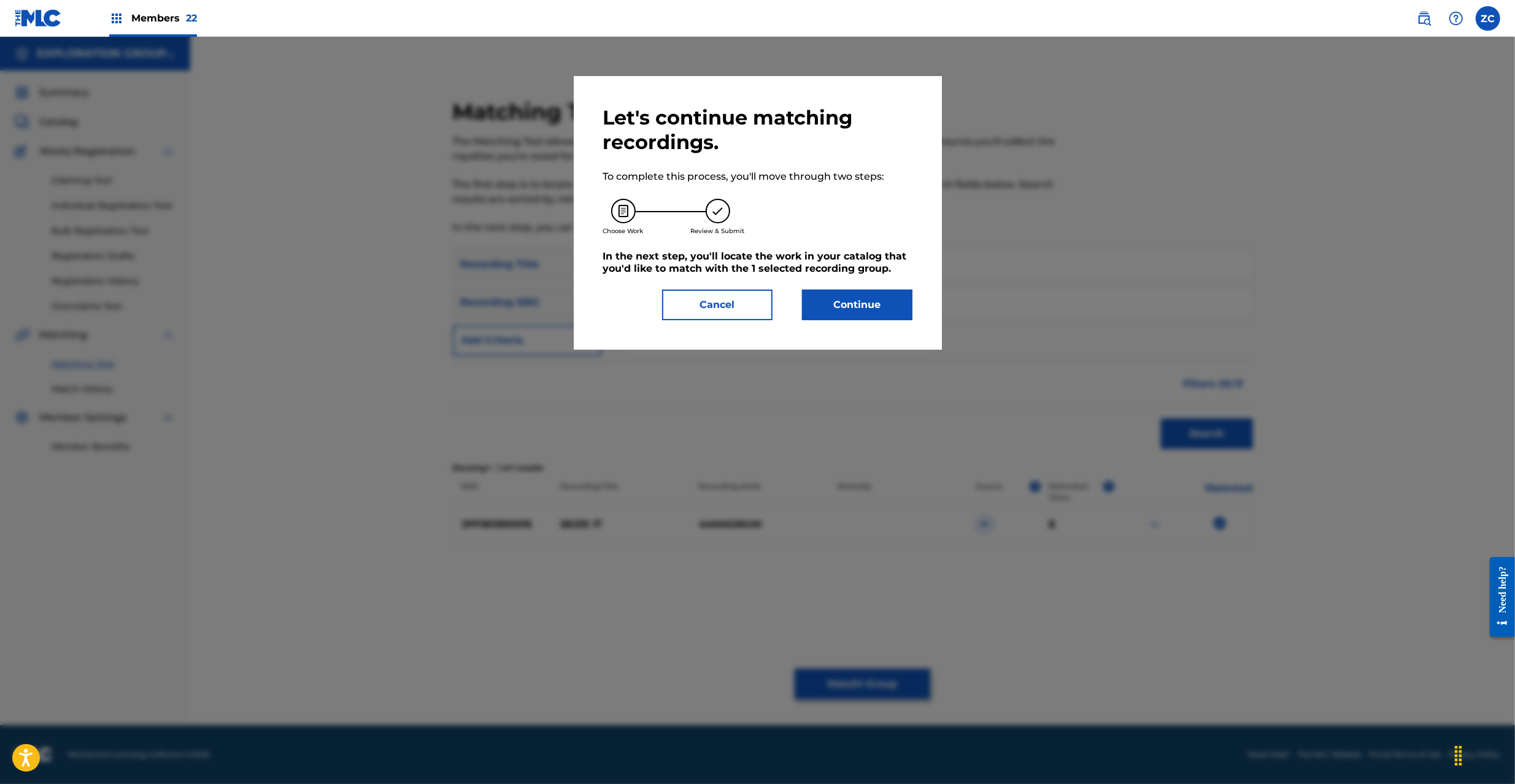
click at [837, 310] on button "Continue" at bounding box center [857, 305] width 111 height 31
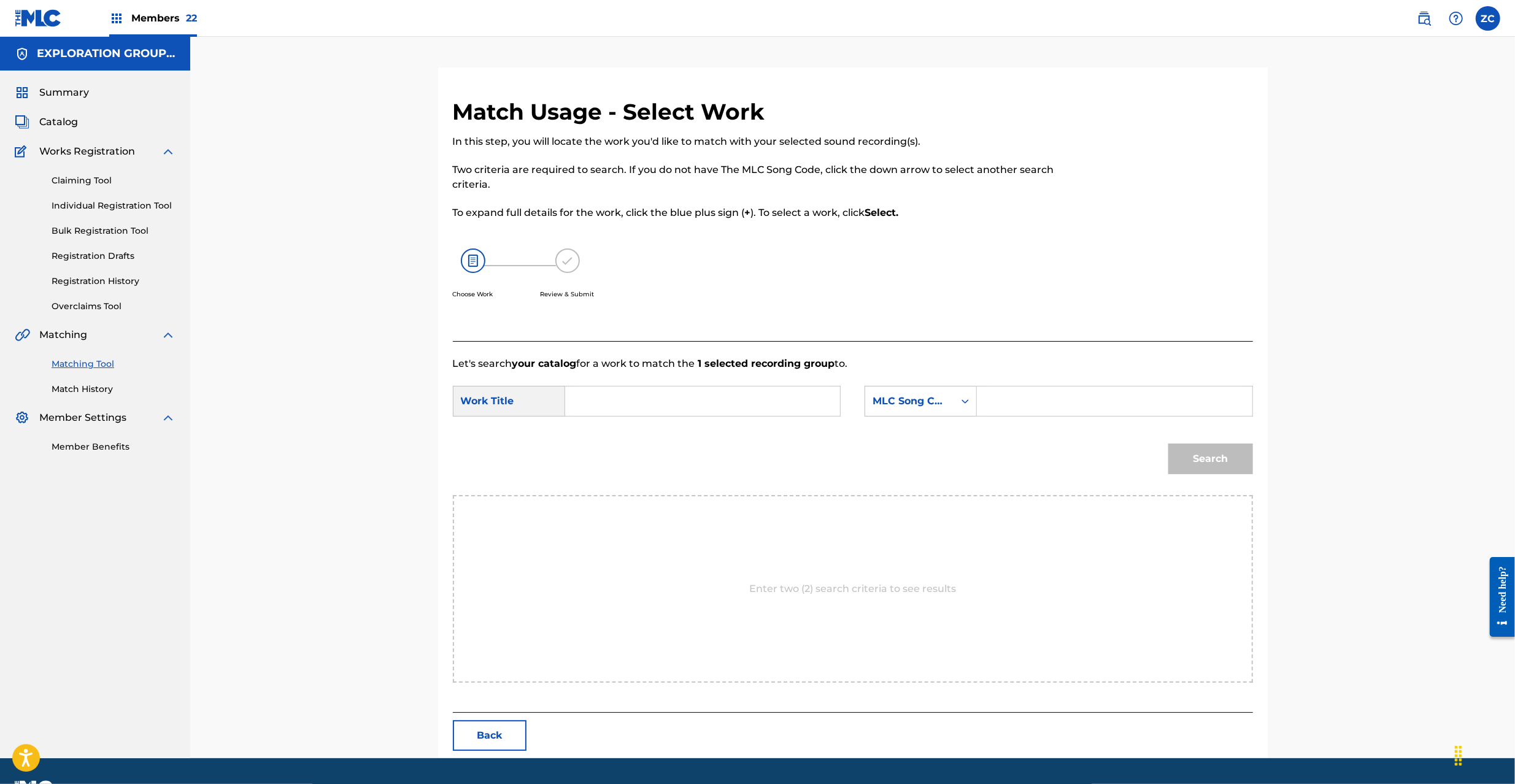
click at [636, 404] on input "Search Form" at bounding box center [702, 401] width 254 height 29
paste input "Seize It S68LMP"
click at [639, 403] on input "Seize It S68LMP" at bounding box center [702, 401] width 254 height 29
type input "Seize It"
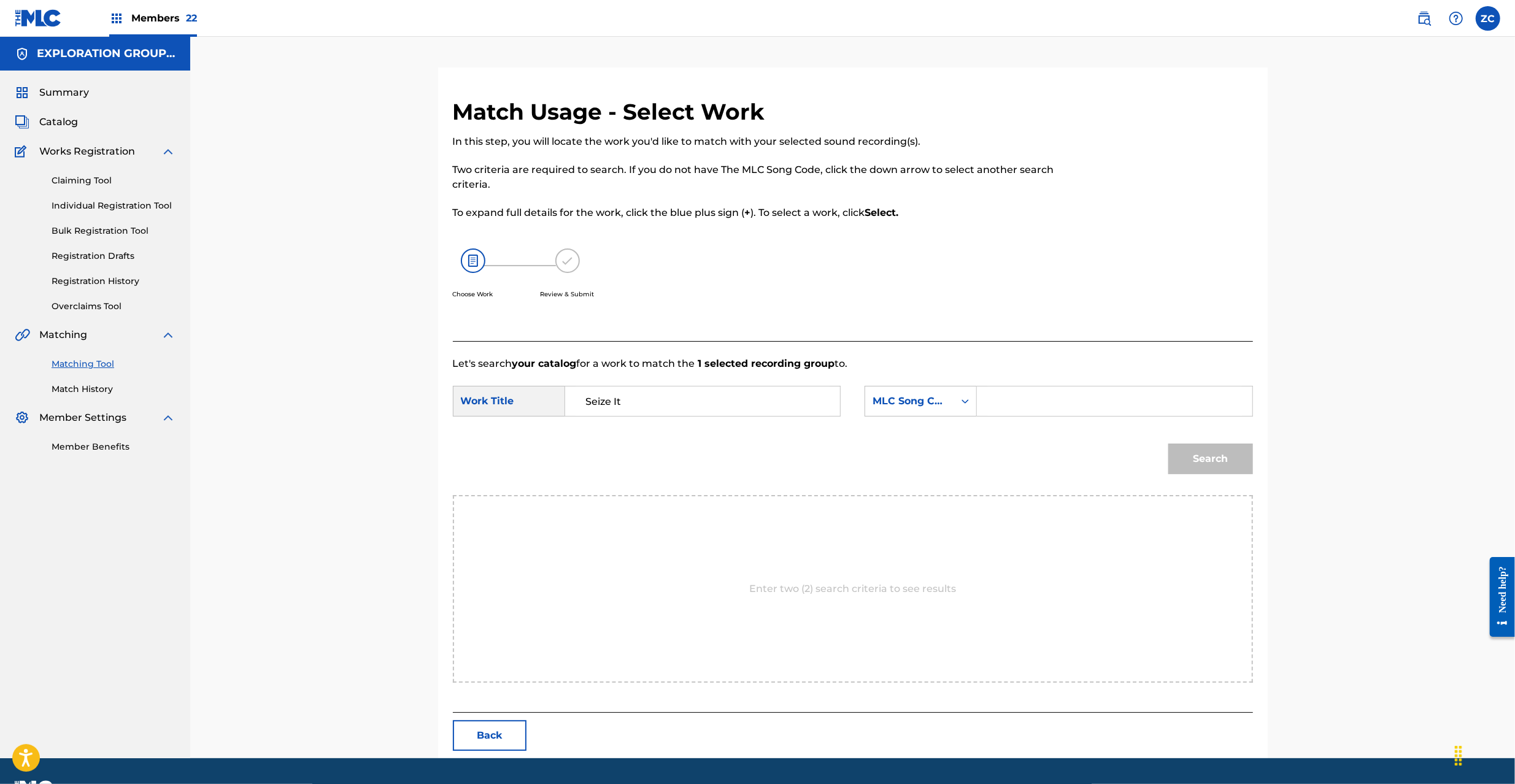
click at [1033, 404] on input "Search Form" at bounding box center [1114, 401] width 254 height 29
paste input "S68LMP"
type input "S68LMP"
click at [1218, 457] on button "Search" at bounding box center [1211, 459] width 84 height 31
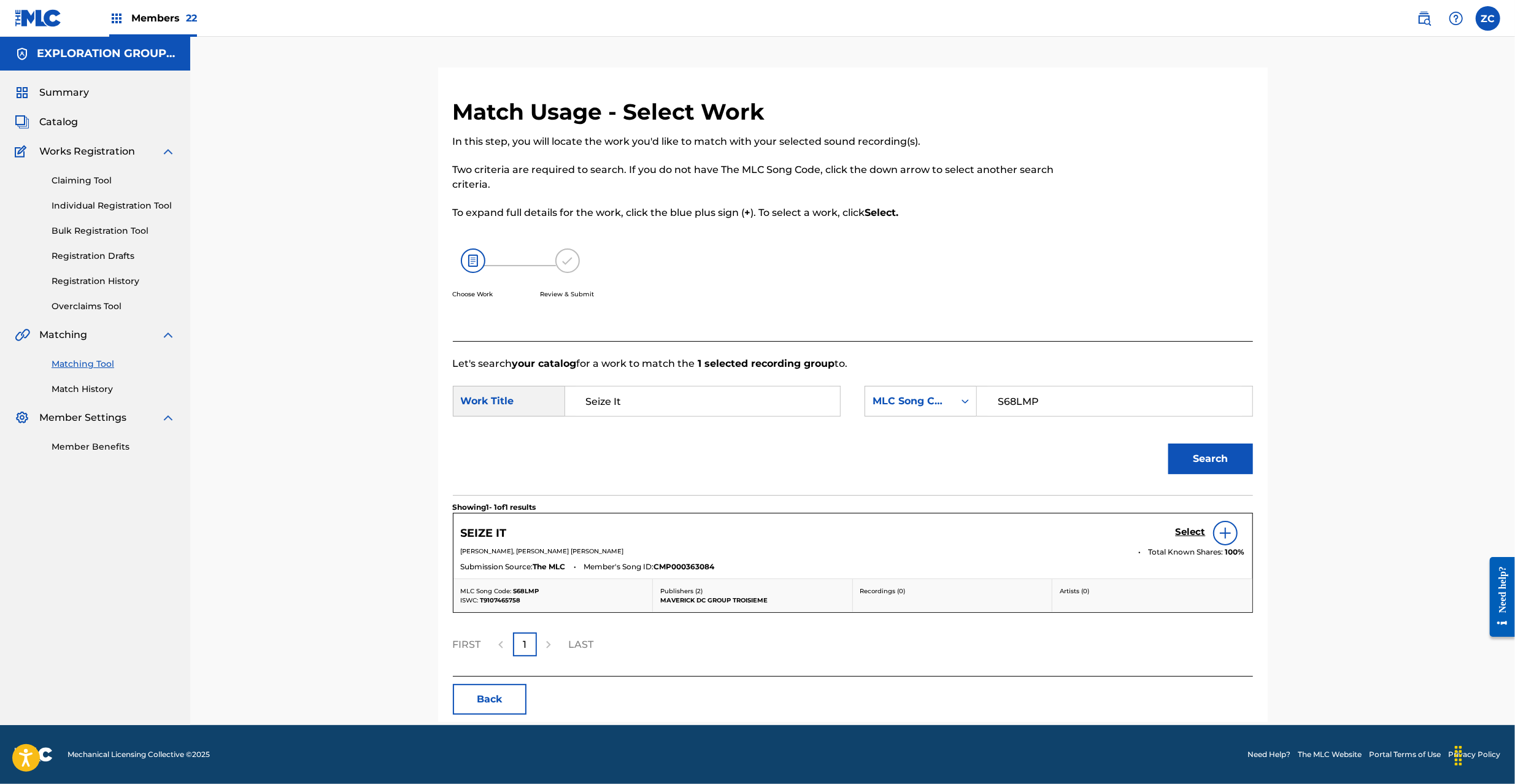
click at [1178, 528] on h5 "Select" at bounding box center [1190, 532] width 30 height 12
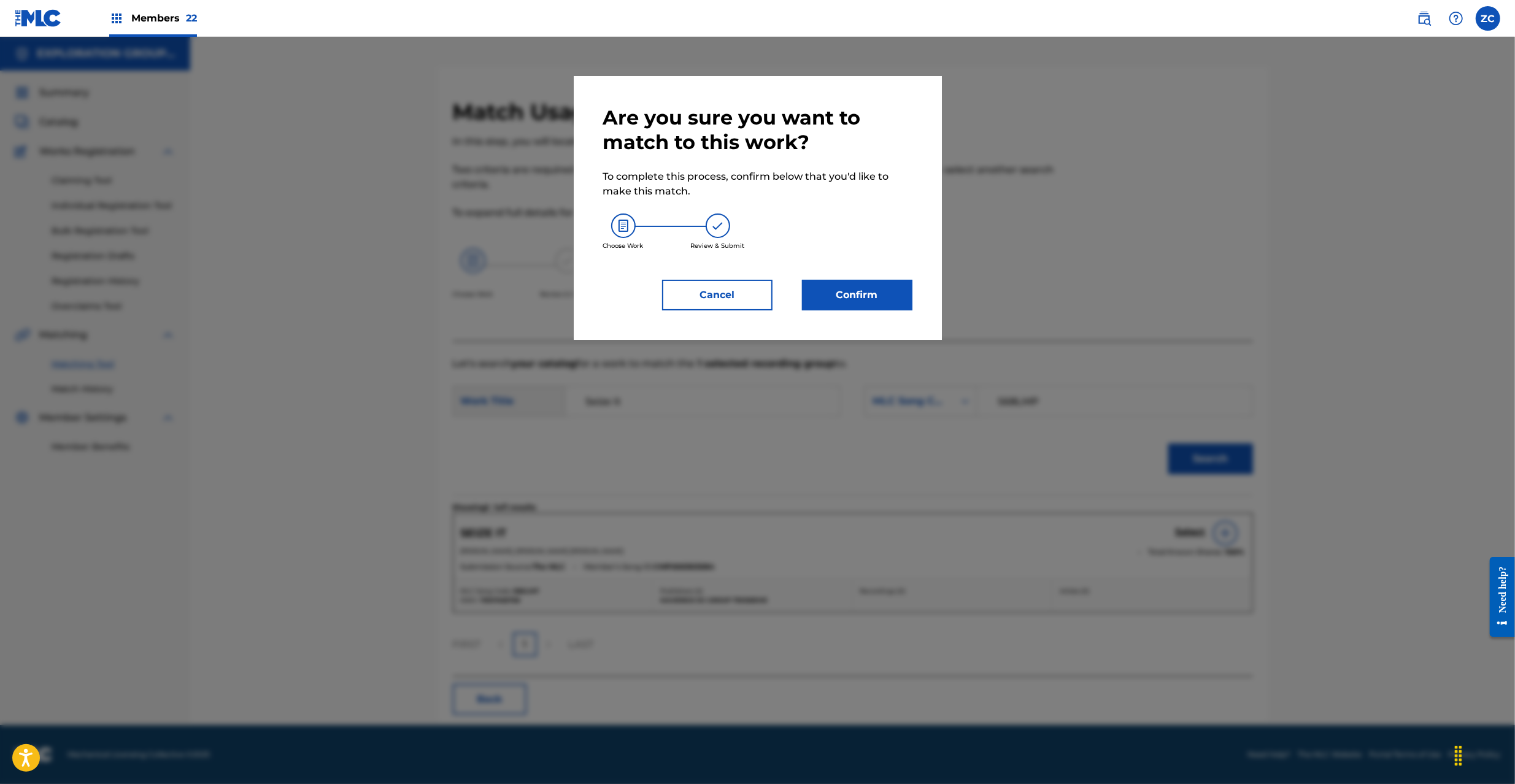
click at [877, 290] on button "Confirm" at bounding box center [857, 295] width 111 height 31
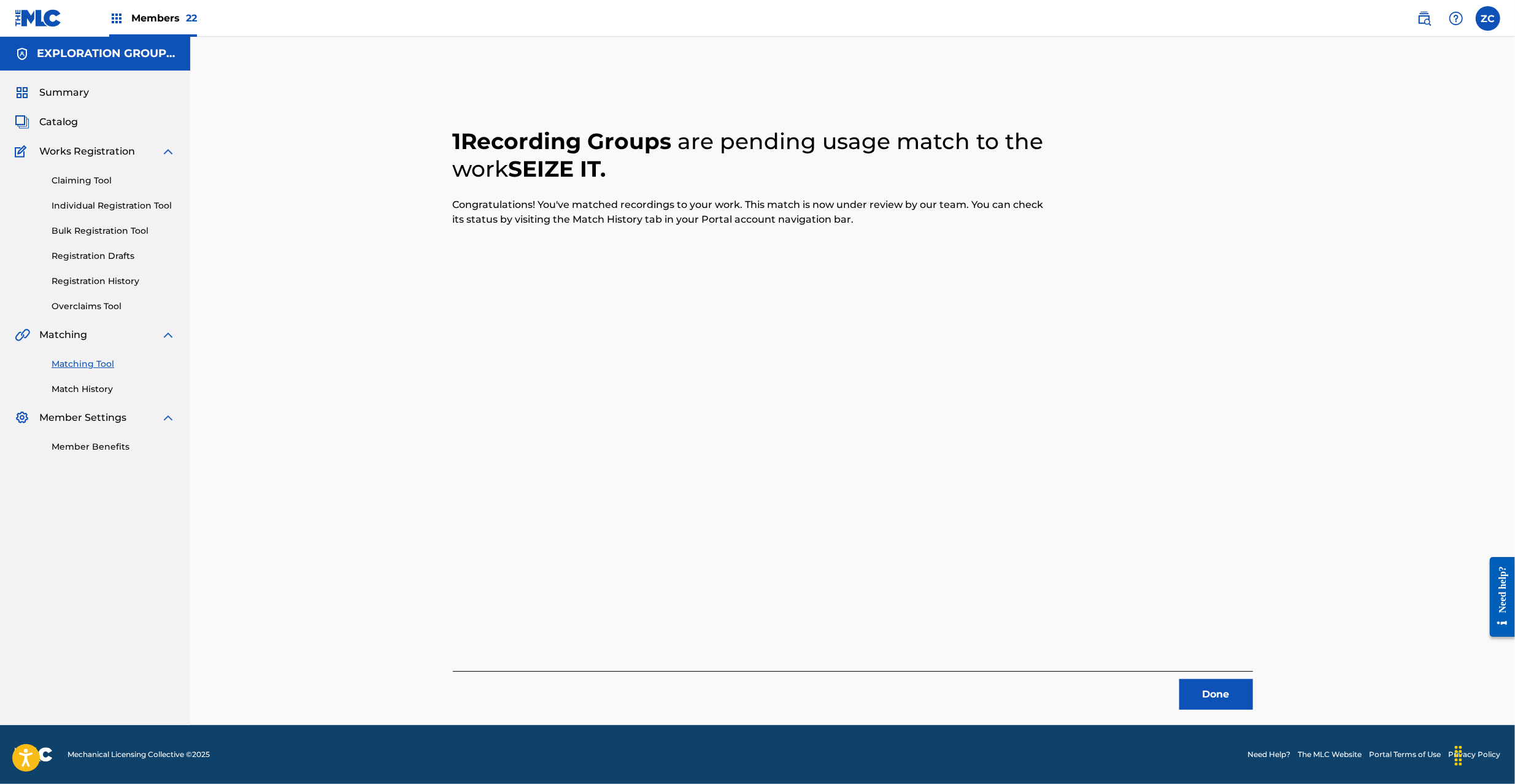
click at [1217, 703] on button "Done" at bounding box center [1216, 694] width 74 height 31
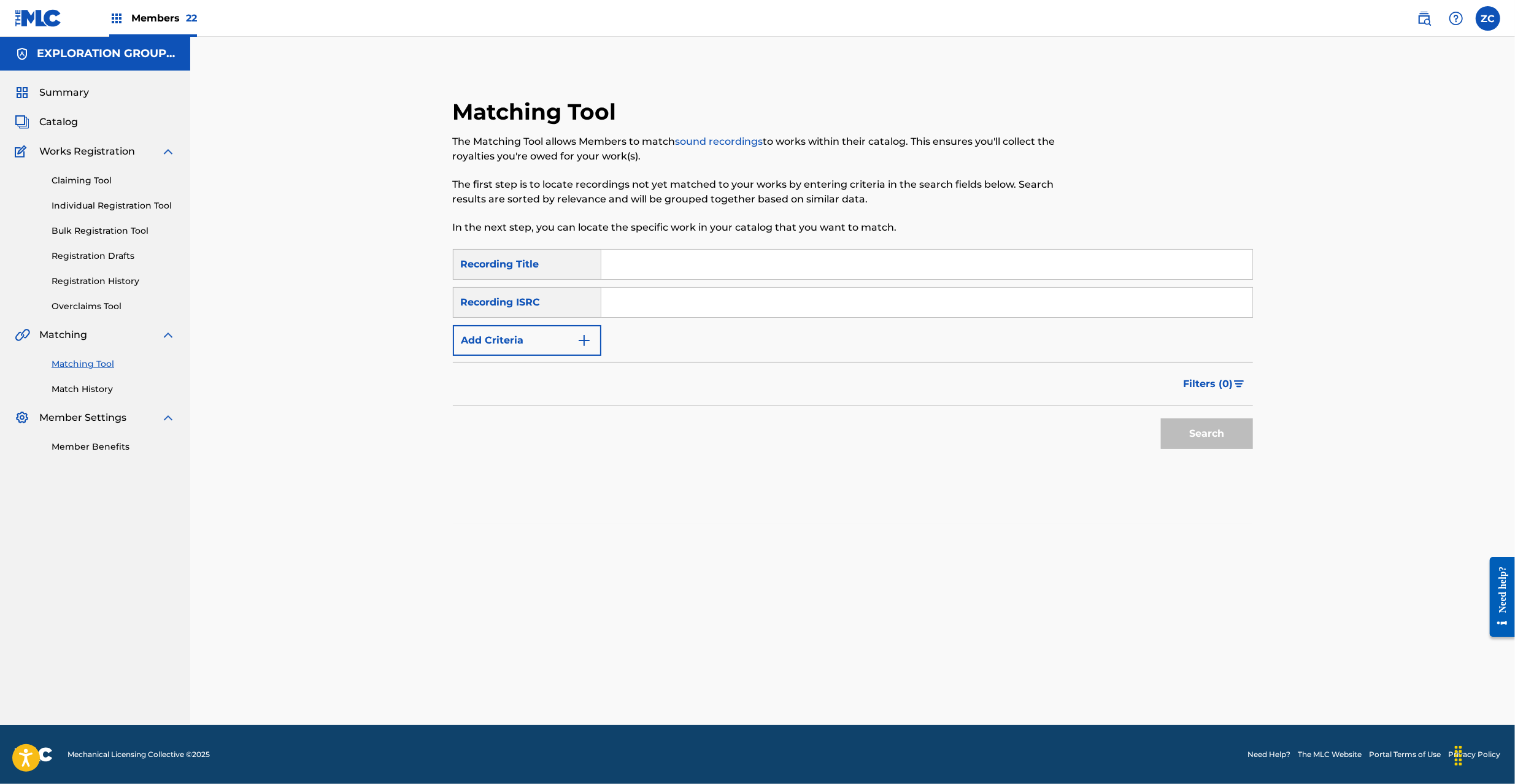
drag, startPoint x: 809, startPoint y: 295, endPoint x: 909, endPoint y: 322, distance: 103.6
click at [809, 295] on input "Search Form" at bounding box center [927, 302] width 651 height 29
paste input "JPKS00801742"
type input "JPKS00801742"
click at [1204, 430] on button "Search" at bounding box center [1207, 434] width 92 height 31
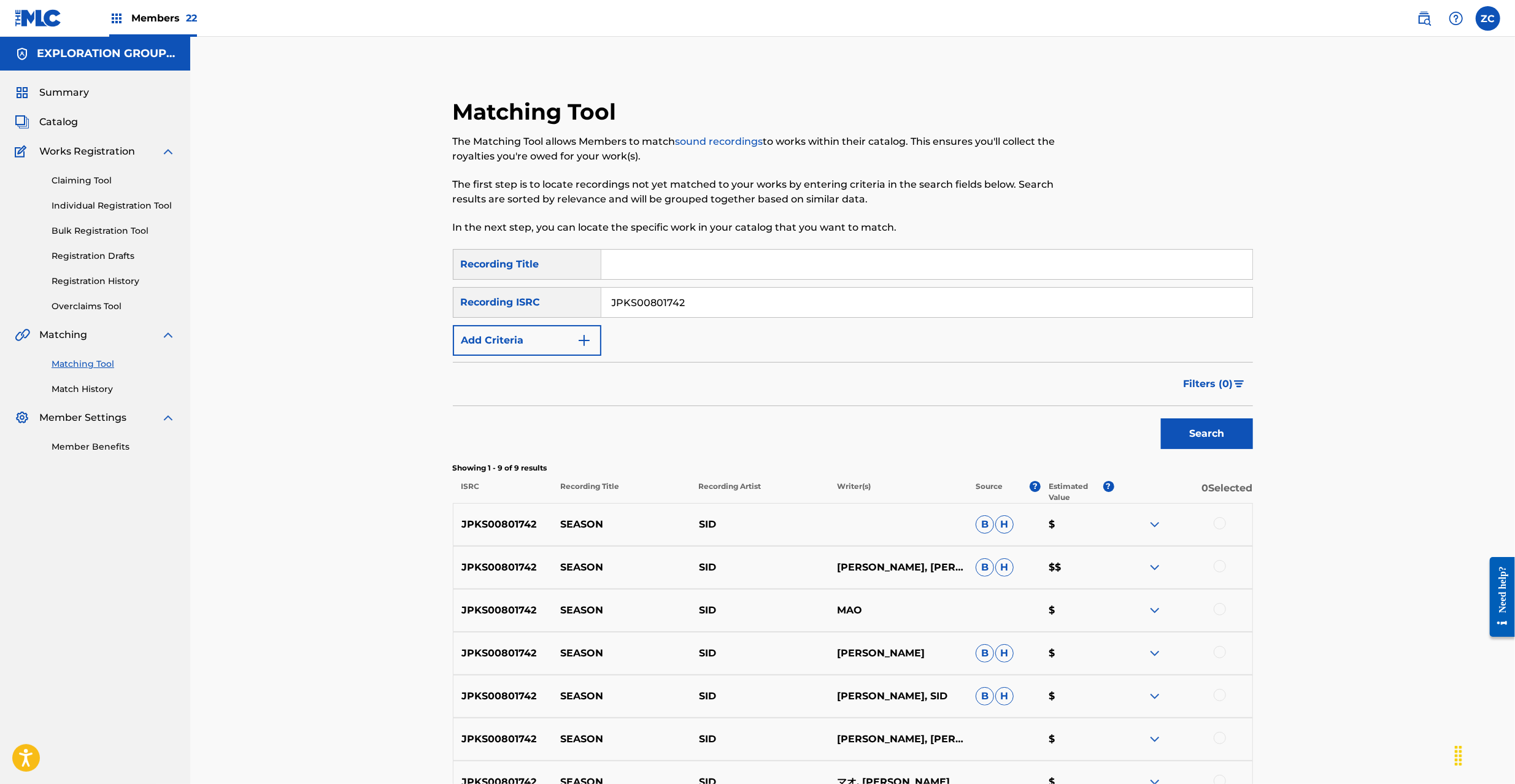
click at [1216, 526] on div at bounding box center [1220, 523] width 12 height 12
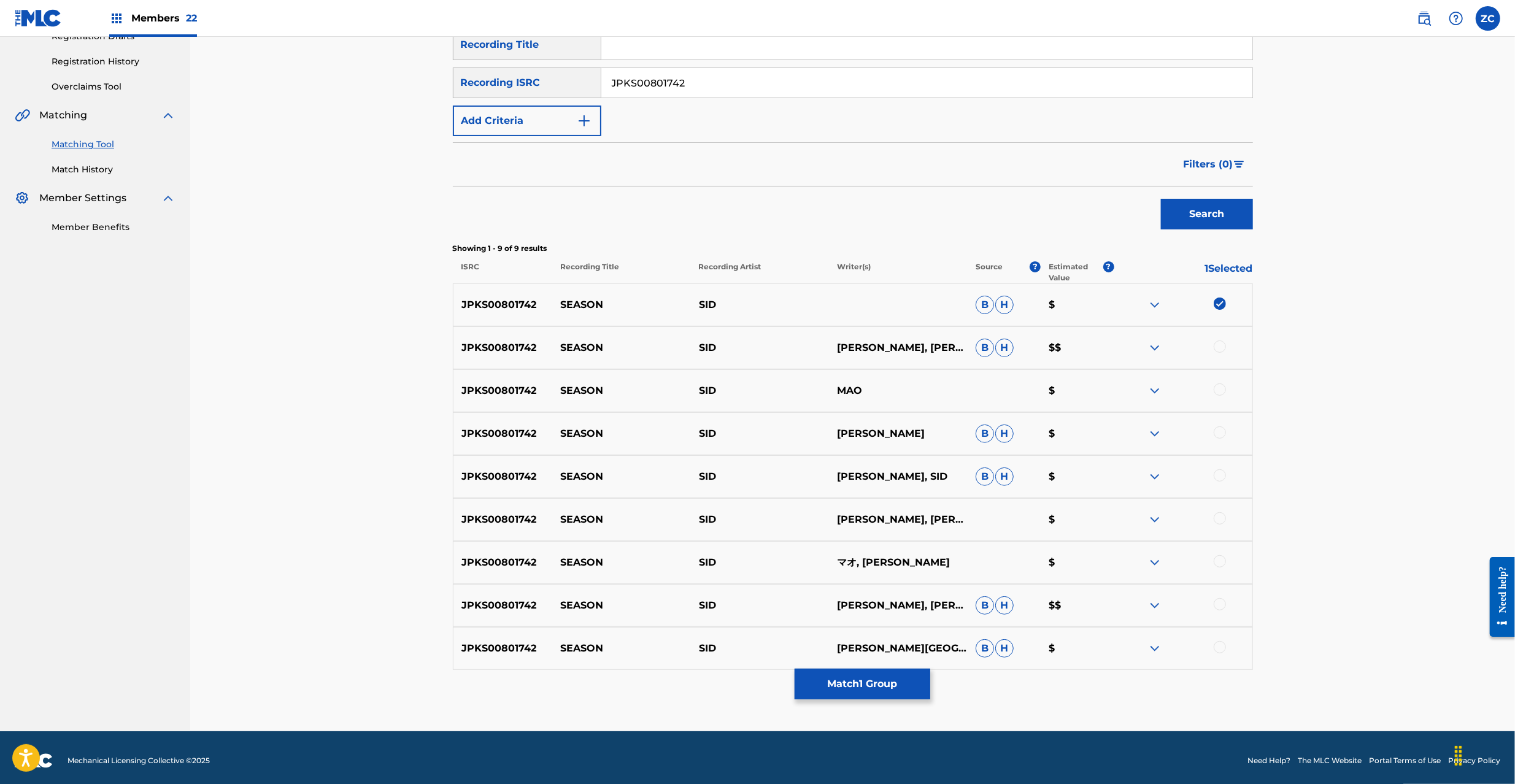
scroll to position [226, 0]
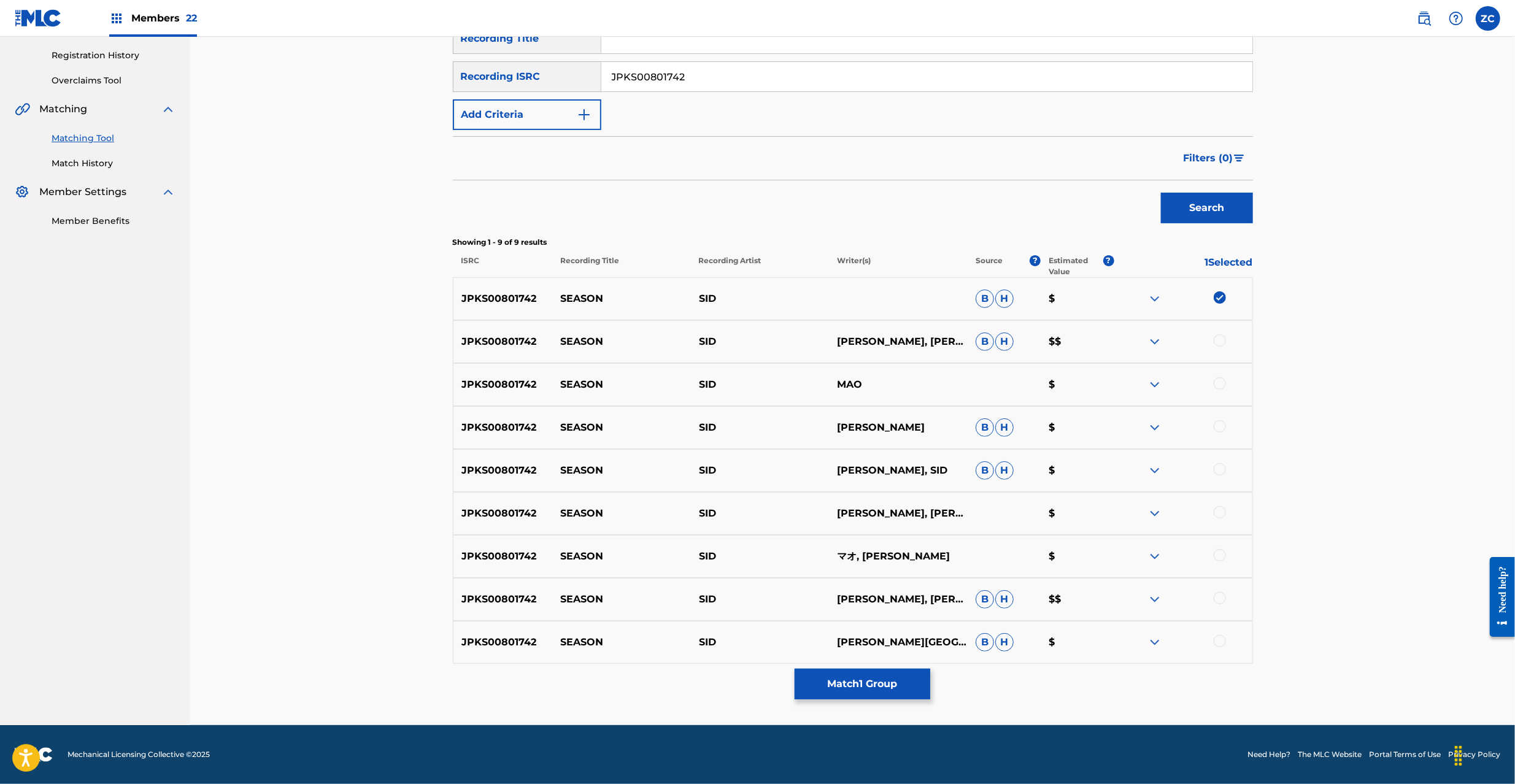
click at [1218, 340] on div at bounding box center [1220, 340] width 12 height 12
click at [1220, 388] on div at bounding box center [1220, 383] width 12 height 12
click at [1223, 430] on div at bounding box center [1220, 426] width 12 height 12
click at [1222, 471] on div at bounding box center [1220, 469] width 12 height 12
click at [1220, 514] on div at bounding box center [1220, 512] width 12 height 12
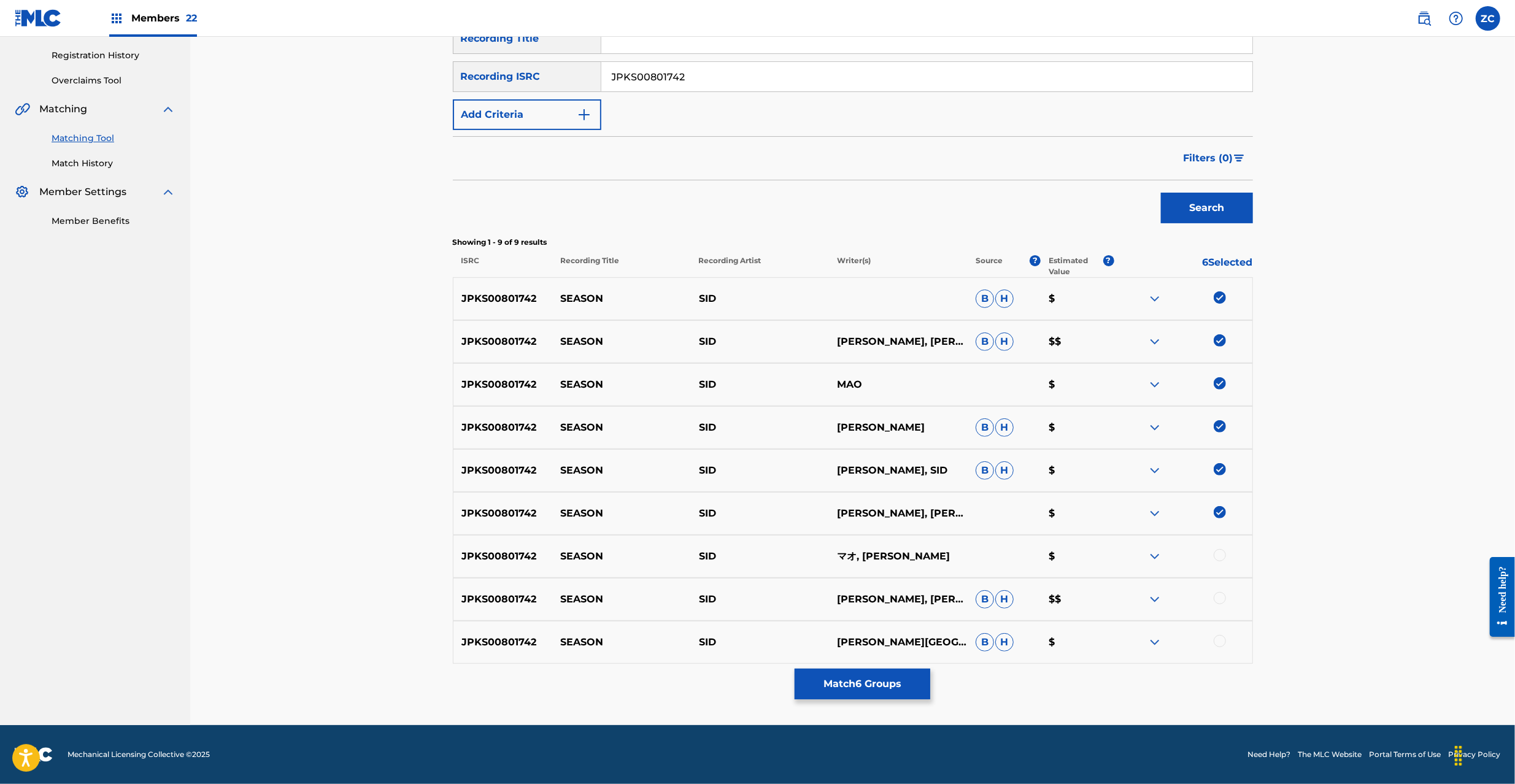
click at [1221, 560] on div at bounding box center [1220, 555] width 12 height 12
click at [1221, 597] on div at bounding box center [1220, 598] width 12 height 12
click at [1221, 643] on div at bounding box center [1220, 641] width 12 height 12
click at [867, 688] on button "Match 9 Groups" at bounding box center [862, 684] width 136 height 31
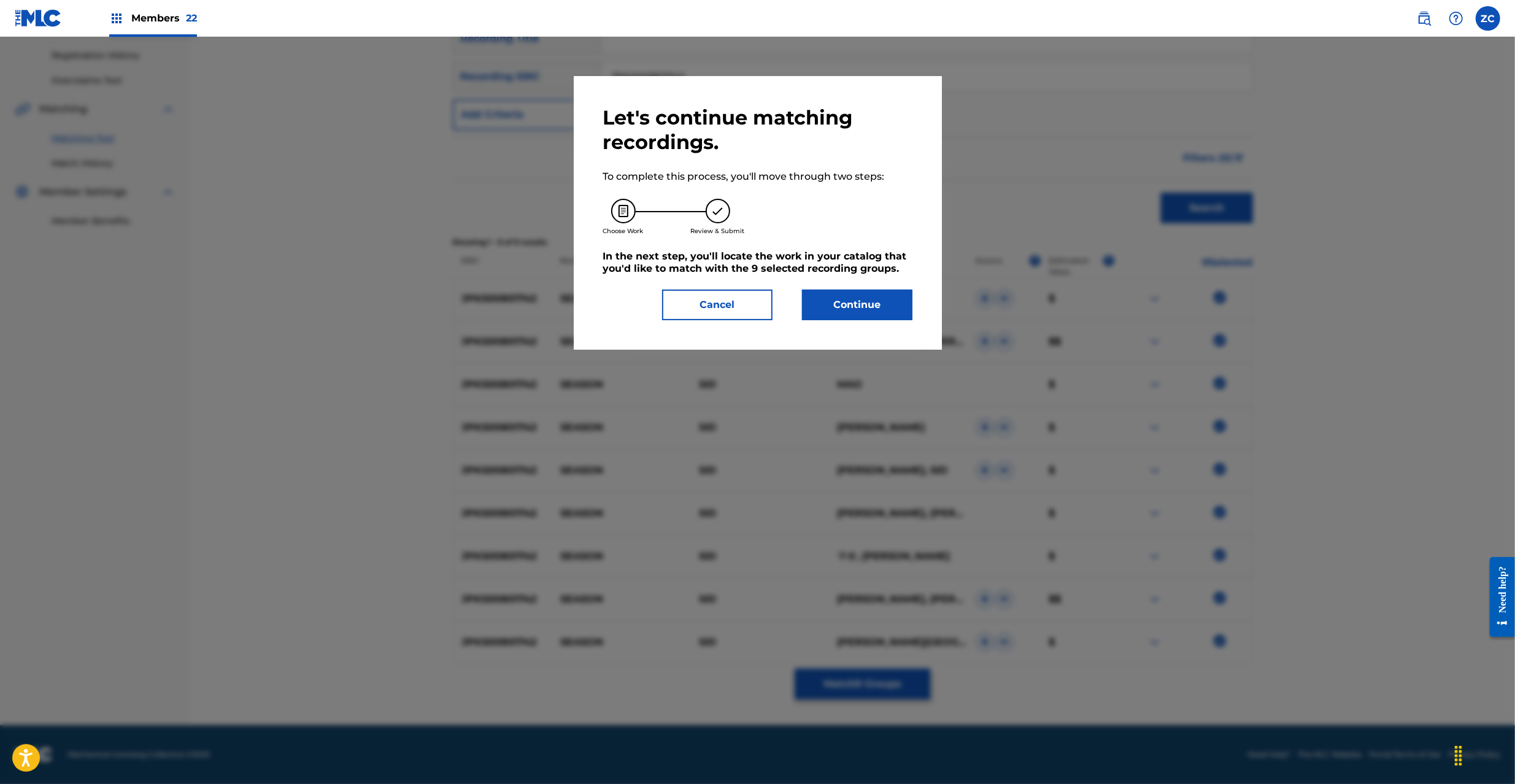
click at [833, 312] on button "Continue" at bounding box center [857, 305] width 111 height 31
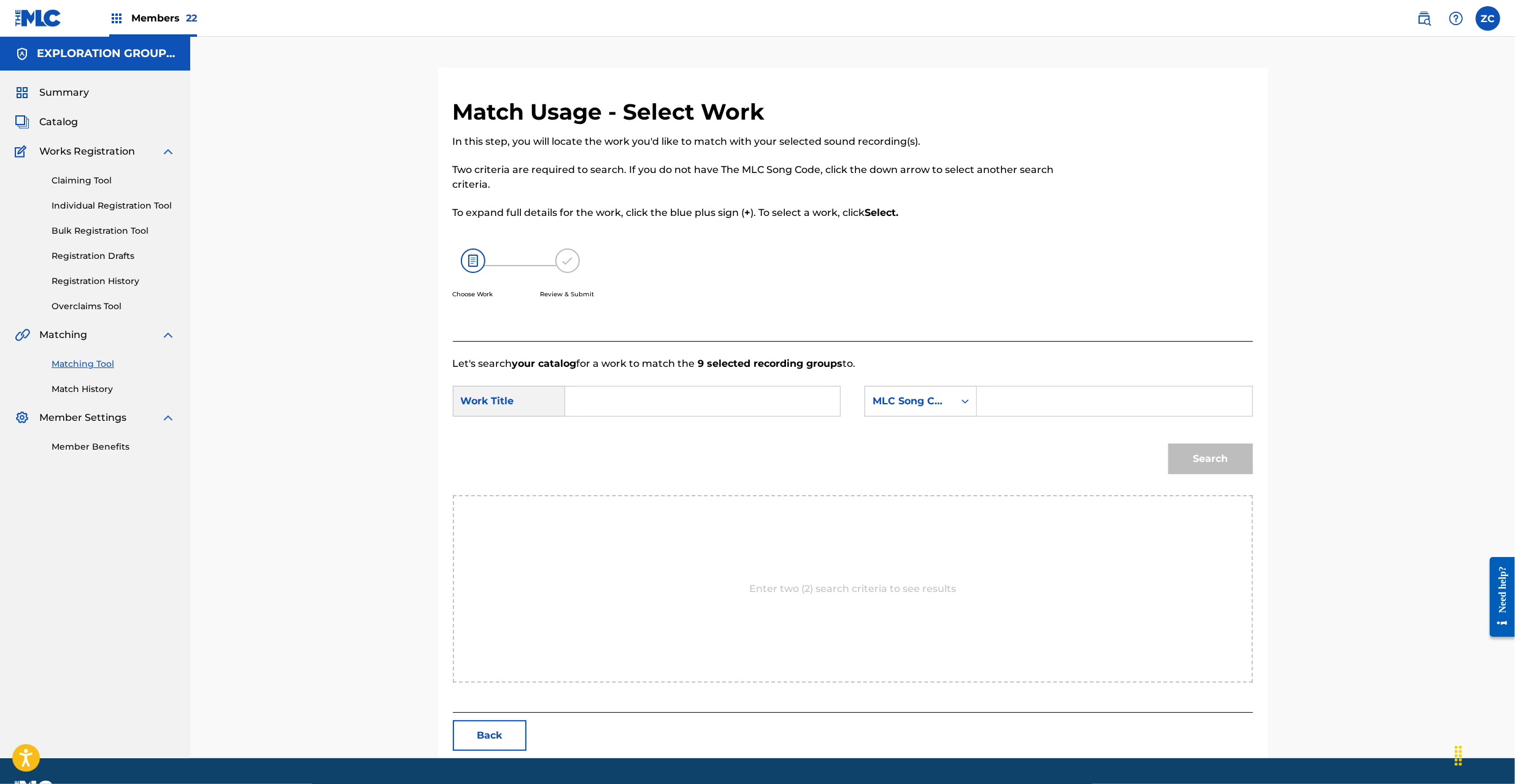
click at [693, 396] on input "Search Form" at bounding box center [702, 401] width 254 height 29
paste input "Season SC3LGQ"
click at [658, 401] on input "Season SC3LGQ" at bounding box center [702, 401] width 254 height 29
type input "Season"
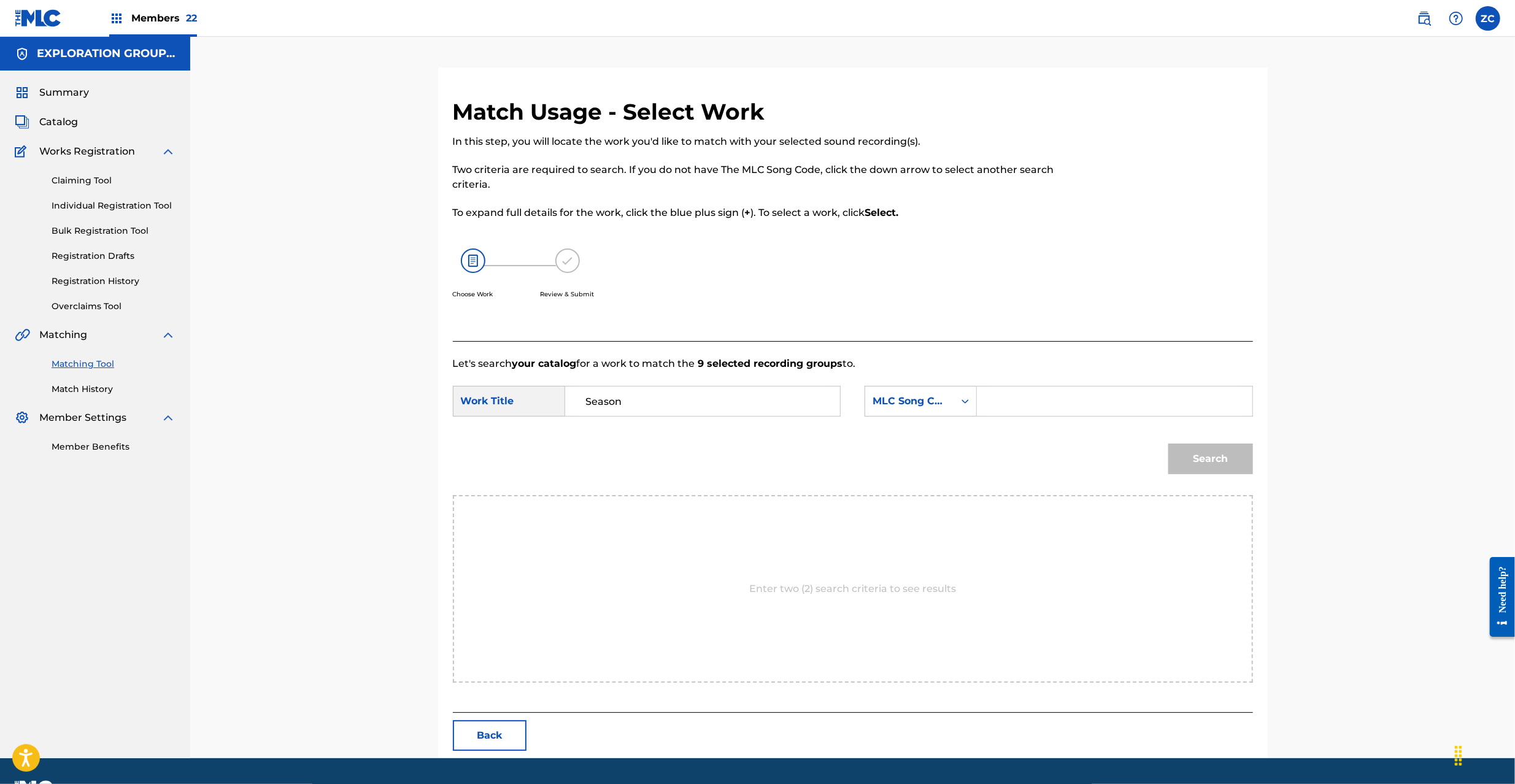
click at [1078, 390] on input "Search Form" at bounding box center [1114, 401] width 254 height 29
paste input "SC3LGQ"
type input "SC3LGQ"
click at [1235, 447] on button "Search" at bounding box center [1211, 459] width 84 height 31
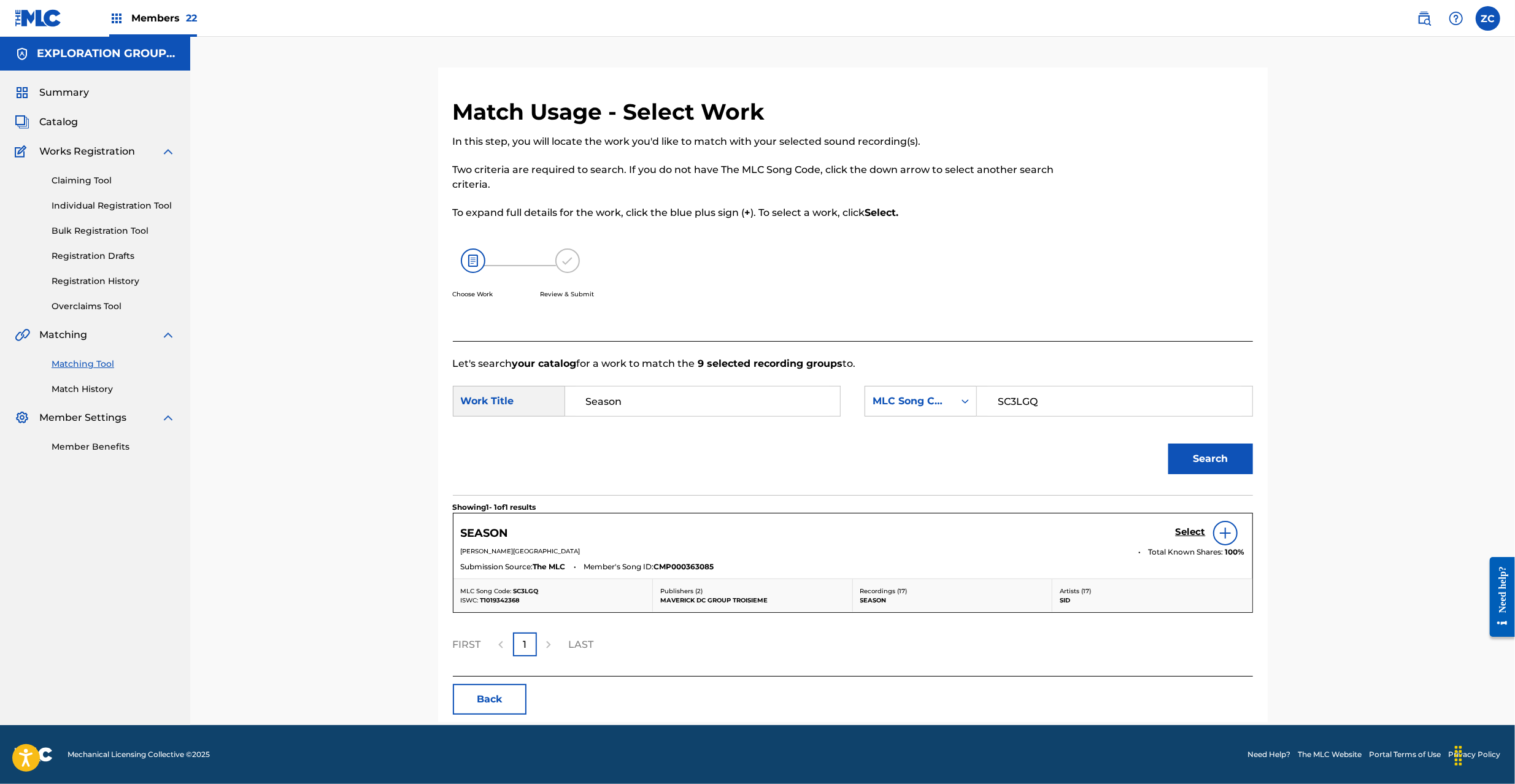
click at [1197, 526] on h5 "Select" at bounding box center [1190, 532] width 30 height 12
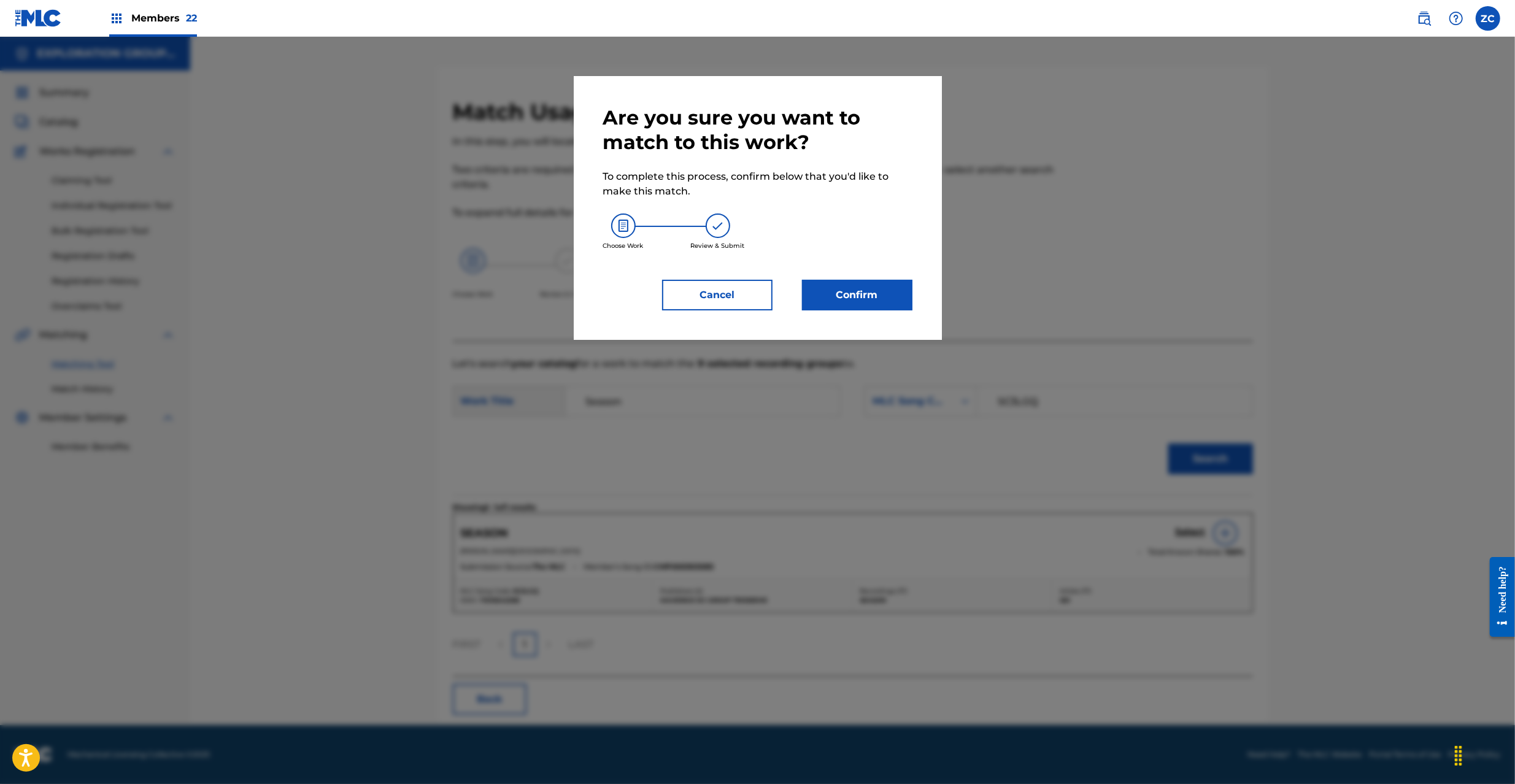
click at [853, 278] on div "Are you sure you want to match to this work? To complete this process, confirm …" at bounding box center [758, 208] width 310 height 205
click at [858, 292] on button "Confirm" at bounding box center [857, 295] width 111 height 31
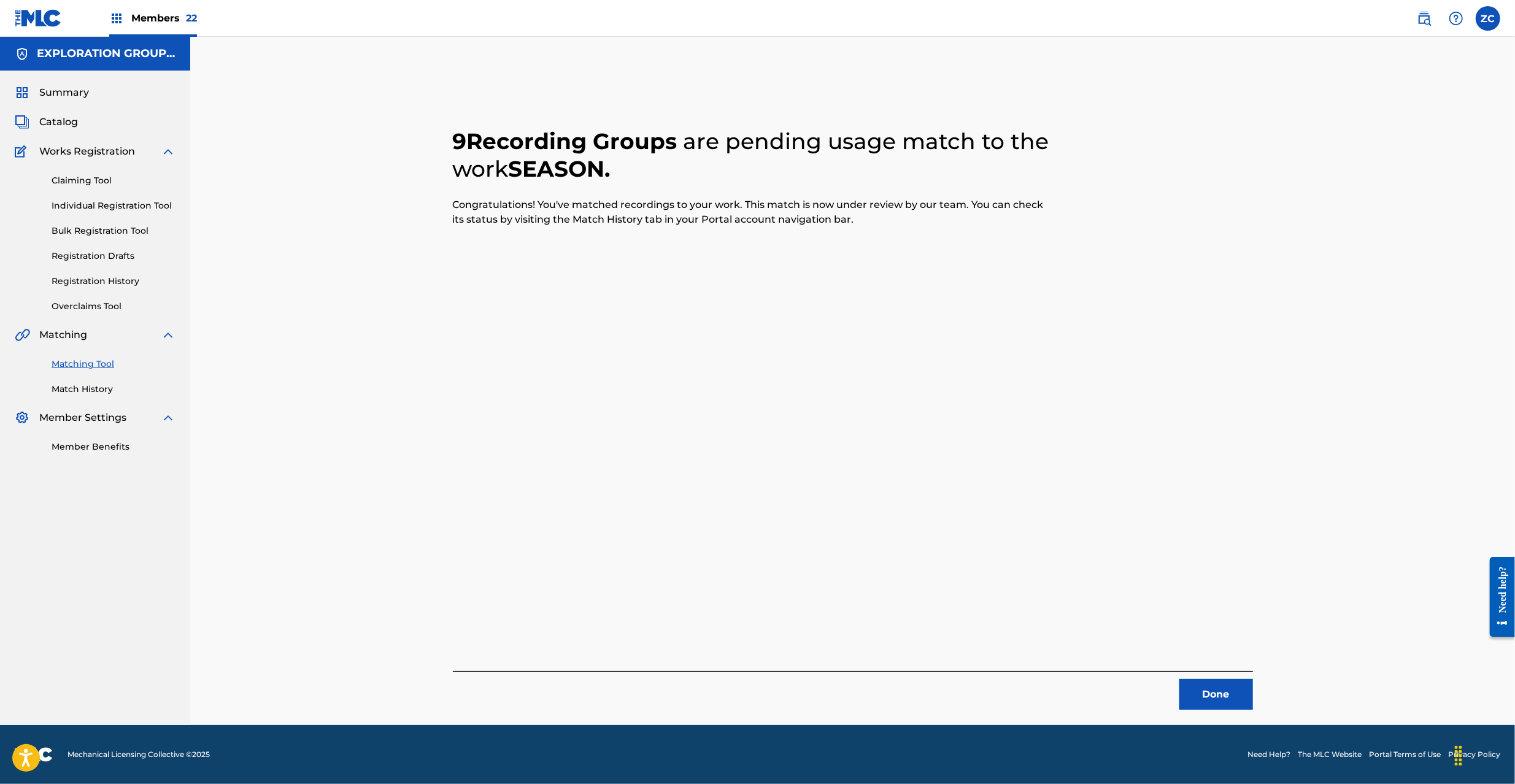
click at [1218, 688] on button "Done" at bounding box center [1216, 694] width 74 height 31
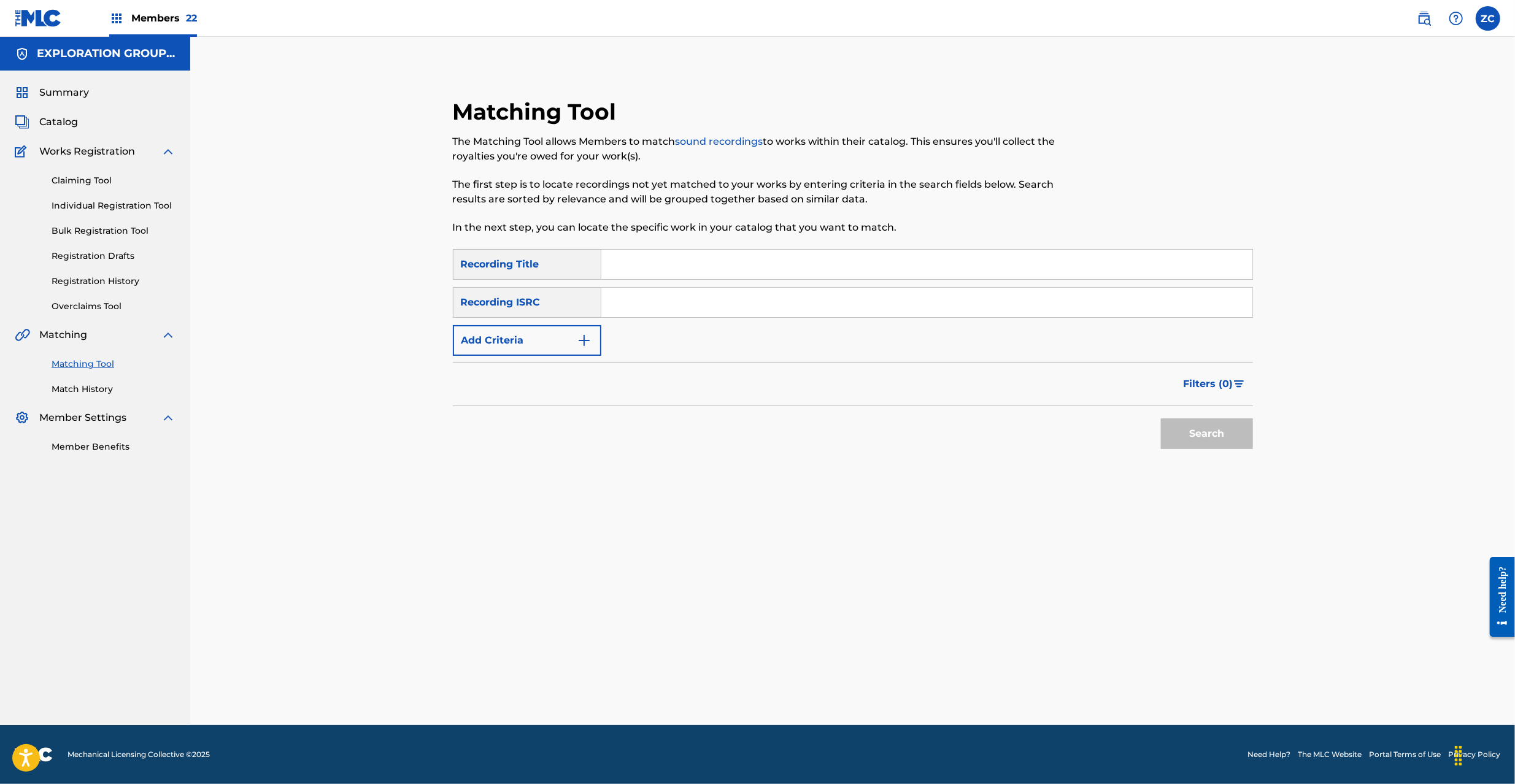
click at [794, 304] on input "Search Form" at bounding box center [927, 302] width 651 height 29
paste input "JPF301200168"
click at [1205, 435] on button "Search" at bounding box center [1207, 434] width 92 height 31
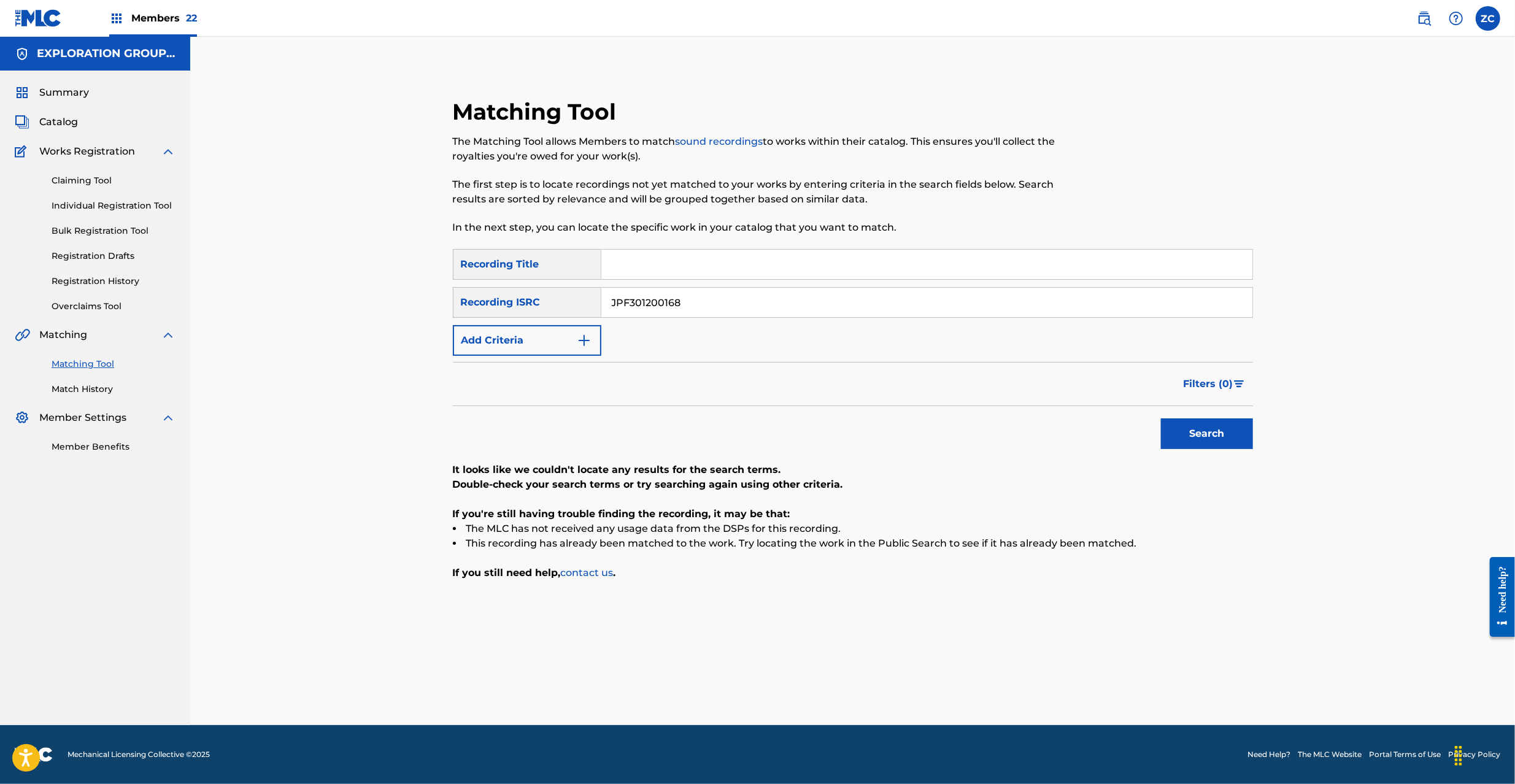
click at [780, 308] on input "JPF301200168" at bounding box center [927, 302] width 651 height 29
paste input "300082"
click at [1161, 418] on button "Search" at bounding box center [1207, 434] width 92 height 31
click at [756, 302] on input "JPF301300082" at bounding box center [927, 302] width 651 height 29
paste input "400004"
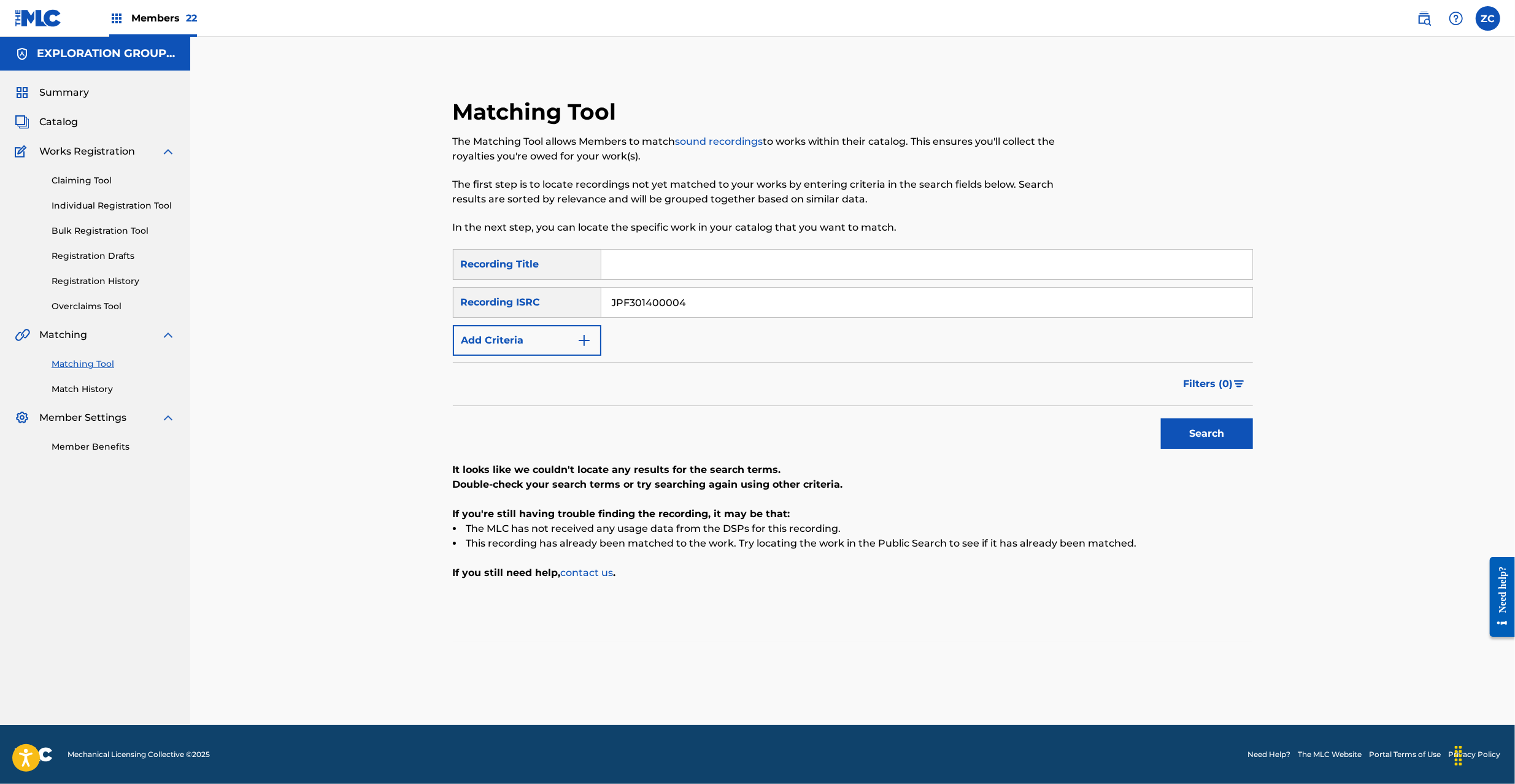
type input "JPF301400004"
click at [1197, 434] on button "Search" at bounding box center [1207, 434] width 92 height 31
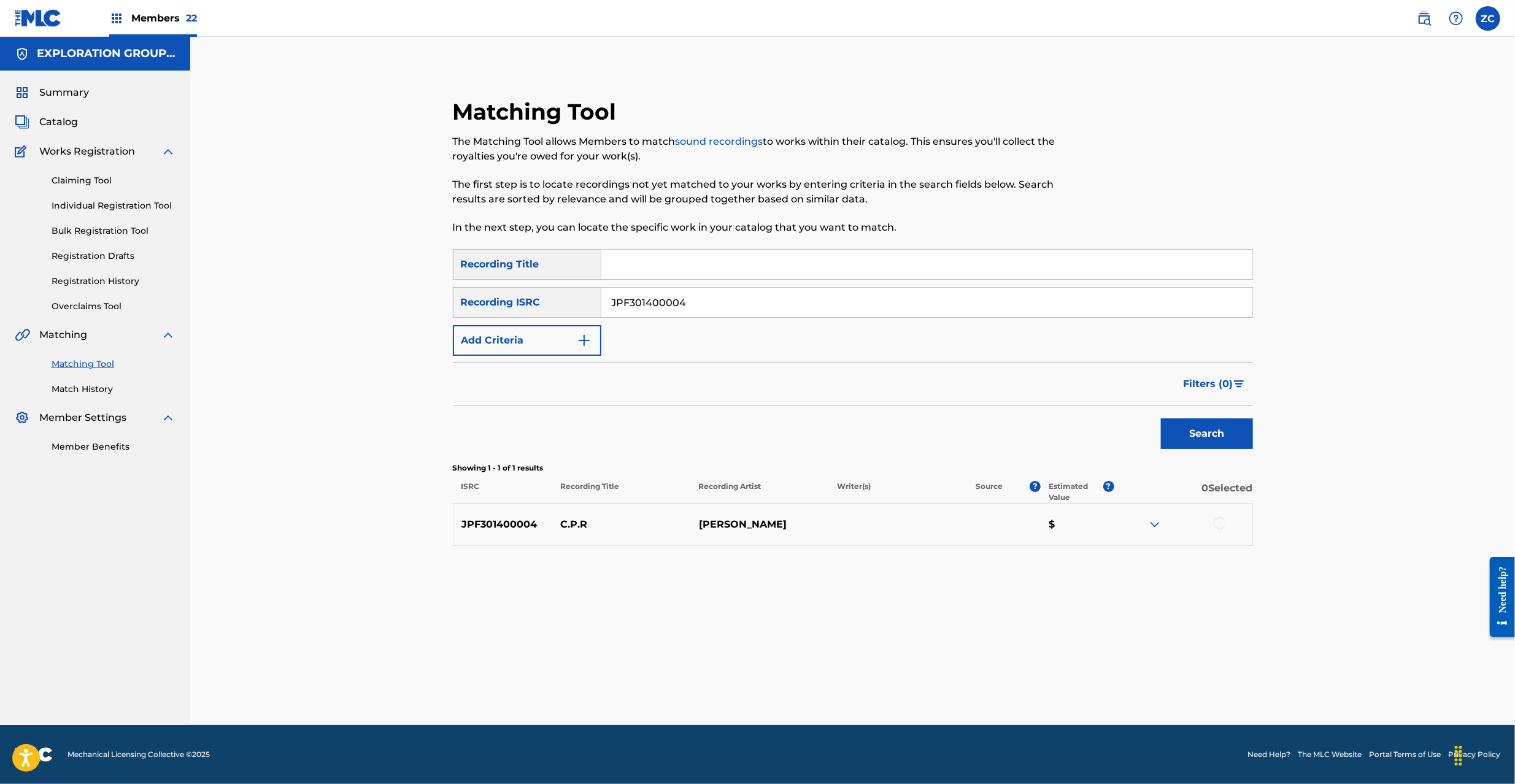
click at [1216, 521] on div at bounding box center [1220, 523] width 12 height 12
click at [888, 678] on button "Match 1 Group" at bounding box center [862, 684] width 136 height 31
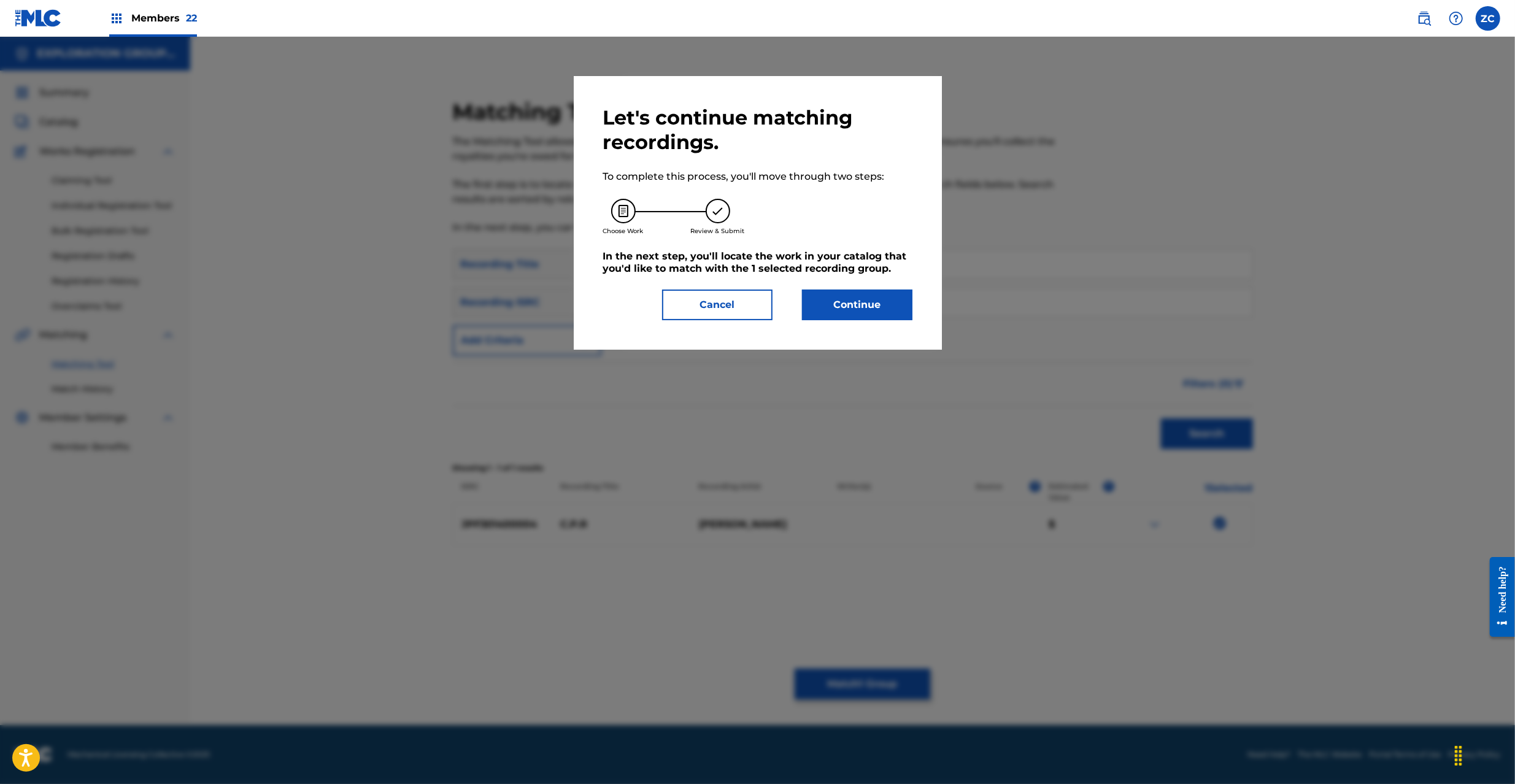
click at [865, 295] on button "Continue" at bounding box center [857, 305] width 111 height 31
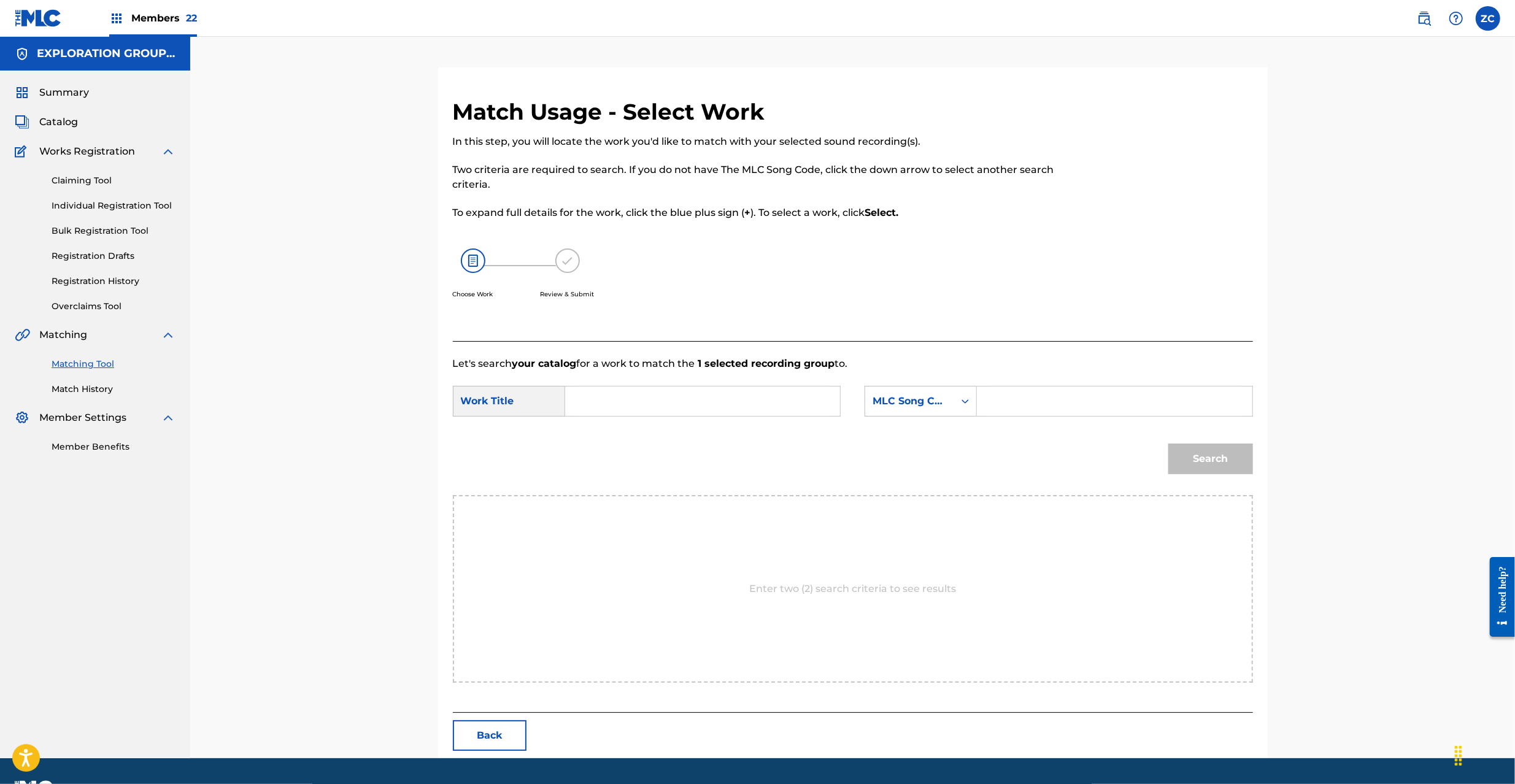
click at [718, 407] on input "Search Form" at bounding box center [702, 401] width 254 height 29
paste input "C.P.R CC4VJT"
click at [645, 401] on input "C.P.R CC4VJT" at bounding box center [702, 401] width 254 height 29
type input "C.P.R"
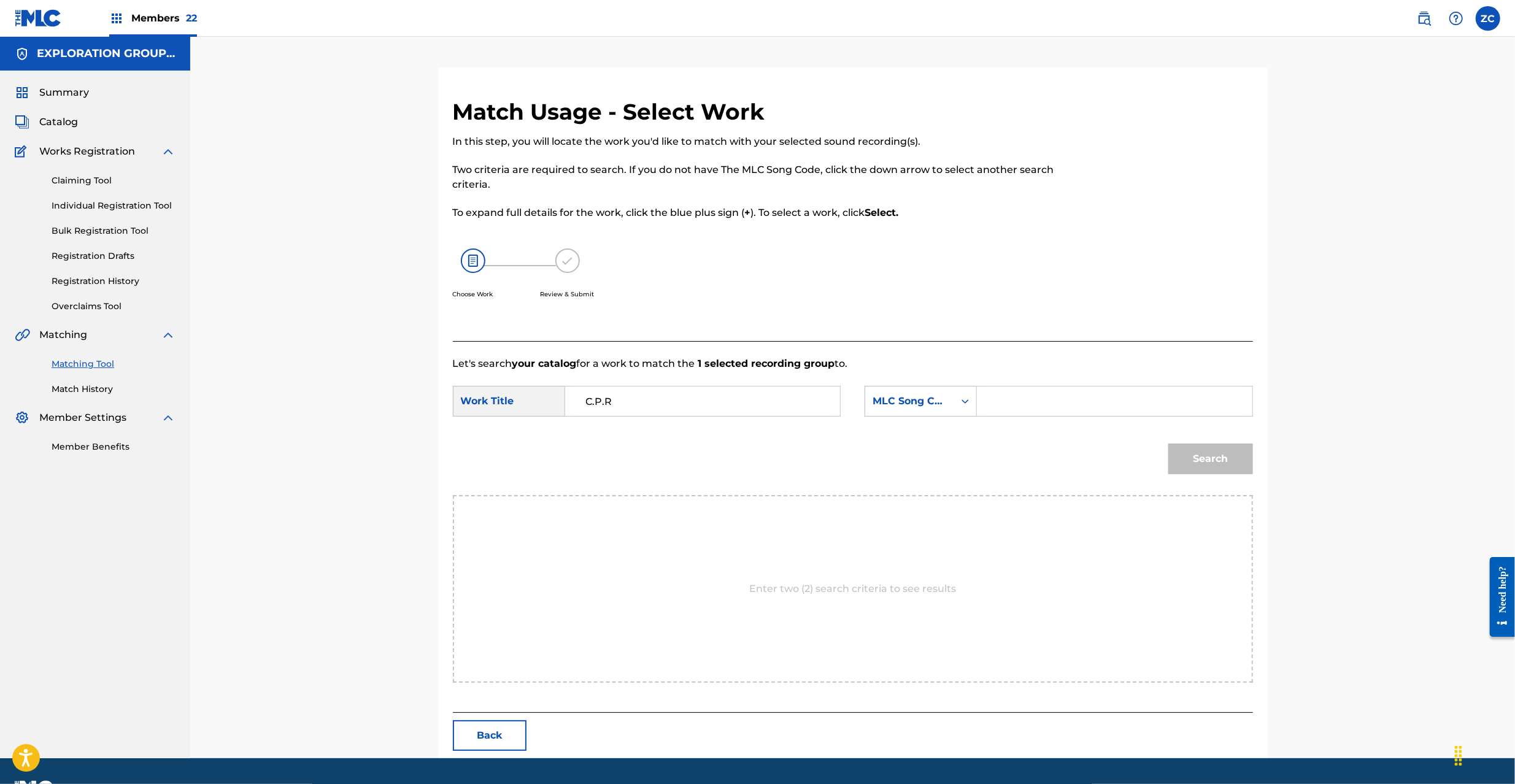
click at [1087, 407] on input "Search Form" at bounding box center [1114, 401] width 254 height 29
paste input "CC4VJT"
type input "CC4VJT"
click at [1230, 462] on button "Search" at bounding box center [1211, 459] width 84 height 31
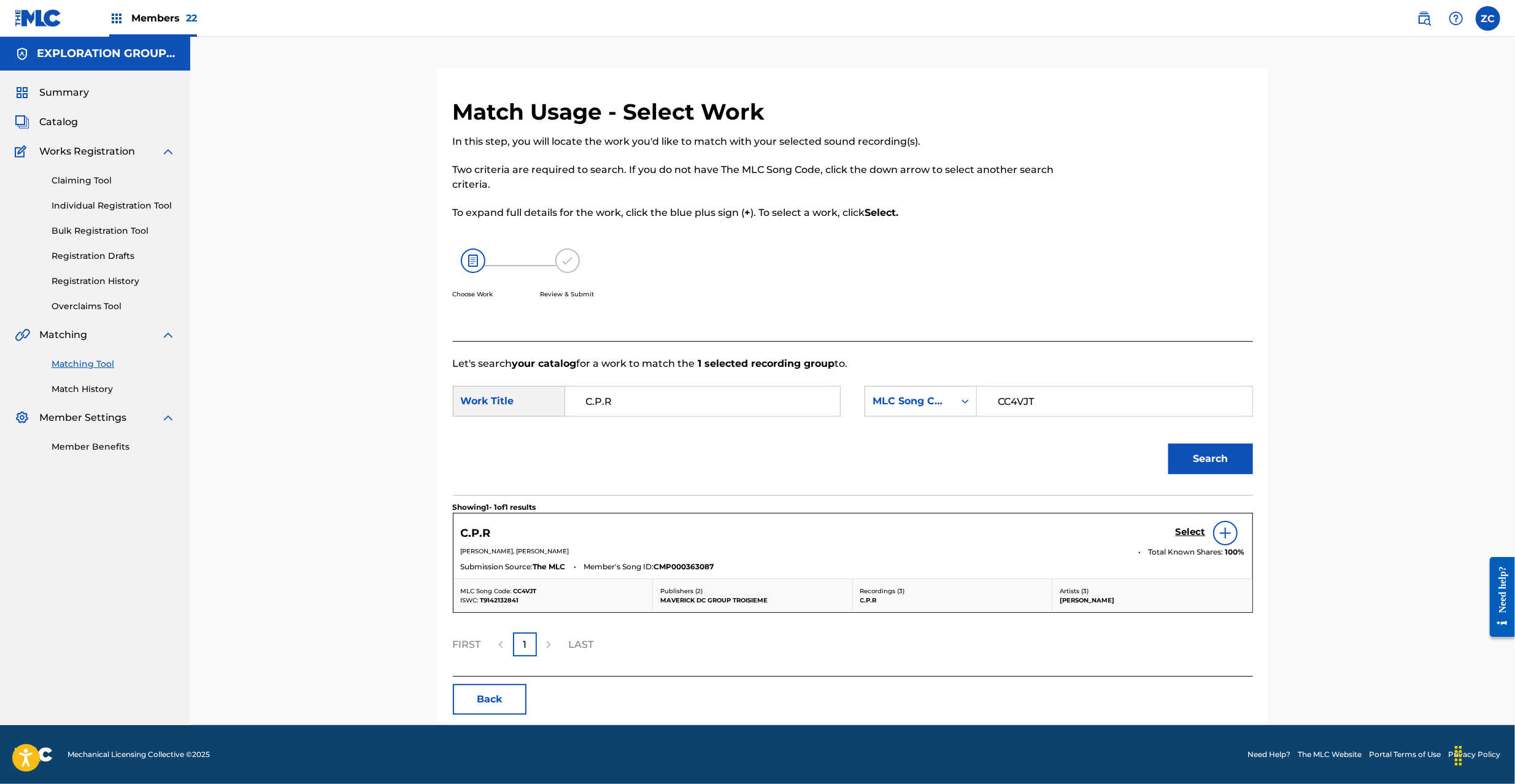
click at [1193, 533] on h5 "Select" at bounding box center [1190, 532] width 30 height 12
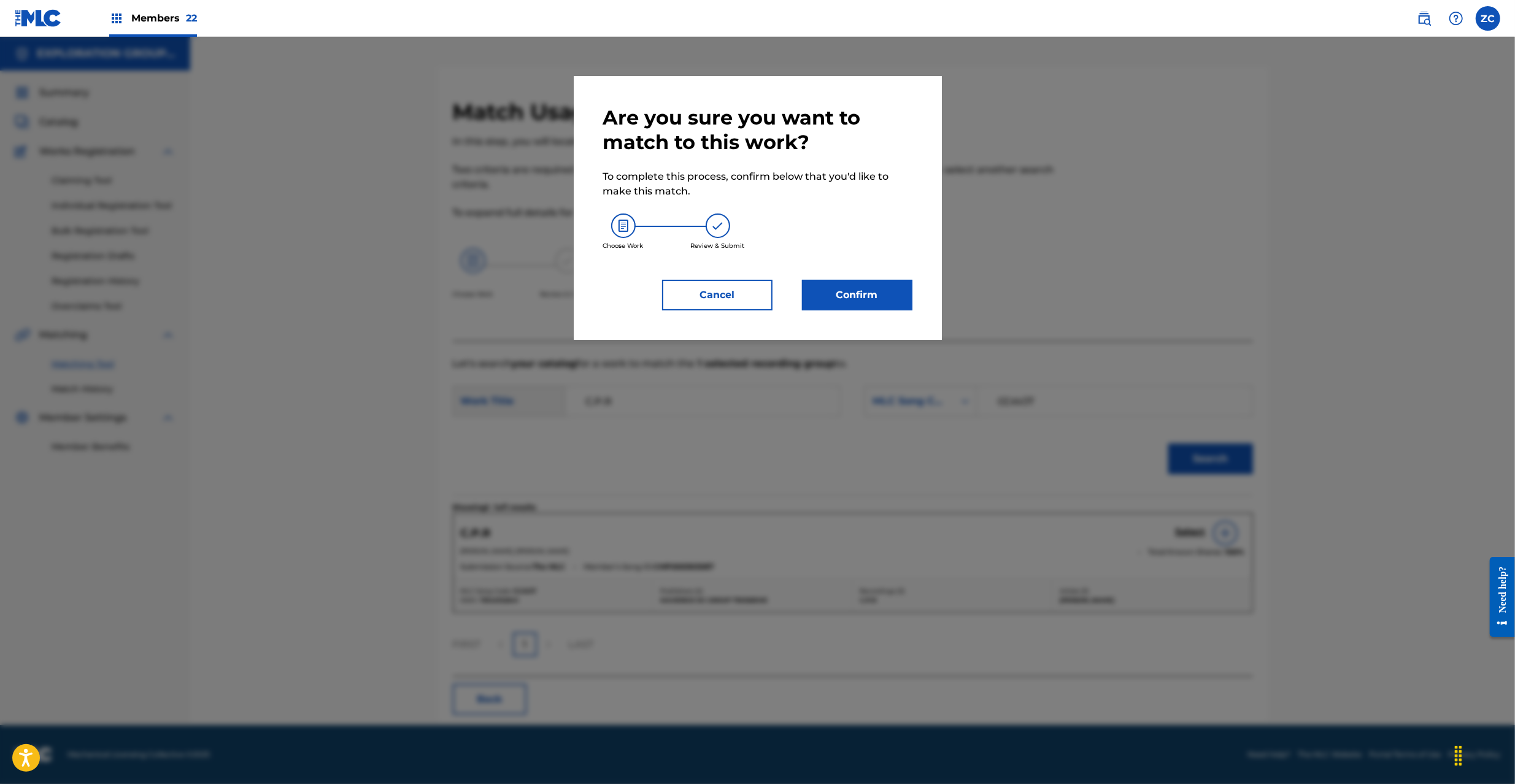
click at [893, 291] on button "Confirm" at bounding box center [857, 295] width 111 height 31
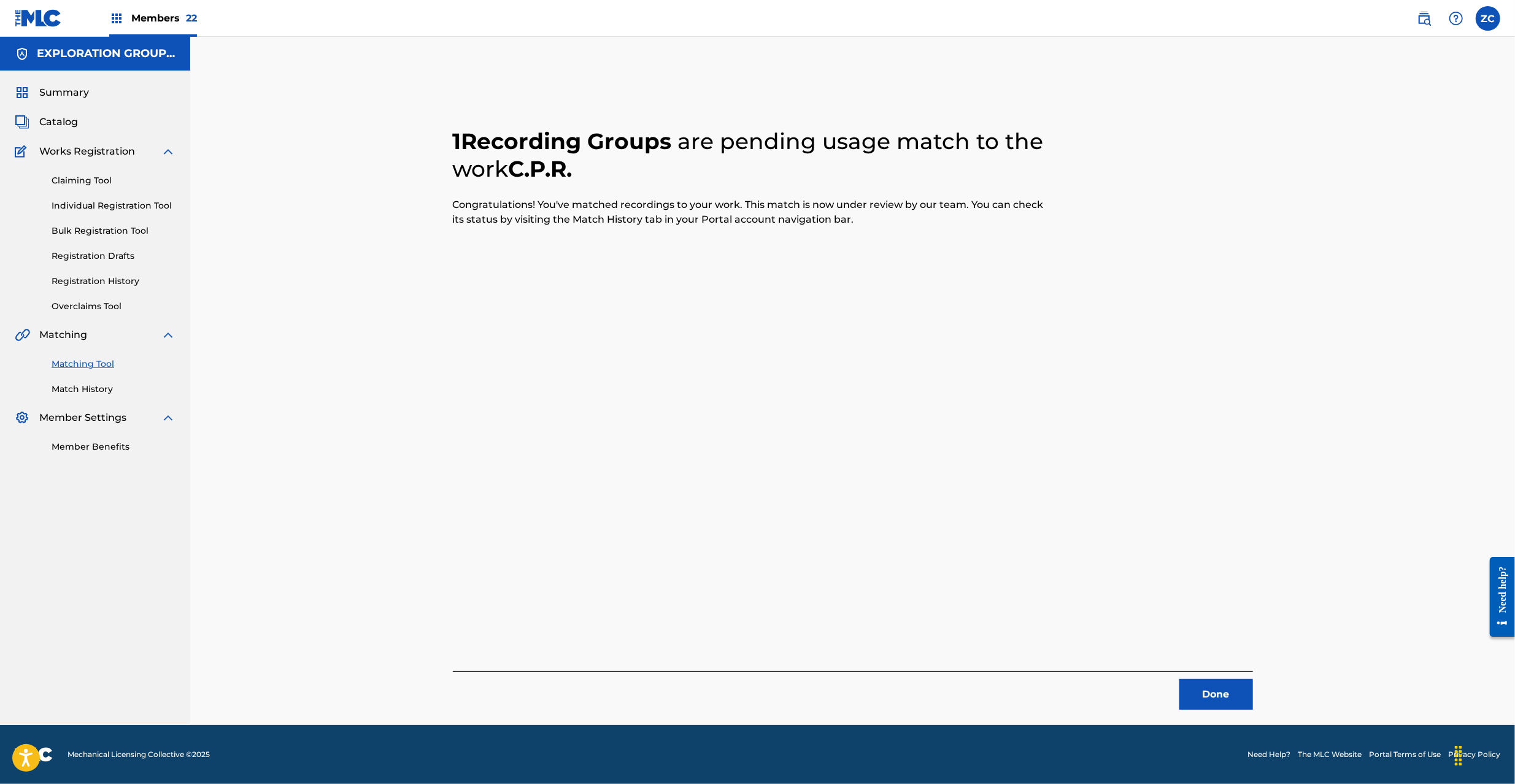
click at [1213, 694] on button "Done" at bounding box center [1216, 694] width 74 height 31
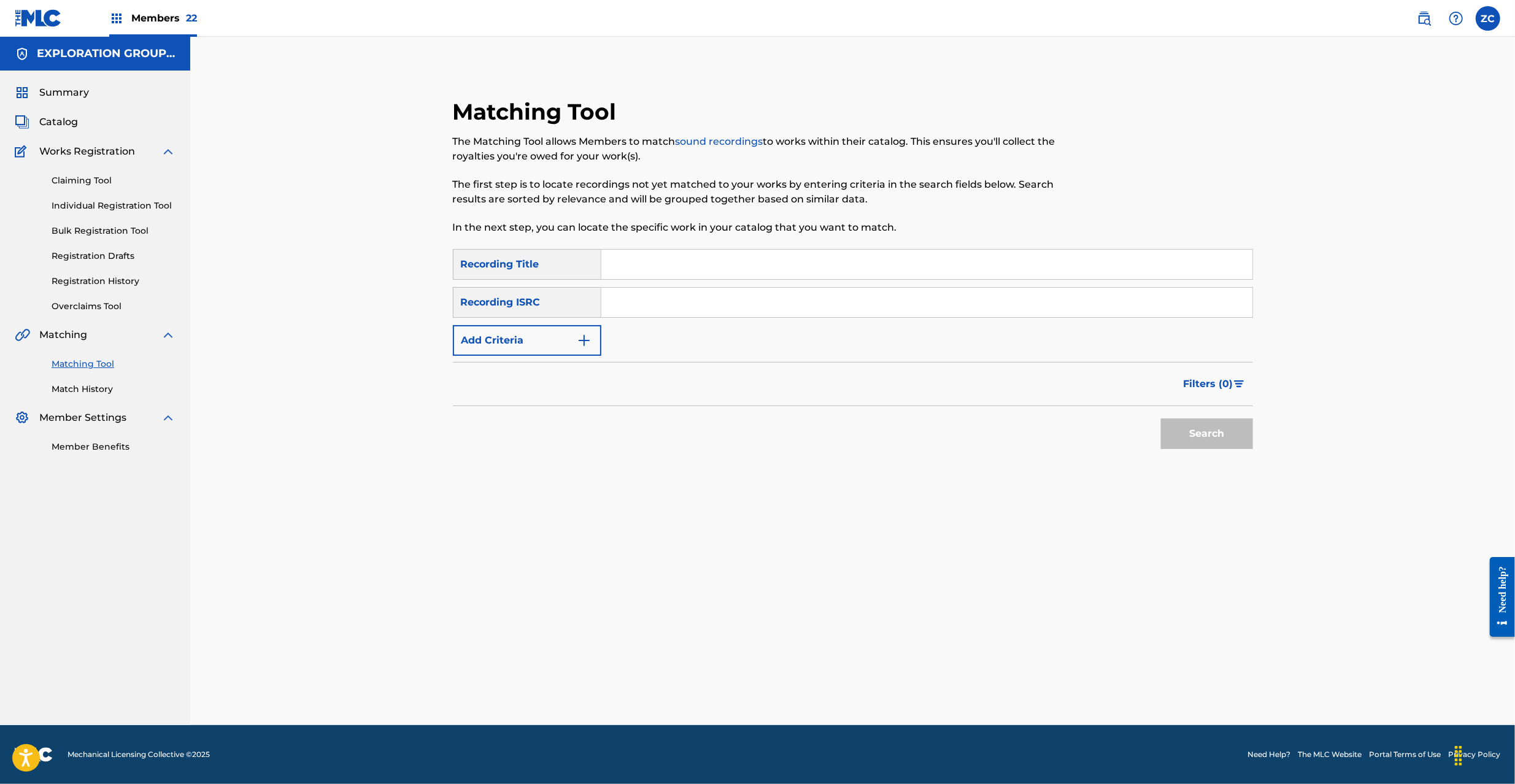
click at [837, 295] on input "Search Form" at bounding box center [927, 302] width 651 height 29
paste input "JPF301300139"
click at [1175, 421] on button "Search" at bounding box center [1207, 434] width 92 height 31
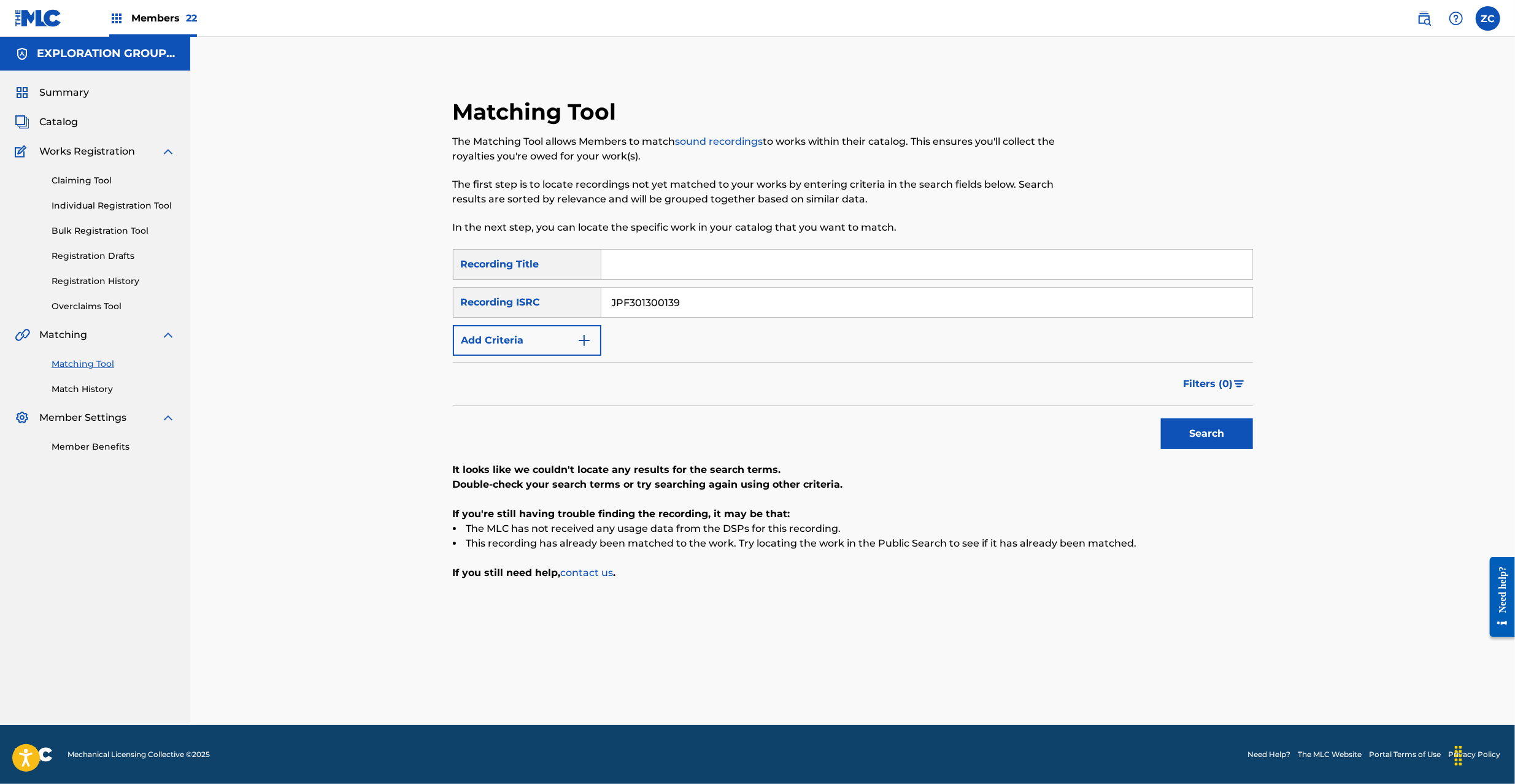
click at [813, 295] on input "JPF301300139" at bounding box center [927, 302] width 651 height 29
paste input "40017"
type input "JPF301400179"
click at [1215, 432] on button "Search" at bounding box center [1207, 434] width 92 height 31
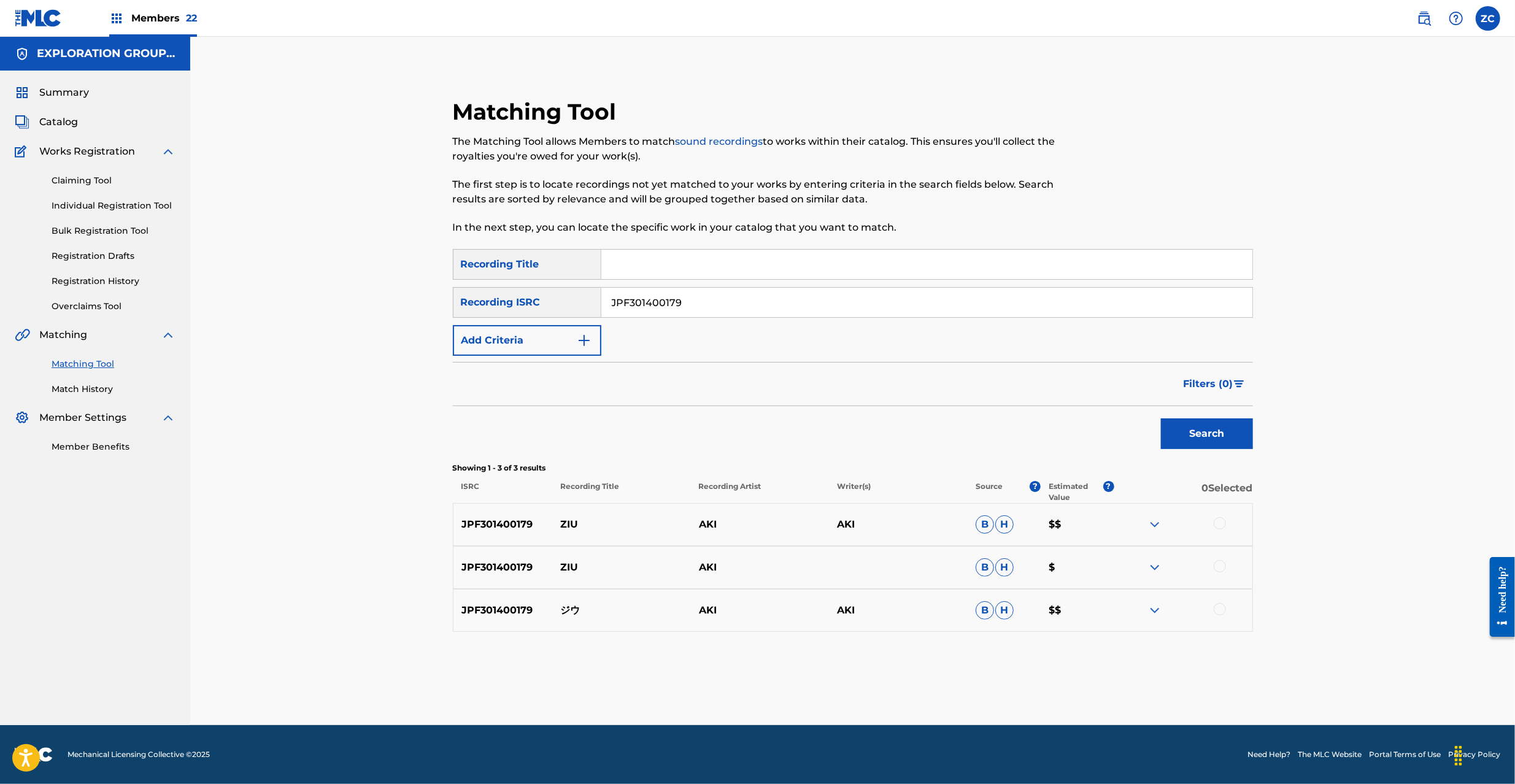
click at [1225, 522] on div at bounding box center [1220, 523] width 12 height 12
click at [1221, 566] on div at bounding box center [1220, 566] width 12 height 12
click at [1221, 611] on div at bounding box center [1220, 609] width 12 height 12
click at [871, 687] on button "Match 3 Groups" at bounding box center [862, 684] width 136 height 31
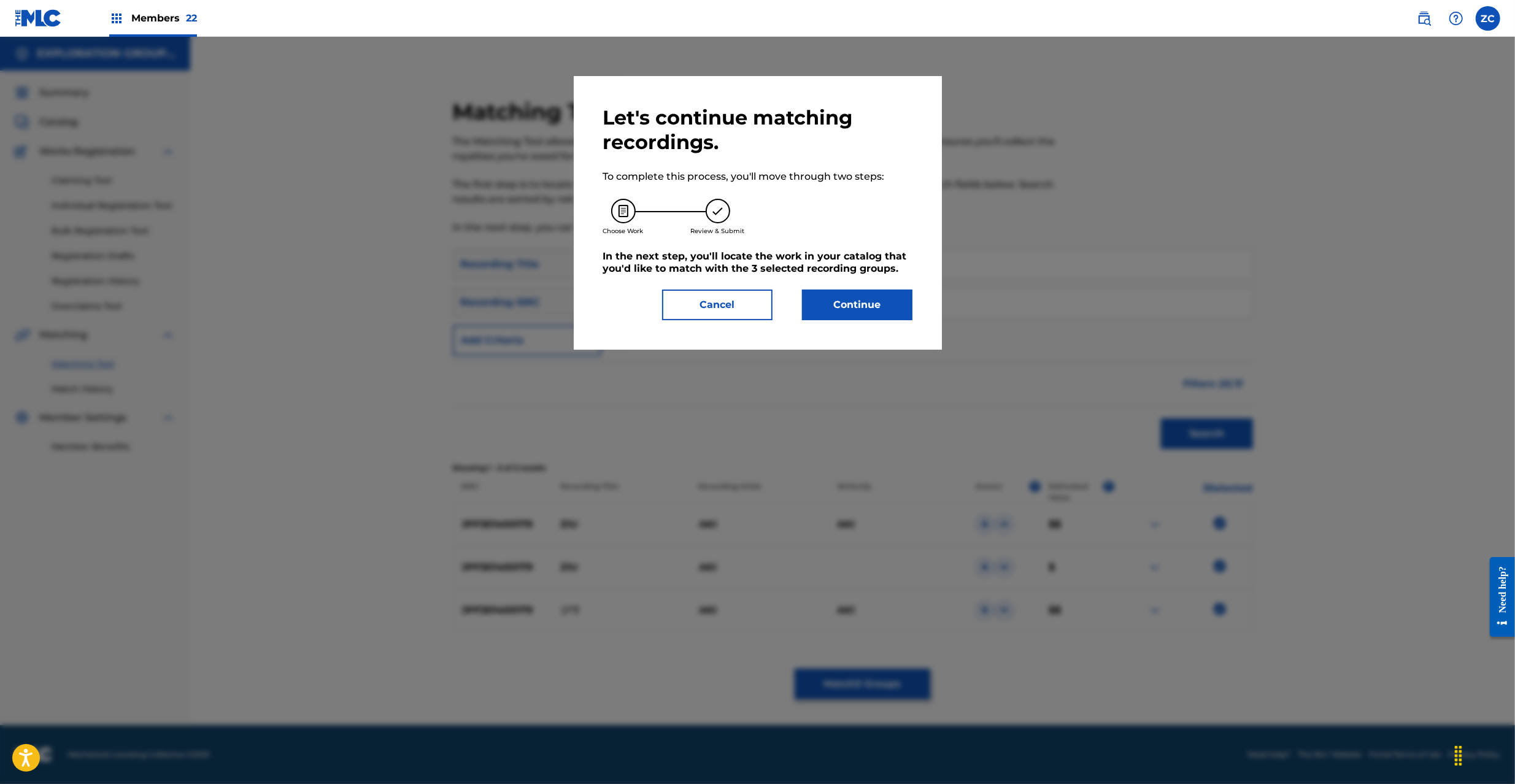
click at [893, 312] on button "Continue" at bounding box center [857, 305] width 111 height 31
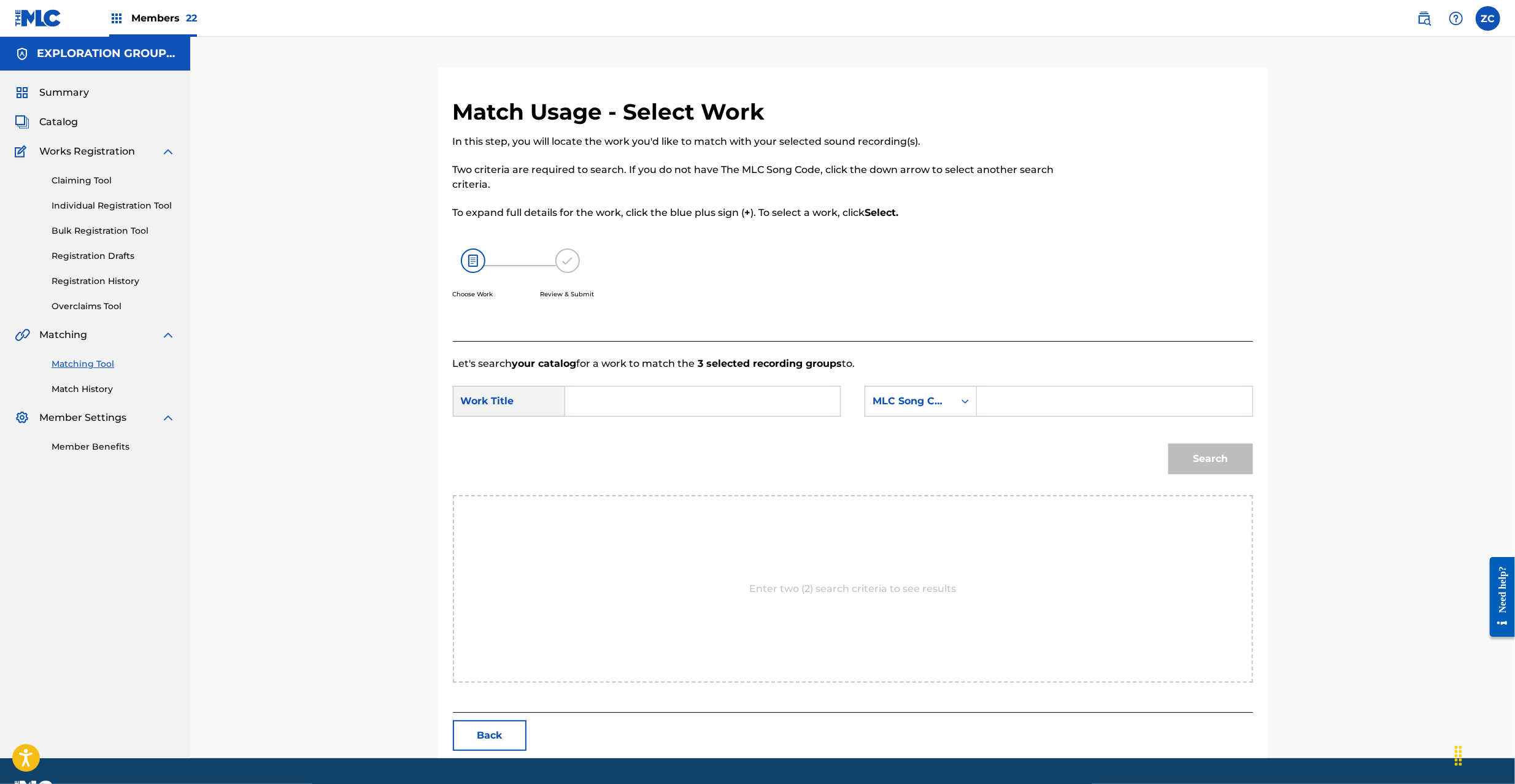
click at [753, 399] on input "Search Form" at bounding box center [702, 401] width 254 height 29
paste input "Jiu J55L35"
click at [686, 399] on input "Jiu J55L35" at bounding box center [702, 401] width 254 height 29
type input "Jiu"
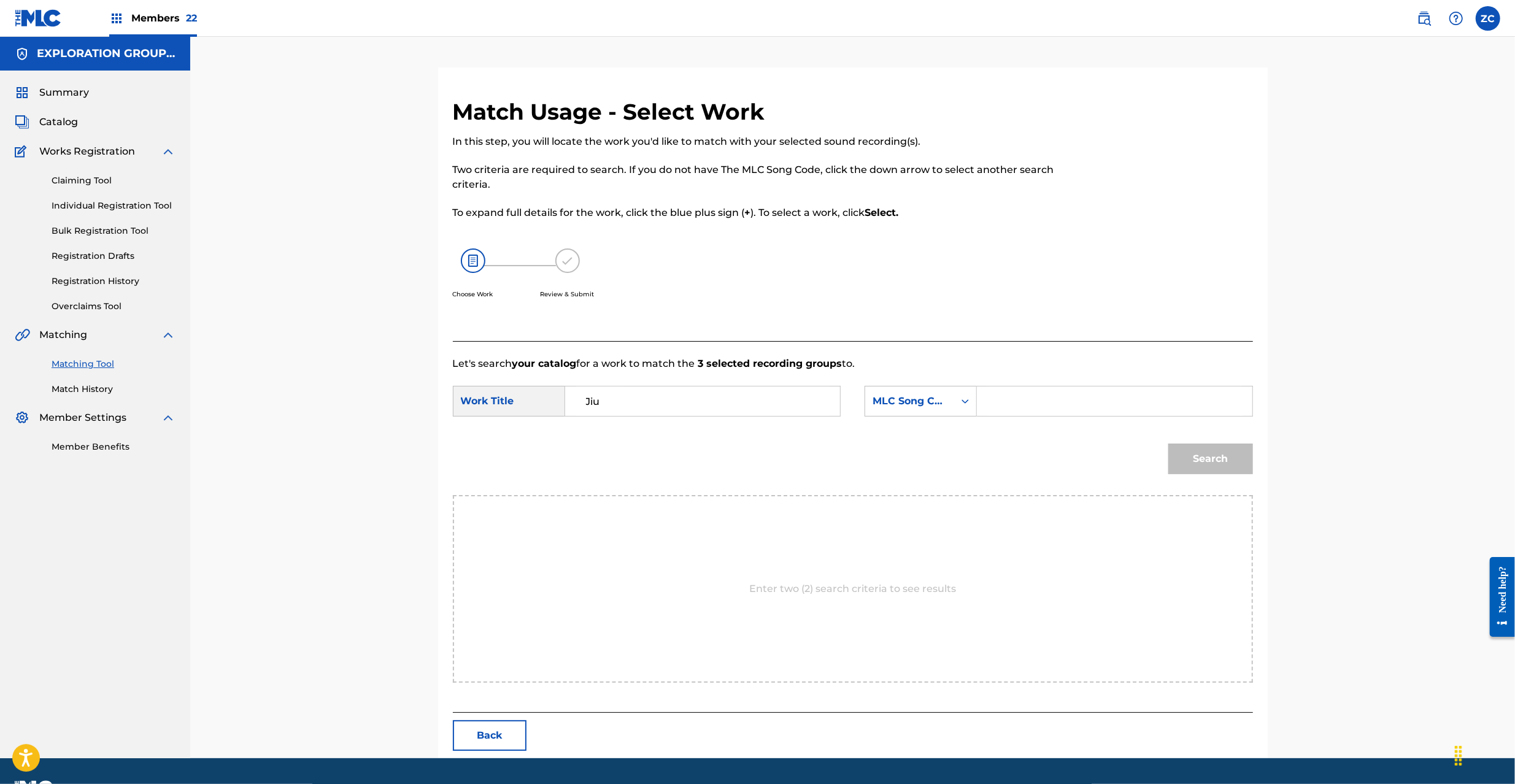
click at [1081, 412] on input "Search Form" at bounding box center [1114, 401] width 254 height 29
paste input "J55L35"
type input "J55L35"
click at [1225, 455] on button "Search" at bounding box center [1211, 459] width 84 height 31
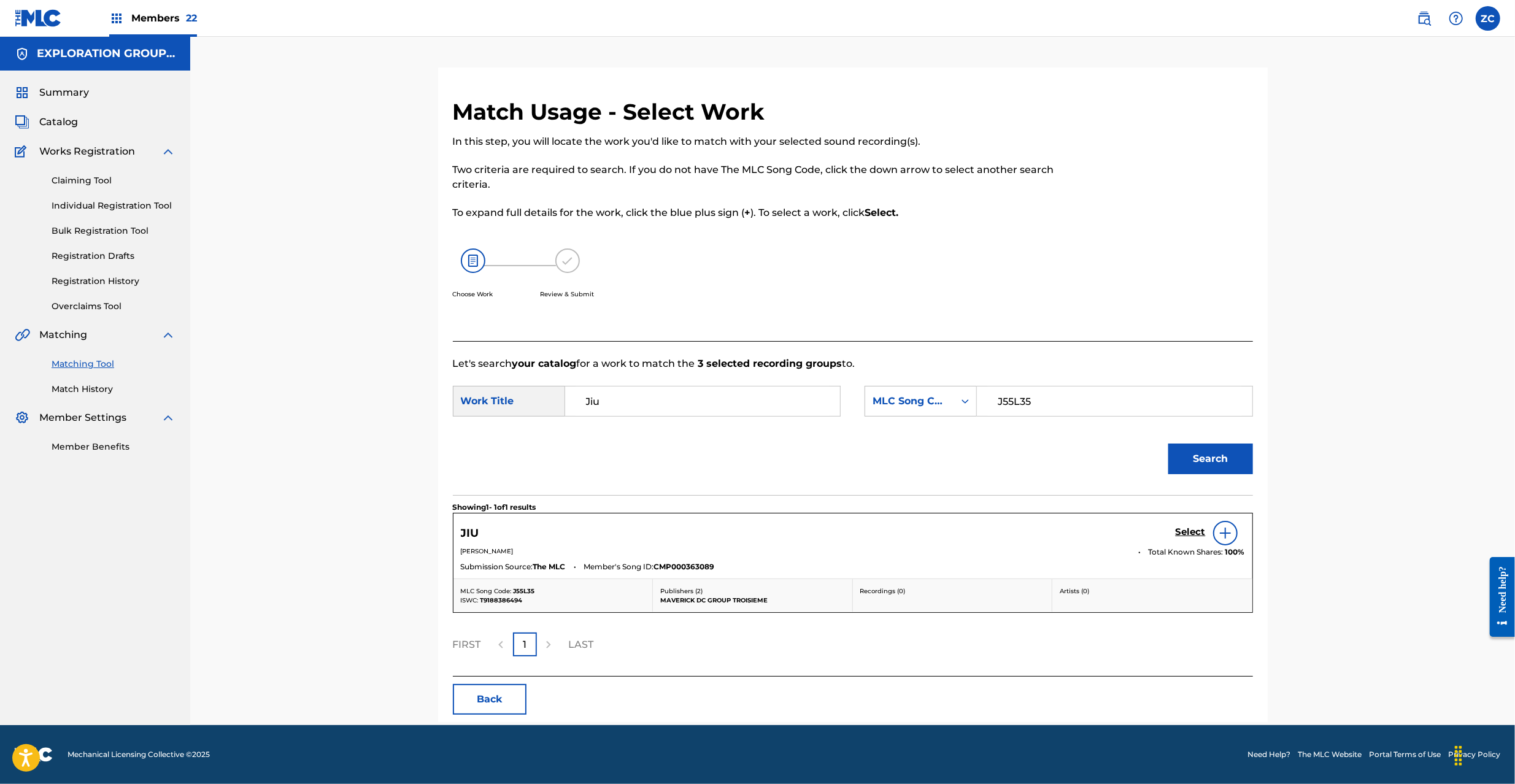
click at [1201, 526] on div "Select" at bounding box center [1210, 533] width 69 height 24
click at [1201, 526] on h5 "Select" at bounding box center [1190, 532] width 30 height 12
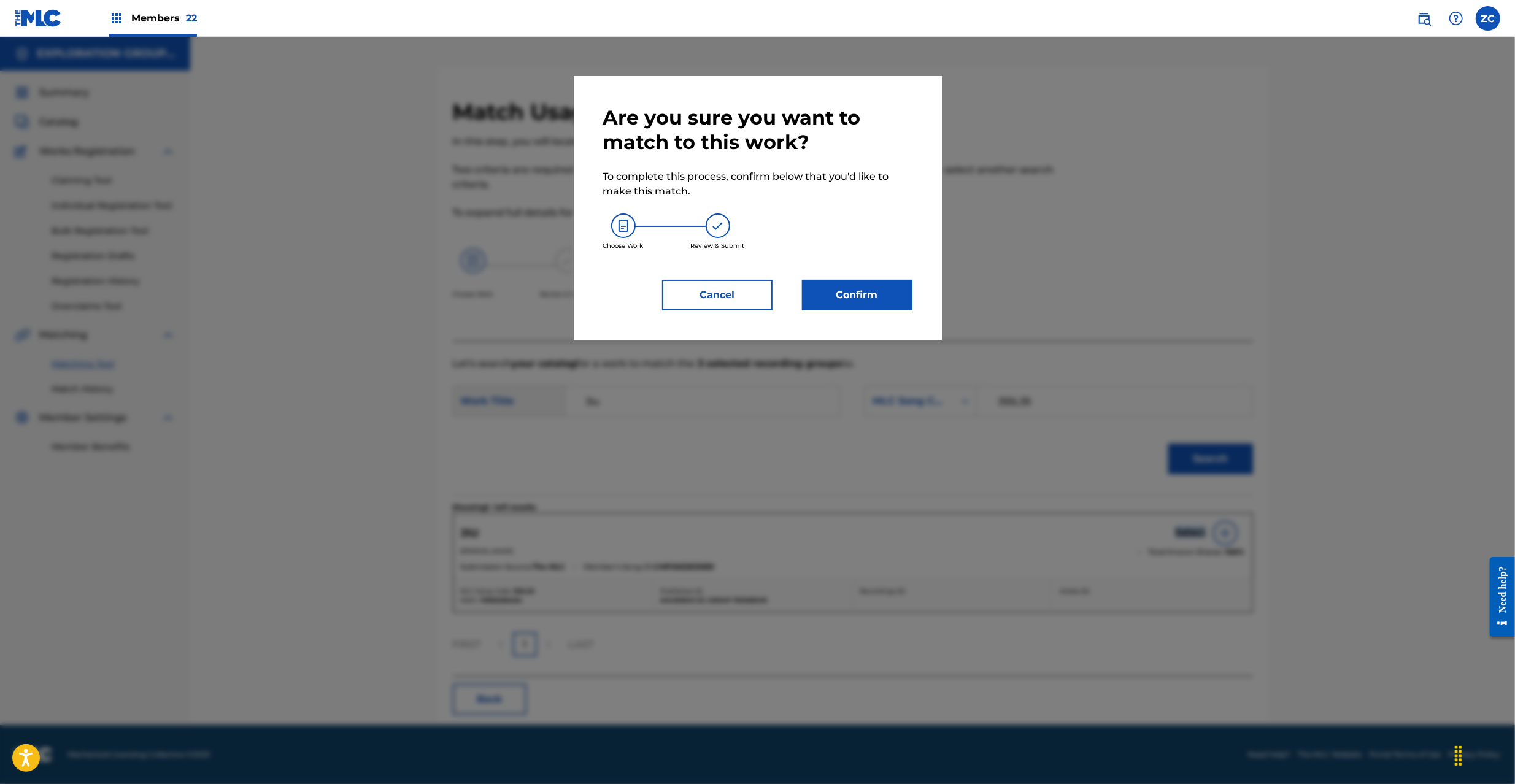
click at [862, 294] on button "Confirm" at bounding box center [857, 295] width 111 height 31
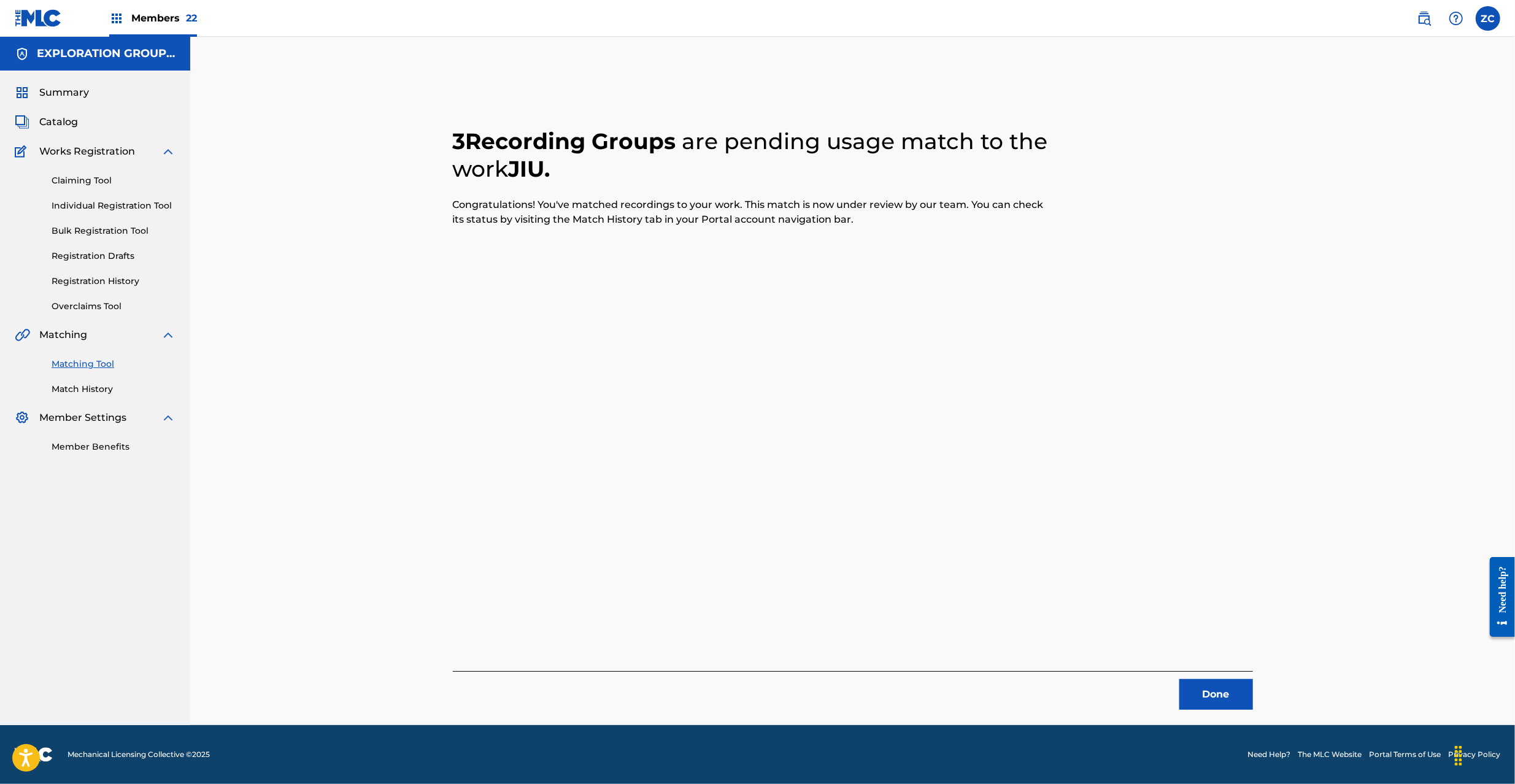
click at [1179, 687] on button "Done" at bounding box center [1216, 694] width 74 height 31
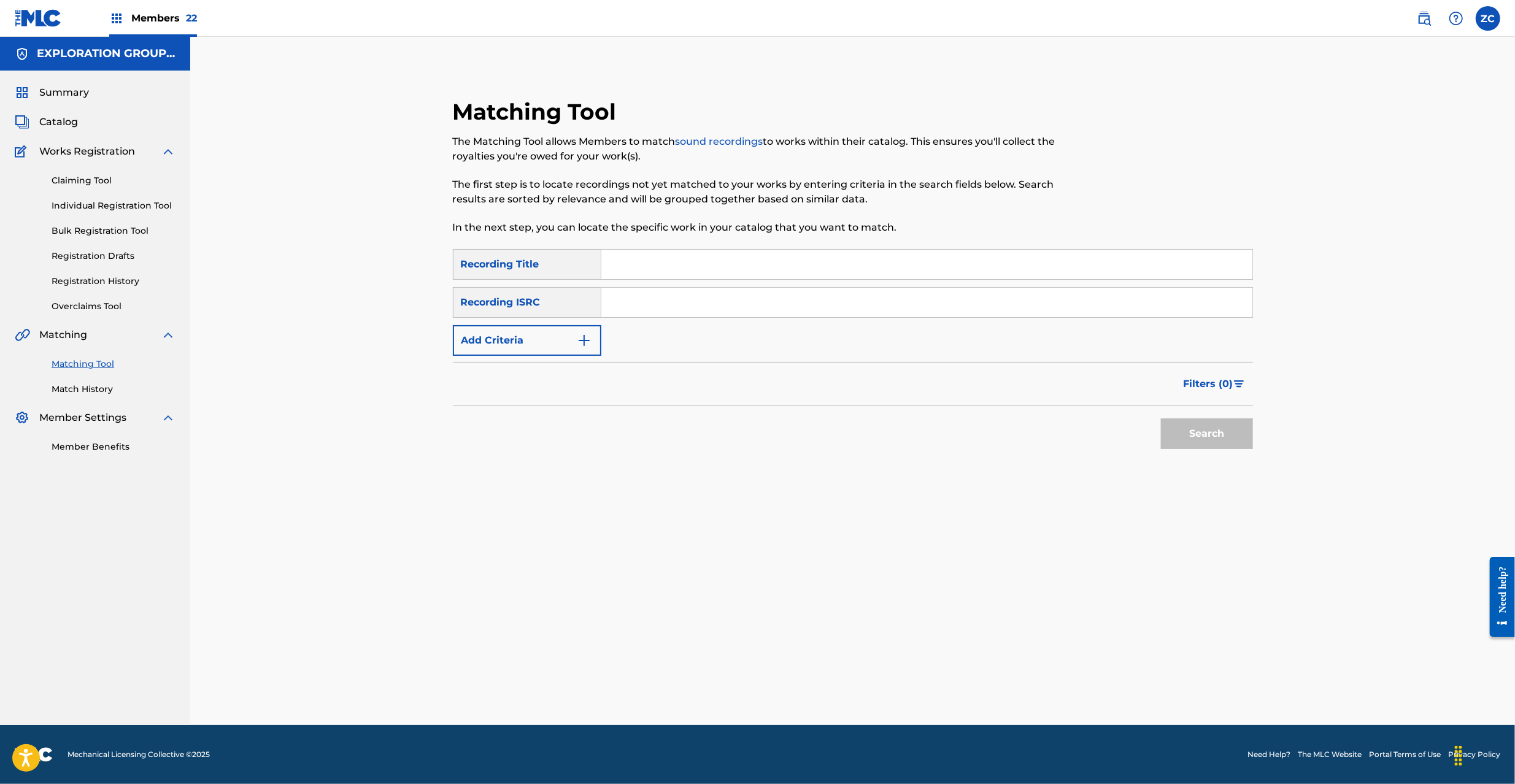
drag, startPoint x: 835, startPoint y: 302, endPoint x: 877, endPoint y: 319, distance: 45.3
click at [835, 302] on input "Search Form" at bounding box center [927, 302] width 651 height 29
paste input "JPN301300874"
type input "JPN301300874"
click at [1228, 426] on button "Search" at bounding box center [1207, 434] width 92 height 31
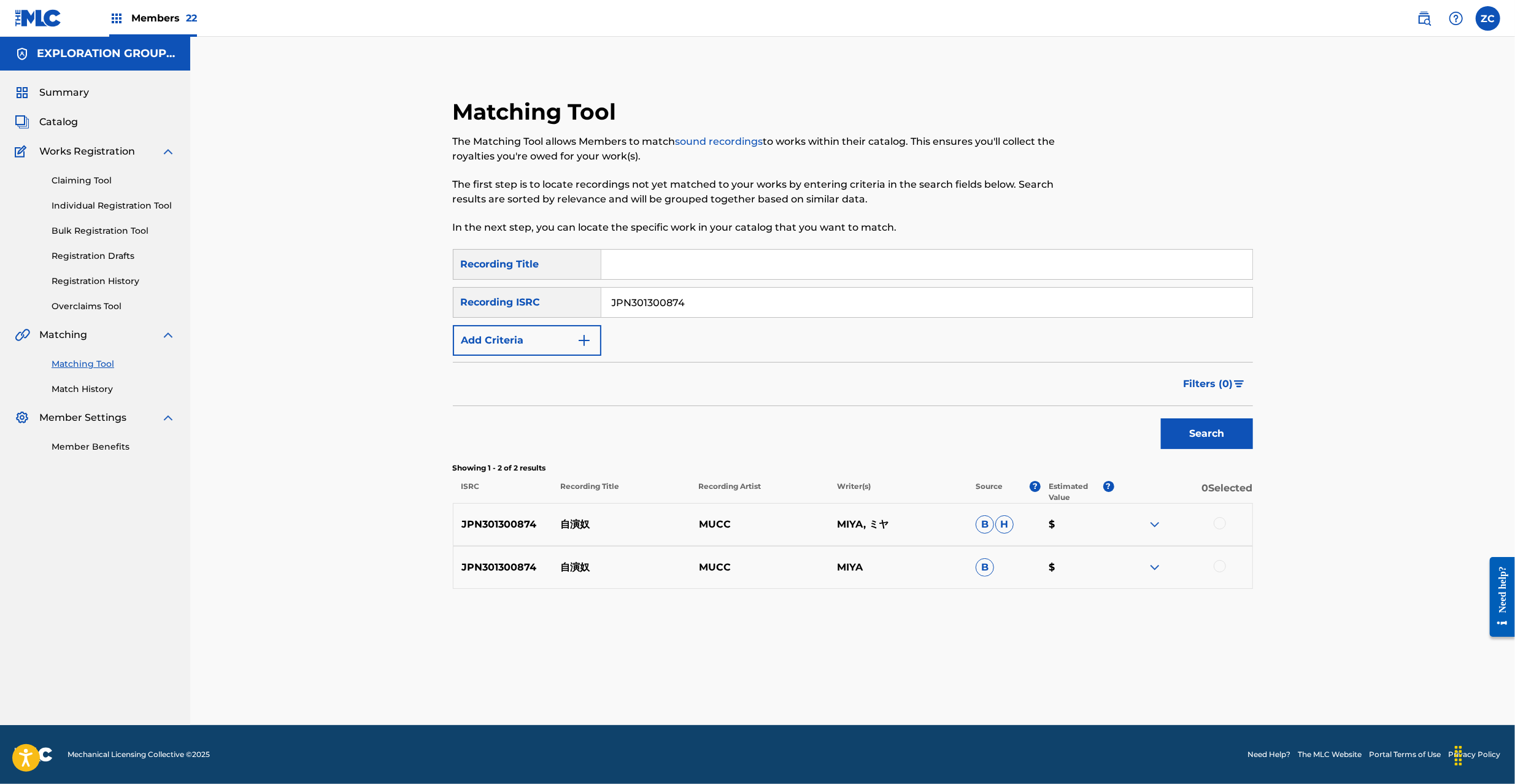
click at [1221, 525] on div at bounding box center [1220, 523] width 12 height 12
click at [1223, 565] on div at bounding box center [1220, 566] width 12 height 12
click at [860, 696] on button "Match 2 Groups" at bounding box center [862, 684] width 136 height 31
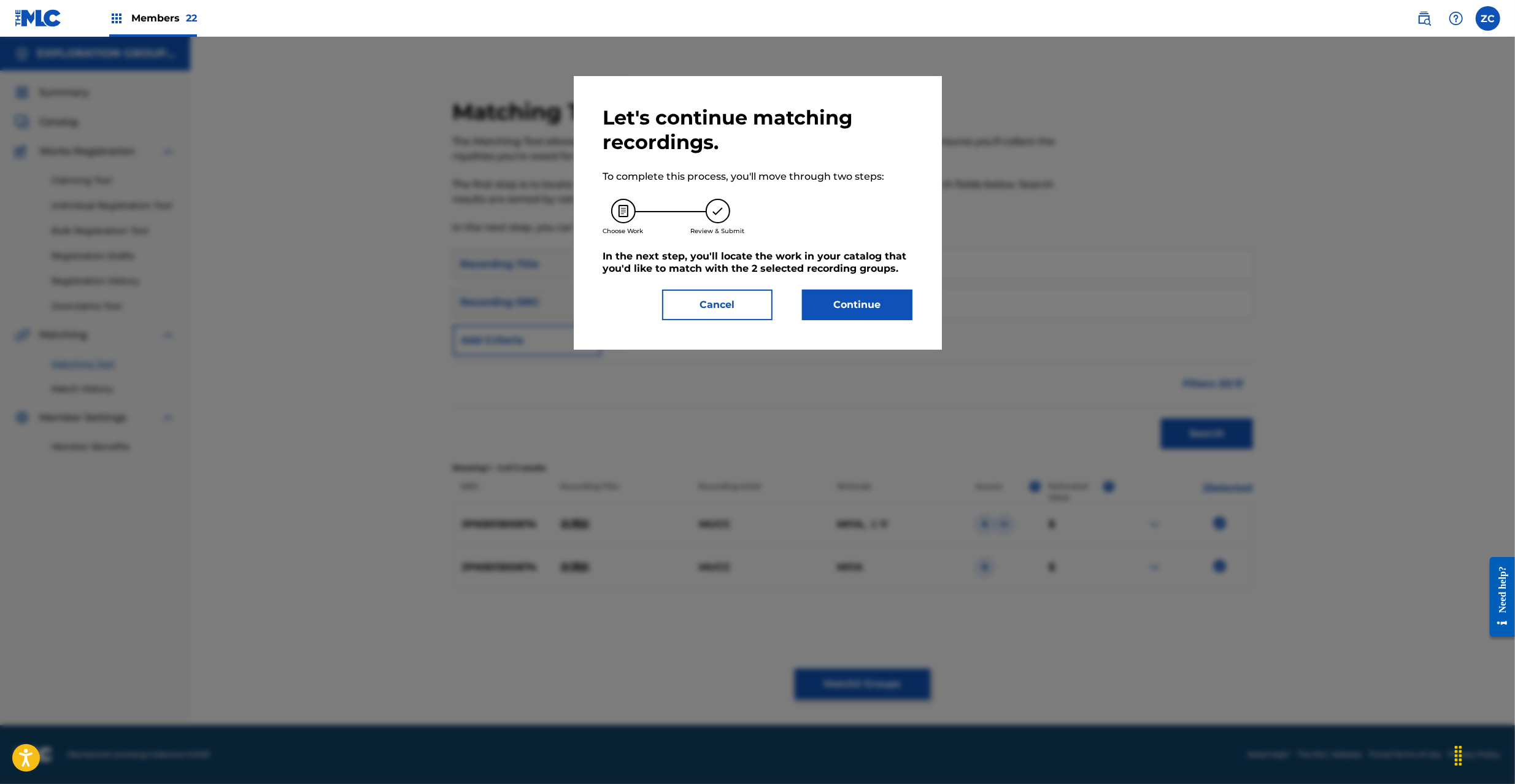
click at [849, 304] on button "Continue" at bounding box center [857, 305] width 111 height 31
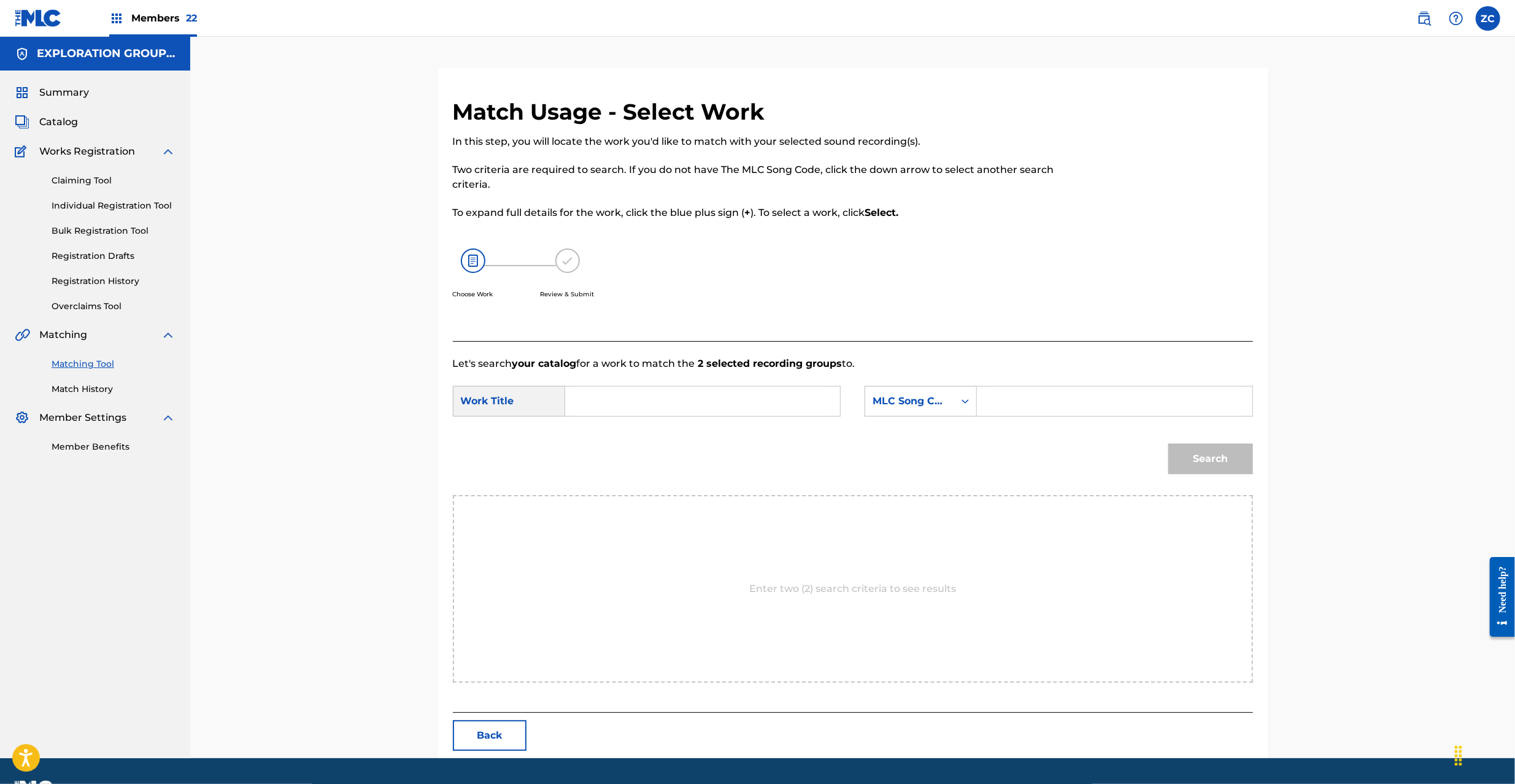
click at [690, 408] on input "Search Form" at bounding box center [702, 401] width 254 height 29
paste input "[PERSON_NAME] E6563C"
click at [643, 402] on input "[PERSON_NAME] E6563C" at bounding box center [702, 401] width 254 height 29
type input "[PERSON_NAME]"
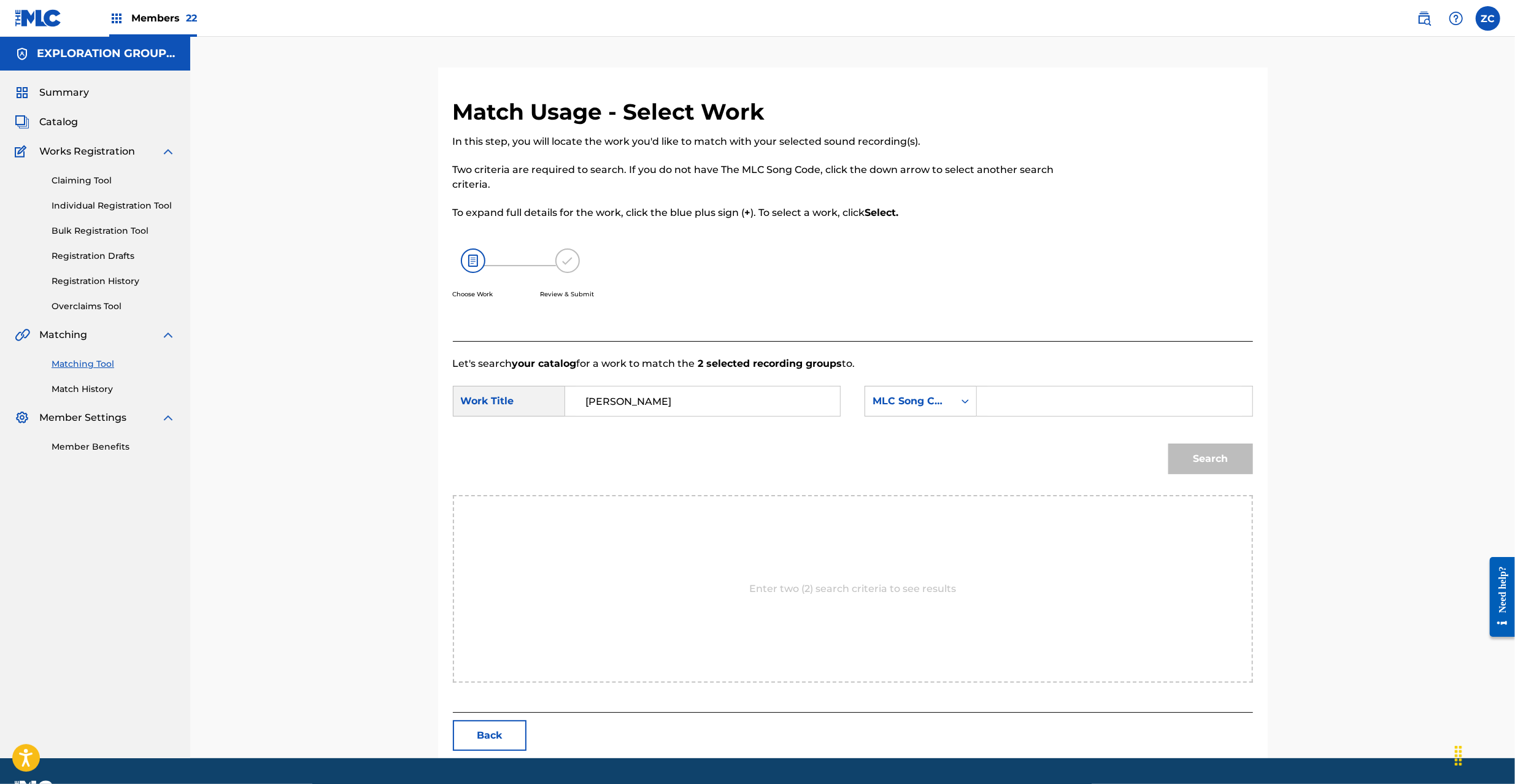
click at [1054, 396] on input "Search Form" at bounding box center [1114, 401] width 254 height 29
paste input "E6563C"
type input "E6563C"
click at [1217, 450] on button "Search" at bounding box center [1211, 459] width 84 height 31
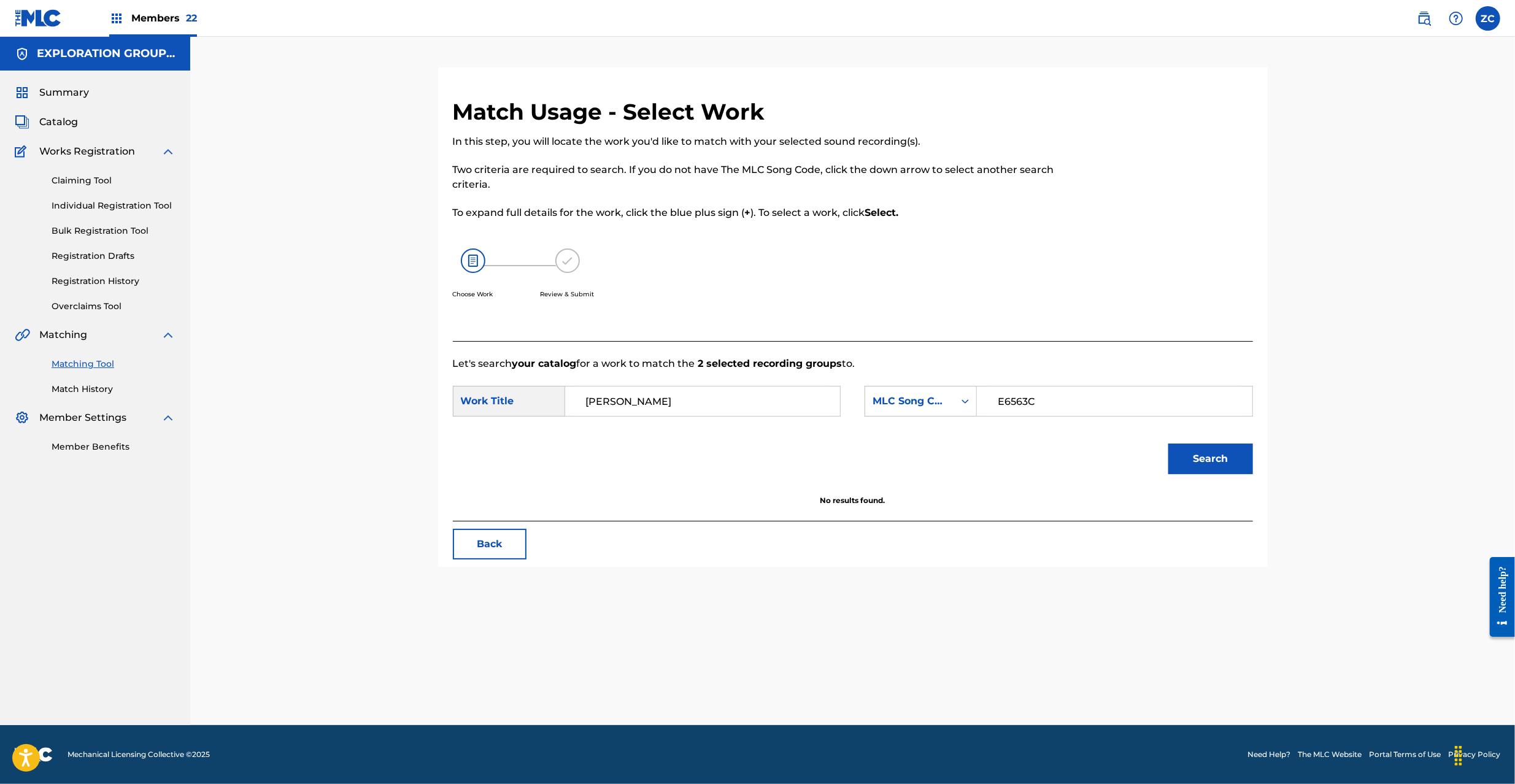
click at [1207, 448] on button "Search" at bounding box center [1211, 459] width 84 height 31
drag, startPoint x: 631, startPoint y: 400, endPoint x: 467, endPoint y: 399, distance: 164.0
click at [469, 400] on div "SearchWithCriteria96b29c9b-8136-4054-8a5b-698f34b0a165 Work Title [PERSON_NAME]" at bounding box center [647, 401] width 388 height 31
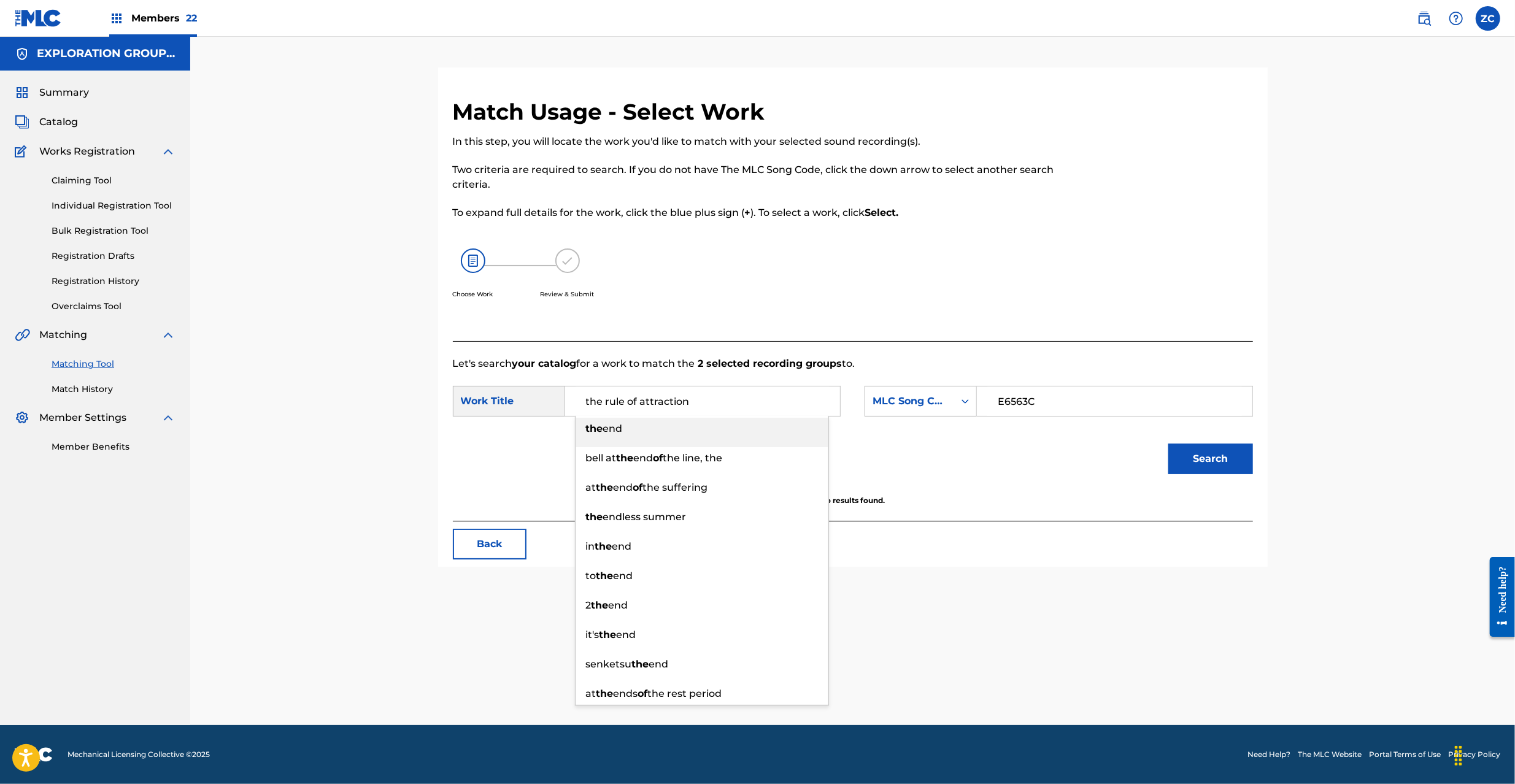
click at [684, 432] on div "the end" at bounding box center [702, 428] width 253 height 22
type input "the end"
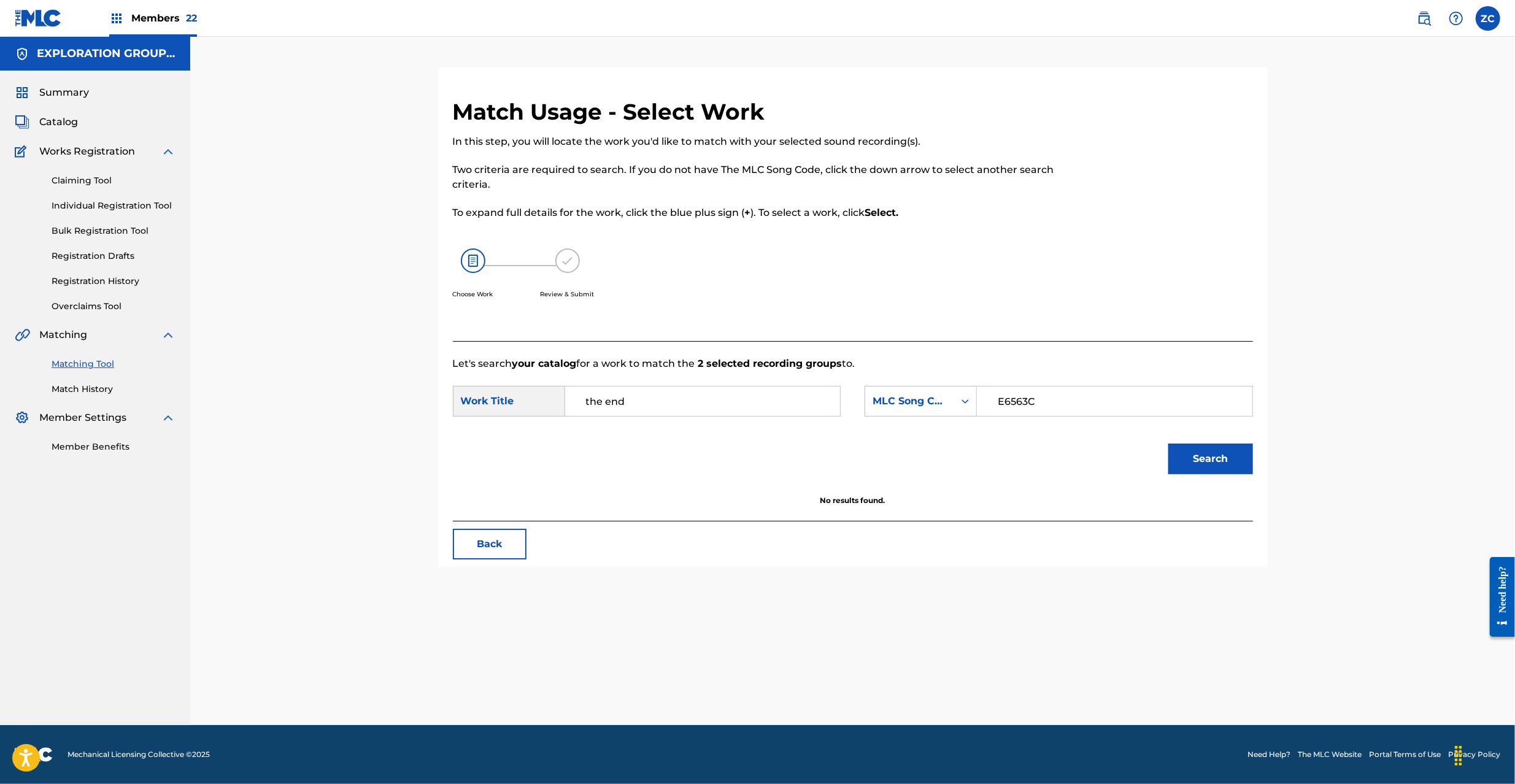
click at [1264, 462] on div "Match Usage - Select Work In this step, you will locate the work you'd like to …" at bounding box center [852, 333] width 829 height 469
click at [1214, 462] on button "Search" at bounding box center [1211, 459] width 84 height 31
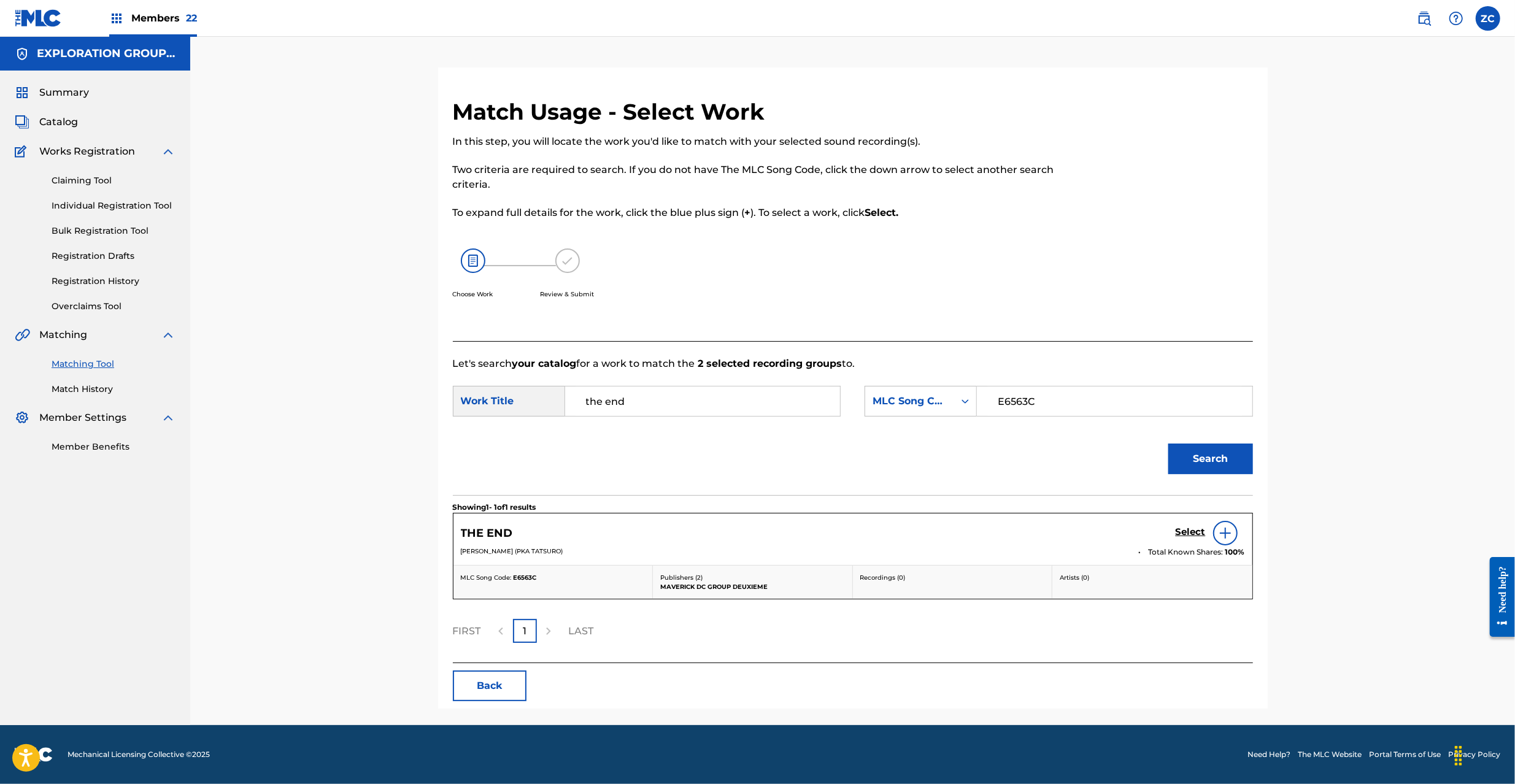
click at [1179, 535] on h5 "Select" at bounding box center [1190, 532] width 30 height 12
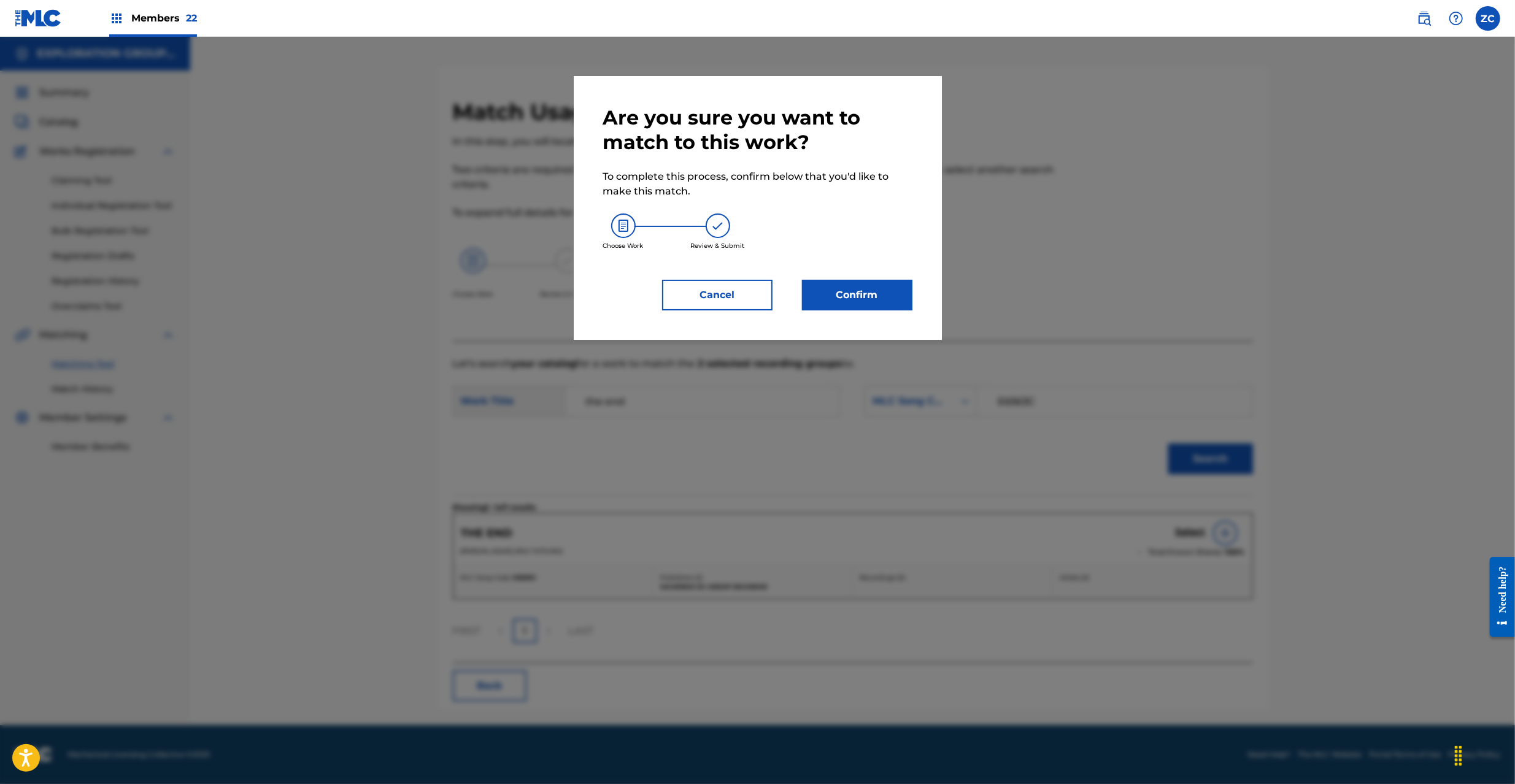
click at [887, 302] on button "Confirm" at bounding box center [857, 295] width 111 height 31
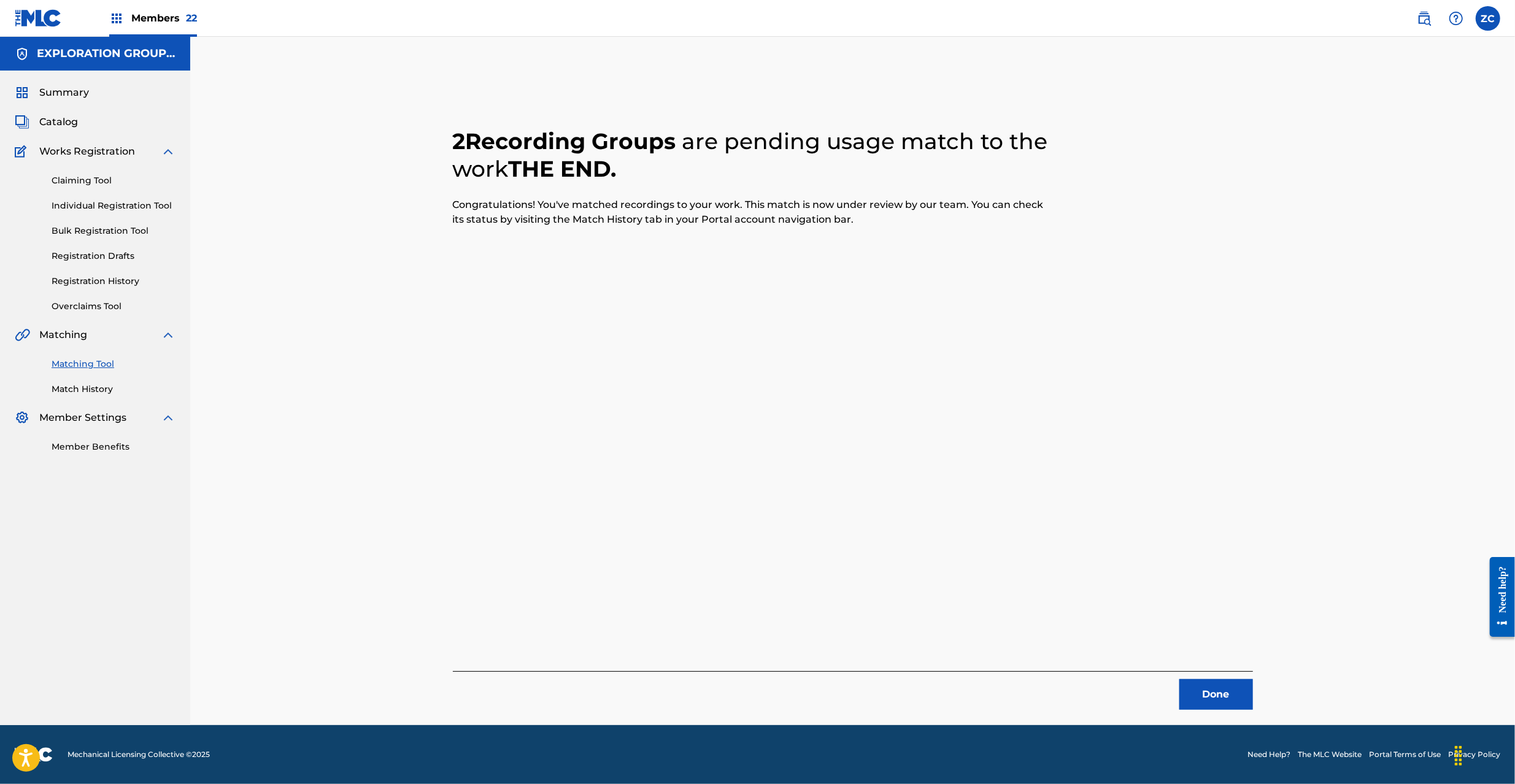
click at [1220, 689] on button "Done" at bounding box center [1216, 694] width 74 height 31
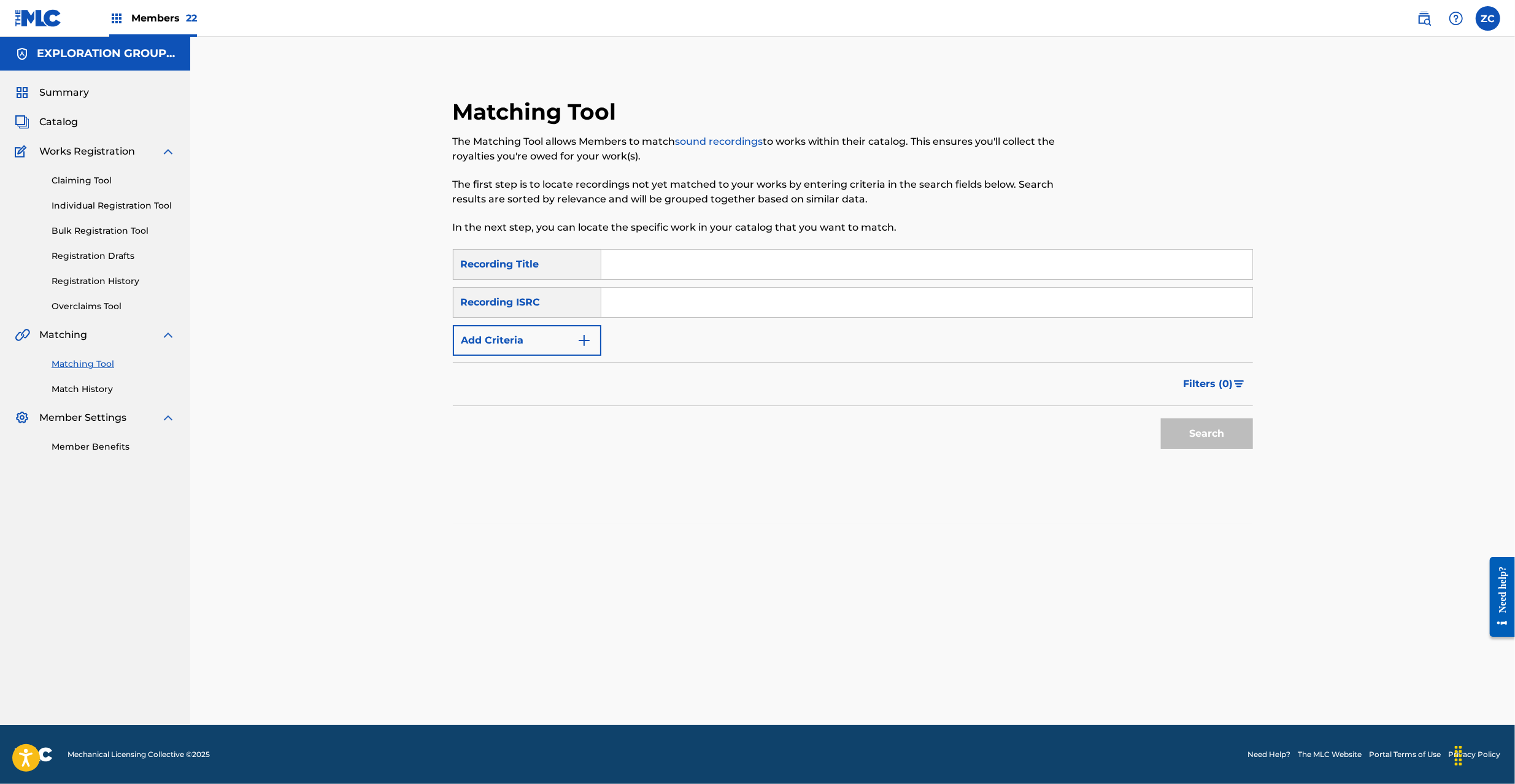
click at [804, 297] on input "Search Form" at bounding box center [927, 302] width 651 height 29
paste input "JPN301300874"
click at [1178, 425] on button "Search" at bounding box center [1207, 434] width 92 height 31
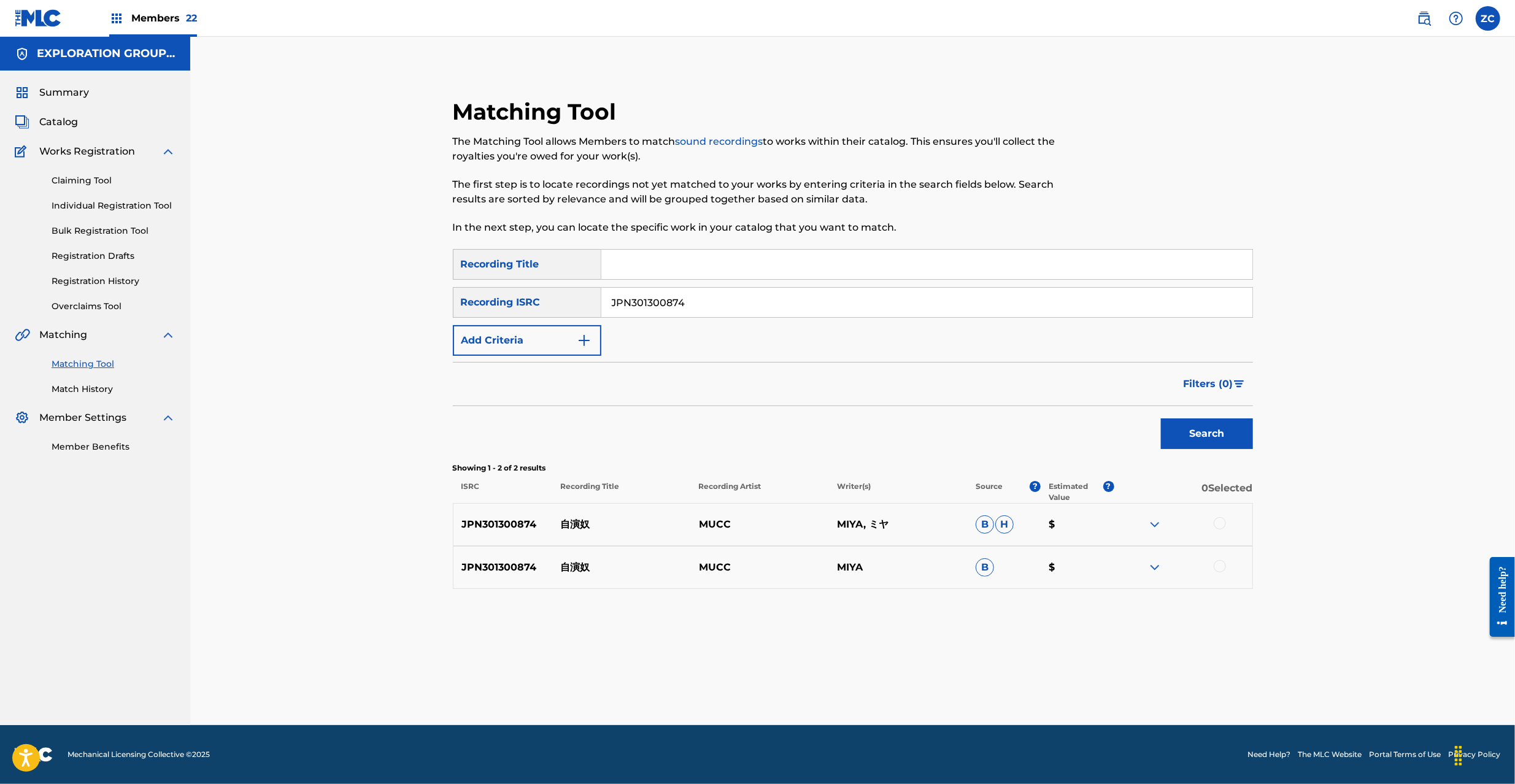
click at [1222, 523] on div at bounding box center [1220, 523] width 12 height 12
click at [1221, 562] on div at bounding box center [1220, 566] width 12 height 12
click at [818, 299] on input "JPN301300874" at bounding box center [927, 302] width 651 height 29
paste input "U981503207"
type input "JPU981503207"
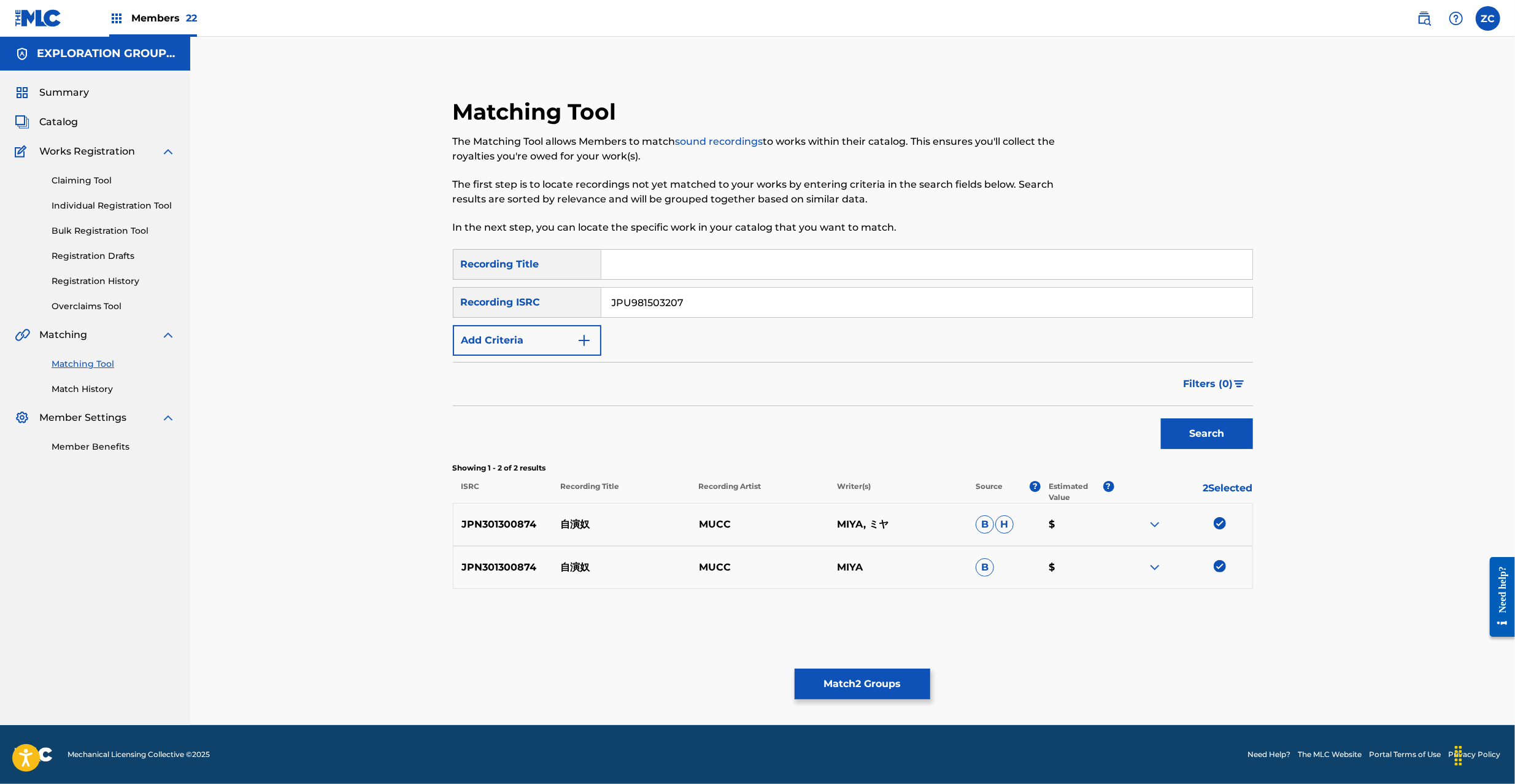
click at [1237, 428] on button "Search" at bounding box center [1207, 434] width 92 height 31
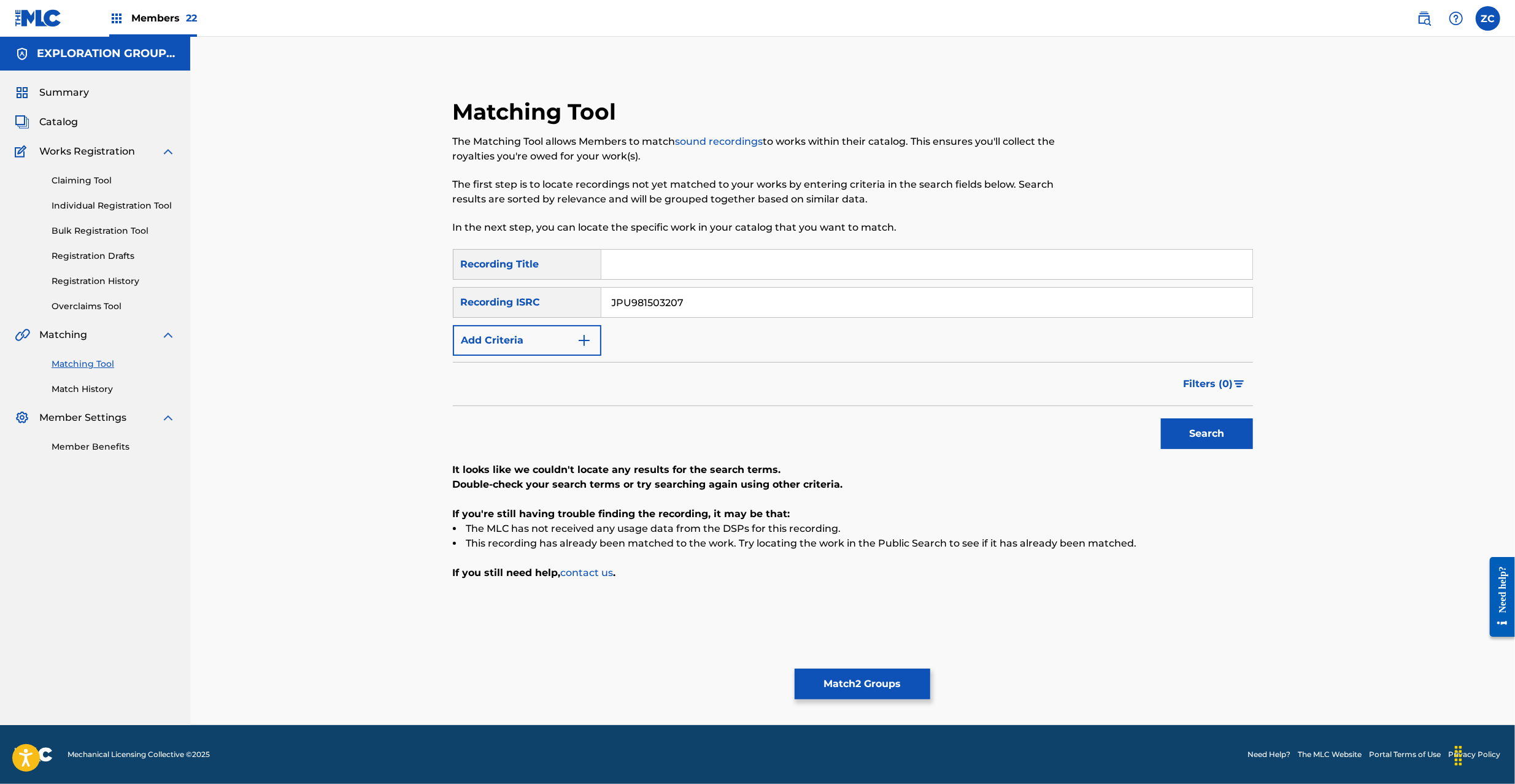
drag, startPoint x: 1197, startPoint y: 432, endPoint x: 958, endPoint y: 665, distance: 333.8
click at [969, 658] on div "Matching Tool The Matching Tool allows Members to match sound recordings to wor…" at bounding box center [852, 396] width 859 height 658
click at [891, 673] on button "Match 2 Groups" at bounding box center [862, 684] width 136 height 31
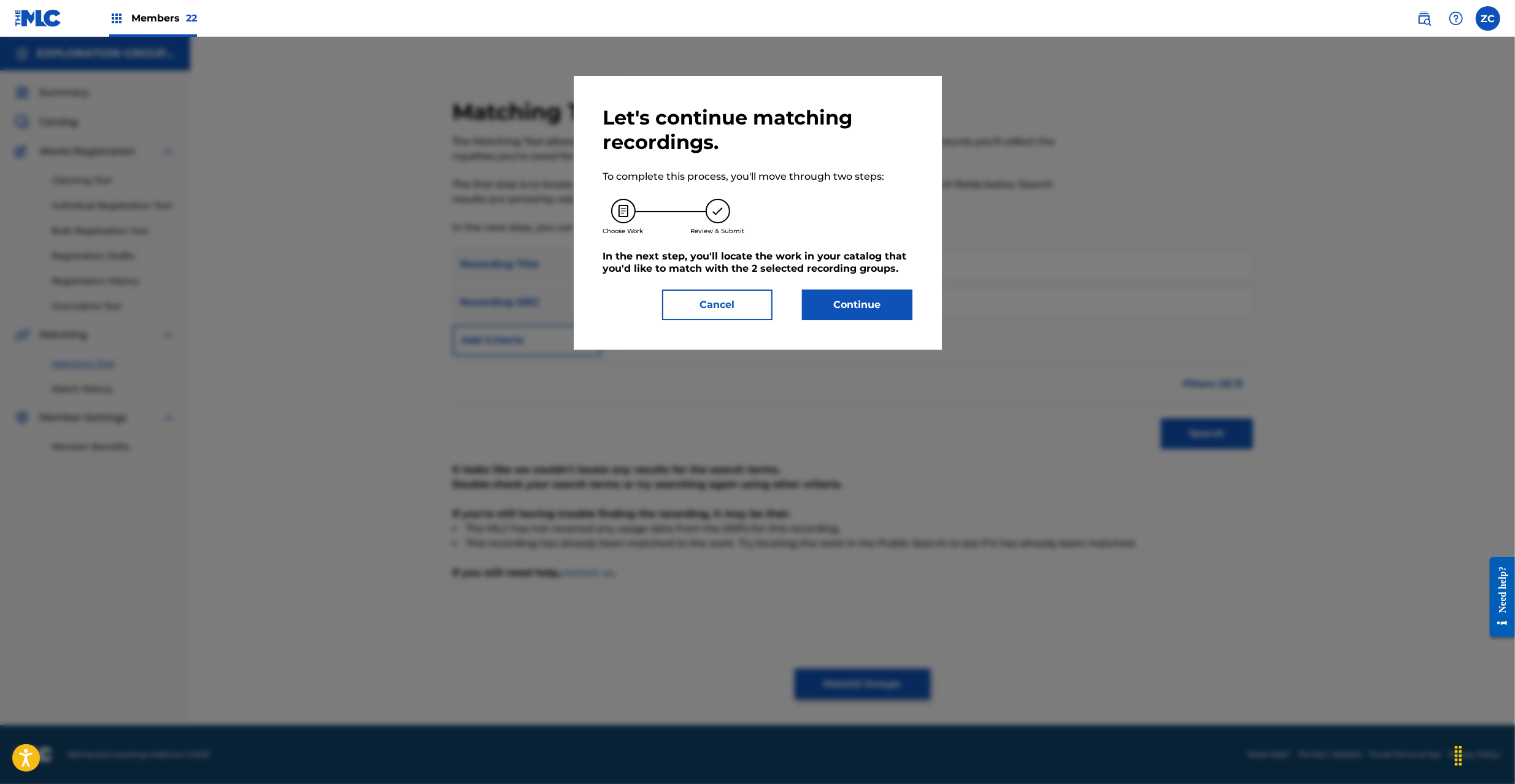
click at [890, 295] on button "Continue" at bounding box center [857, 305] width 111 height 31
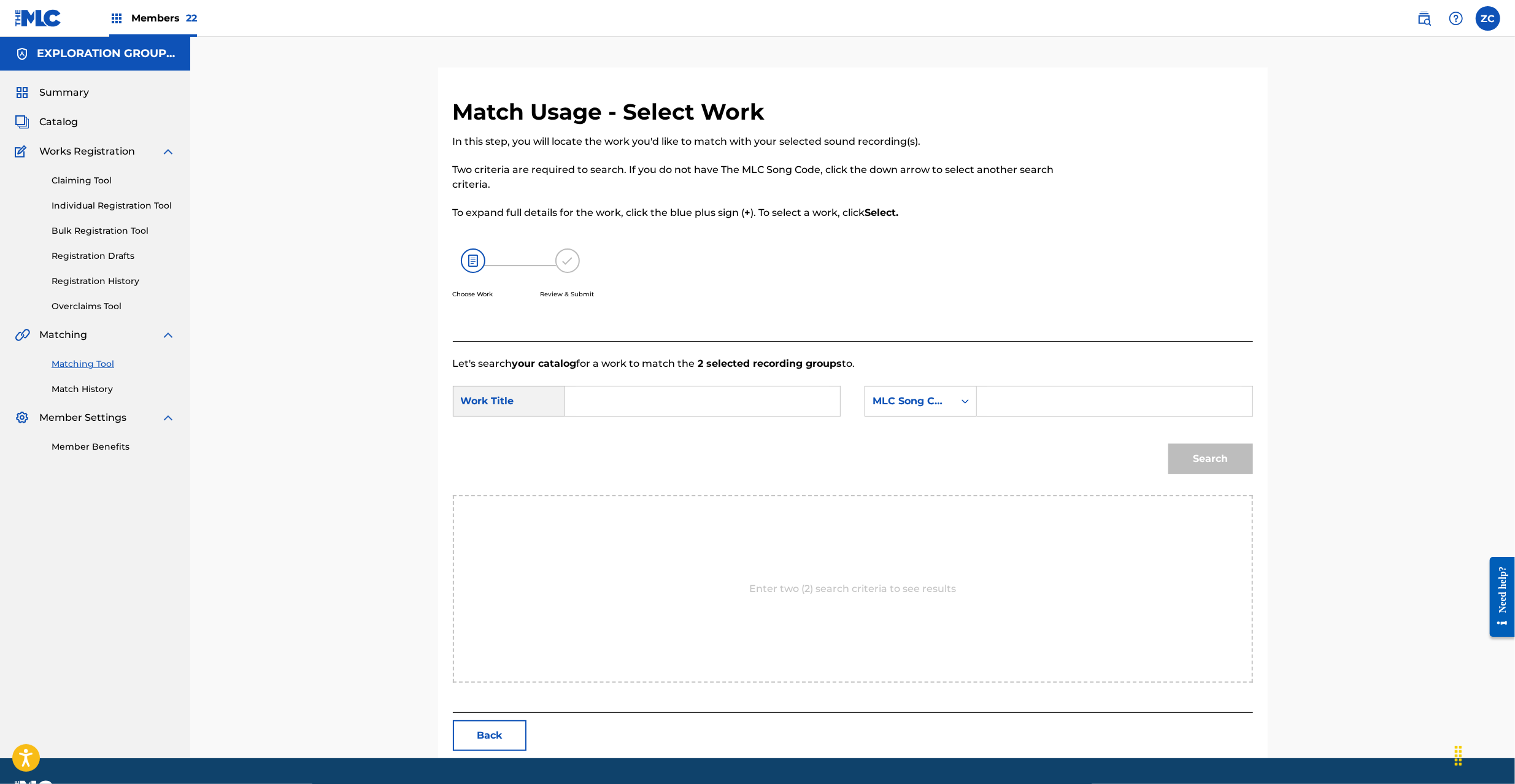
click at [746, 413] on input "Search Form" at bounding box center [702, 401] width 254 height 29
paste input "End The TV9WIT"
click at [675, 399] on input "End The TV9WIT" at bounding box center [702, 401] width 254 height 29
type input "End The"
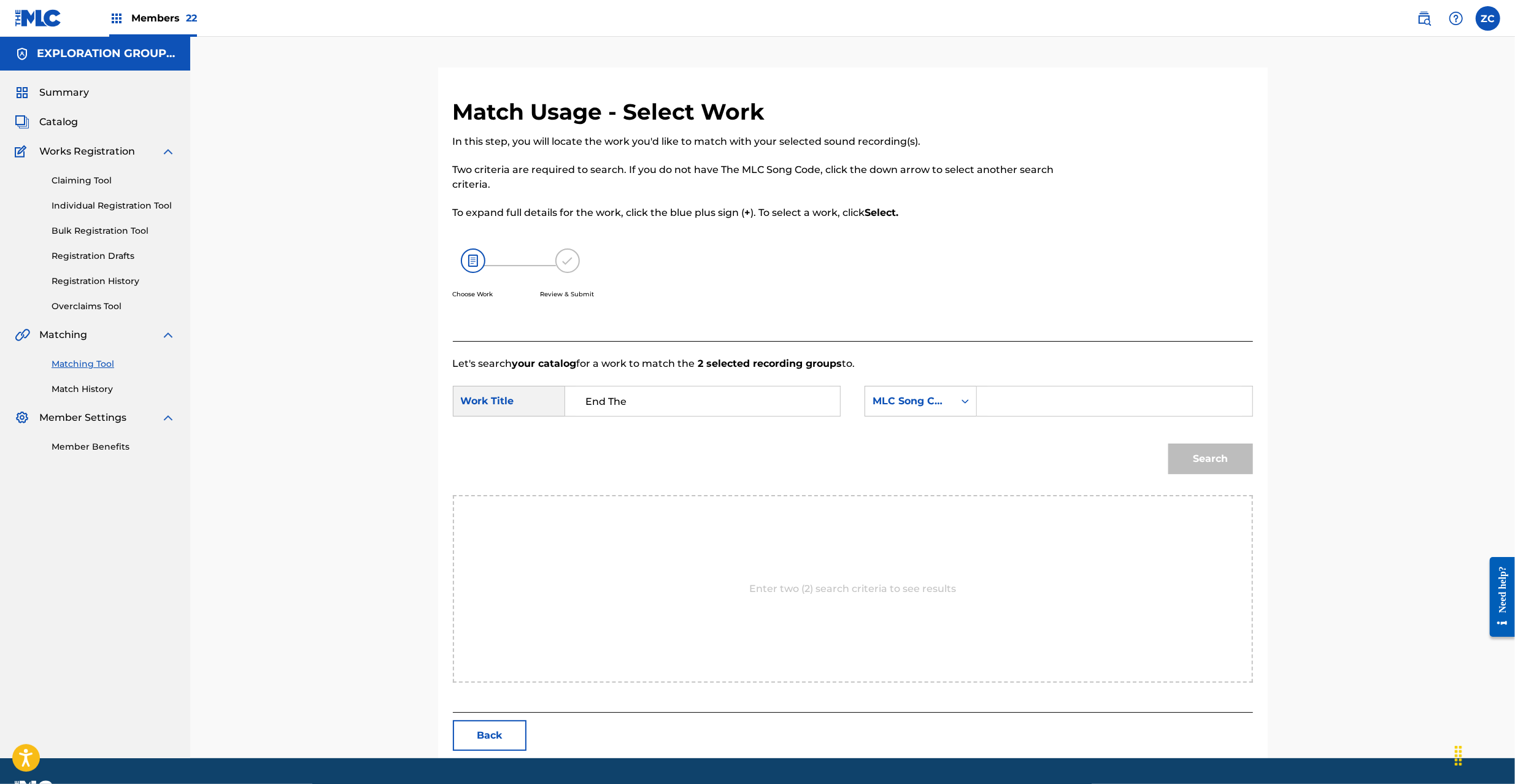
click at [1053, 401] on input "Search Form" at bounding box center [1114, 401] width 254 height 29
paste input "TV9WIT"
type input "TV9WIT"
click at [1197, 451] on button "Search" at bounding box center [1211, 459] width 84 height 31
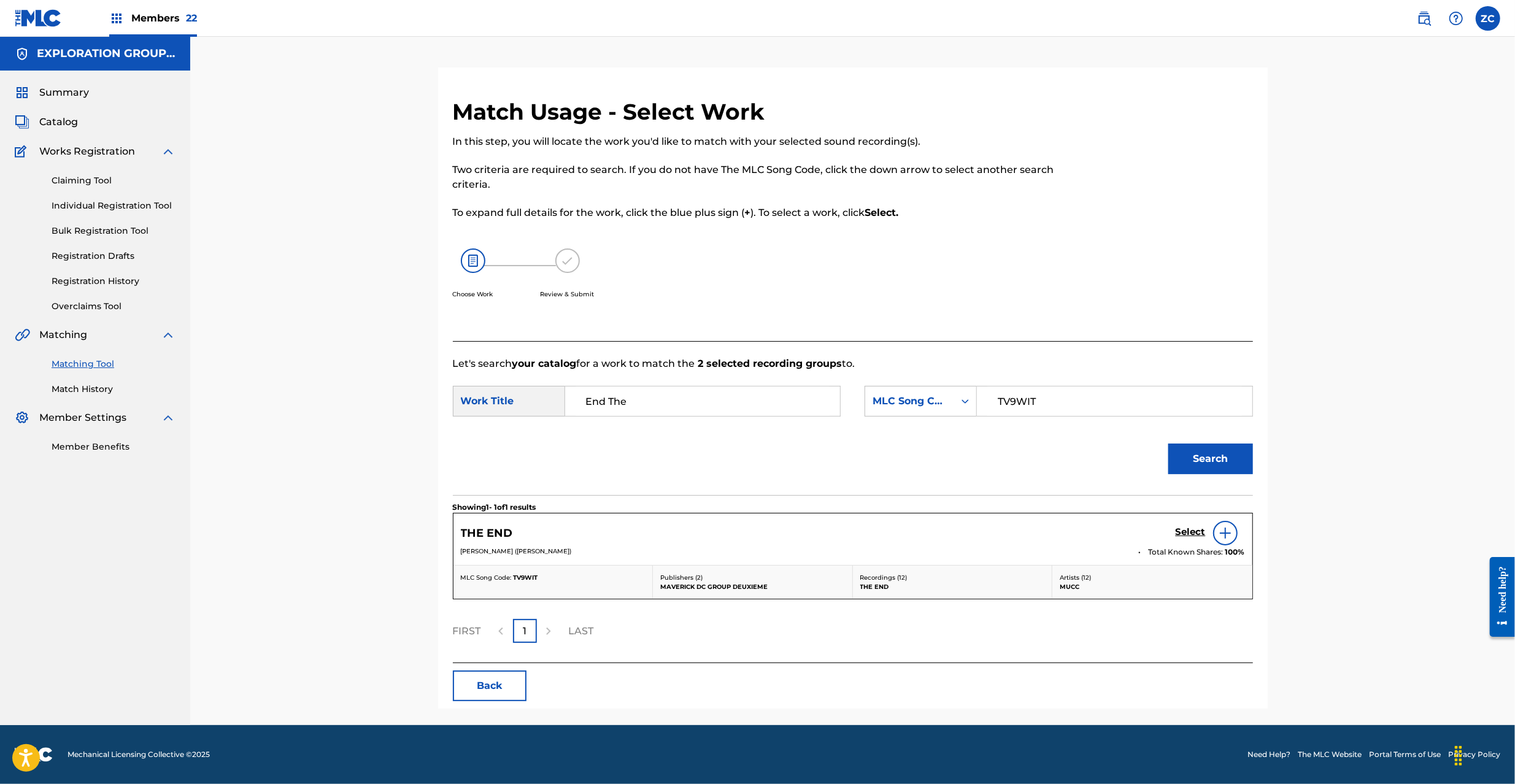
click at [1190, 529] on h5 "Select" at bounding box center [1190, 532] width 30 height 12
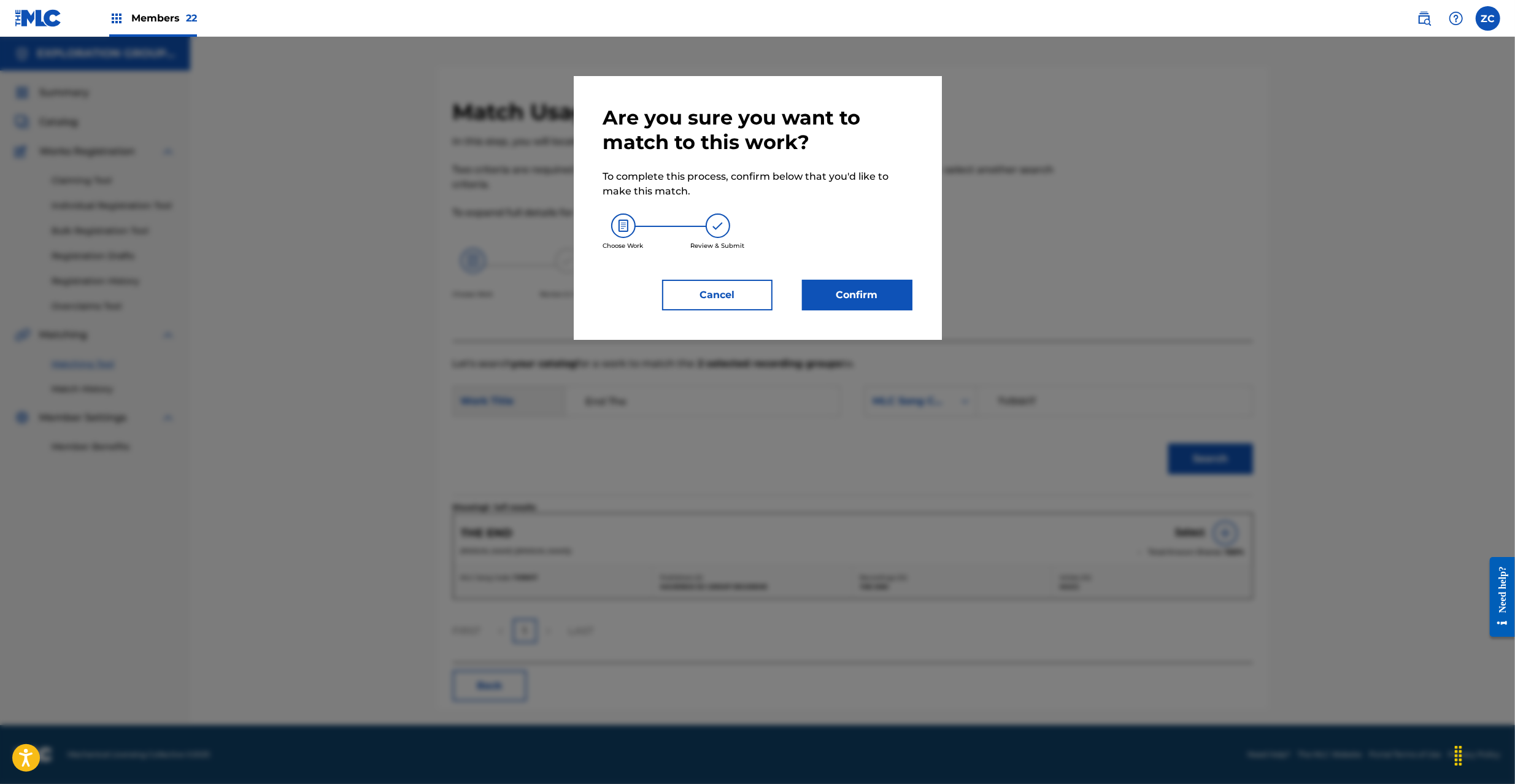
click at [908, 290] on button "Confirm" at bounding box center [857, 295] width 111 height 31
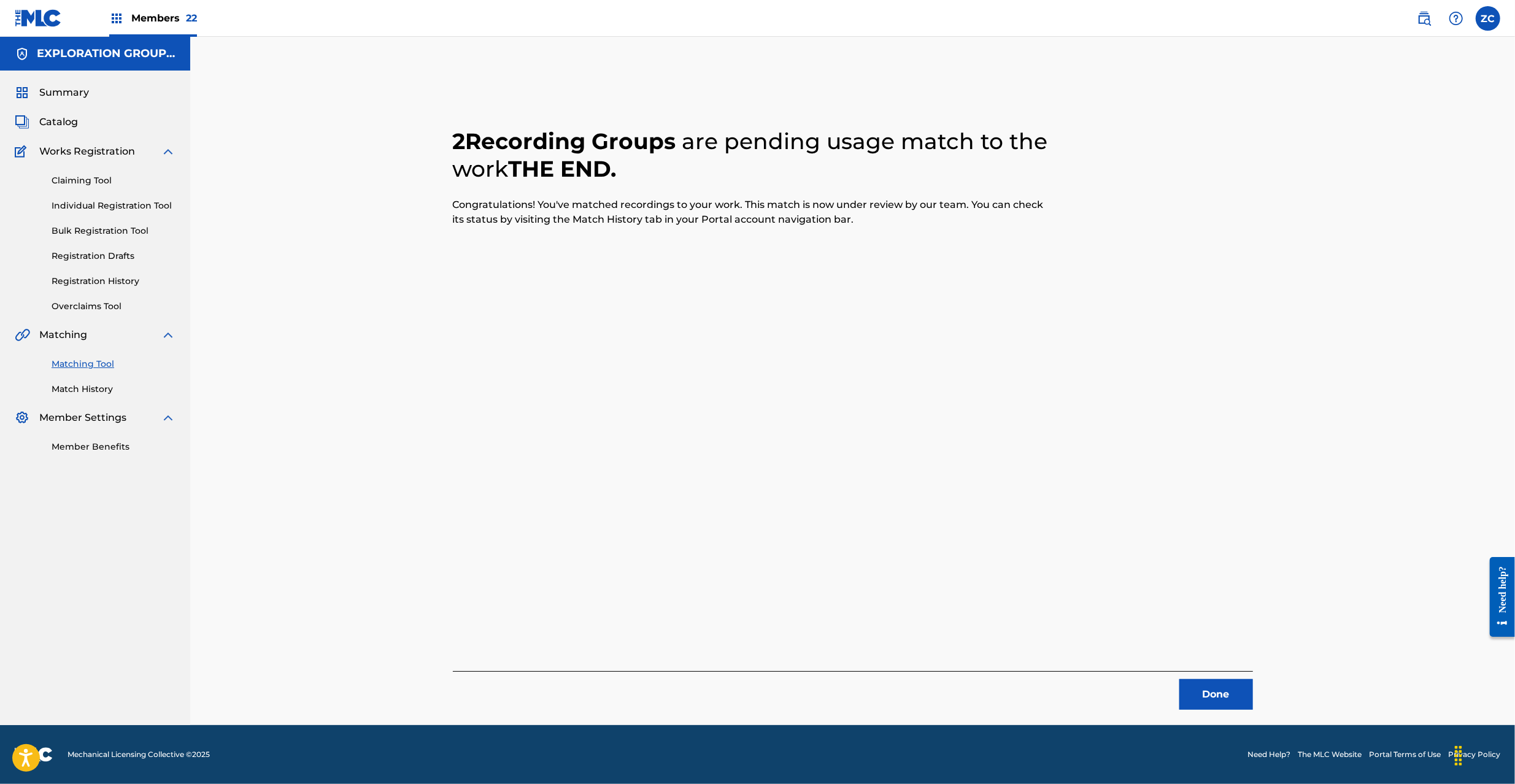
click at [1230, 693] on button "Done" at bounding box center [1216, 694] width 74 height 31
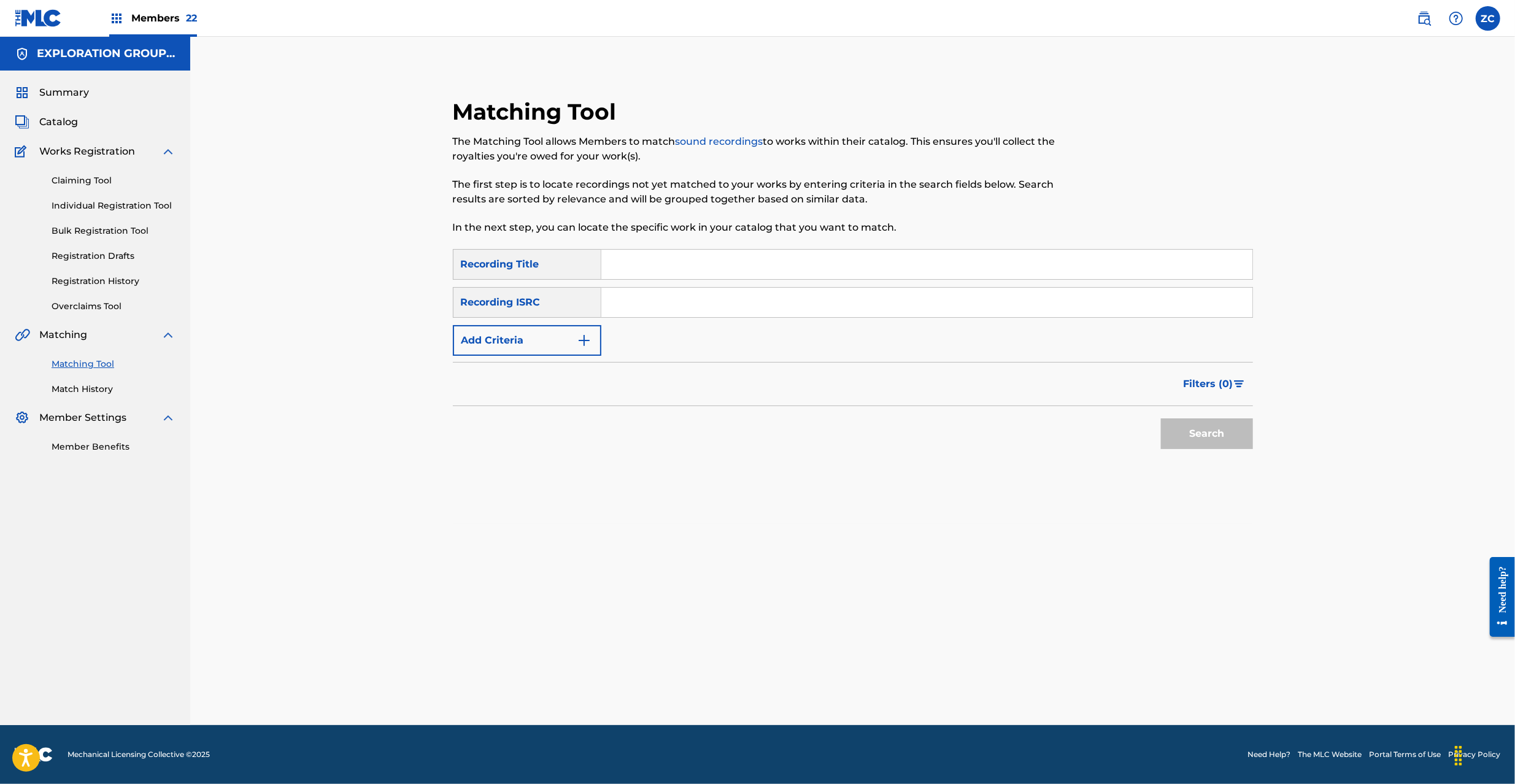
click at [789, 295] on input "Search Form" at bounding box center [927, 302] width 651 height 29
paste input "JPU981502987"
click at [1175, 432] on button "Search" at bounding box center [1207, 434] width 92 height 31
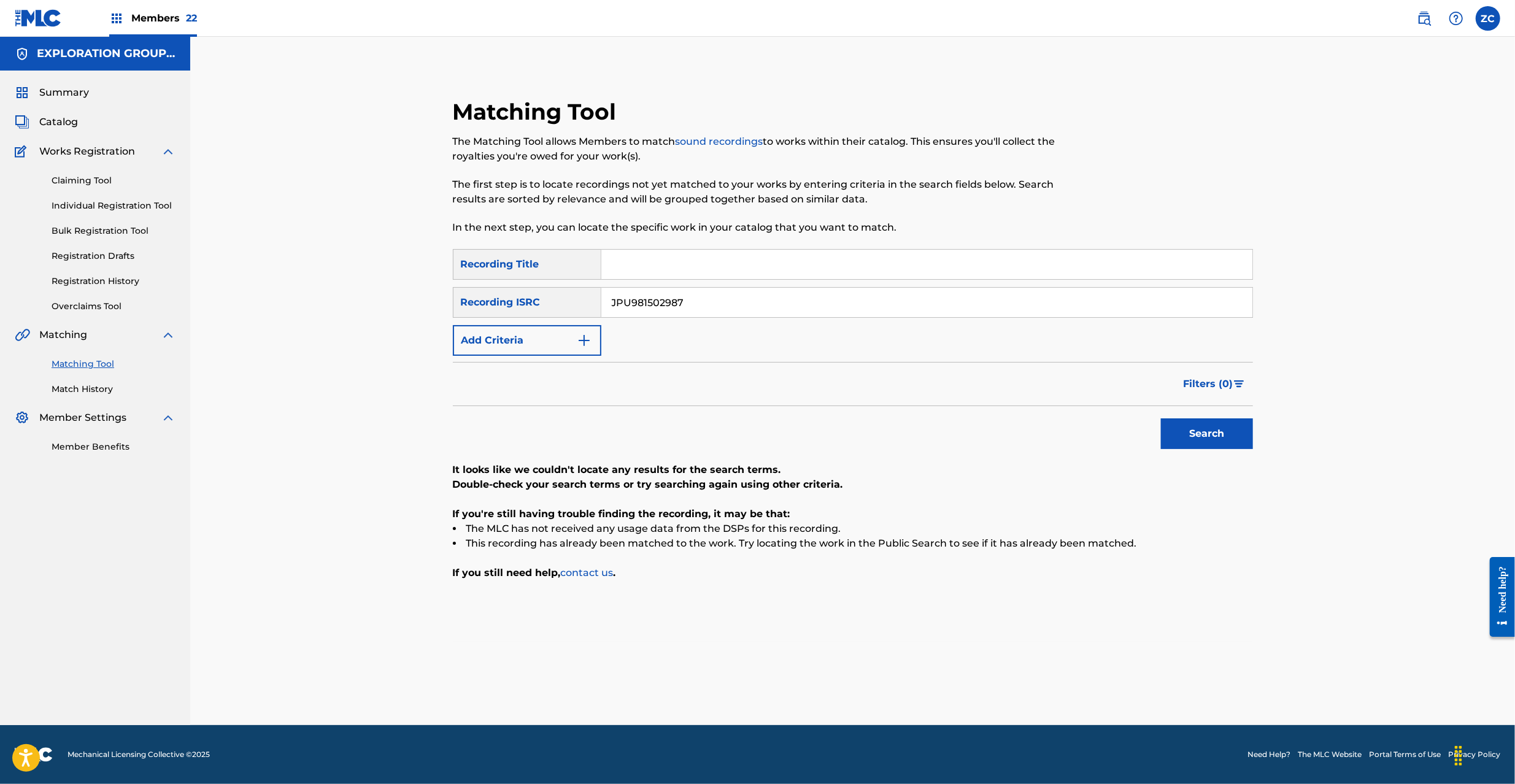
click at [813, 302] on input "JPU981502987" at bounding box center [927, 302] width 651 height 29
paste input "49"
click at [1211, 433] on button "Search" at bounding box center [1207, 434] width 92 height 31
drag, startPoint x: 833, startPoint y: 301, endPoint x: 842, endPoint y: 302, distance: 9.1
click at [833, 299] on input "JPU981502949" at bounding box center [927, 302] width 651 height 29
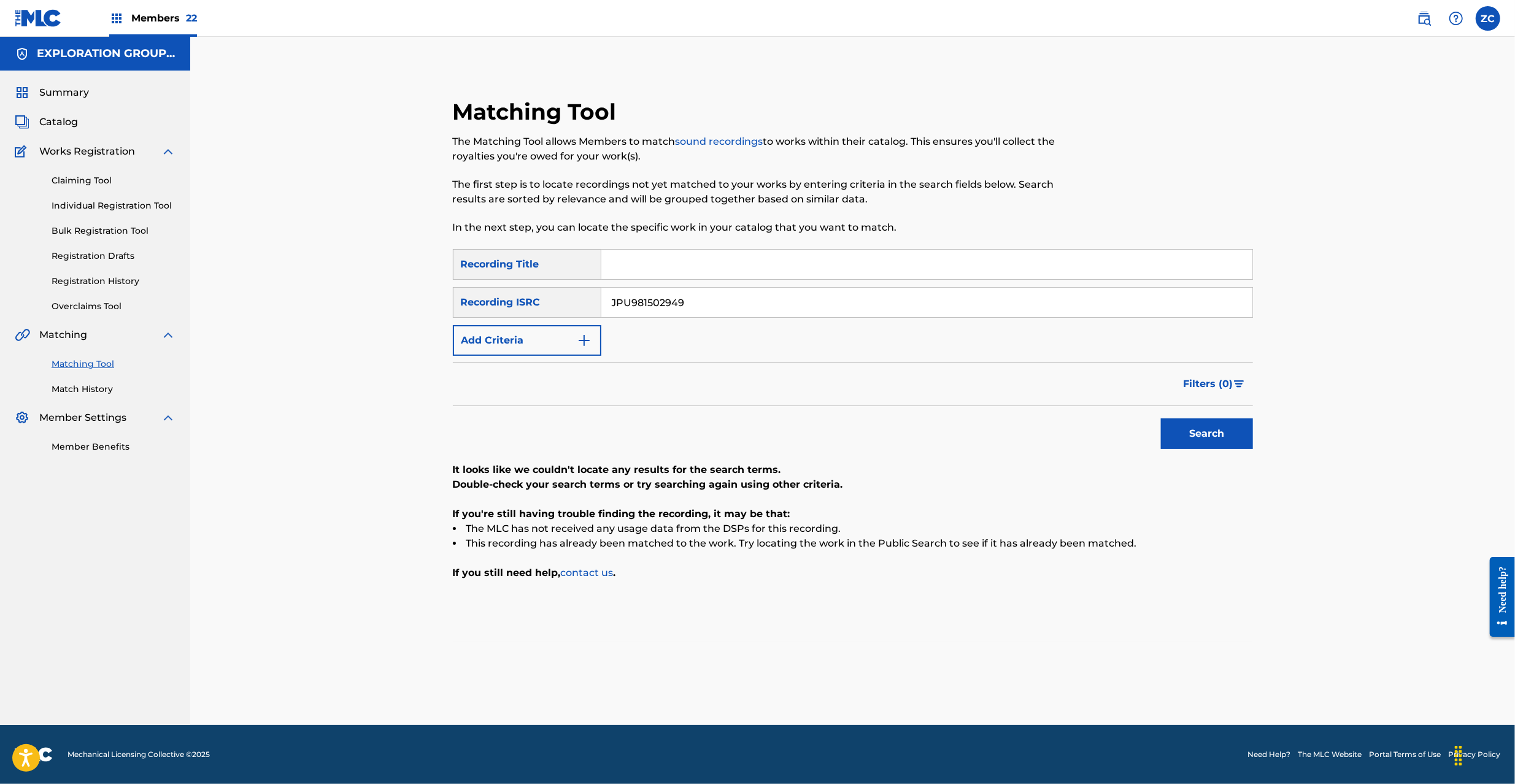
paste input "84"
click at [1243, 437] on button "Search" at bounding box center [1207, 434] width 92 height 31
click at [833, 301] on input "JPU981502984" at bounding box center [927, 302] width 651 height 29
paste input "2"
click at [1208, 434] on button "Search" at bounding box center [1207, 434] width 92 height 31
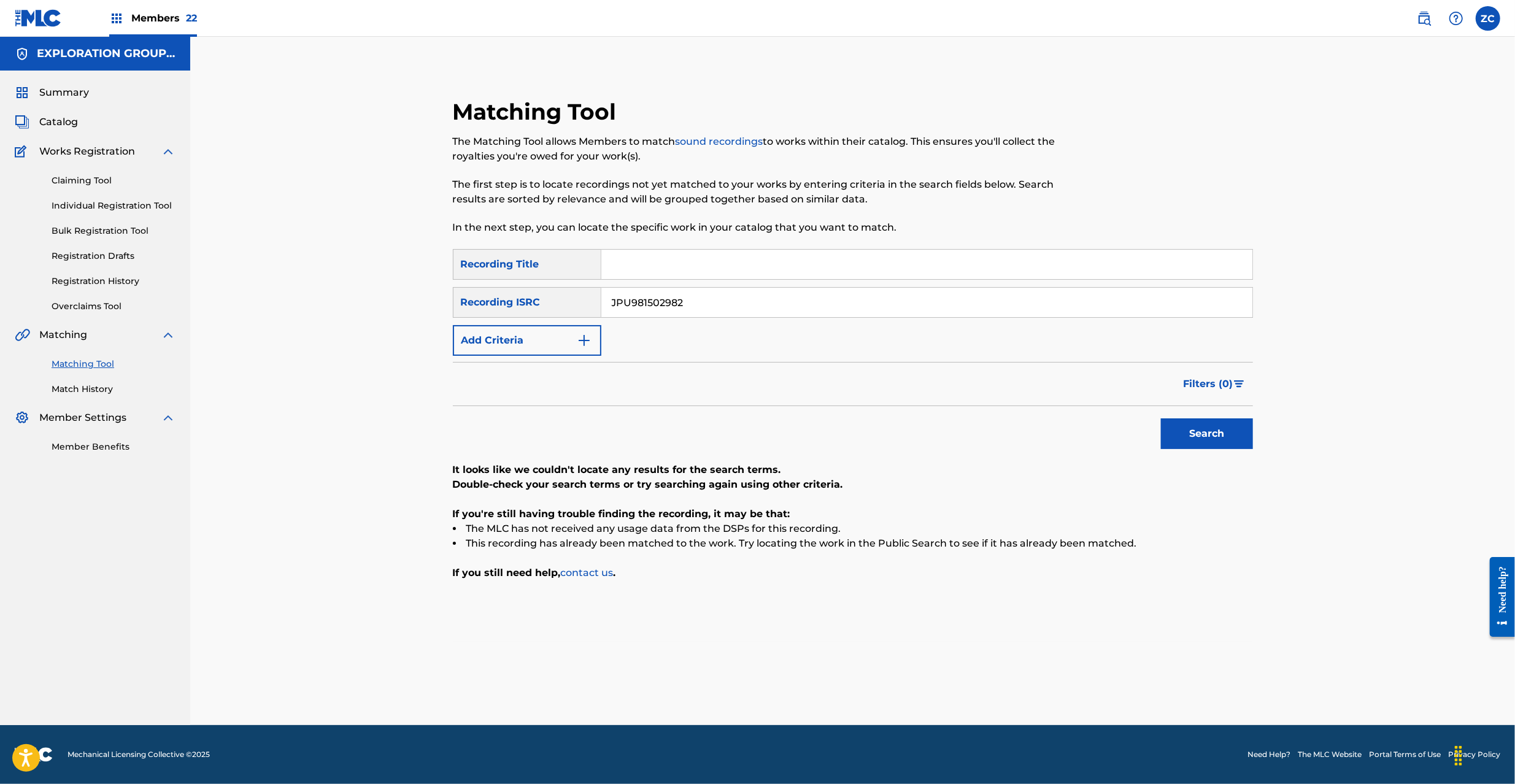
click at [794, 302] on input "JPU981502982" at bounding box center [927, 302] width 651 height 29
paste input "N30140009"
click at [1213, 435] on button "Search" at bounding box center [1207, 434] width 92 height 31
click at [730, 307] on input "JPN301400092" at bounding box center [927, 302] width 651 height 29
paste input "F301800017"
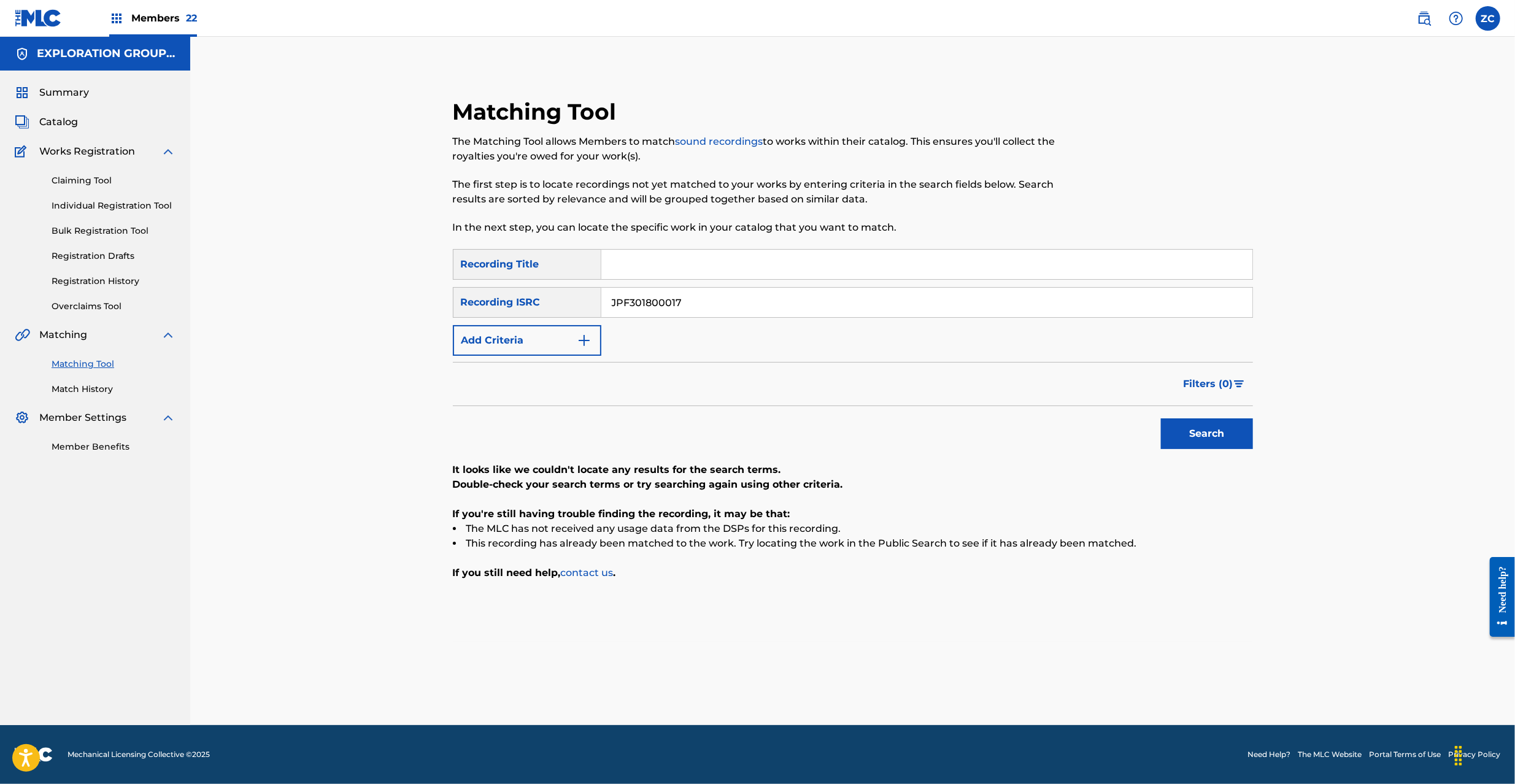
drag, startPoint x: 1189, startPoint y: 430, endPoint x: 968, endPoint y: 447, distance: 221.7
click at [1191, 430] on button "Search" at bounding box center [1207, 434] width 92 height 31
click at [1028, 306] on input "JPF301800017" at bounding box center [927, 302] width 651 height 29
paste input "700183"
type input "JPF301700183"
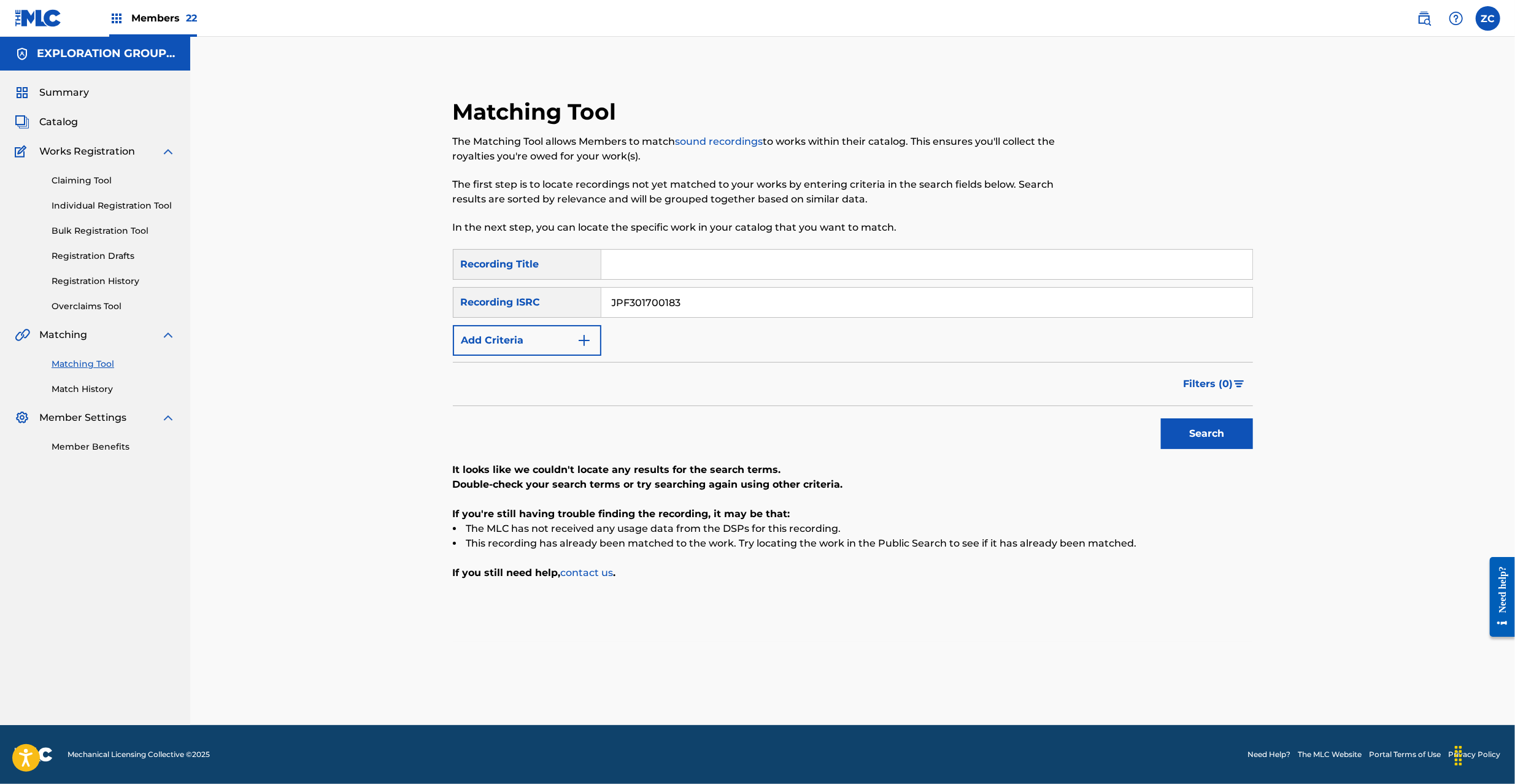
click at [1161, 432] on button "Search" at bounding box center [1207, 434] width 92 height 31
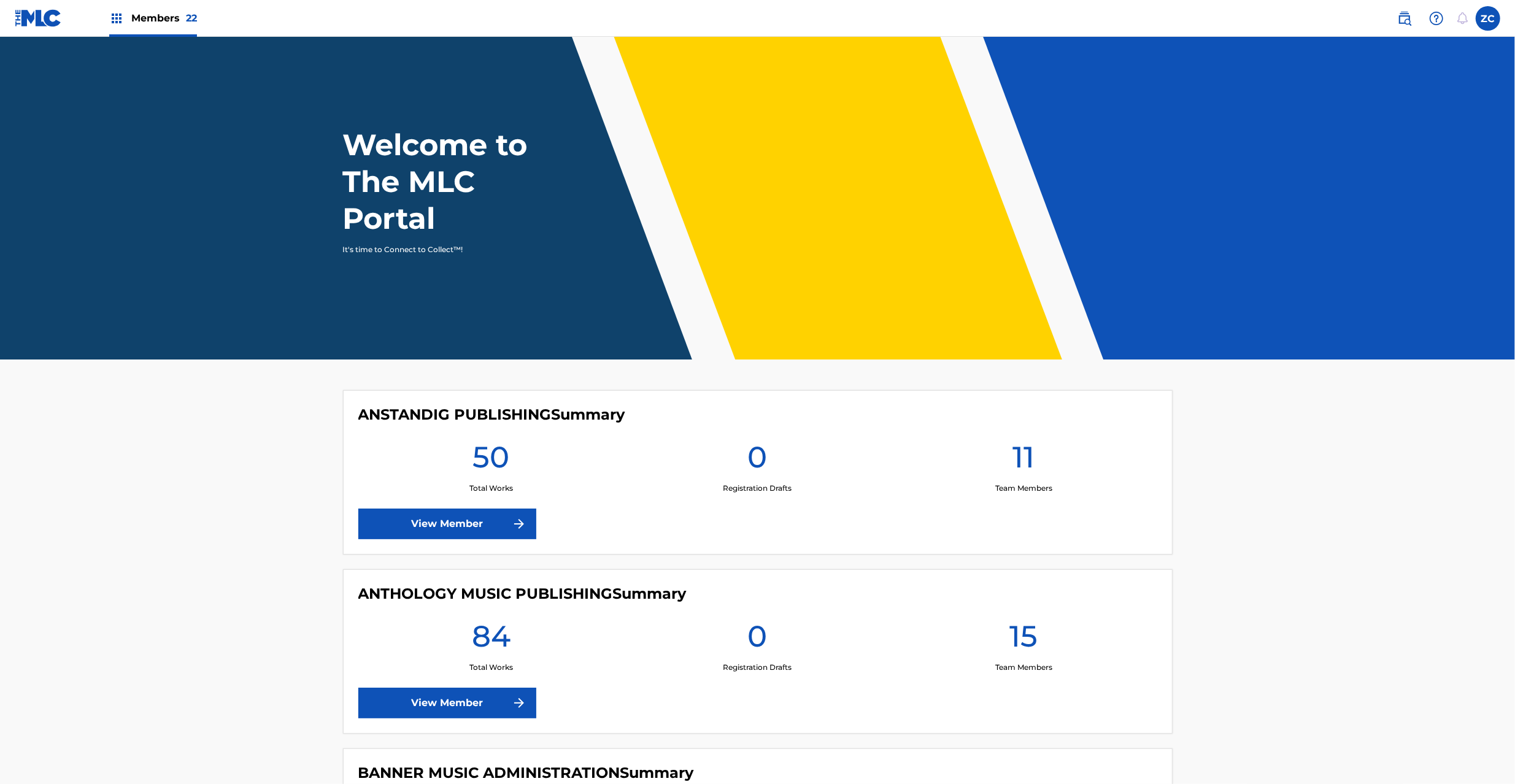
click at [1395, 23] on link at bounding box center [1404, 19] width 24 height 24
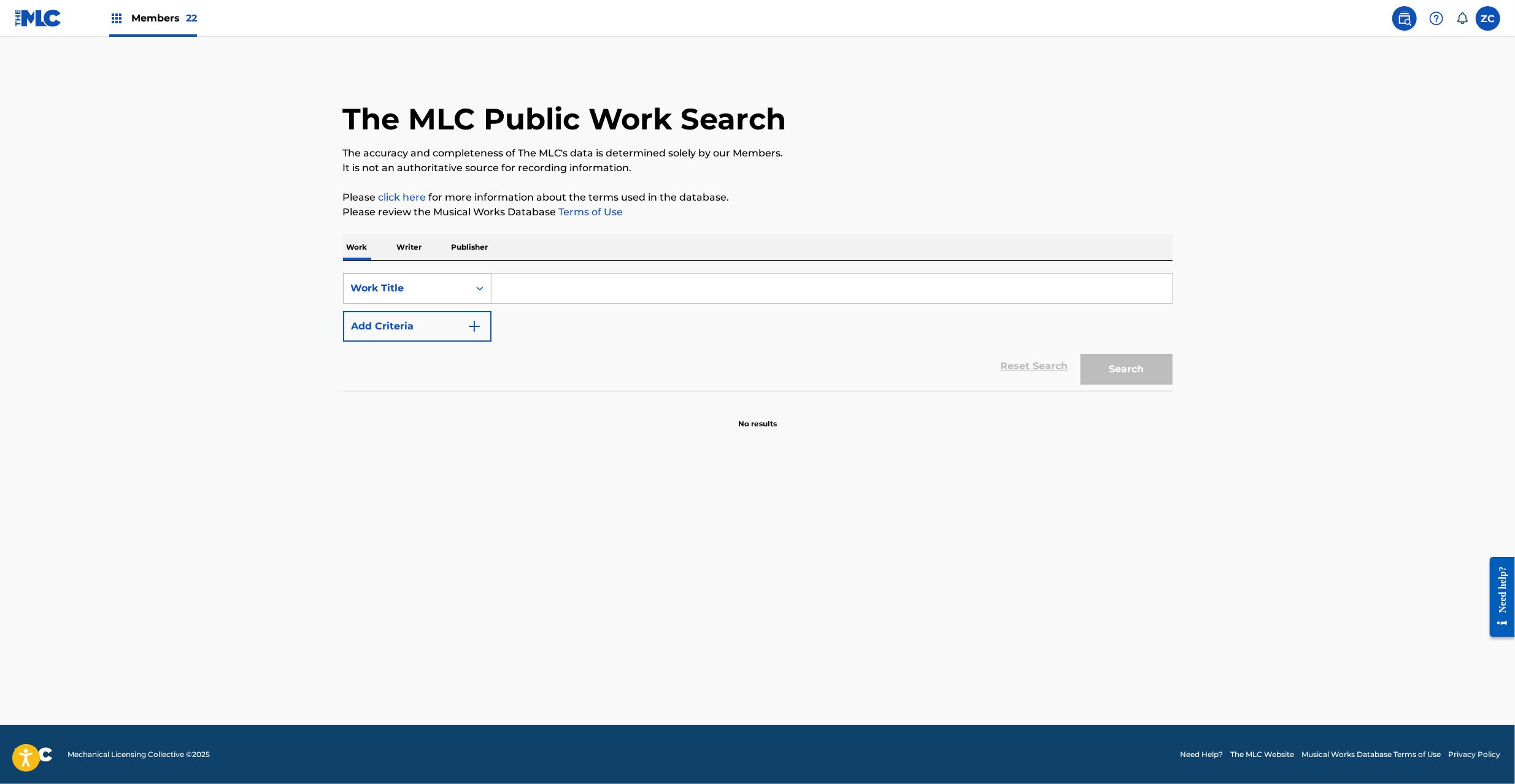
click at [412, 273] on div "Work Title" at bounding box center [417, 288] width 148 height 31
click at [391, 322] on div "MLC Song Code" at bounding box center [417, 319] width 147 height 31
click at [563, 295] on input "Search Form" at bounding box center [831, 288] width 680 height 29
paste input "E6563C"
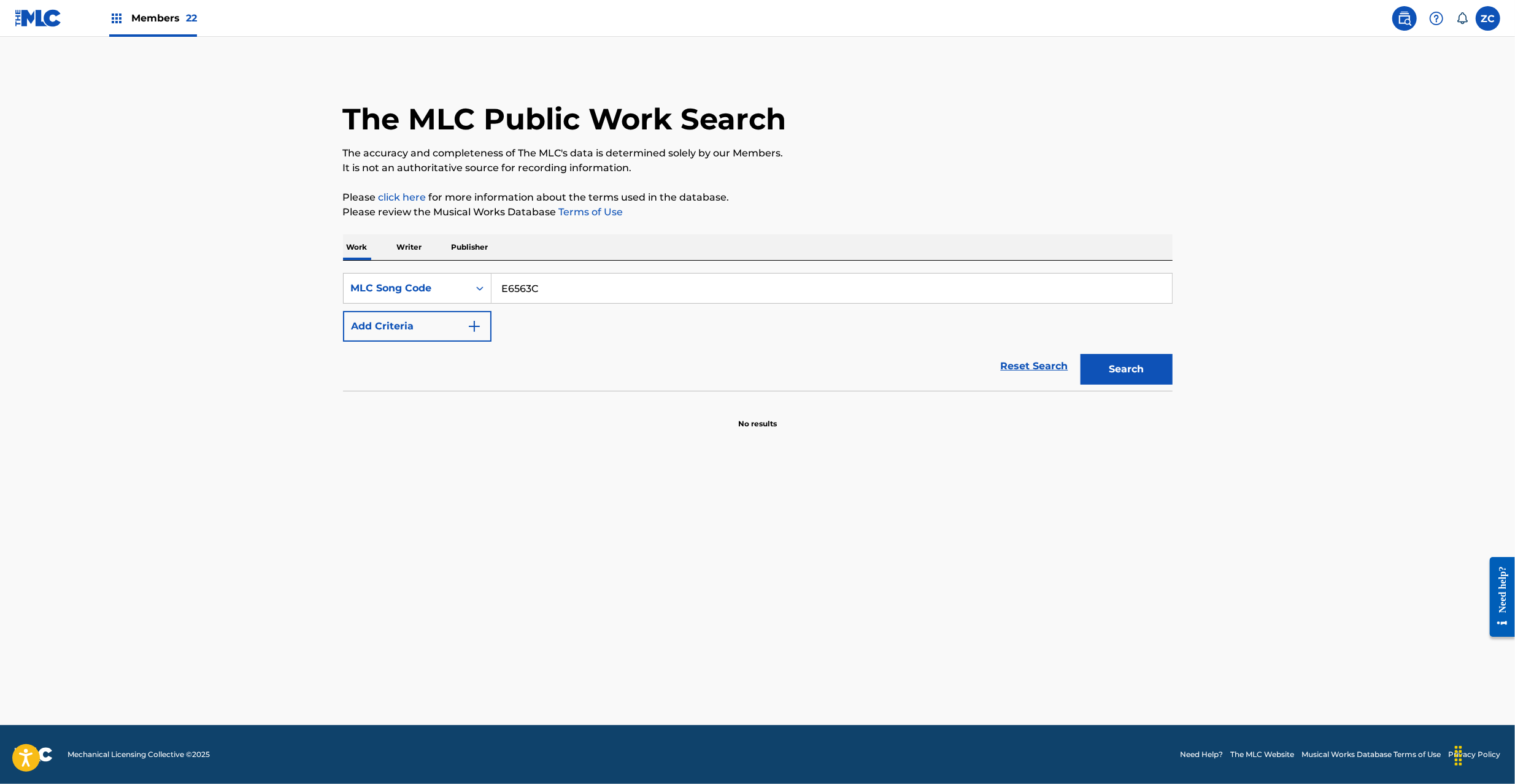
type input "E6563C"
click at [1143, 370] on button "Search" at bounding box center [1127, 370] width 92 height 31
